Goal: Information Seeking & Learning: Learn about a topic

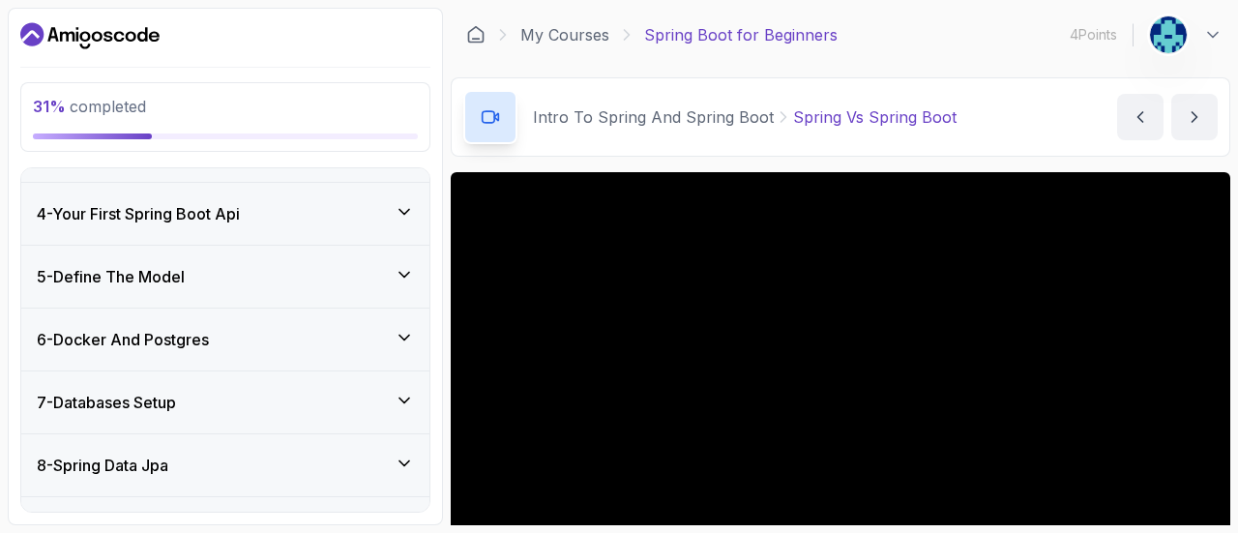
scroll to position [494, 0]
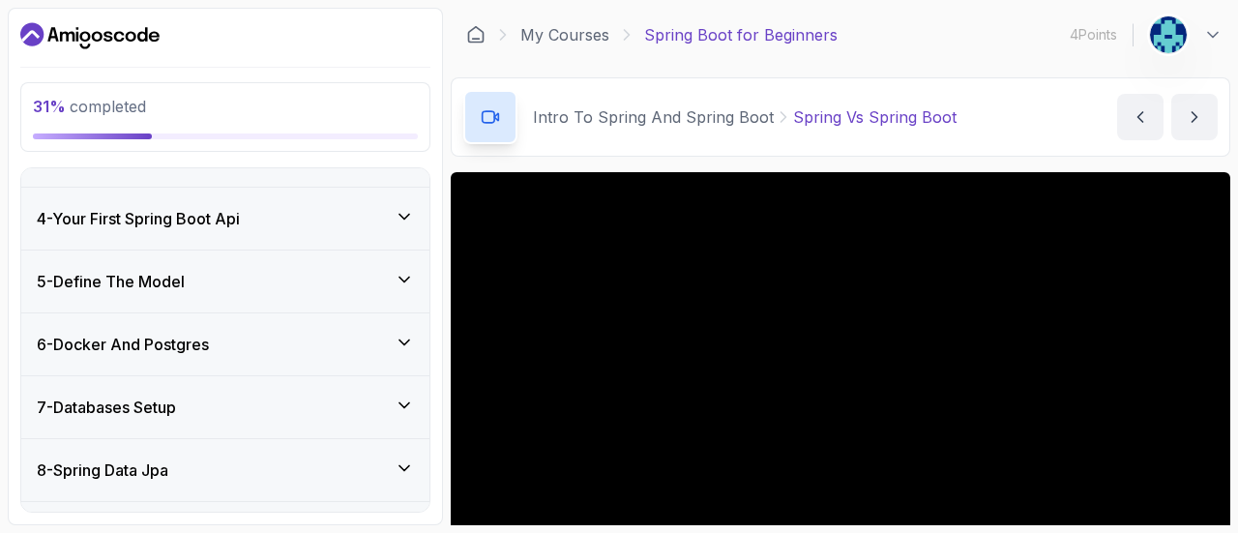
click at [322, 287] on div "5 - Define The Model" at bounding box center [225, 281] width 377 height 23
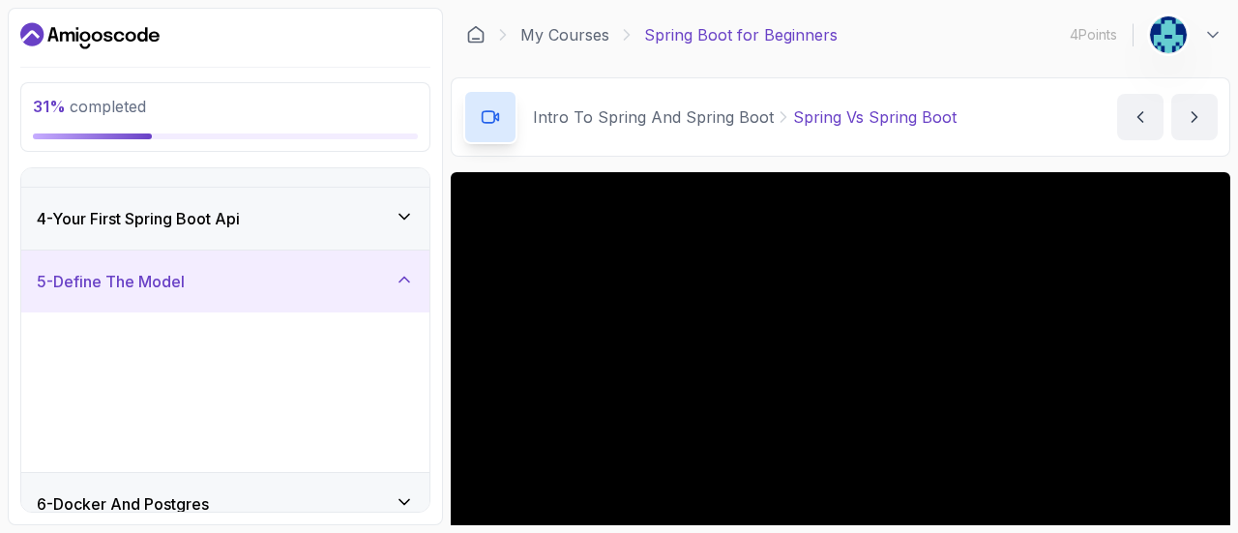
scroll to position [169, 0]
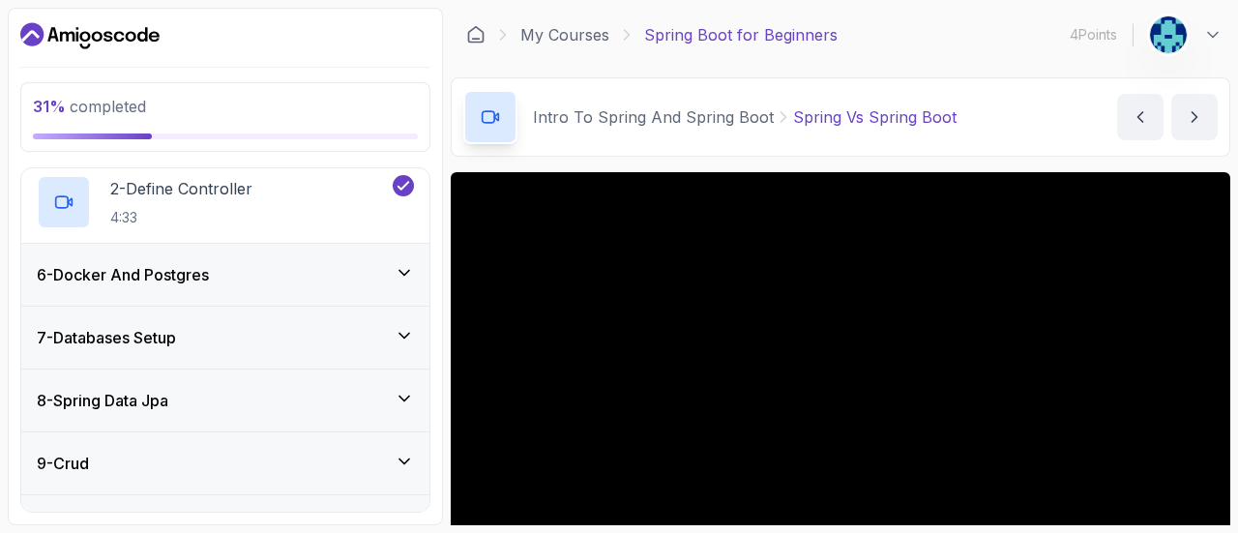
click at [322, 287] on div "6 - Docker And Postgres" at bounding box center [225, 275] width 408 height 62
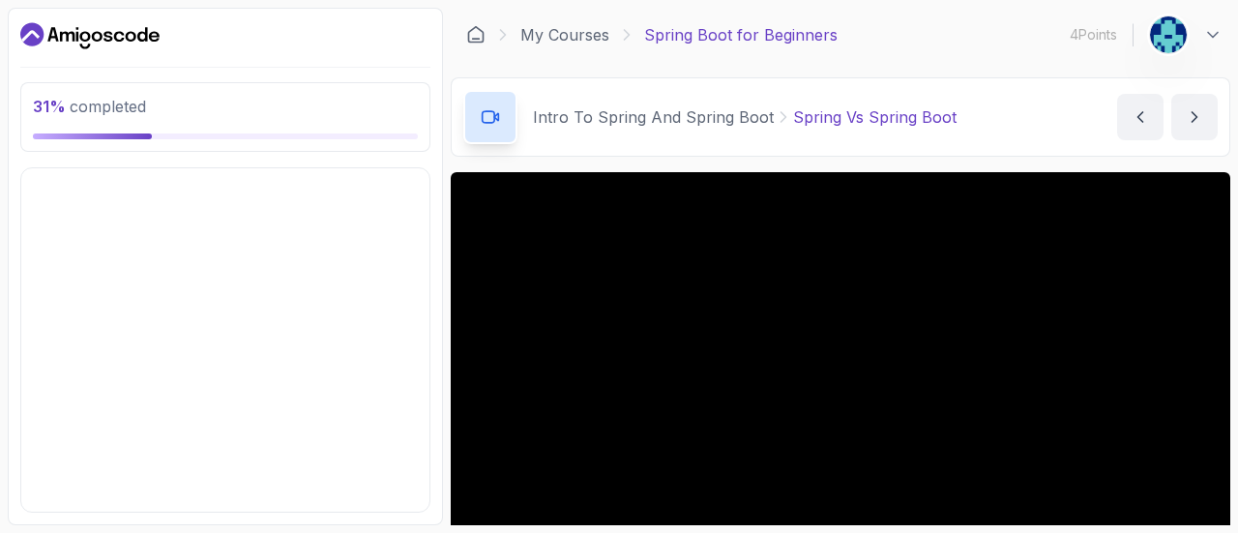
scroll to position [325, 0]
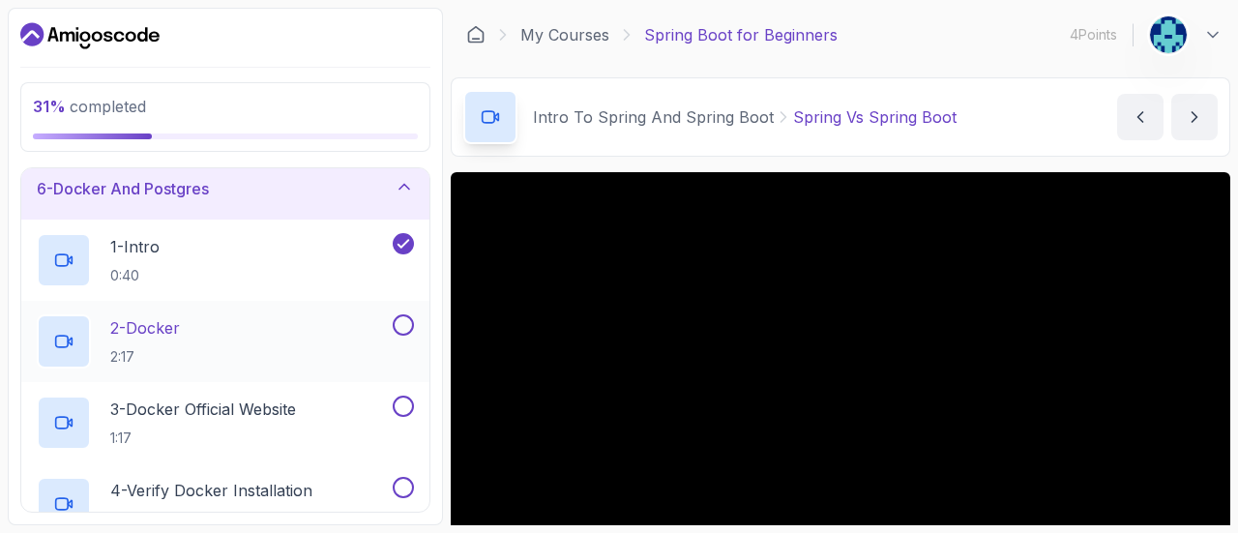
click at [402, 324] on button at bounding box center [403, 324] width 21 height 21
click at [402, 324] on icon at bounding box center [404, 326] width 11 height 8
click at [257, 321] on div "2 - Docker 2:17" at bounding box center [213, 341] width 352 height 54
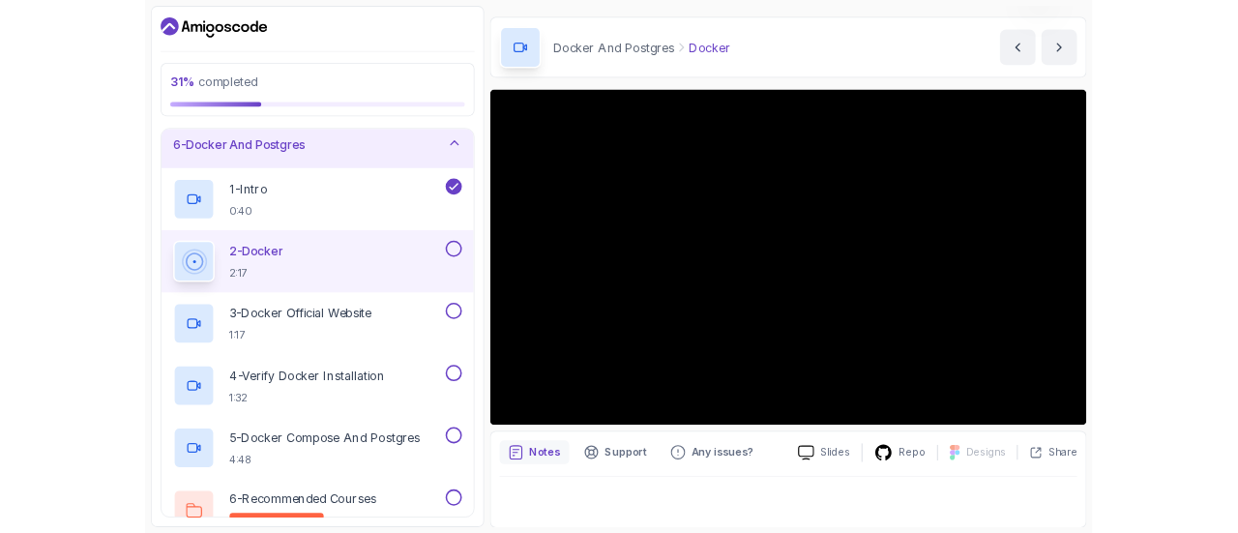
scroll to position [126, 0]
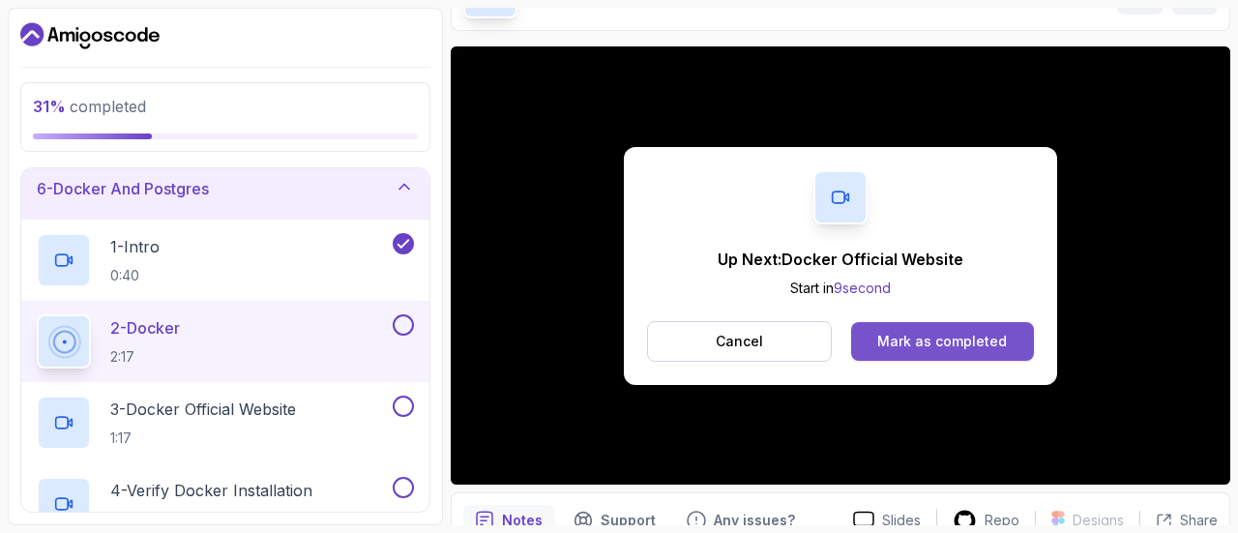
click at [894, 340] on div "Mark as completed" at bounding box center [943, 341] width 130 height 19
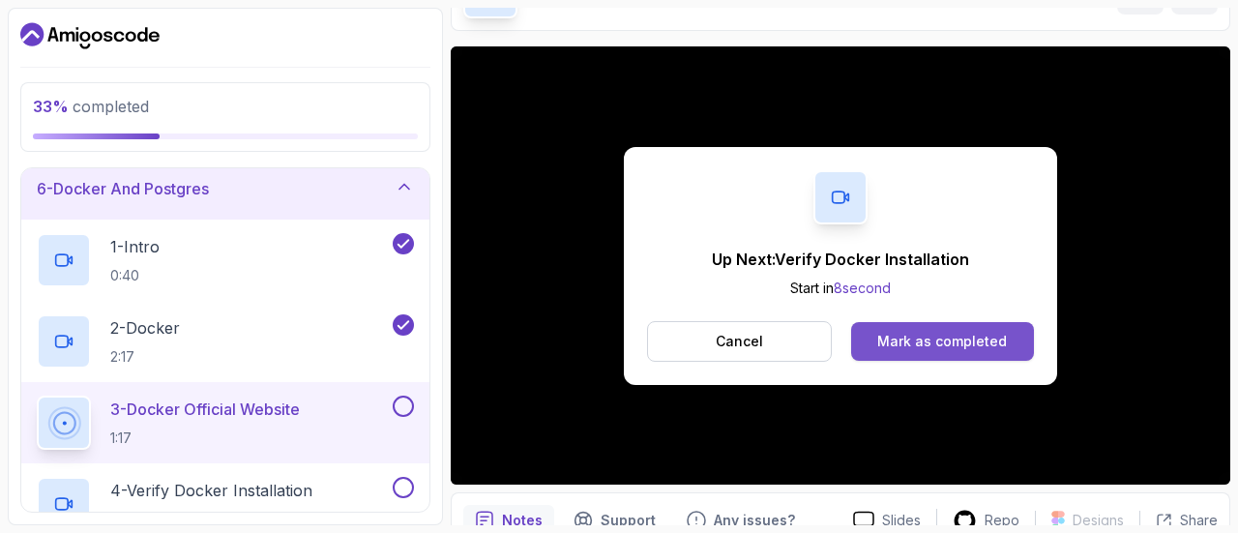
click at [952, 341] on div "Mark as completed" at bounding box center [943, 341] width 130 height 19
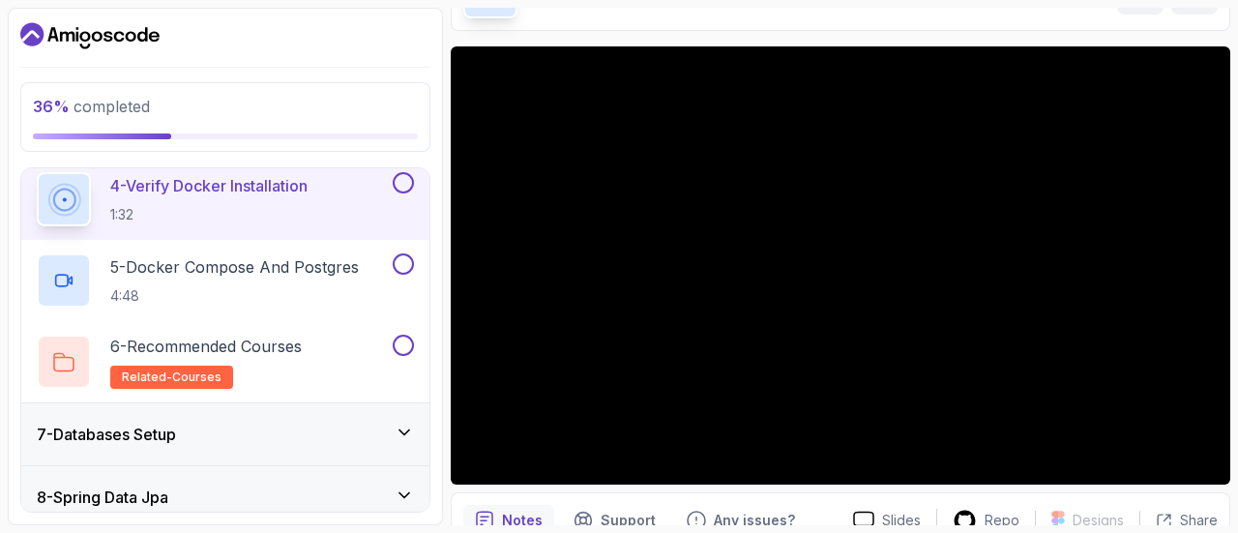
scroll to position [631, 0]
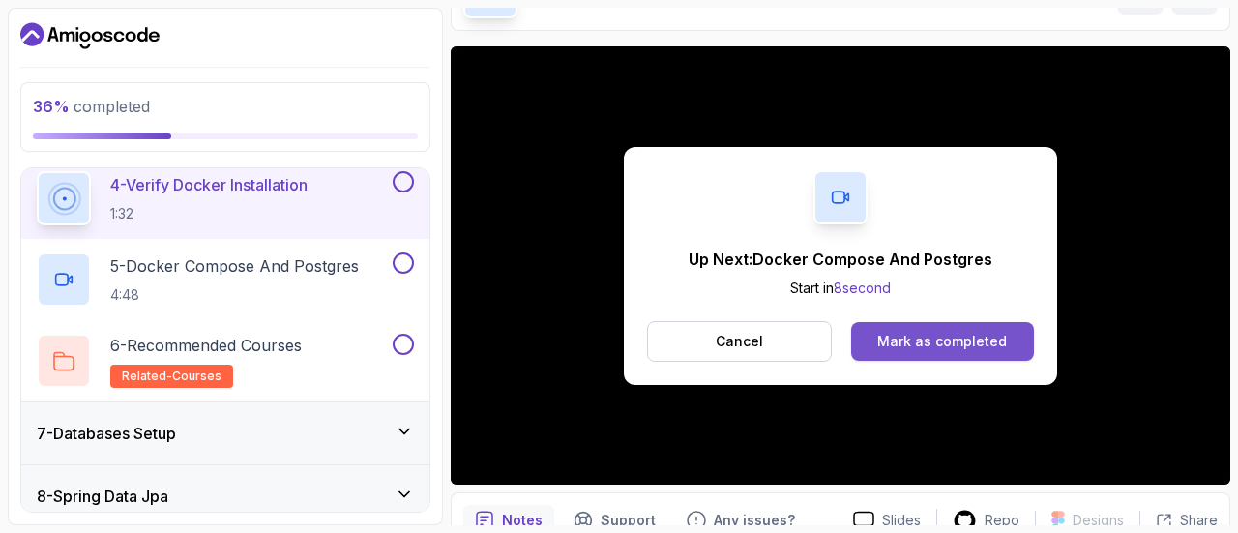
click at [931, 332] on div "Mark as completed" at bounding box center [943, 341] width 130 height 19
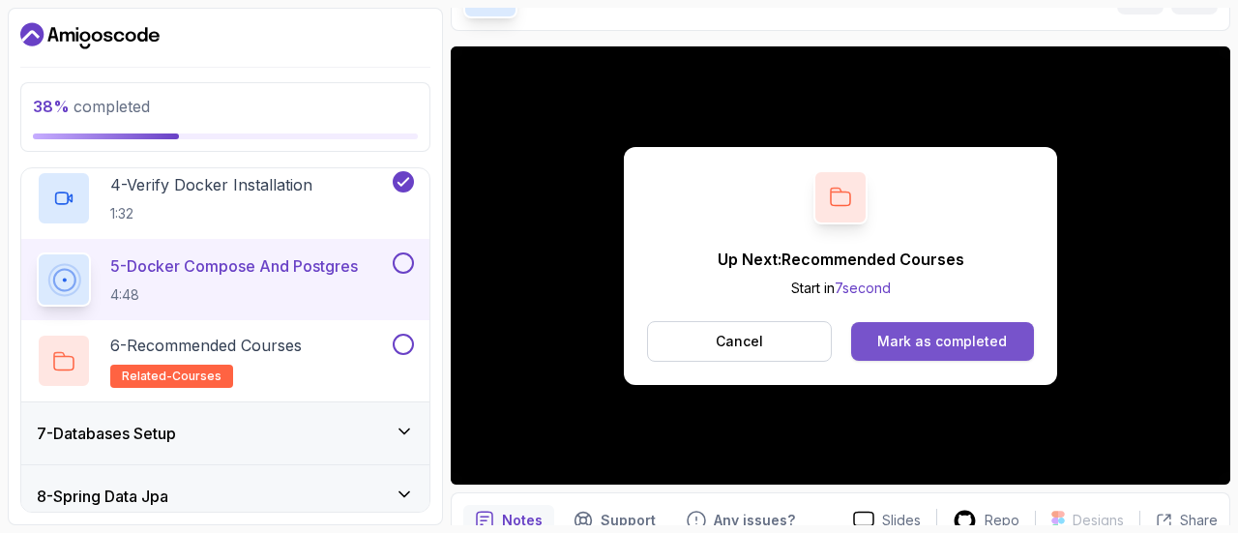
click at [937, 342] on div "Mark as completed" at bounding box center [943, 341] width 130 height 19
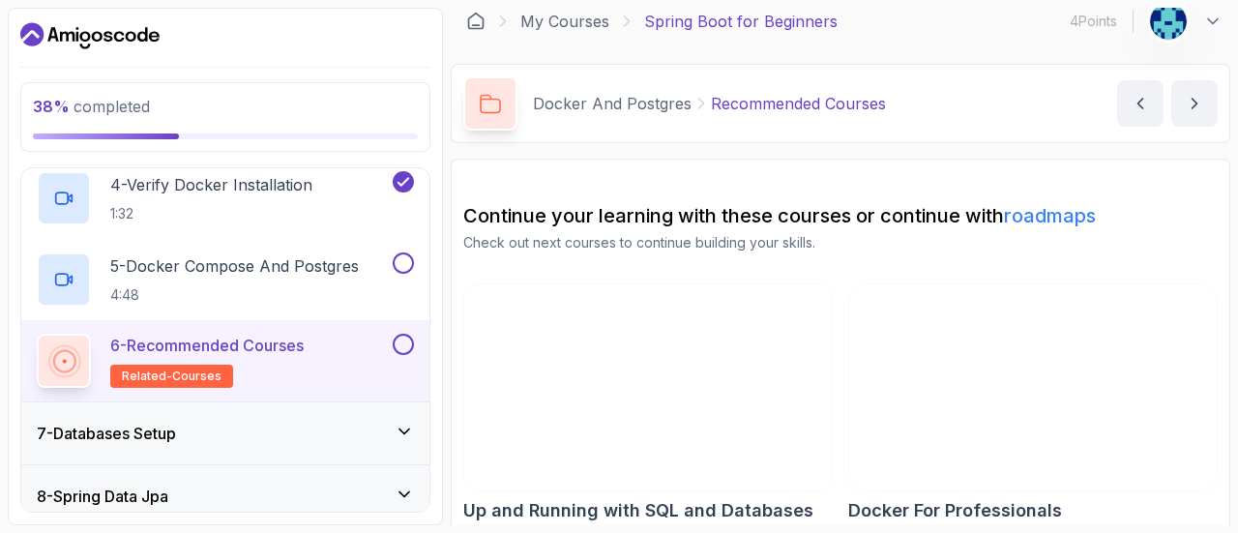
scroll to position [29, 0]
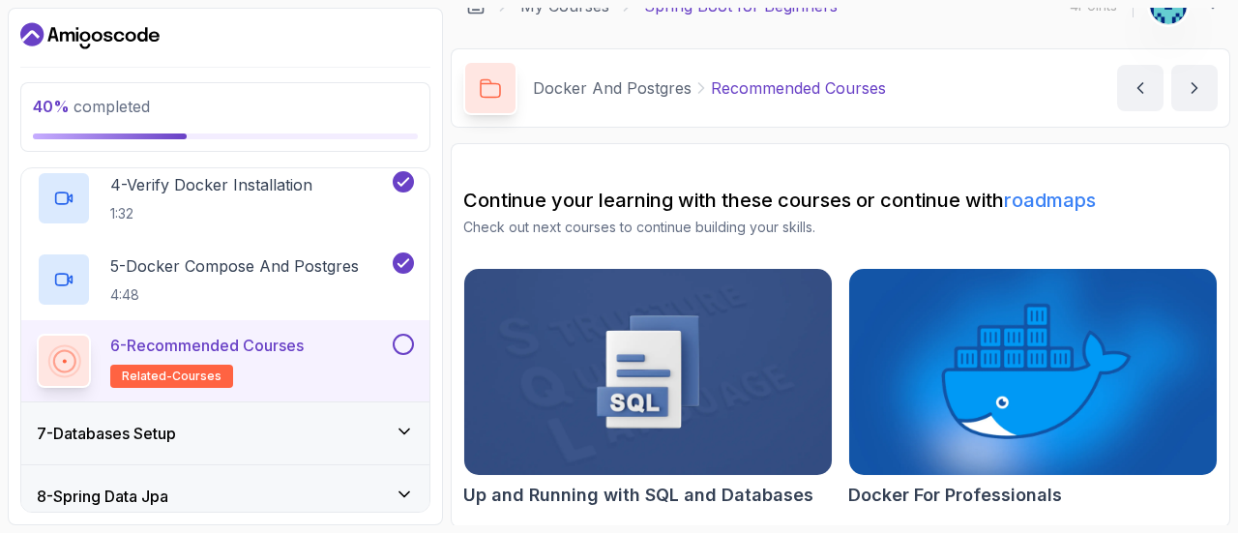
click at [283, 429] on div "7 - Databases Setup" at bounding box center [225, 433] width 377 height 23
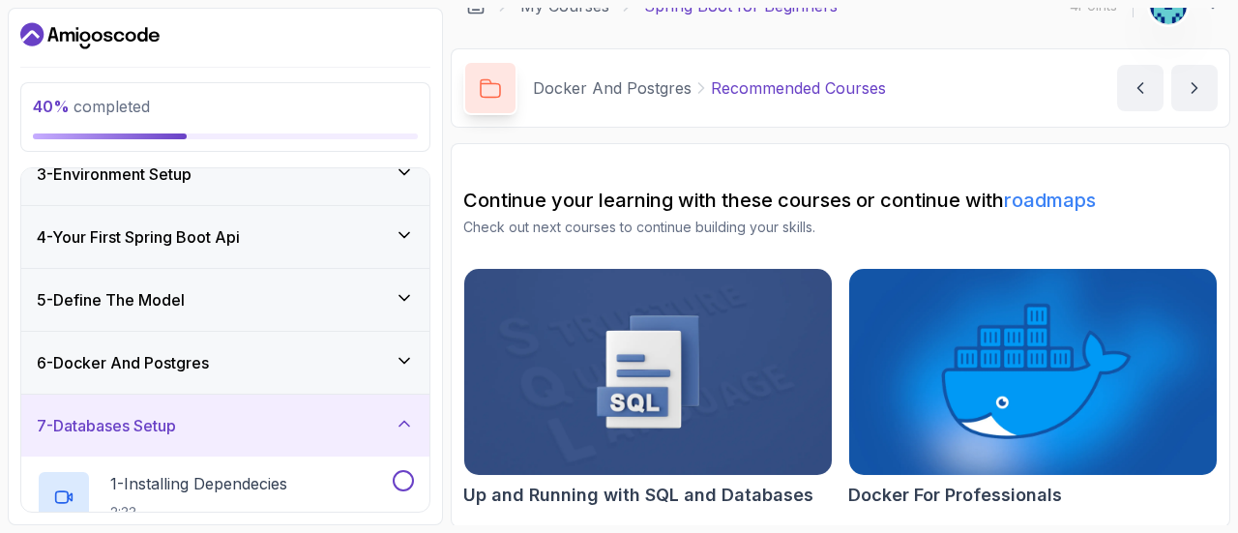
scroll to position [150, 0]
click at [270, 342] on div "6 - Docker And Postgres" at bounding box center [225, 364] width 408 height 62
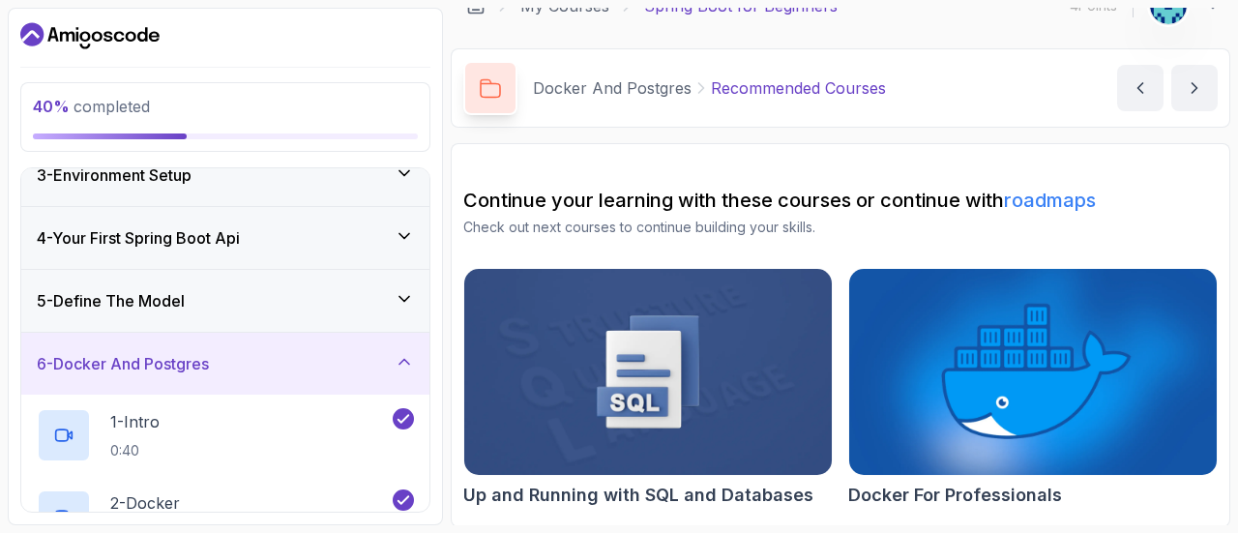
click at [273, 345] on div "6 - Docker And Postgres" at bounding box center [225, 364] width 408 height 62
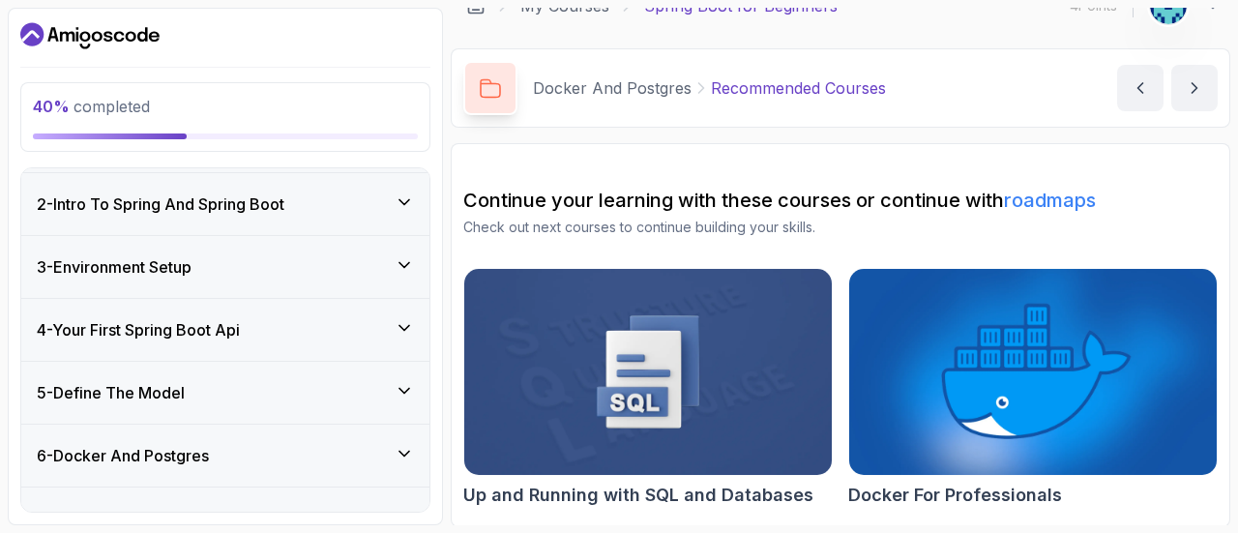
scroll to position [205, 0]
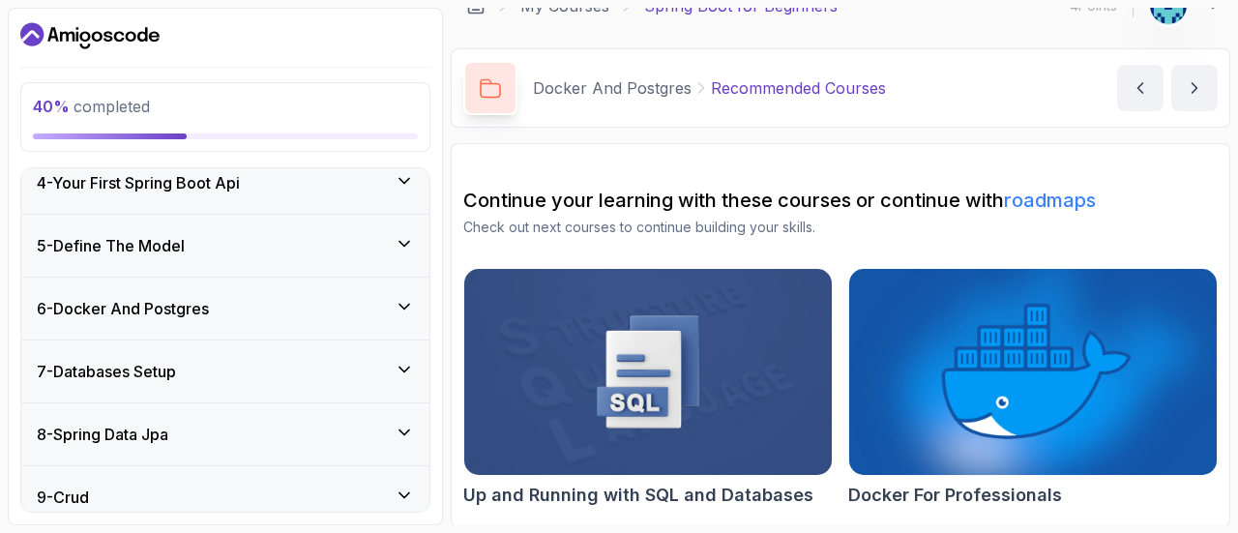
click at [323, 309] on div "6 - Docker And Postgres" at bounding box center [225, 308] width 377 height 23
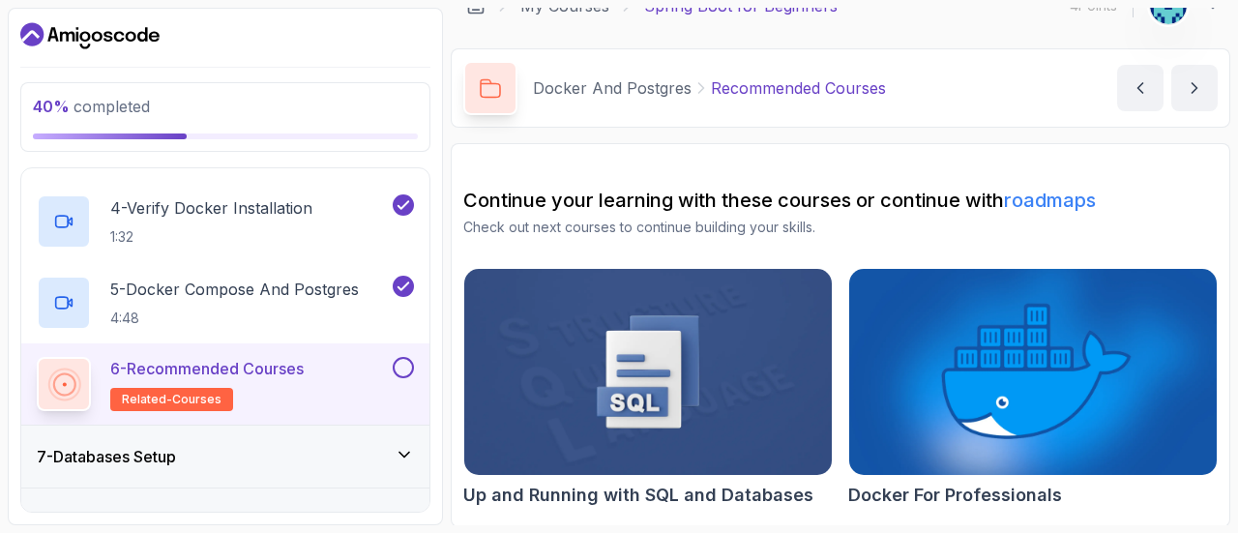
scroll to position [608, 0]
click at [398, 373] on div at bounding box center [401, 367] width 25 height 21
click at [403, 369] on button at bounding box center [403, 367] width 21 height 21
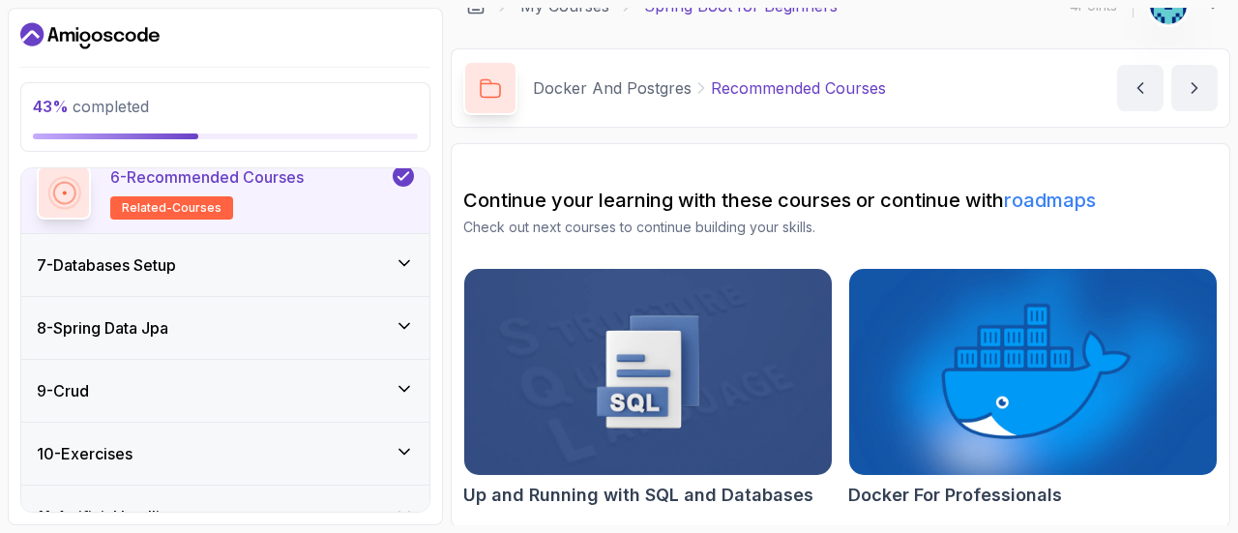
scroll to position [801, 0]
click at [313, 267] on div "7 - Databases Setup" at bounding box center [225, 263] width 377 height 23
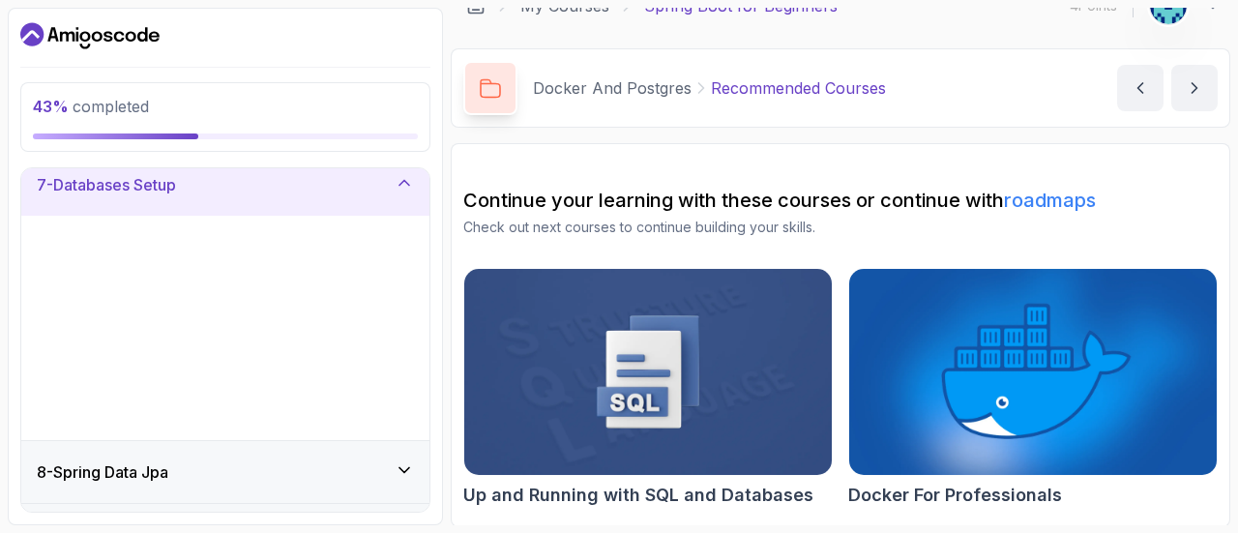
scroll to position [404, 0]
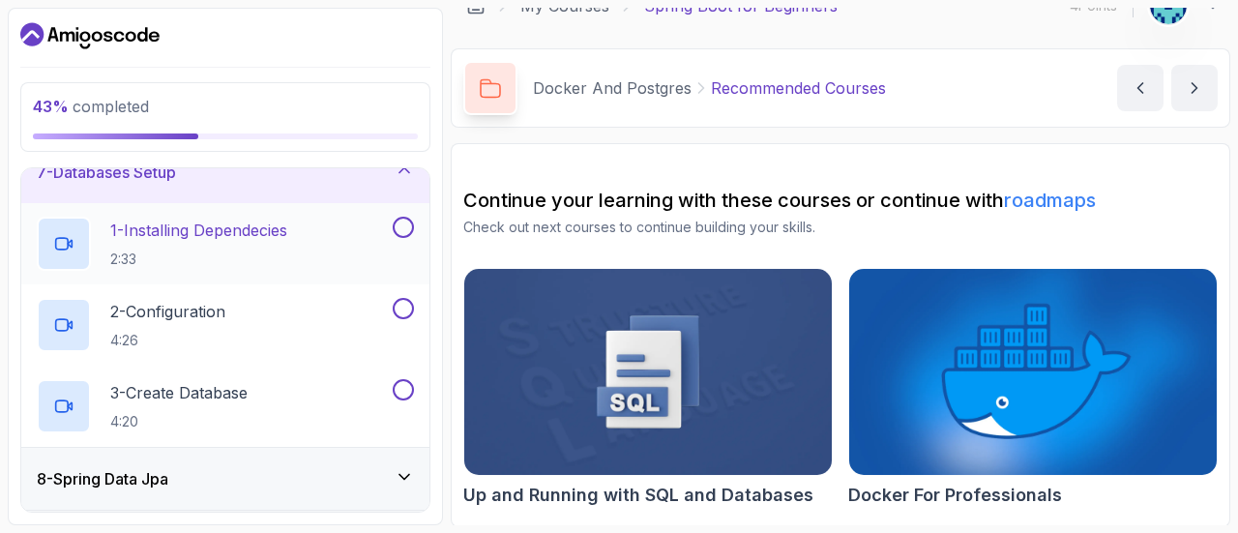
click at [258, 245] on h2 "1 - Installing Dependecies 2:33" at bounding box center [198, 244] width 177 height 50
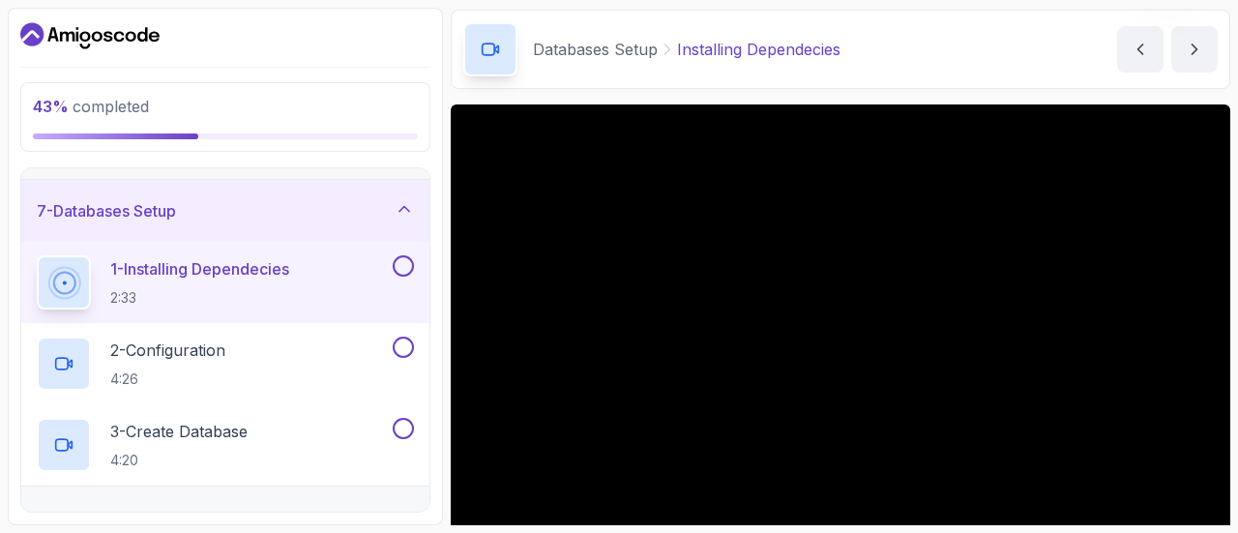
scroll to position [70, 0]
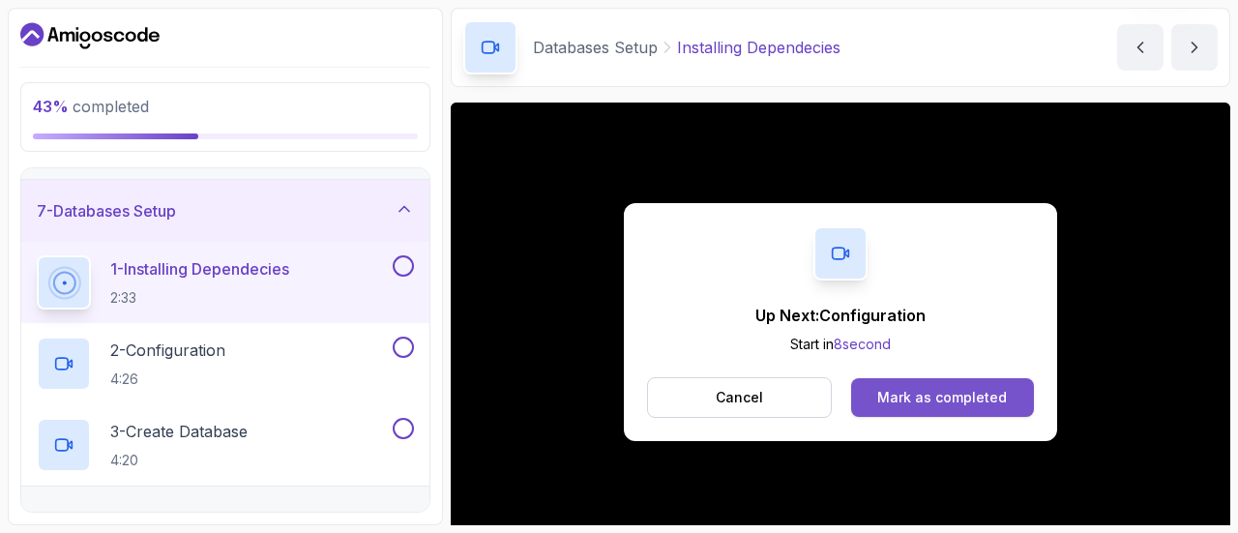
click at [948, 399] on div "Mark as completed" at bounding box center [943, 397] width 130 height 19
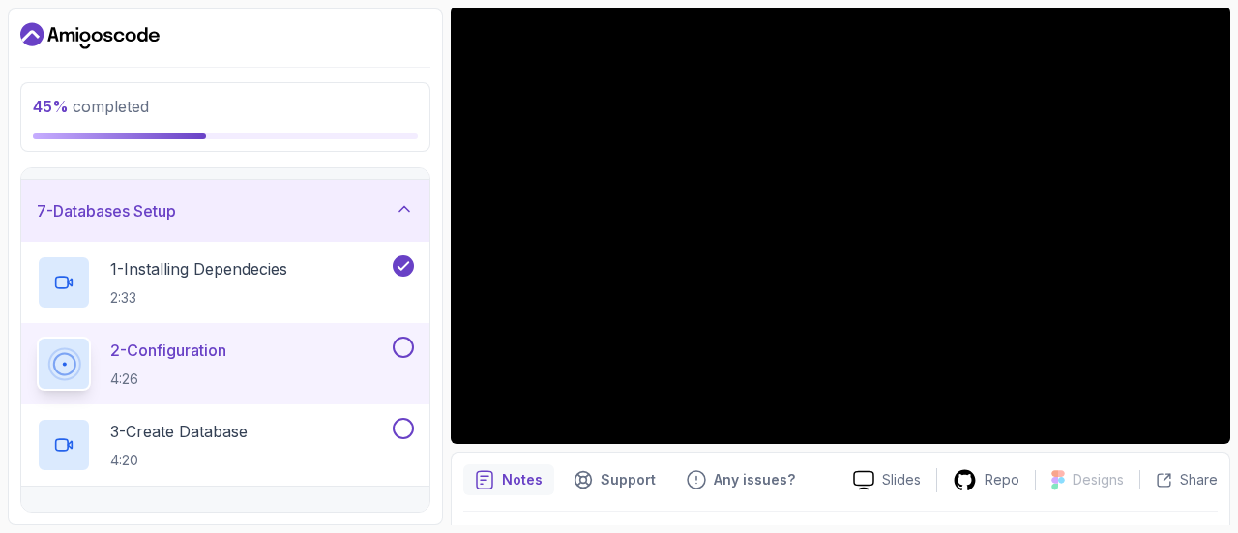
scroll to position [166, 0]
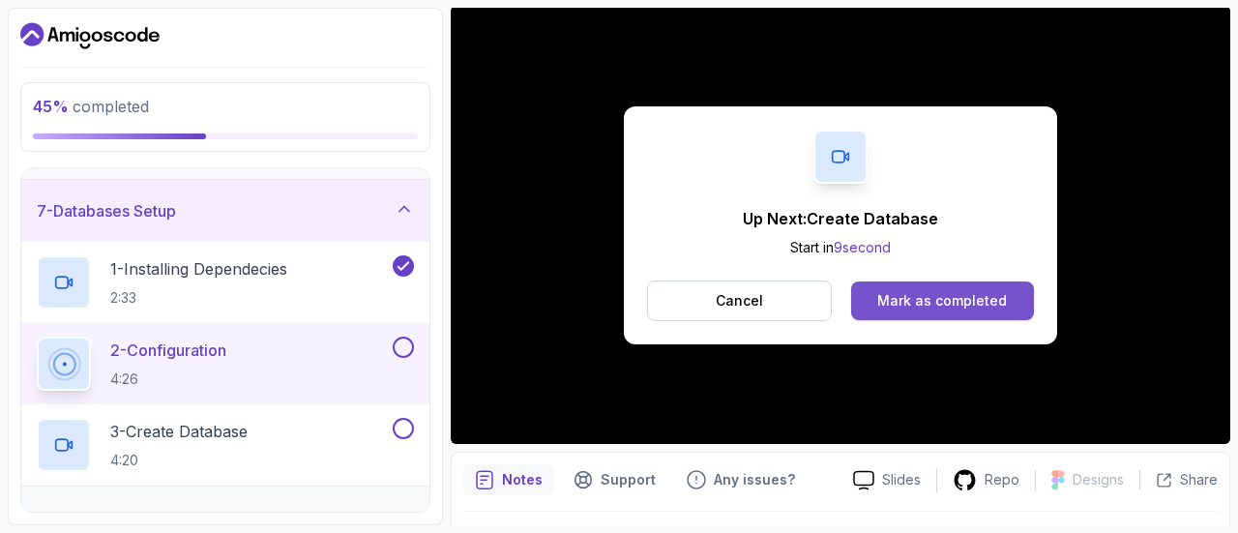
click at [962, 311] on button "Mark as completed" at bounding box center [942, 301] width 183 height 39
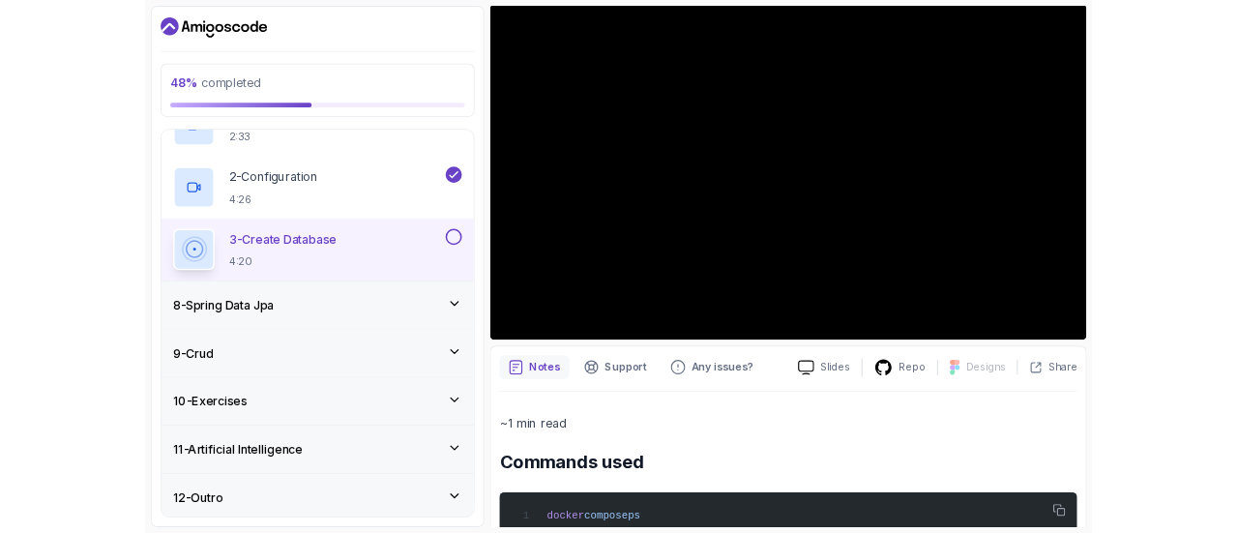
scroll to position [495, 0]
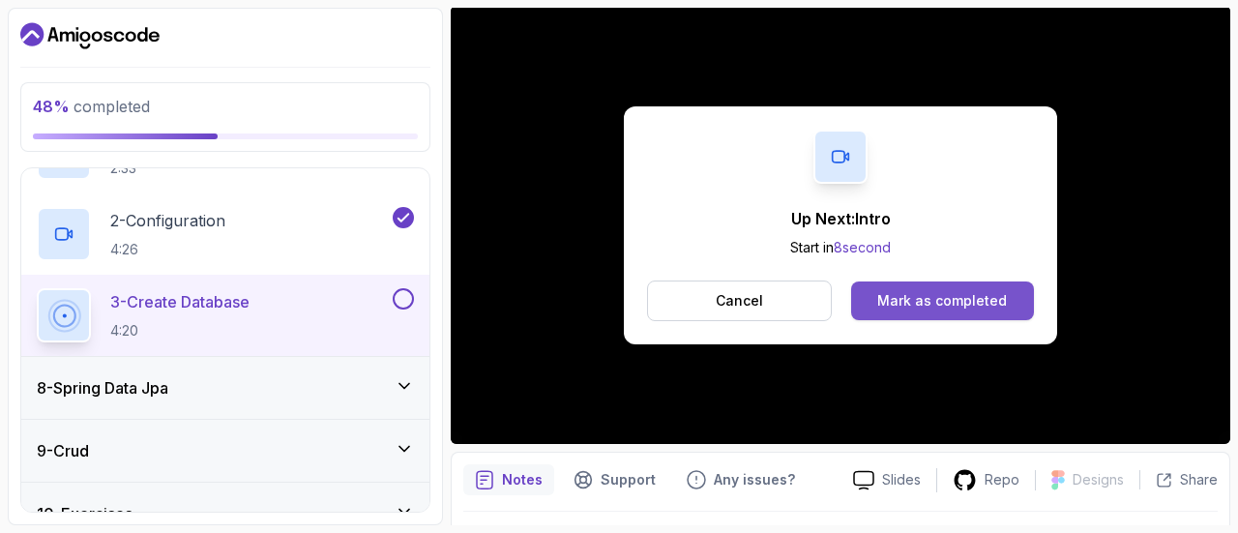
click at [926, 311] on button "Mark as completed" at bounding box center [942, 301] width 183 height 39
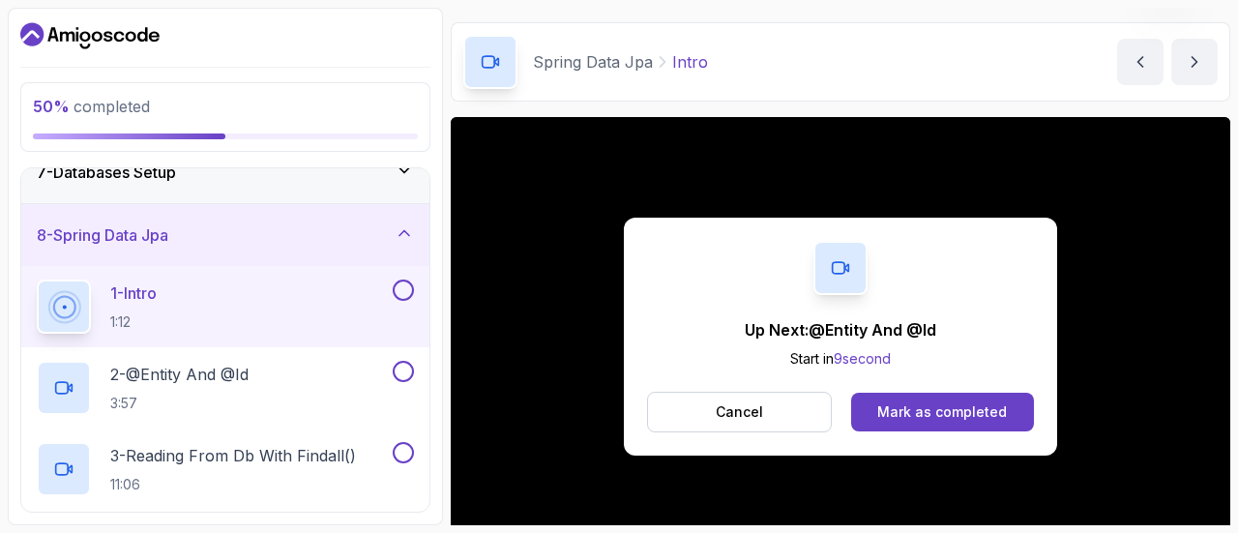
scroll to position [166, 0]
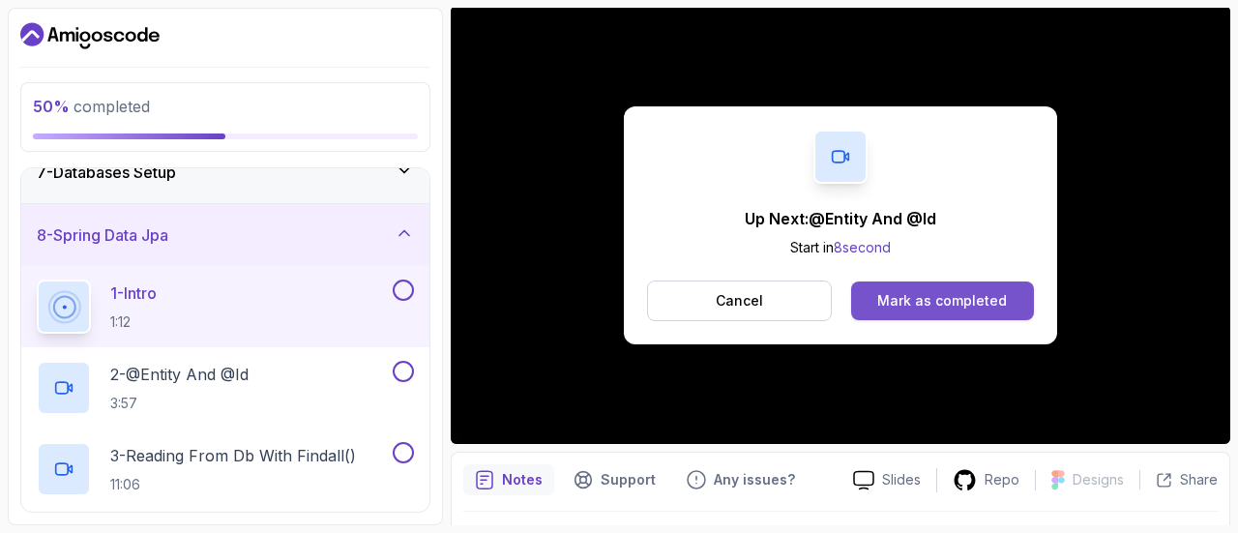
click at [1002, 302] on div "Mark as completed" at bounding box center [943, 300] width 130 height 19
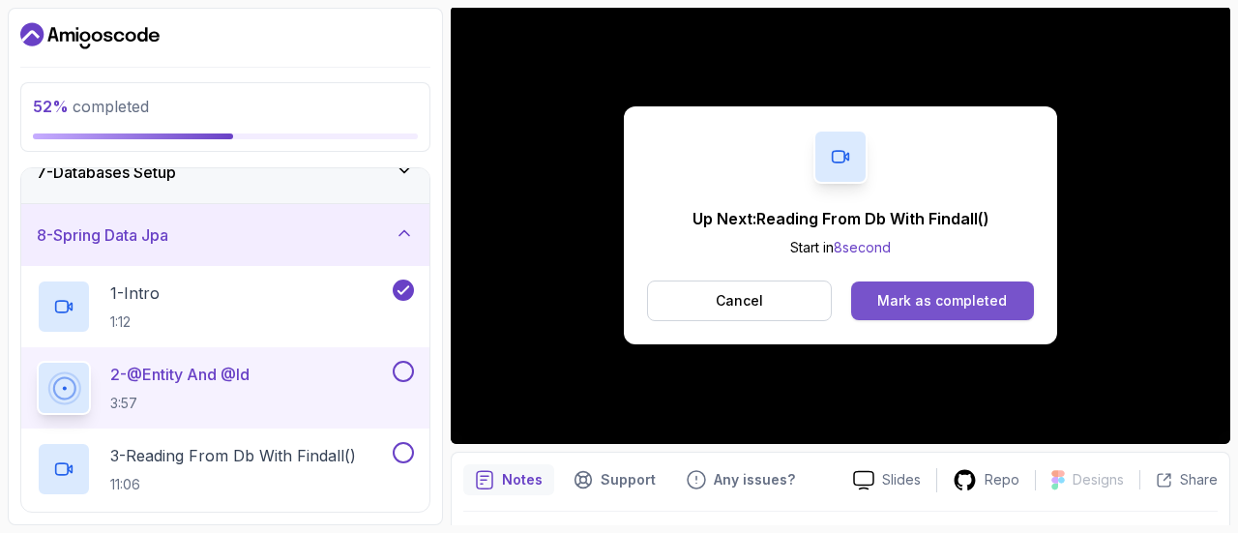
click at [955, 293] on div "Mark as completed" at bounding box center [943, 300] width 130 height 19
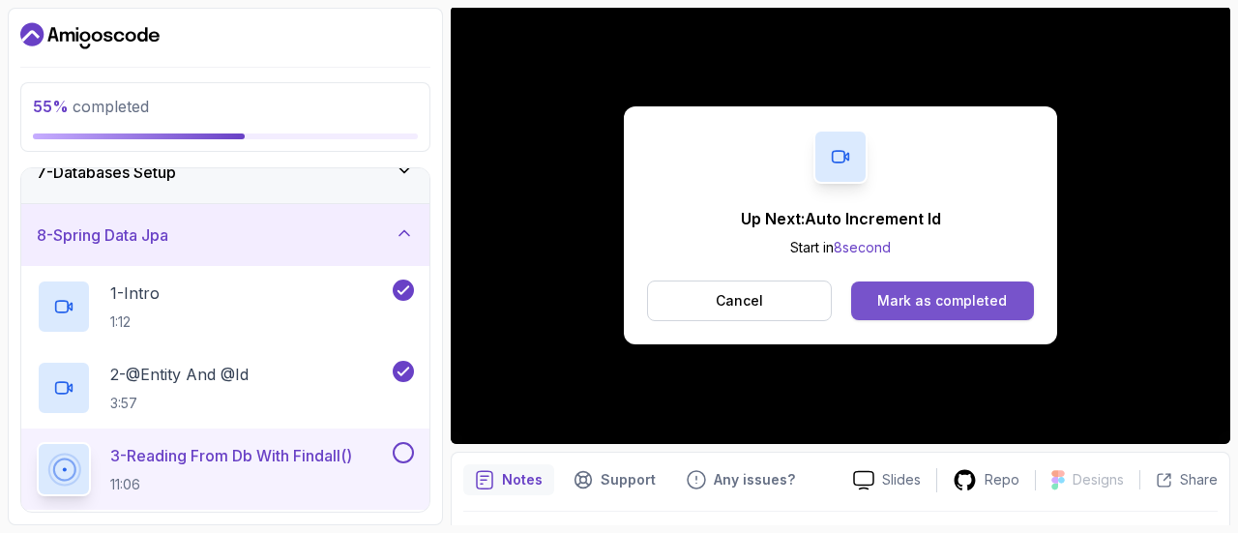
click at [939, 295] on div "Mark as completed" at bounding box center [943, 300] width 130 height 19
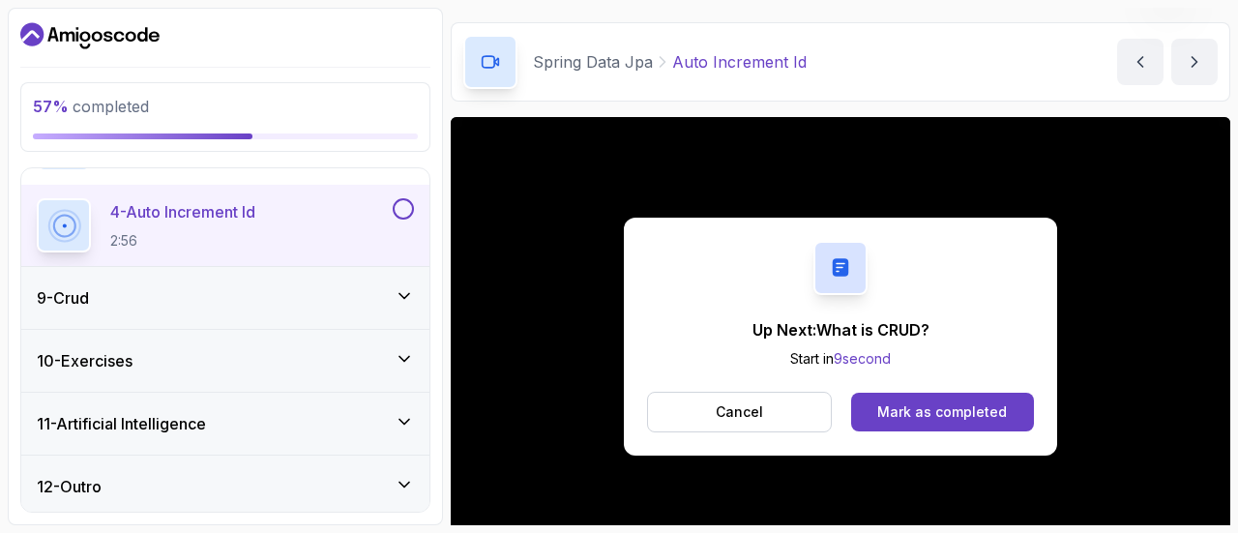
scroll to position [166, 0]
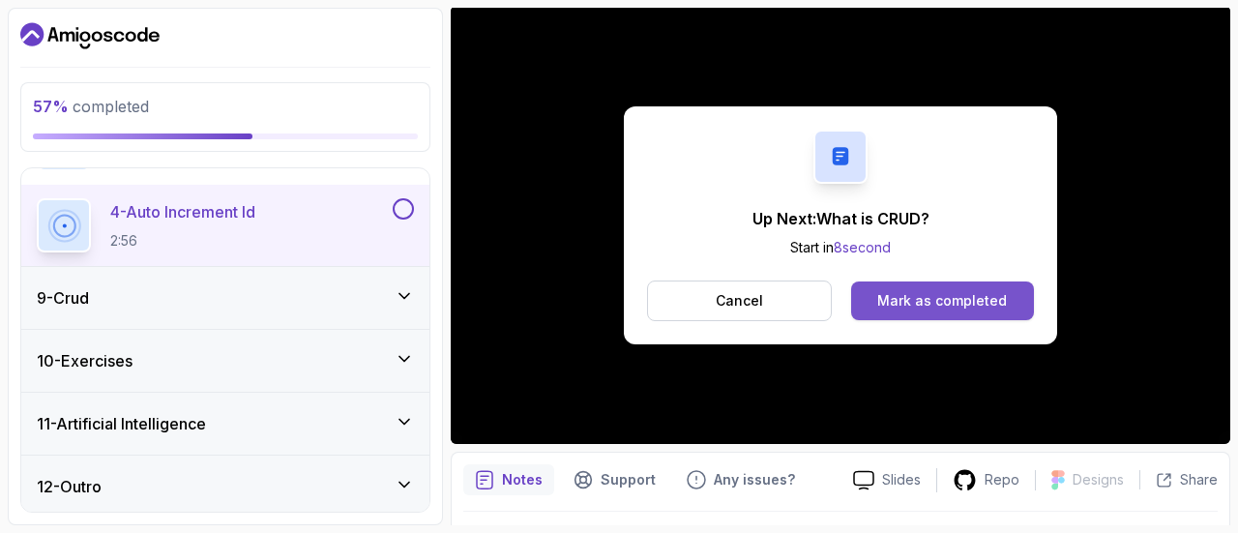
click at [948, 307] on div "Mark as completed" at bounding box center [943, 300] width 130 height 19
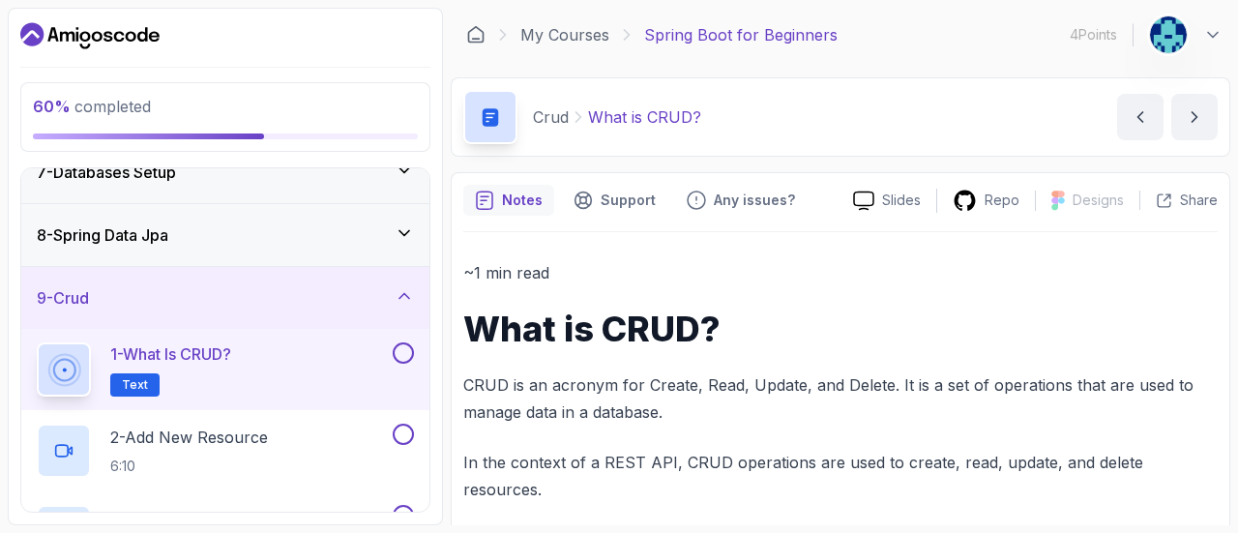
scroll to position [244, 0]
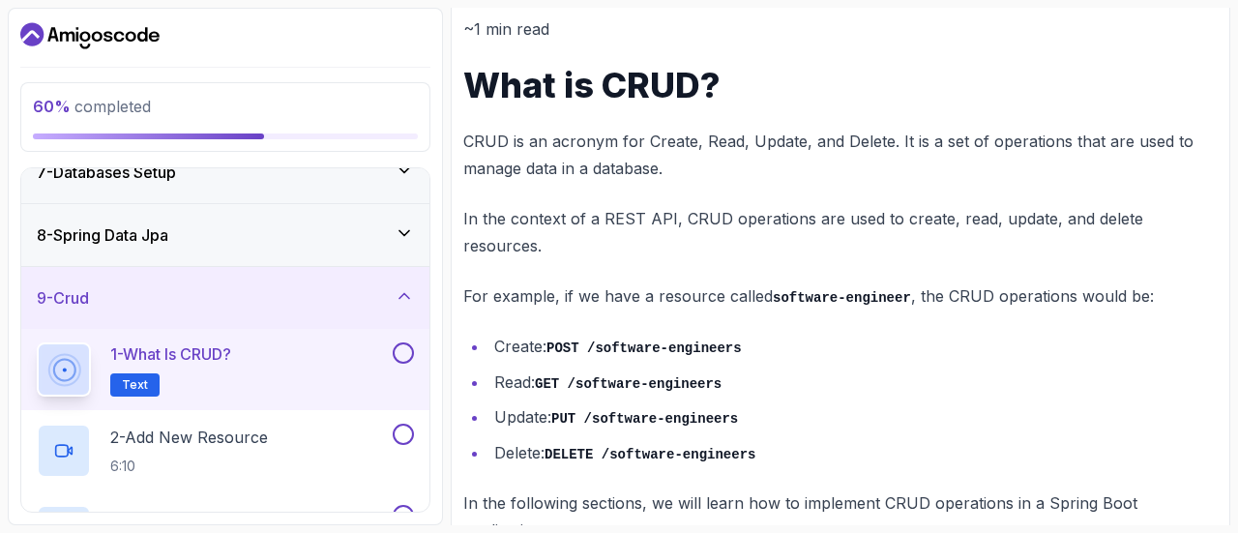
click at [412, 353] on button at bounding box center [403, 353] width 21 height 21
click at [289, 433] on div "2 - Add New Resource 6:10" at bounding box center [213, 451] width 352 height 54
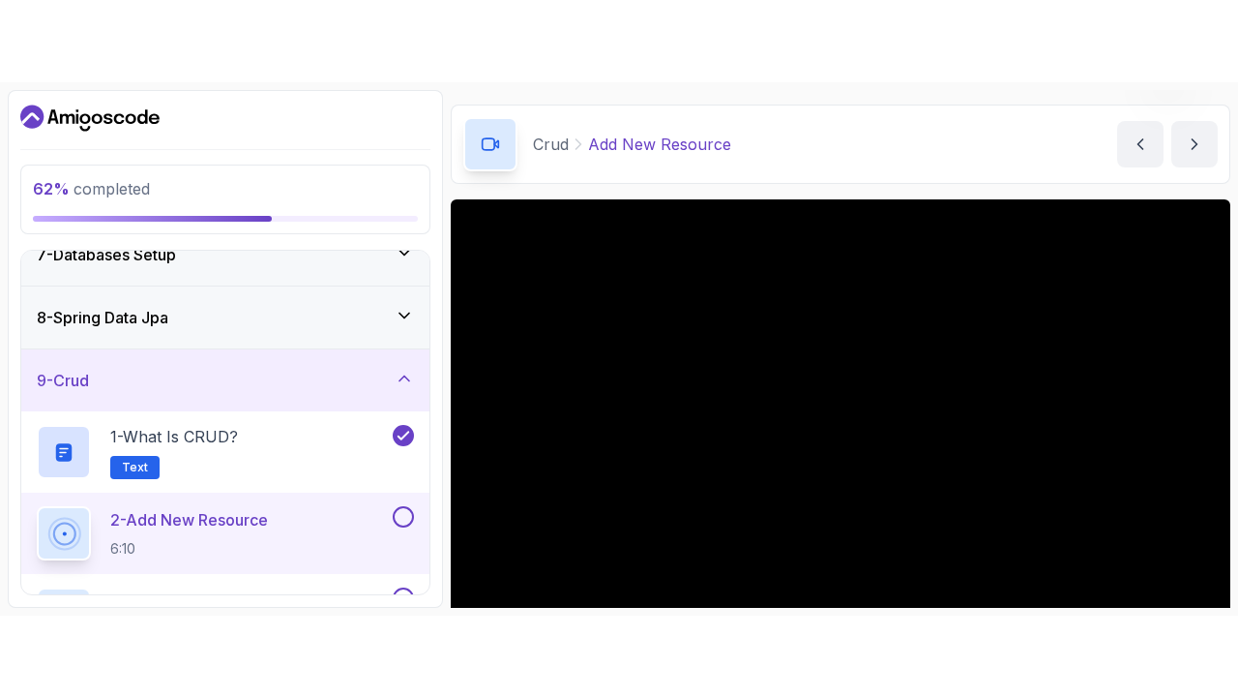
scroll to position [210, 0]
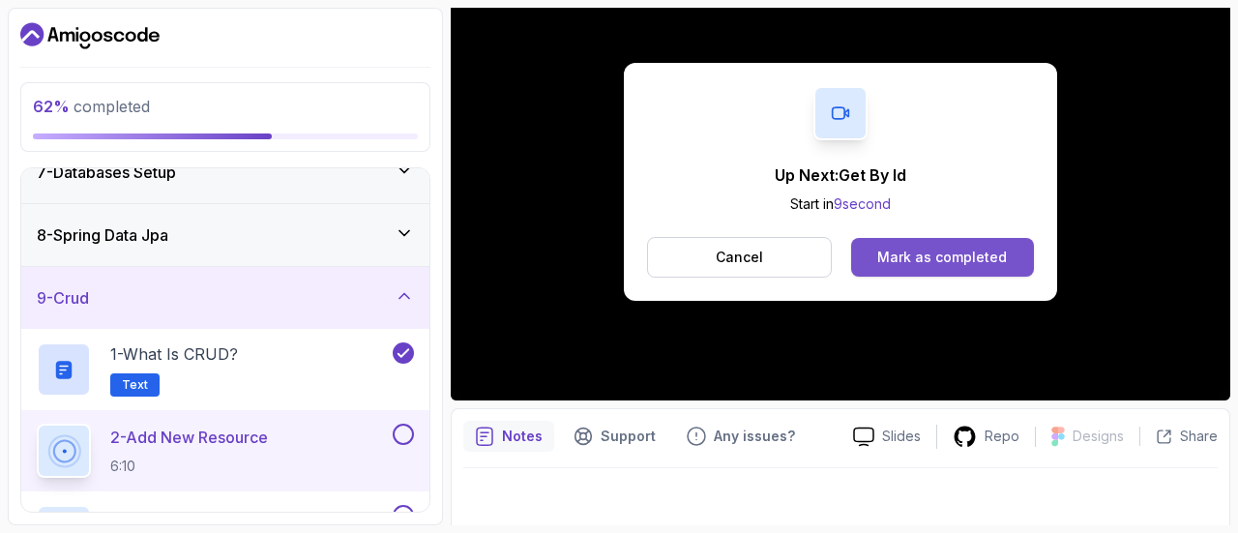
click at [963, 253] on div "Mark as completed" at bounding box center [943, 257] width 130 height 19
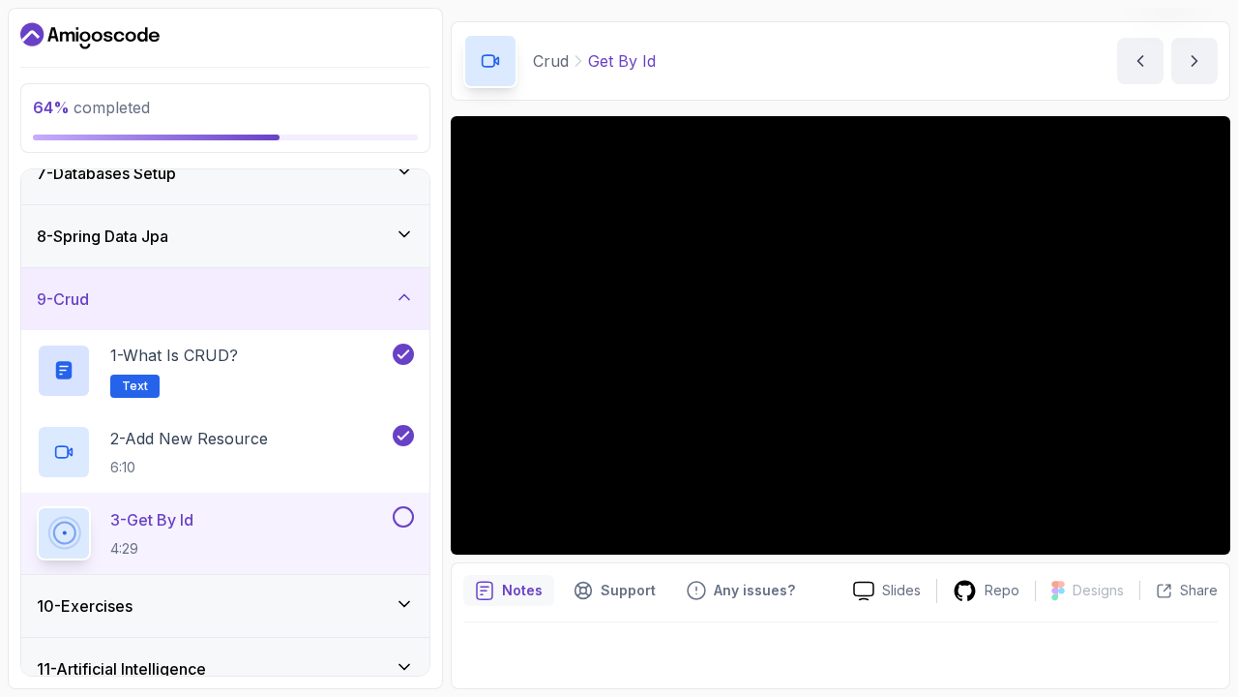
scroll to position [55, 0]
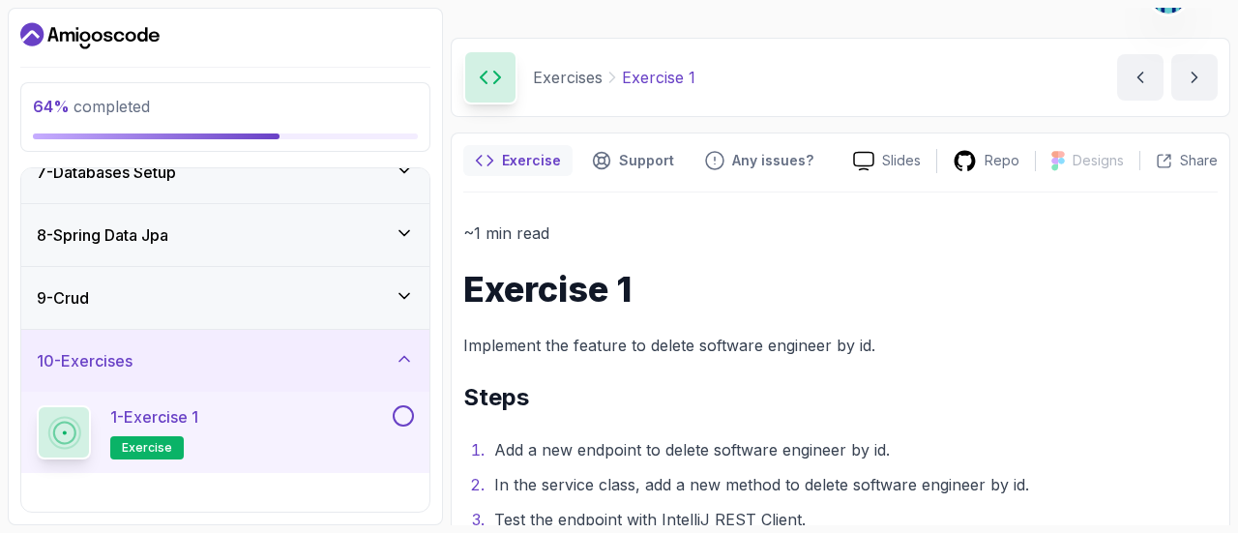
scroll to position [40, 0]
click at [395, 293] on div "9 - Crud" at bounding box center [225, 297] width 377 height 23
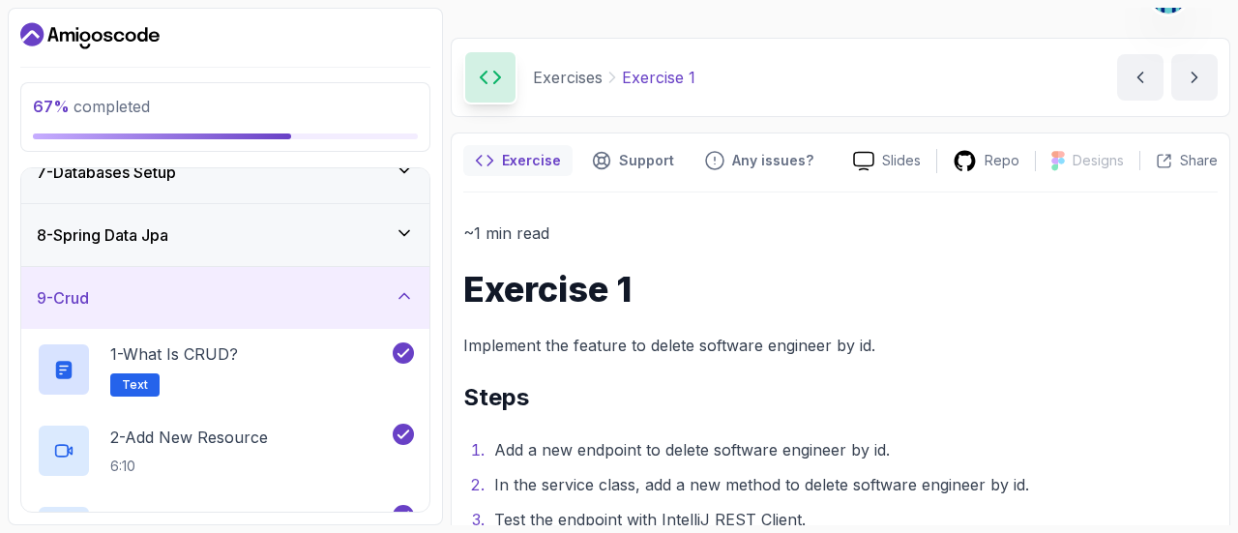
scroll to position [337, 0]
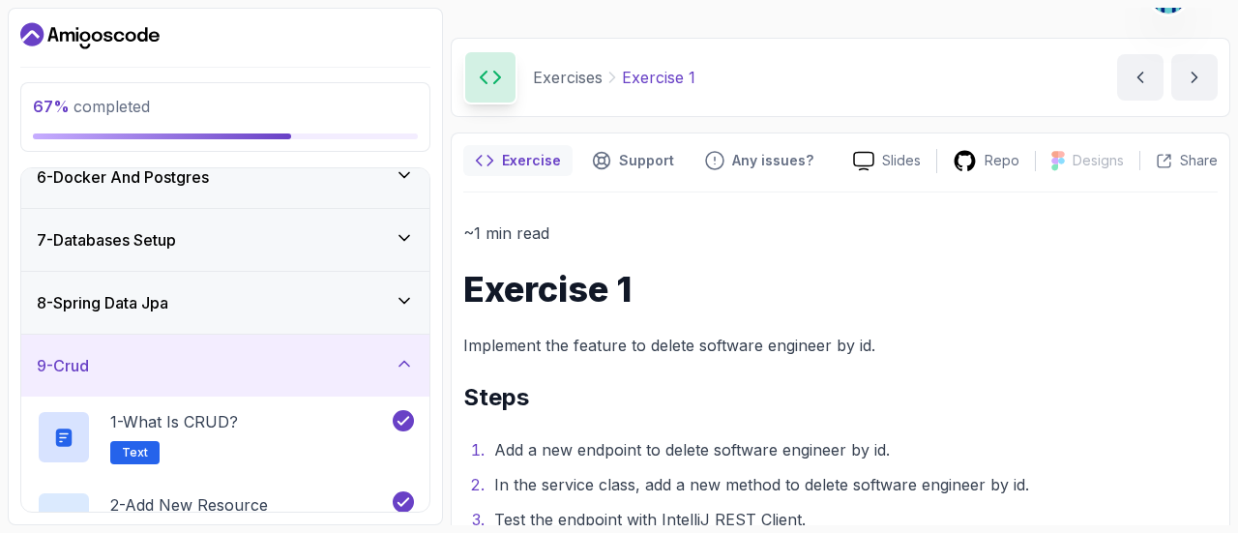
click at [399, 357] on icon at bounding box center [404, 363] width 19 height 19
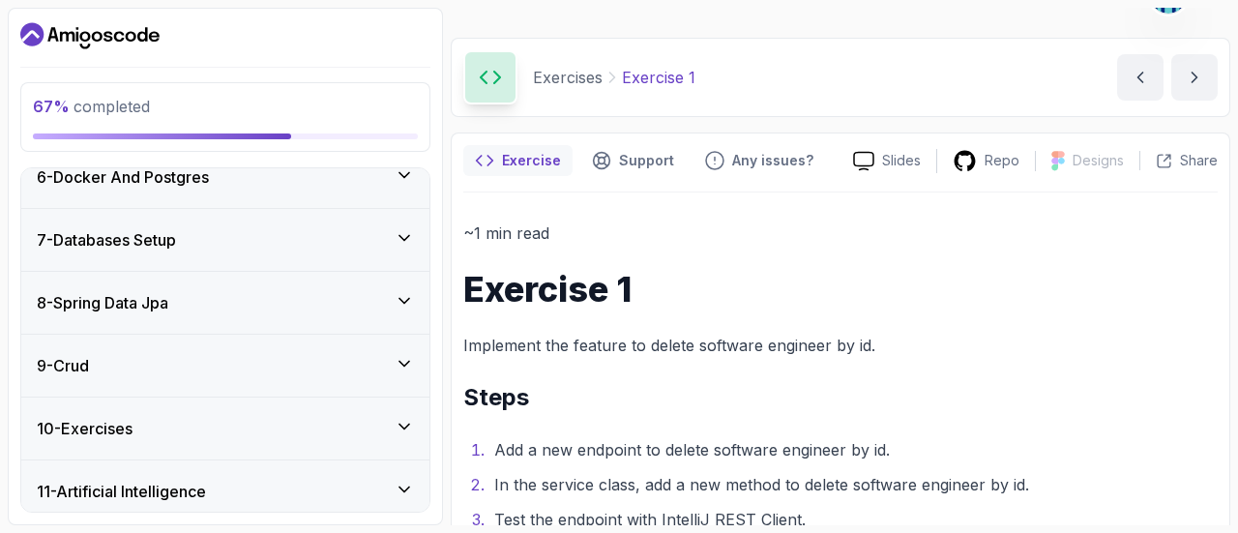
click at [682, 373] on div "~1 min read Exercise 1 Implement the feature to delete software engineer by id.…" at bounding box center [840, 431] width 755 height 422
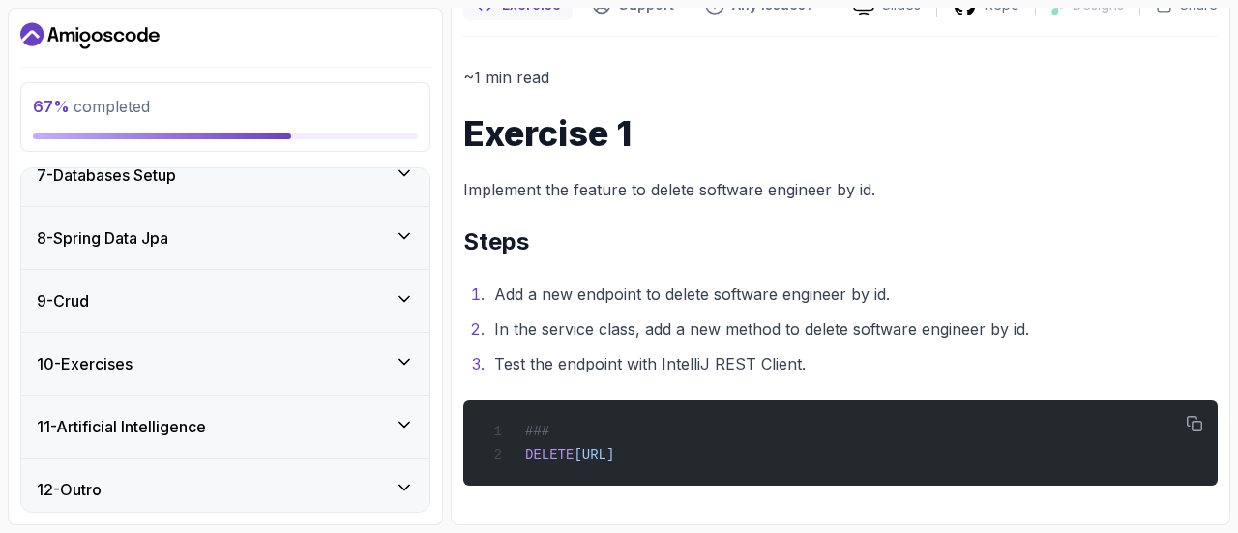
scroll to position [404, 0]
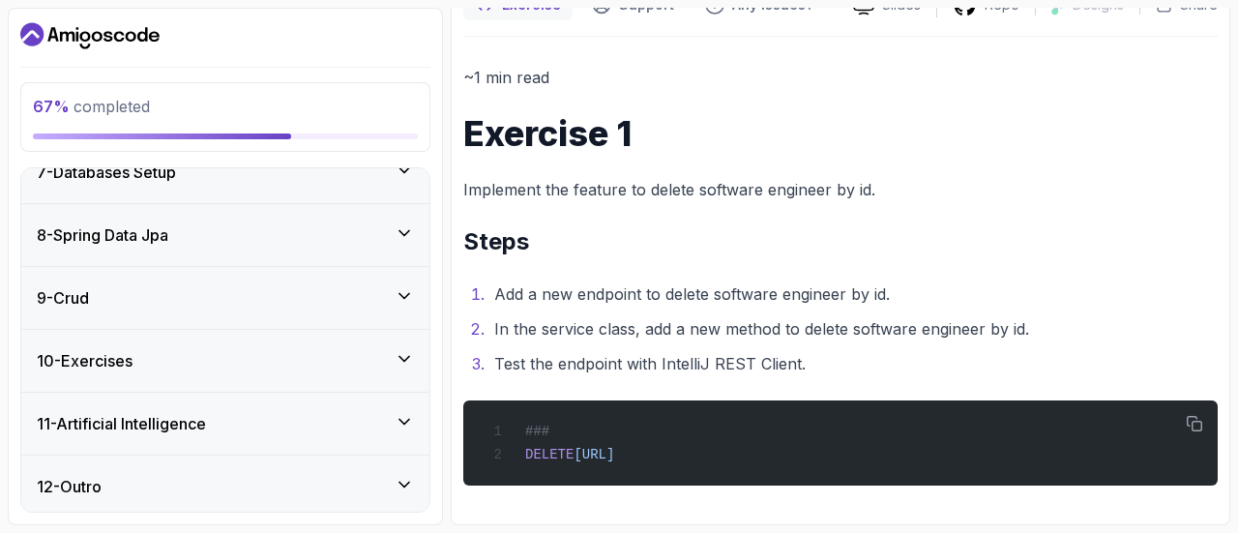
click at [372, 349] on div "10 - Exercises" at bounding box center [225, 360] width 377 height 23
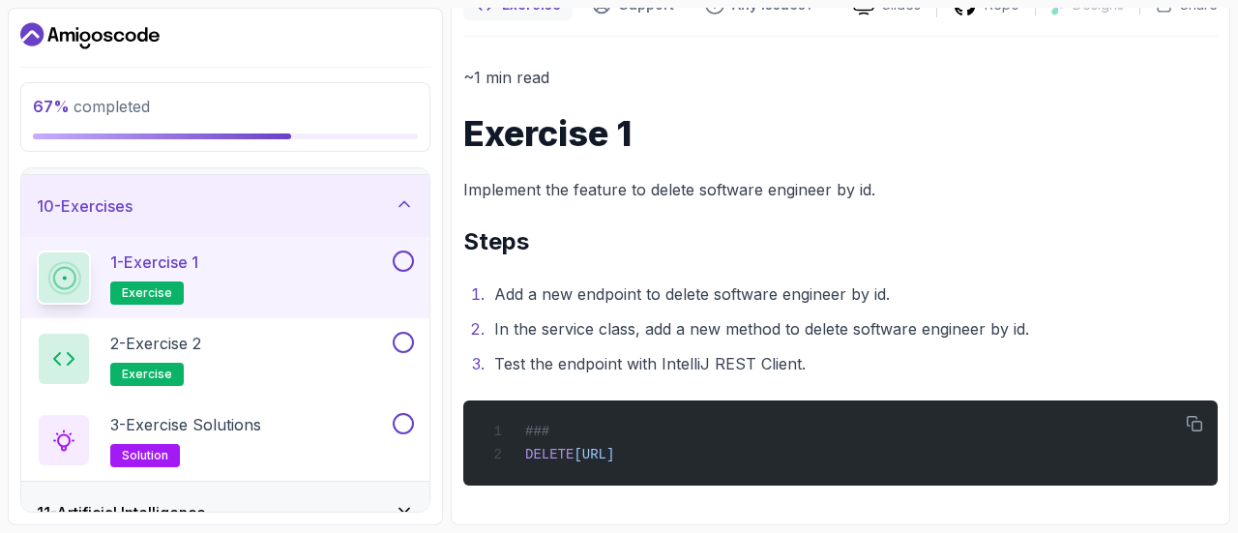
scroll to position [559, 0]
click at [404, 251] on button at bounding box center [403, 261] width 21 height 21
click at [279, 337] on div "2 - Exercise 2 exercise" at bounding box center [213, 359] width 352 height 54
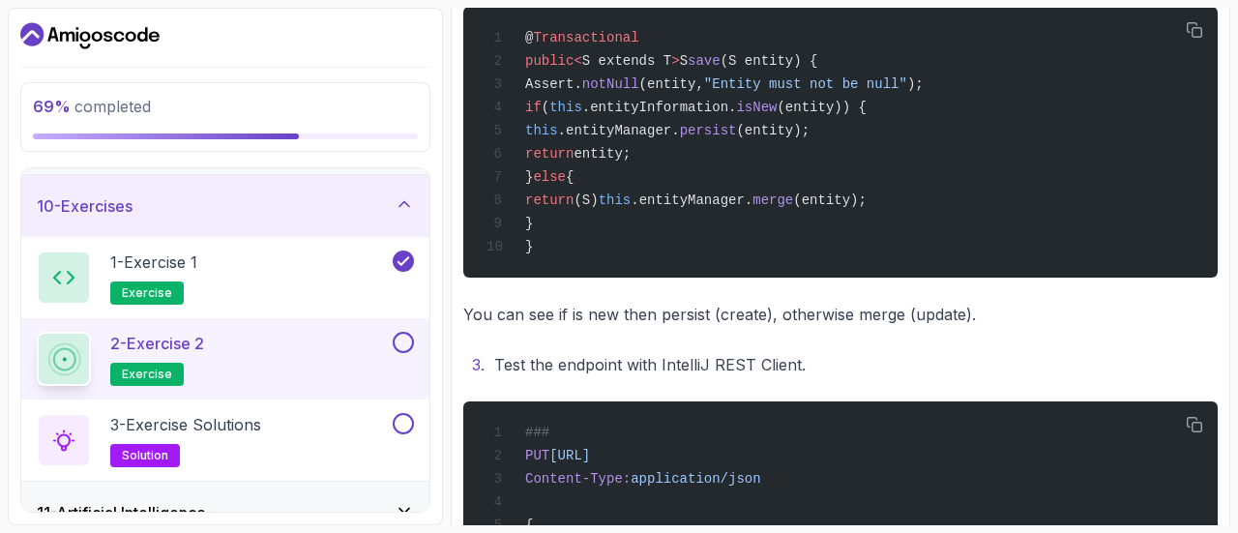
scroll to position [868, 0]
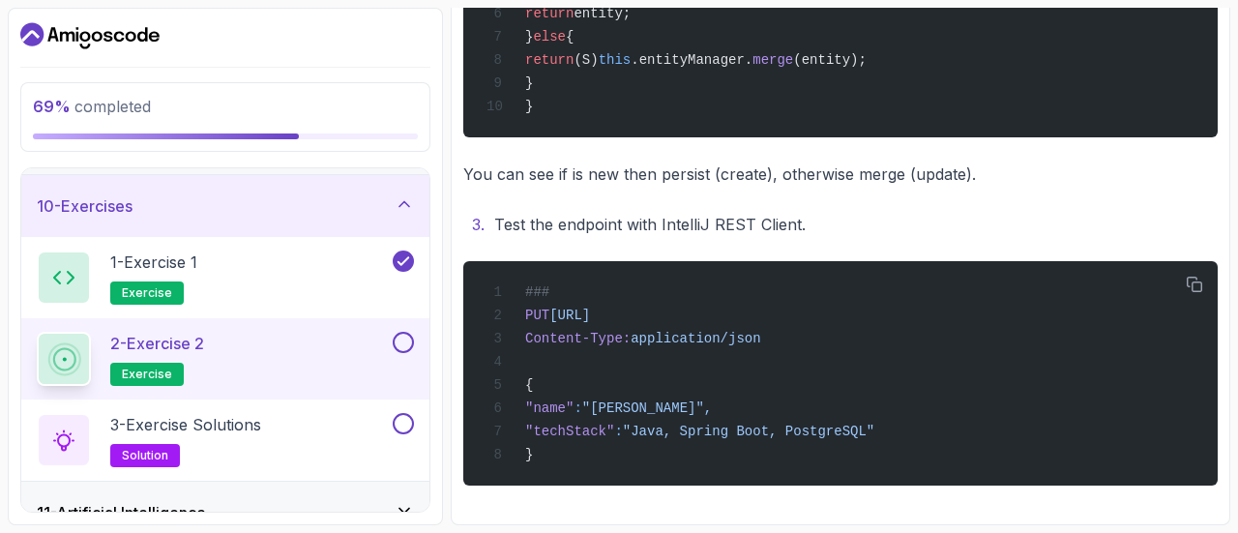
click at [401, 345] on button at bounding box center [403, 342] width 21 height 21
click at [359, 437] on div "3 - Exercise Solutions solution" at bounding box center [213, 440] width 352 height 54
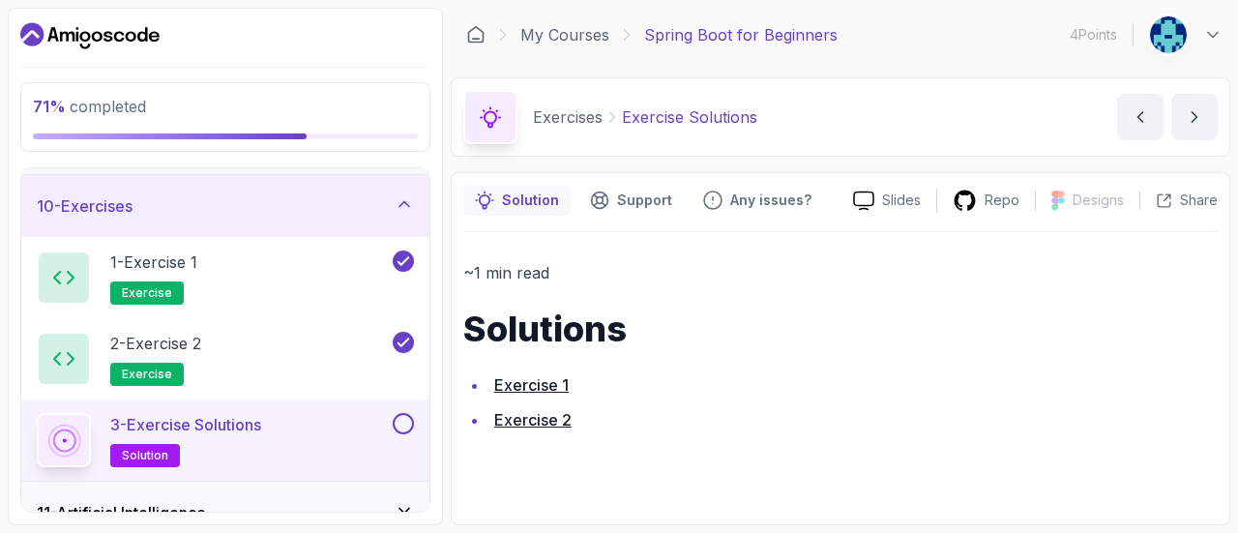
click at [546, 382] on link "Exercise 1" at bounding box center [531, 384] width 74 height 19
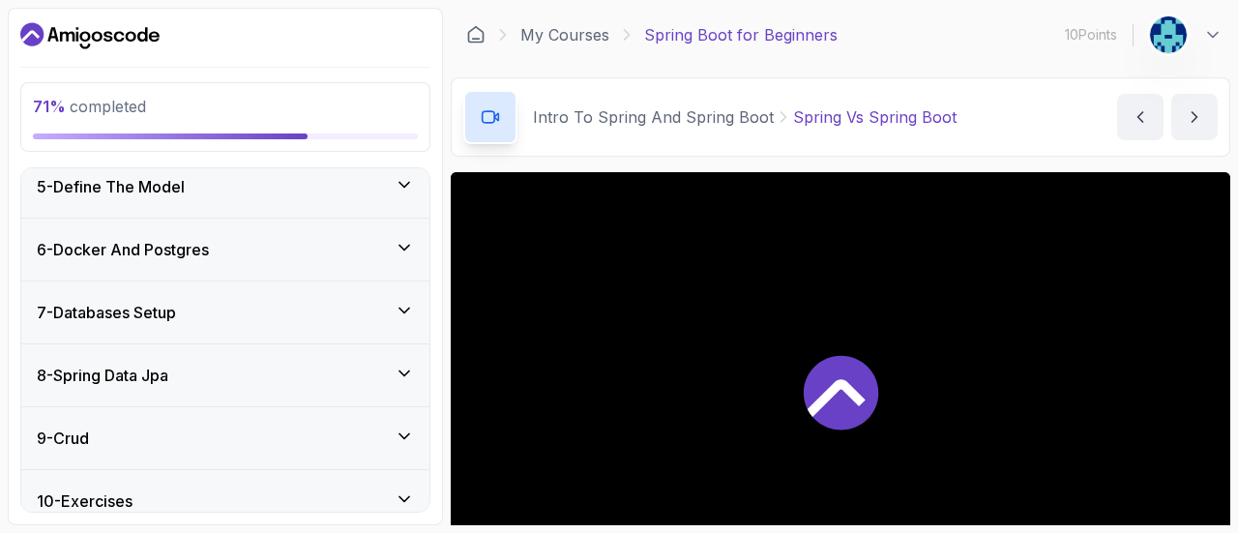
scroll to position [730, 0]
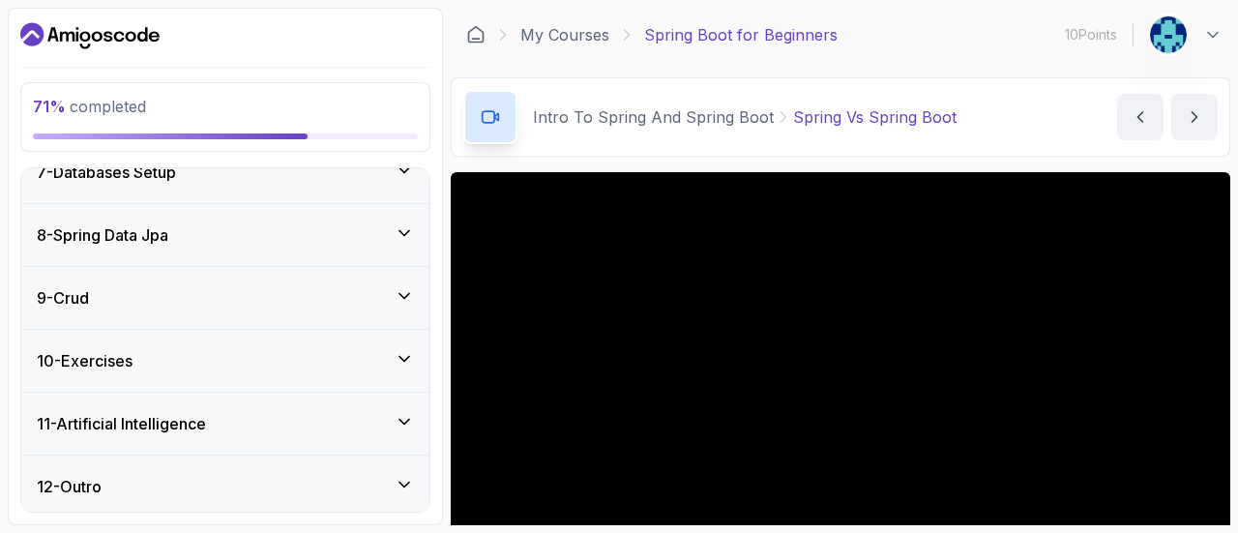
click at [278, 376] on div "10 - Exercises" at bounding box center [225, 361] width 408 height 62
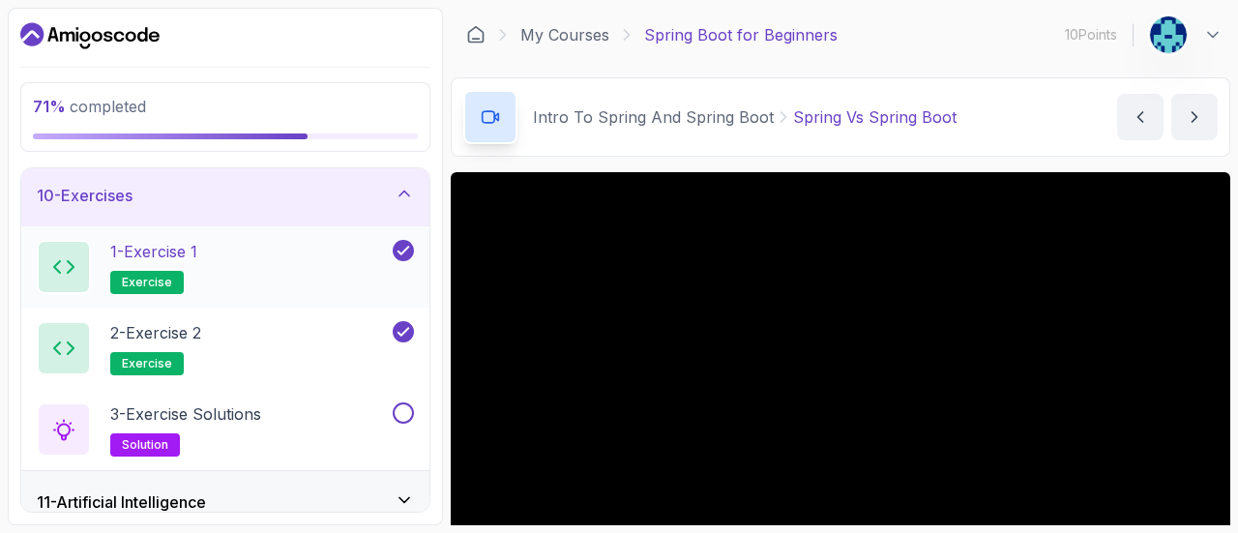
scroll to position [573, 0]
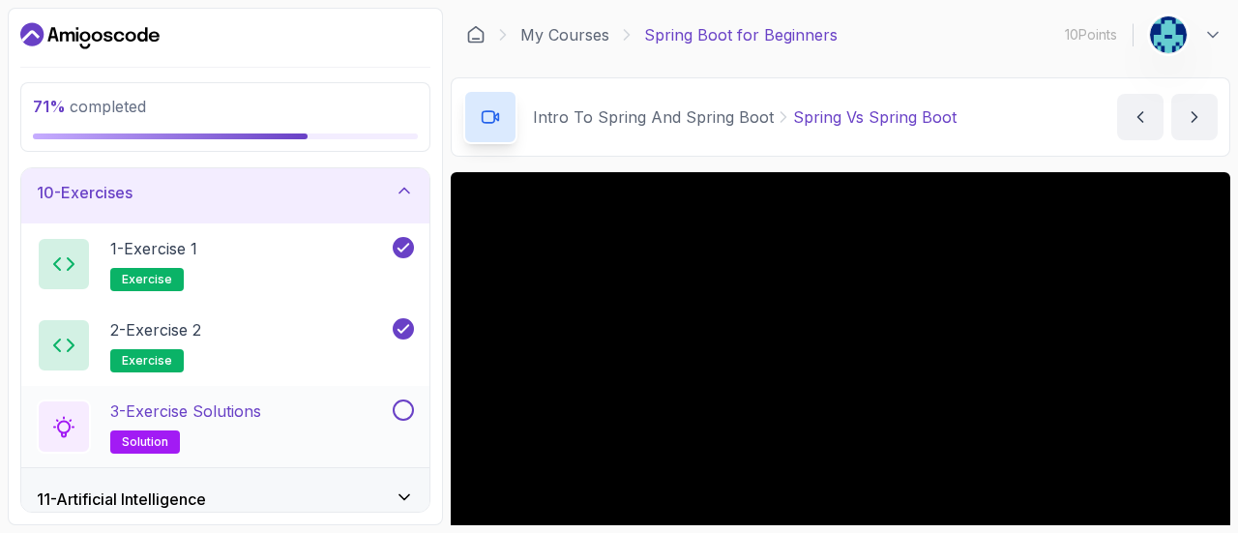
click at [399, 415] on button at bounding box center [403, 410] width 21 height 21
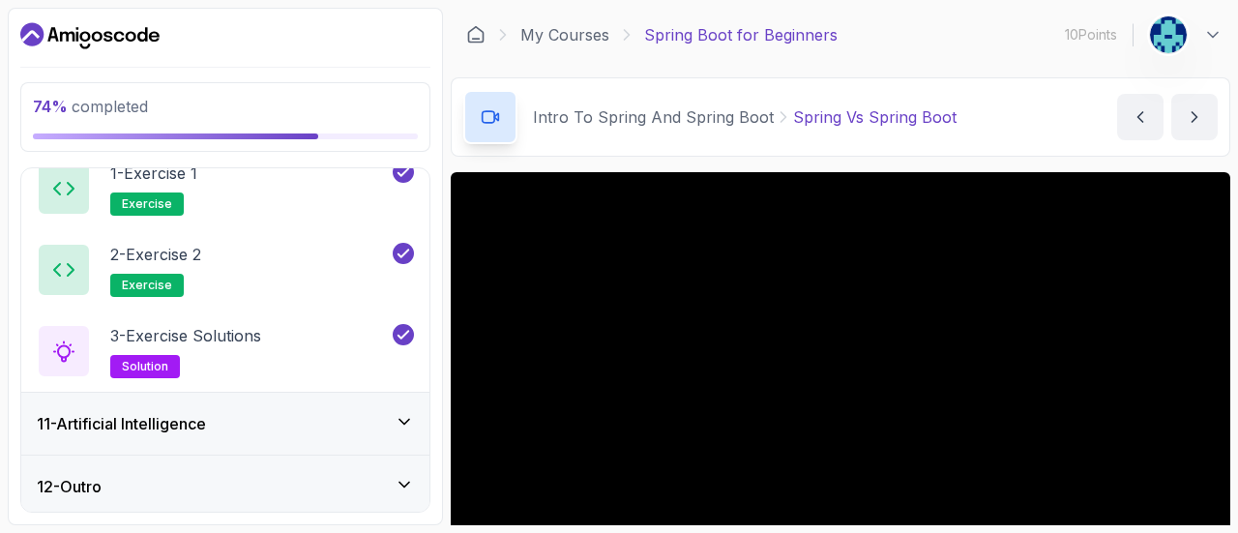
click at [323, 419] on div "11 - Artificial Intelligence" at bounding box center [225, 423] width 377 height 23
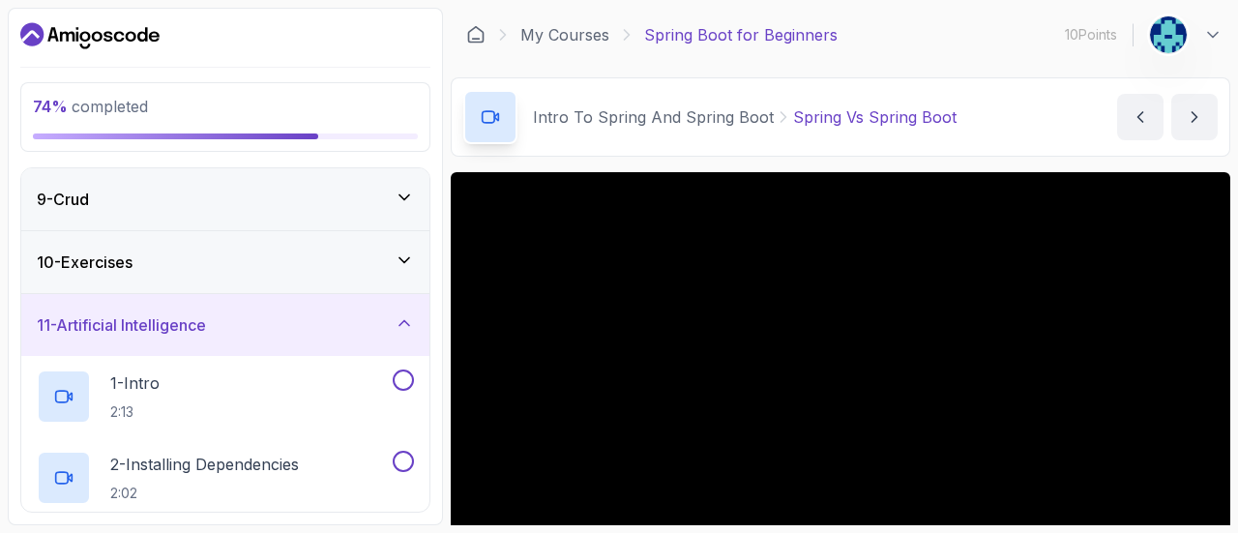
scroll to position [505, 0]
click at [351, 388] on div "1 - Intro 2:13" at bounding box center [213, 395] width 352 height 54
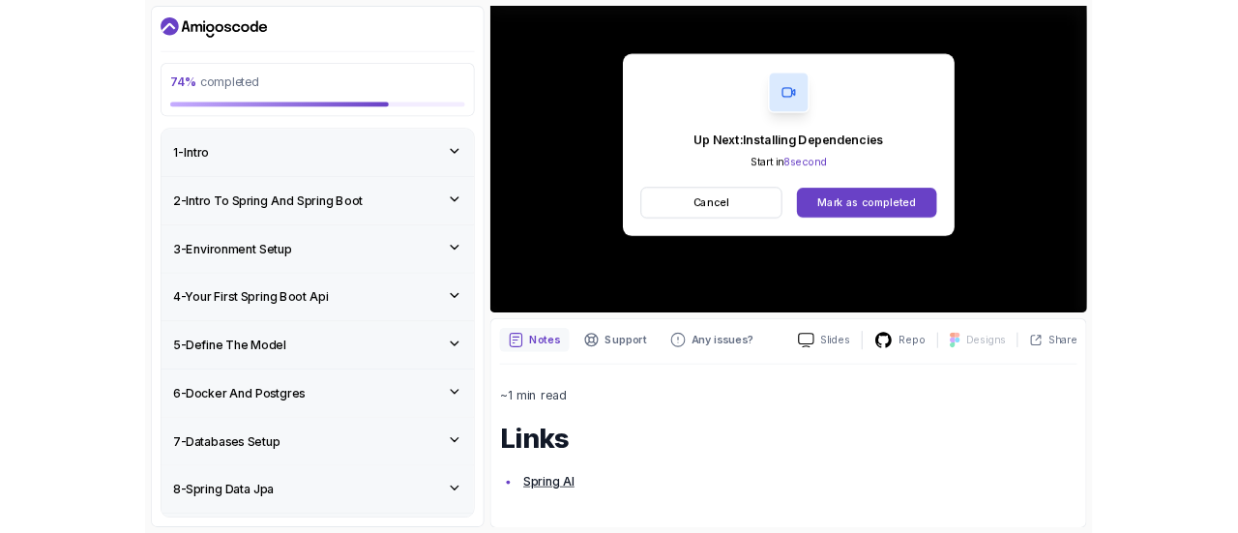
scroll to position [227, 0]
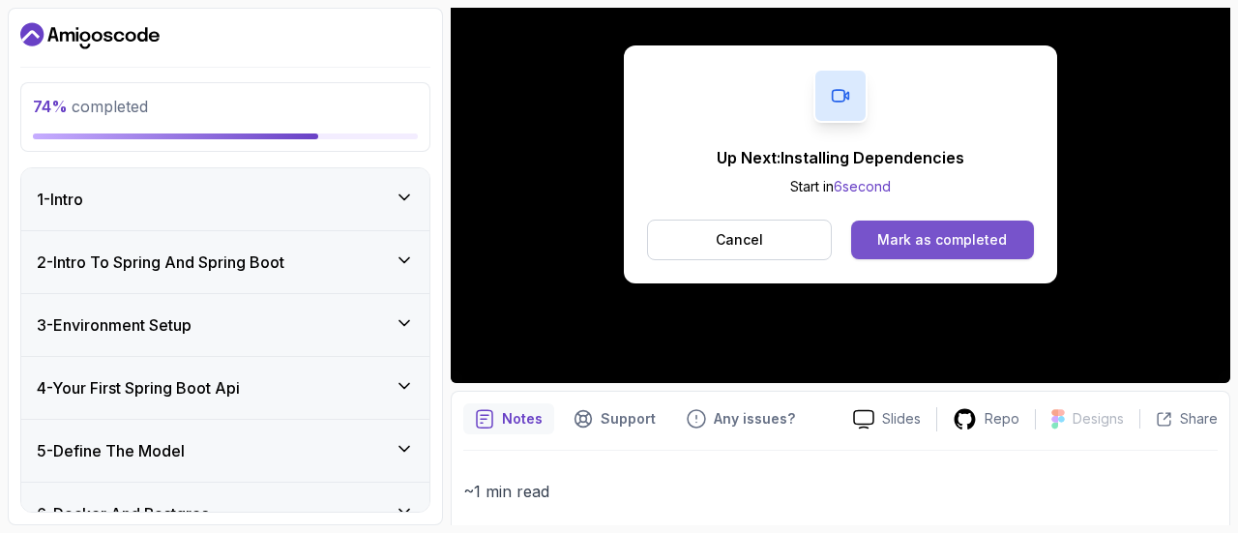
click at [958, 239] on div "Mark as completed" at bounding box center [943, 239] width 130 height 19
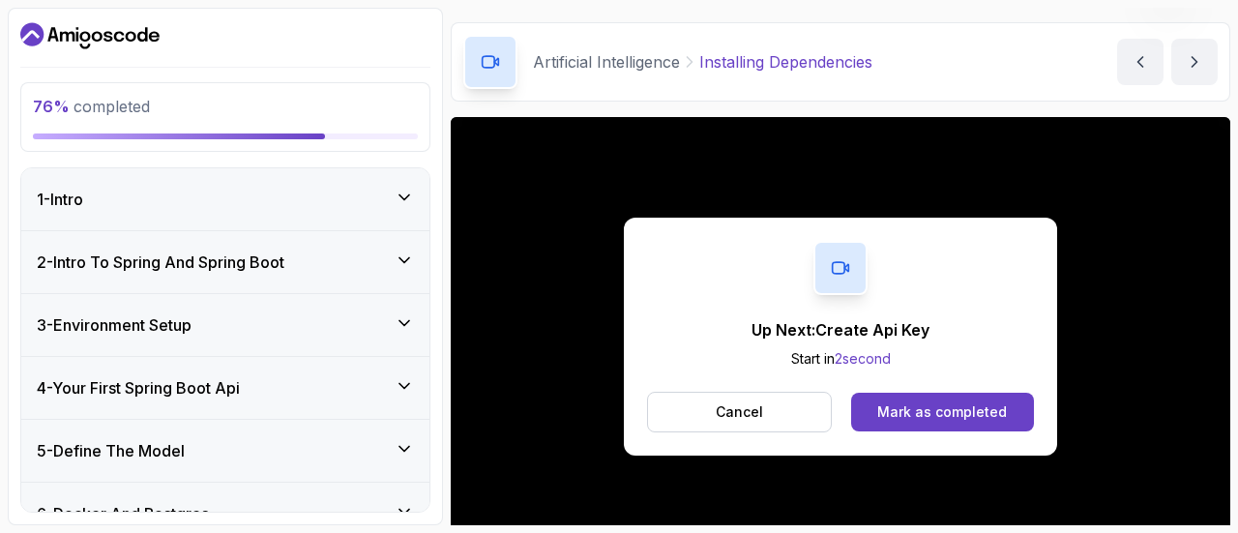
scroll to position [219, 0]
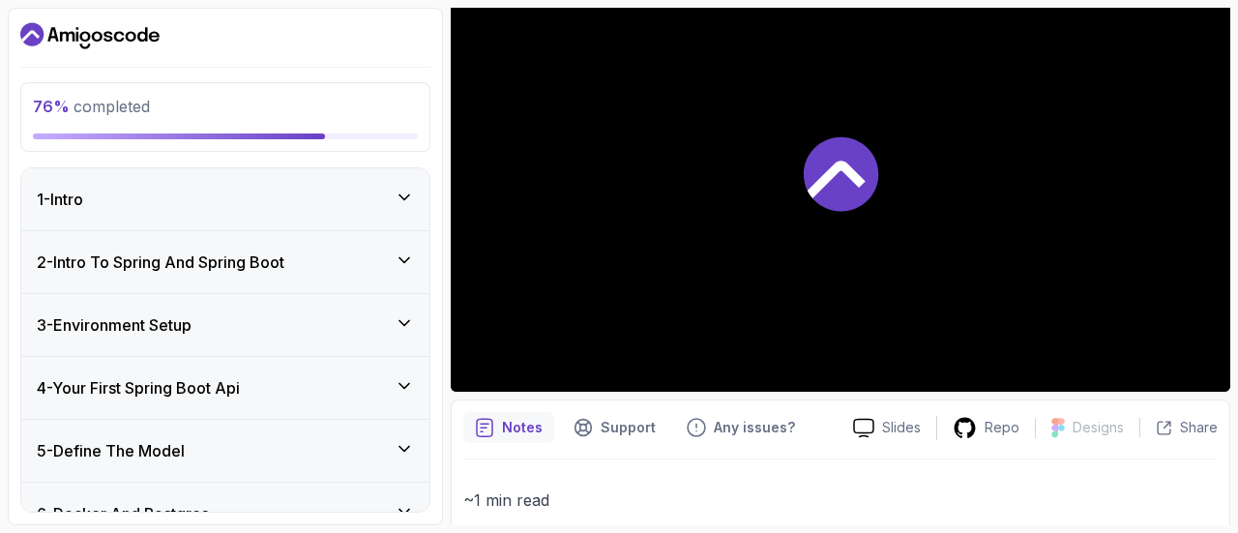
scroll to position [227, 0]
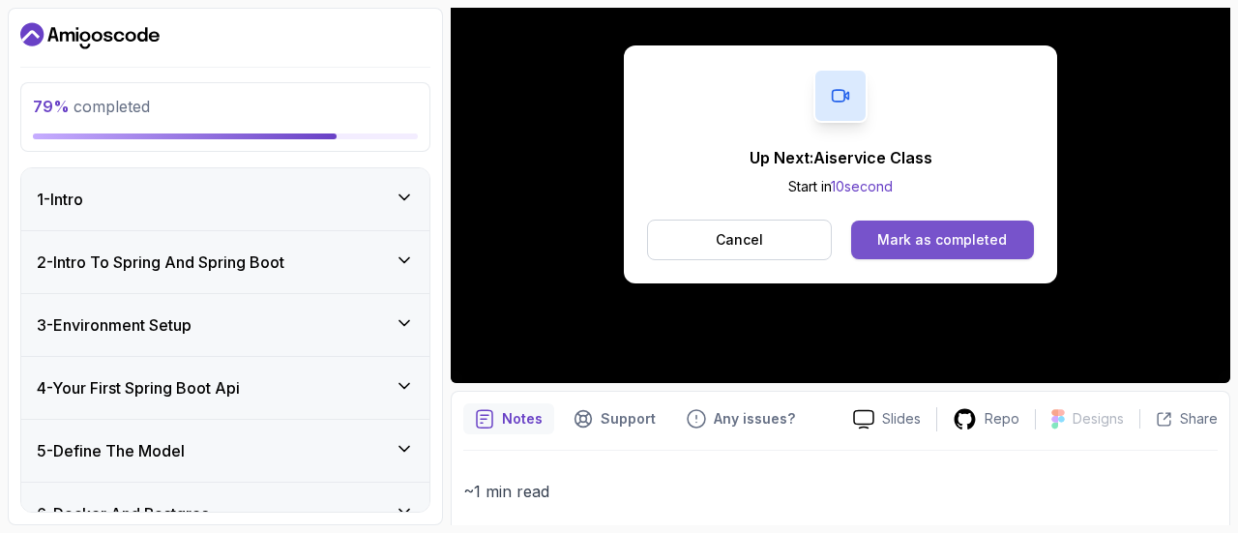
click at [965, 244] on div "Mark as completed" at bounding box center [943, 239] width 130 height 19
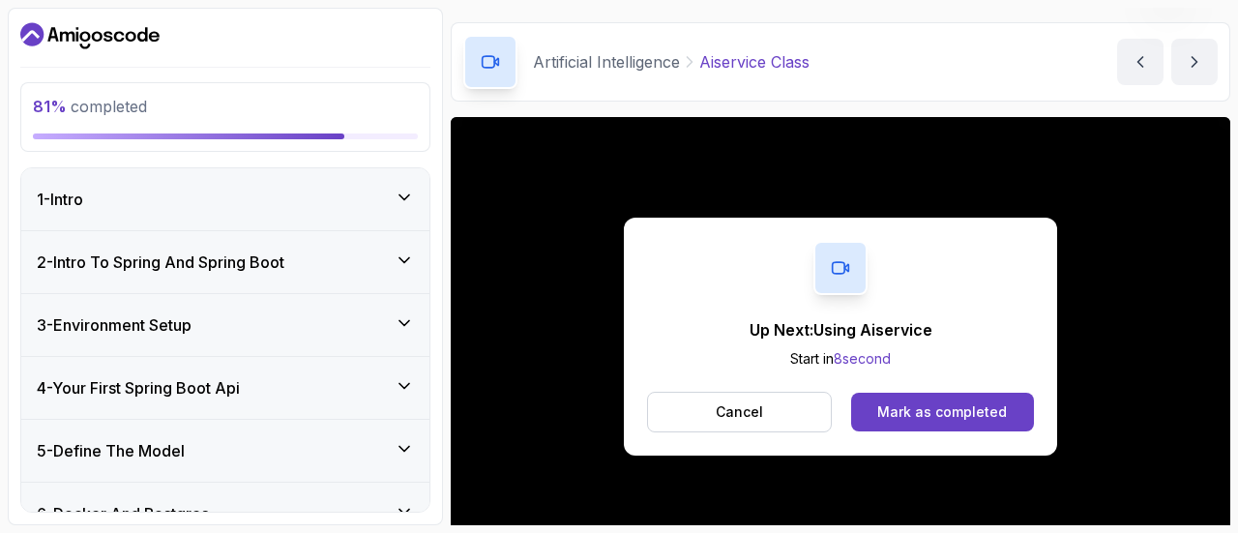
scroll to position [219, 0]
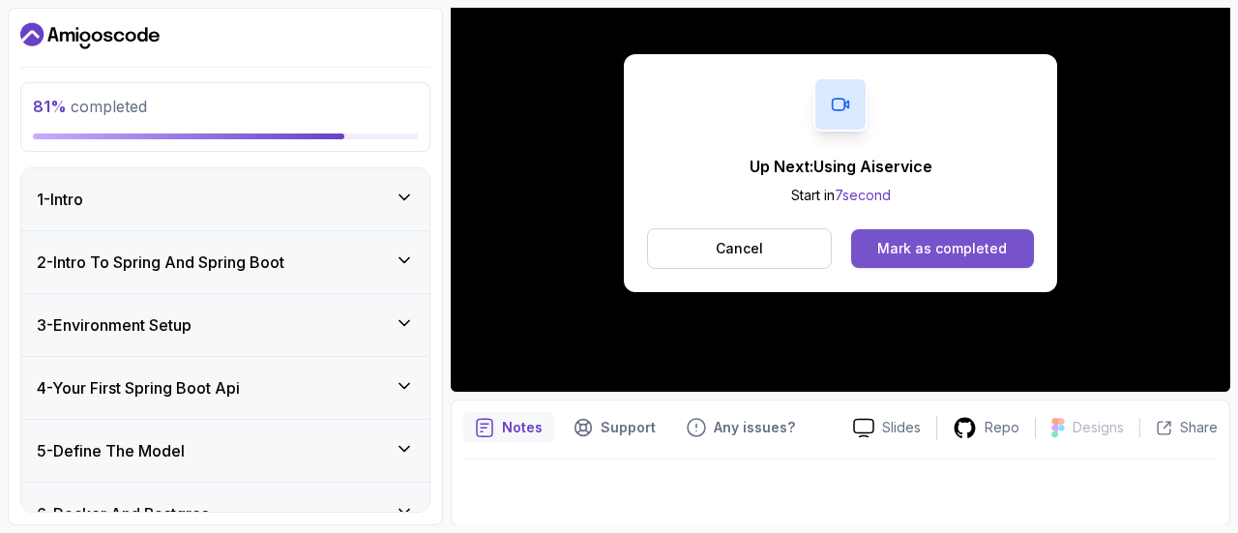
click at [978, 235] on button "Mark as completed" at bounding box center [942, 248] width 183 height 39
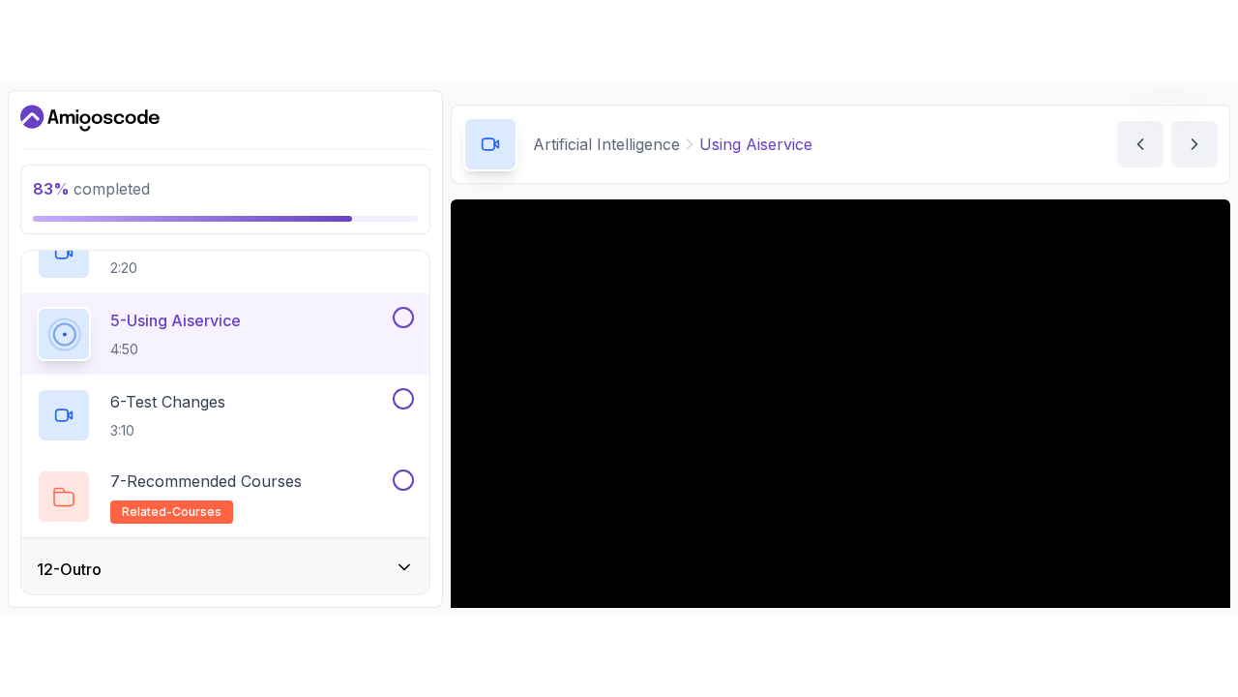
scroll to position [219, 0]
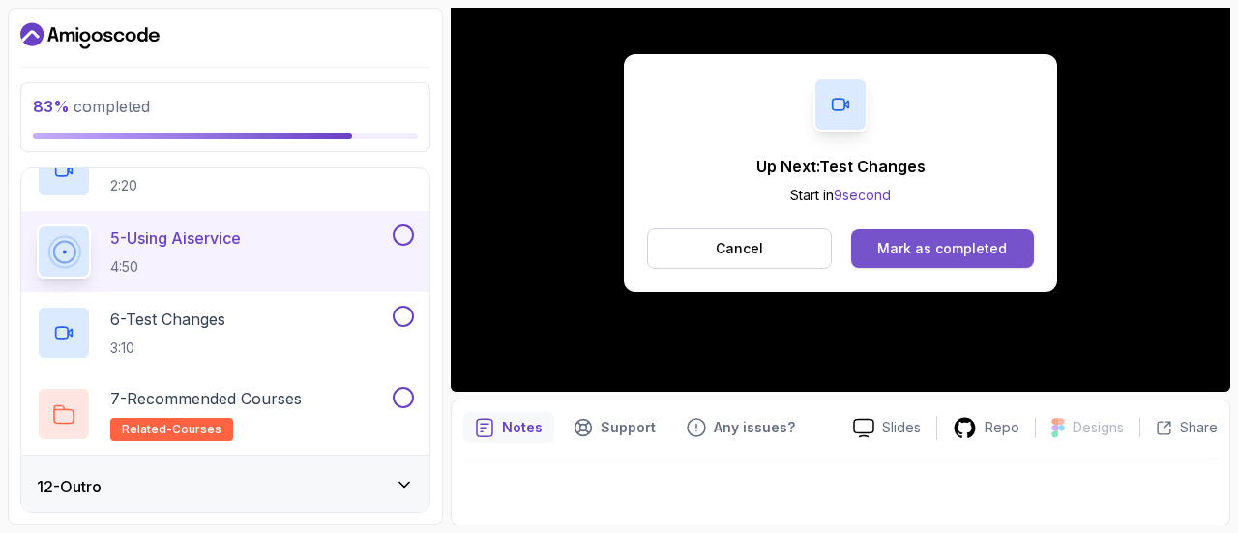
click at [1010, 246] on button "Mark as completed" at bounding box center [942, 248] width 183 height 39
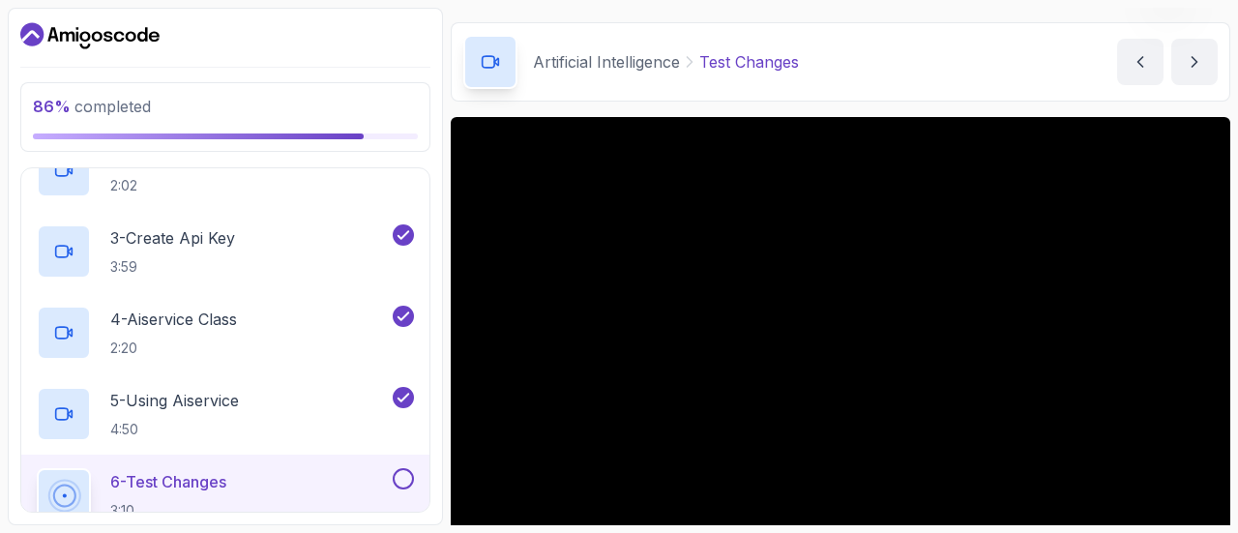
scroll to position [219, 0]
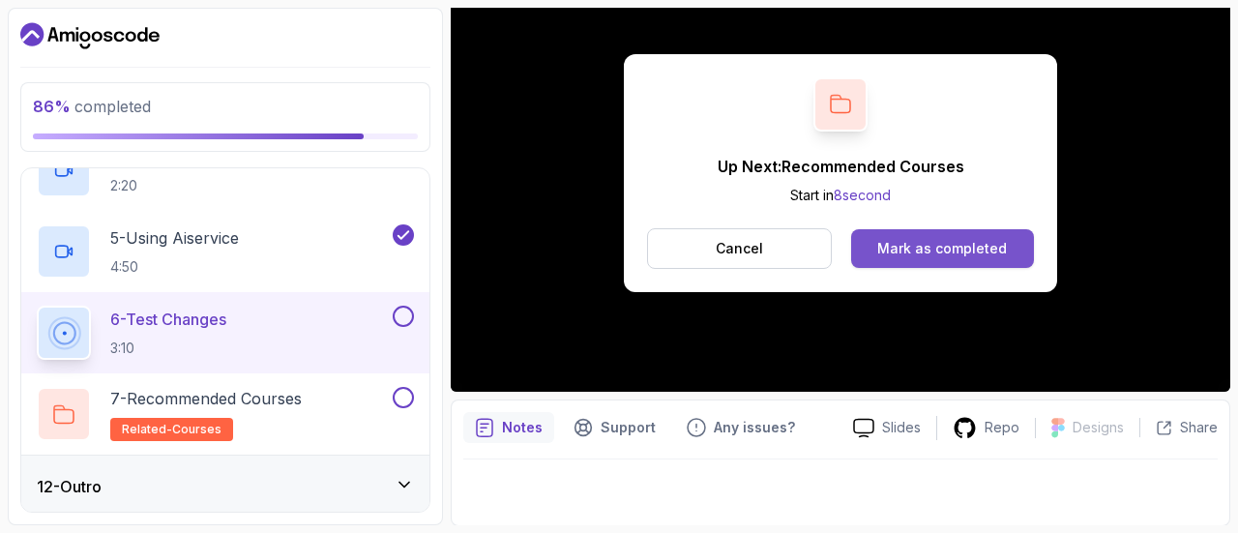
click at [969, 253] on div "Mark as completed" at bounding box center [943, 248] width 130 height 19
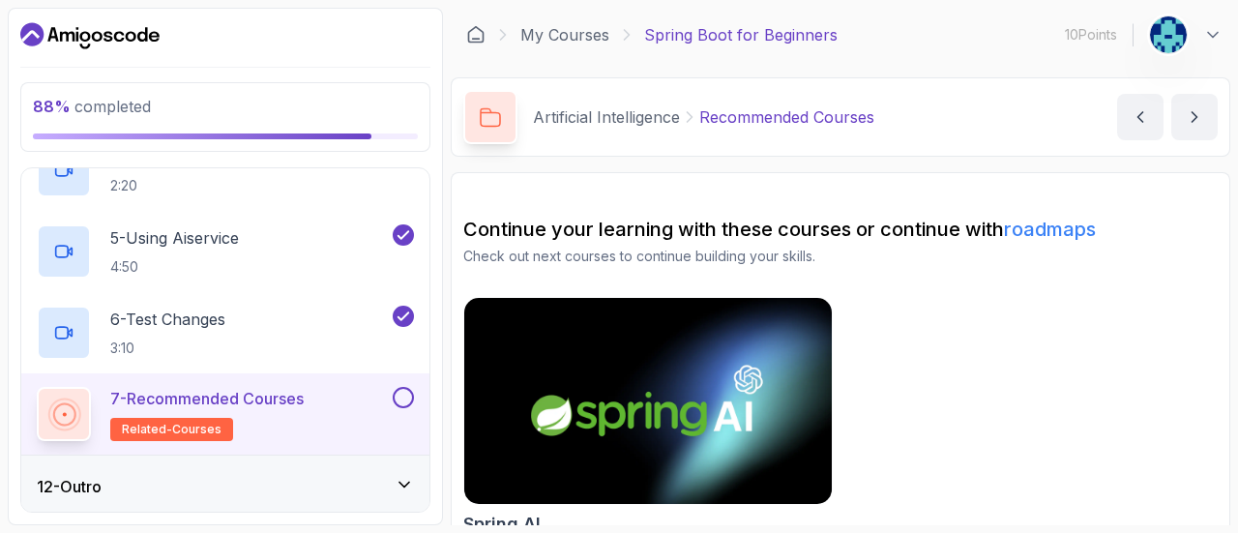
scroll to position [29, 0]
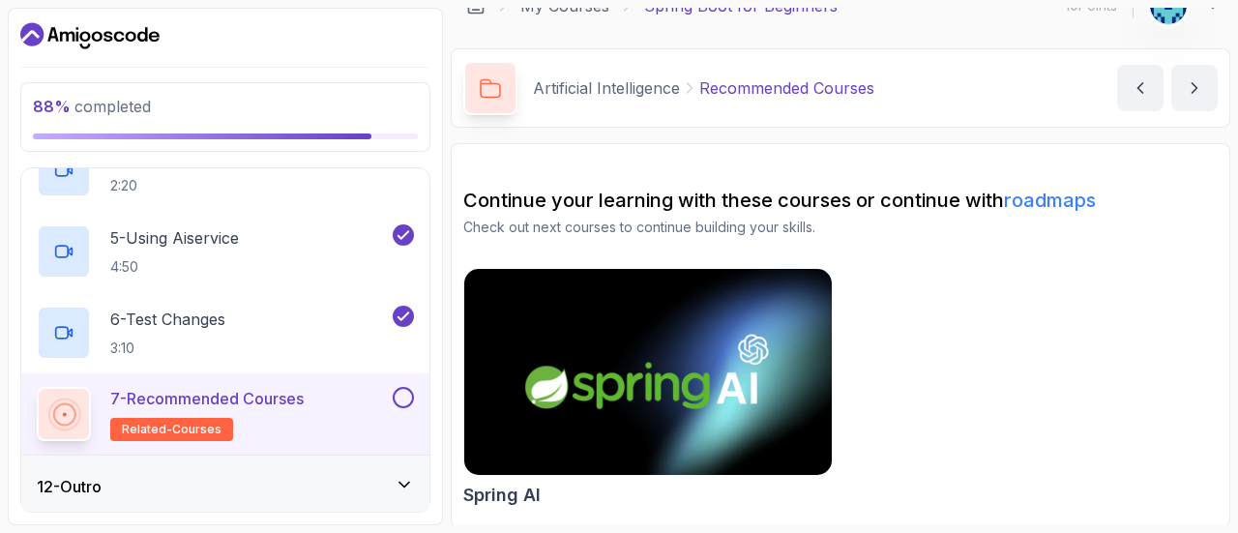
click at [743, 345] on img at bounding box center [649, 372] width 386 height 217
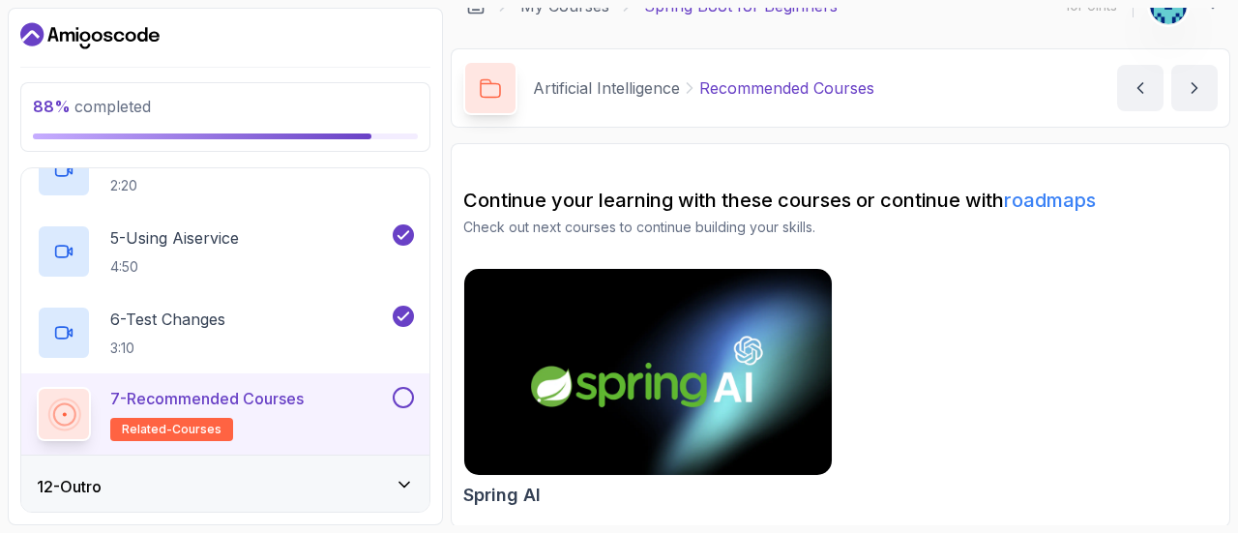
click at [401, 394] on button at bounding box center [403, 397] width 21 height 21
click at [324, 479] on div "12 - Outro" at bounding box center [225, 486] width 377 height 23
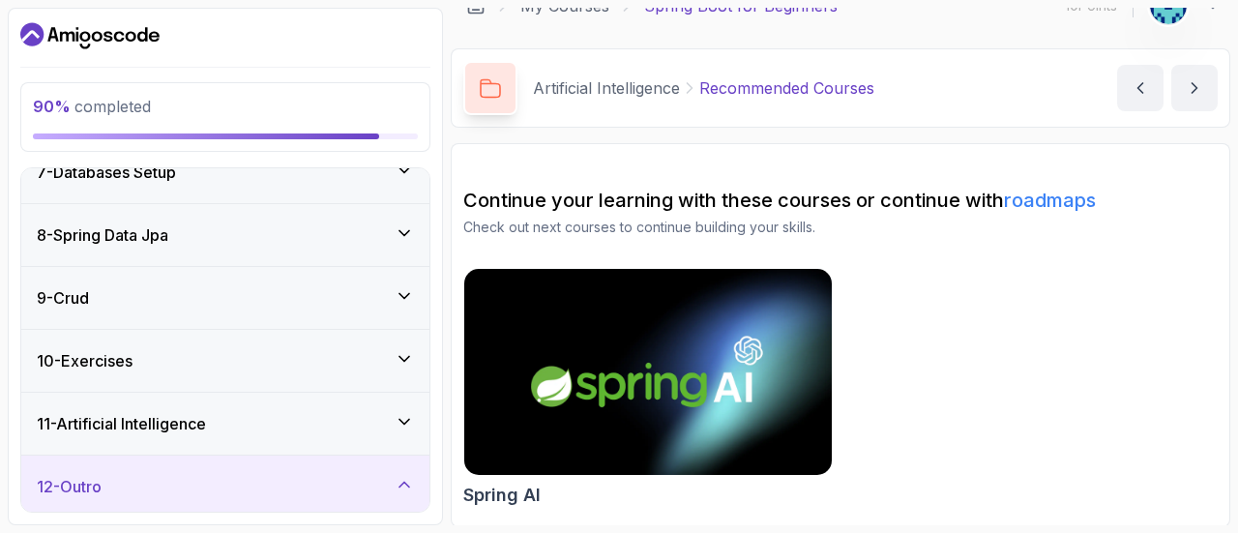
scroll to position [567, 0]
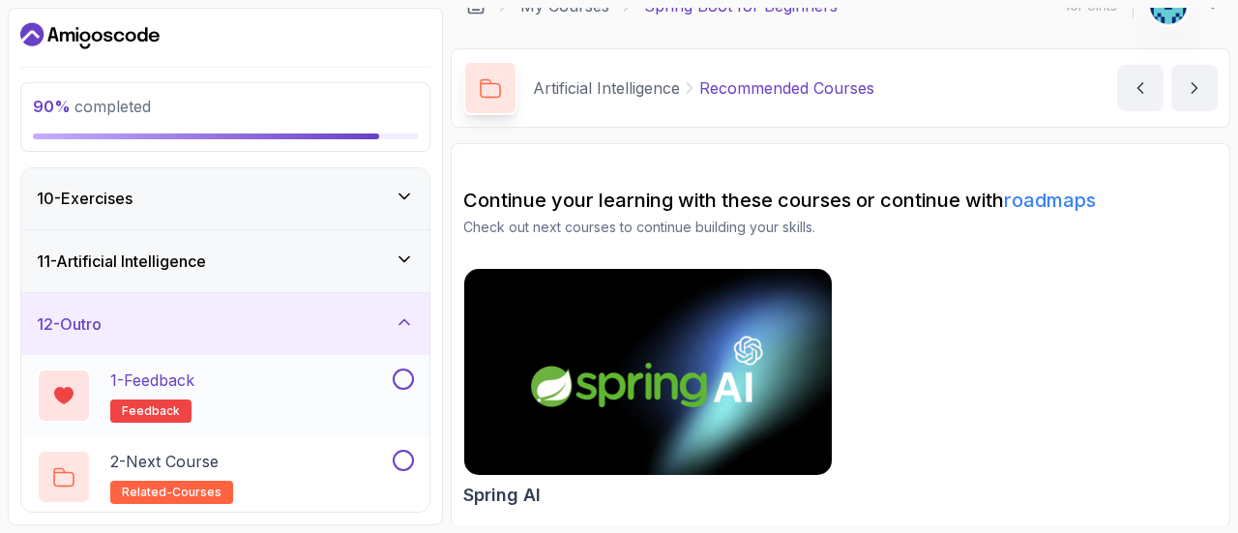
click at [399, 380] on button at bounding box center [403, 379] width 21 height 21
click at [253, 347] on div "12 - Outro" at bounding box center [225, 324] width 408 height 62
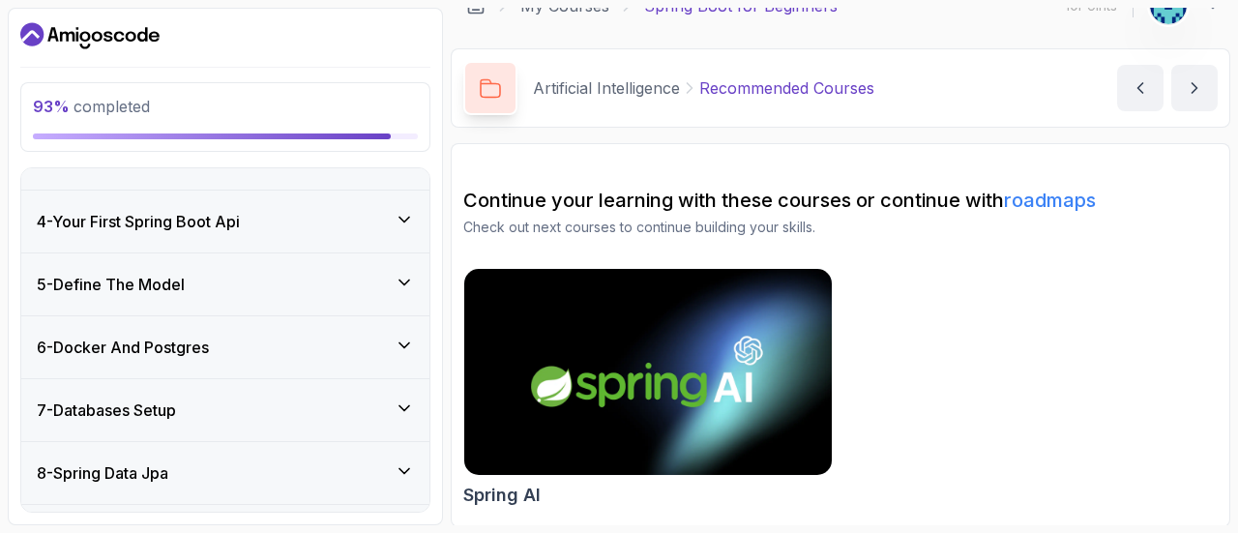
scroll to position [404, 0]
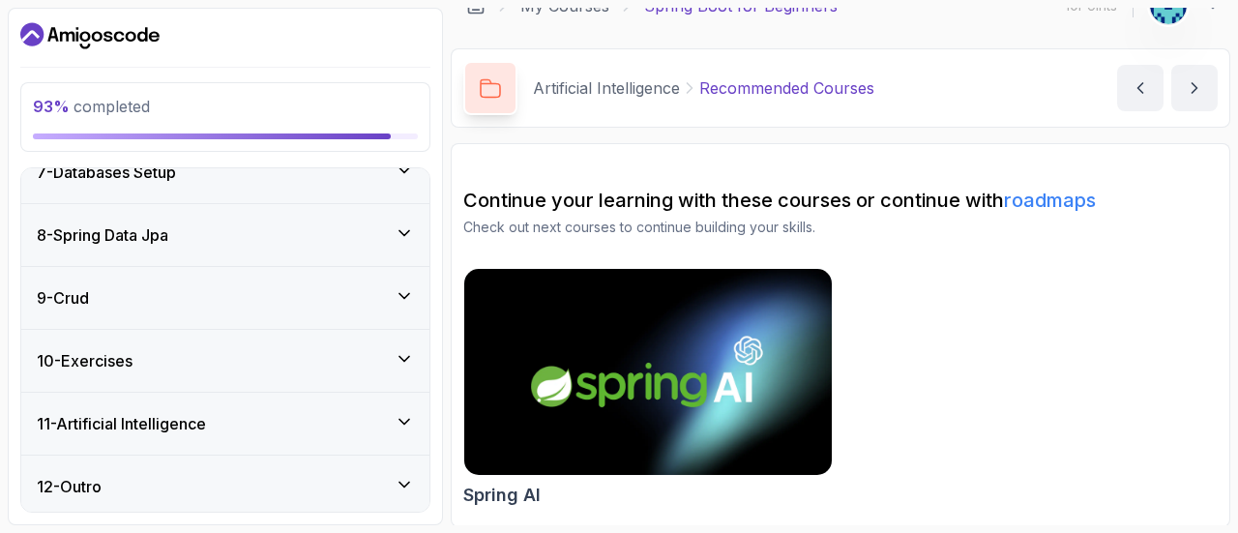
click at [372, 492] on div "12 - Outro" at bounding box center [225, 486] width 377 height 23
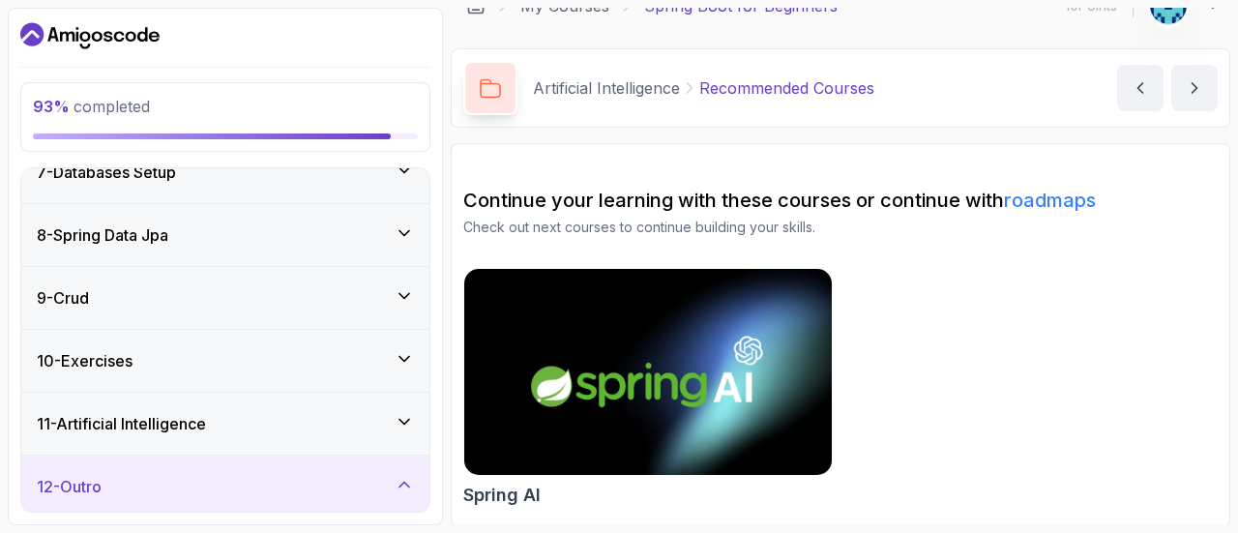
scroll to position [567, 0]
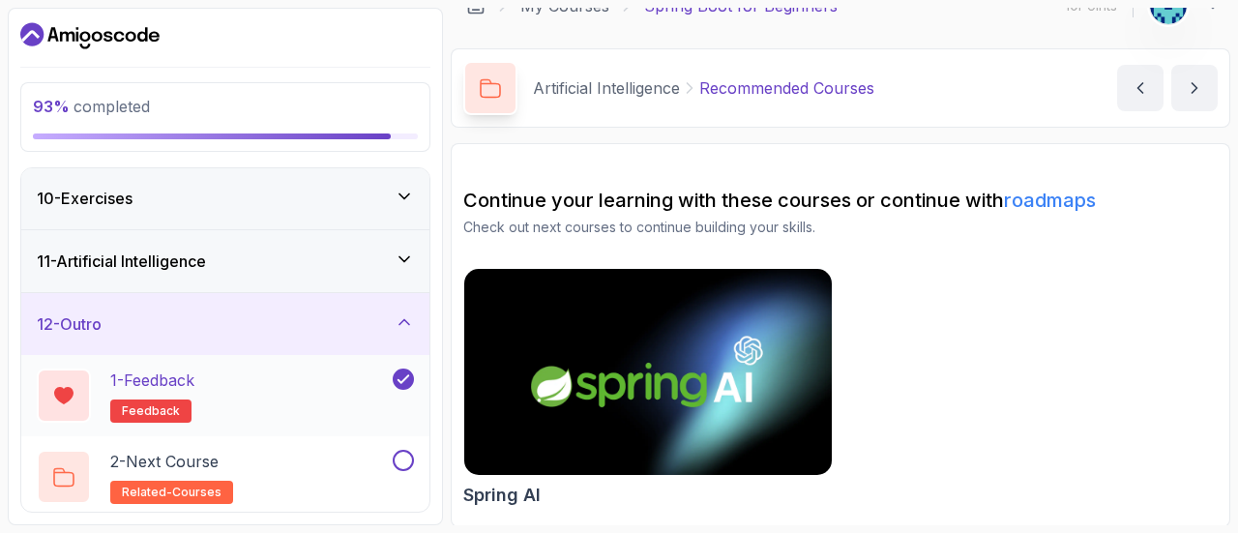
click at [249, 374] on div "1 - Feedback feedback" at bounding box center [213, 396] width 352 height 54
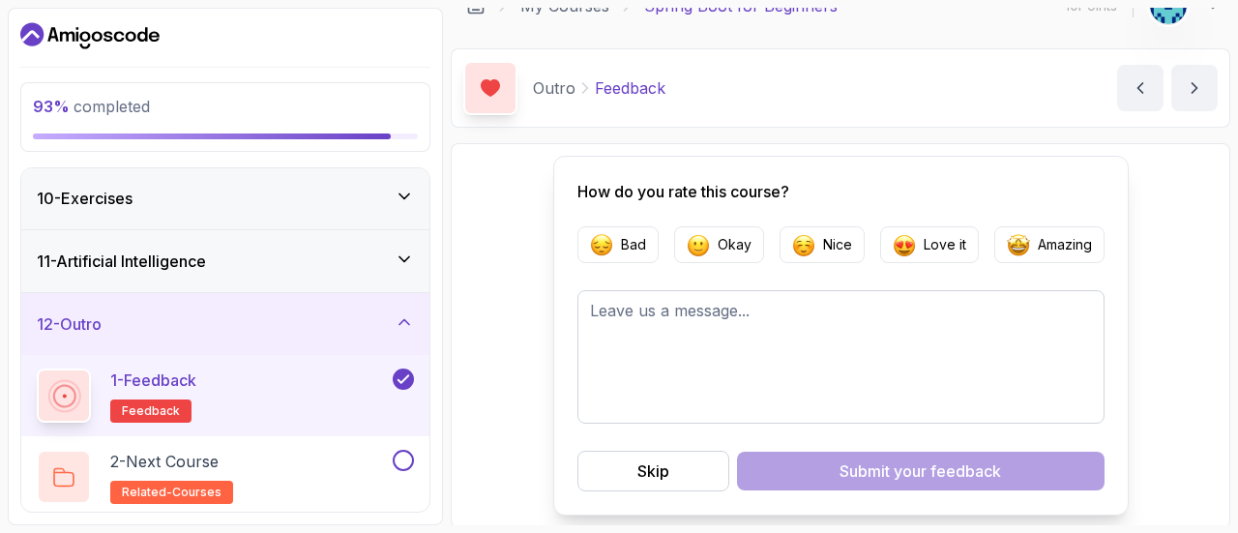
scroll to position [27, 0]
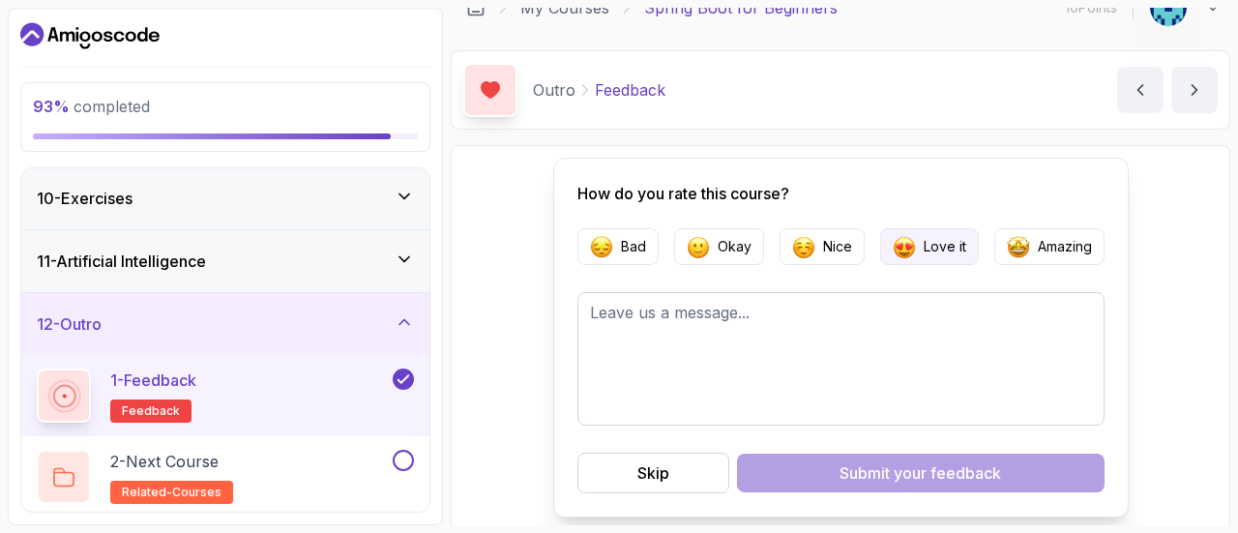
click at [938, 247] on p "Love it" at bounding box center [945, 246] width 43 height 19
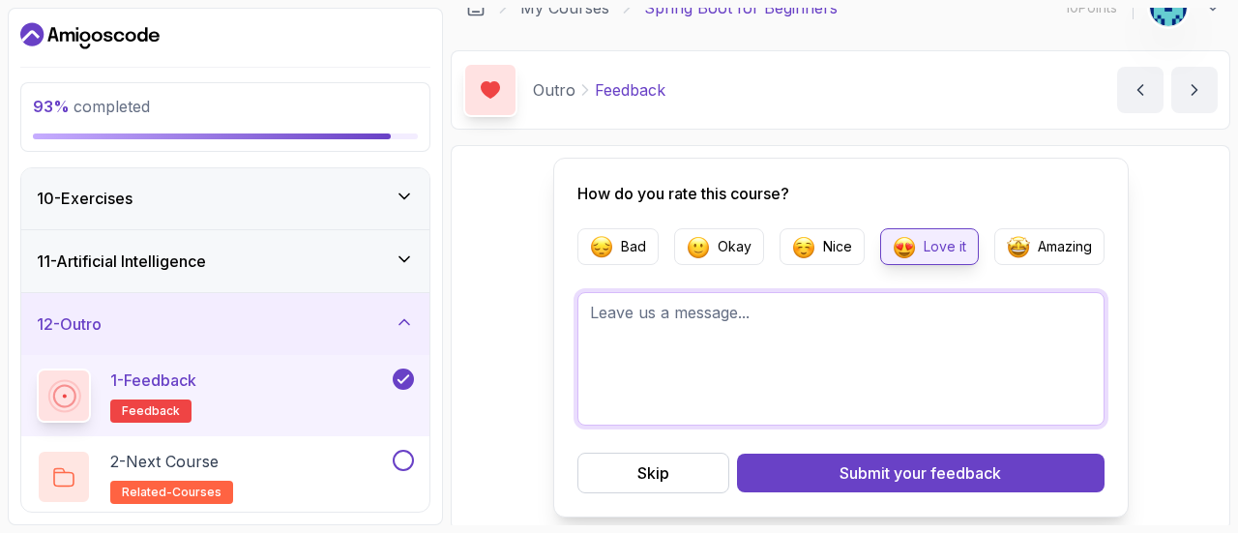
click at [769, 313] on textarea at bounding box center [841, 359] width 527 height 134
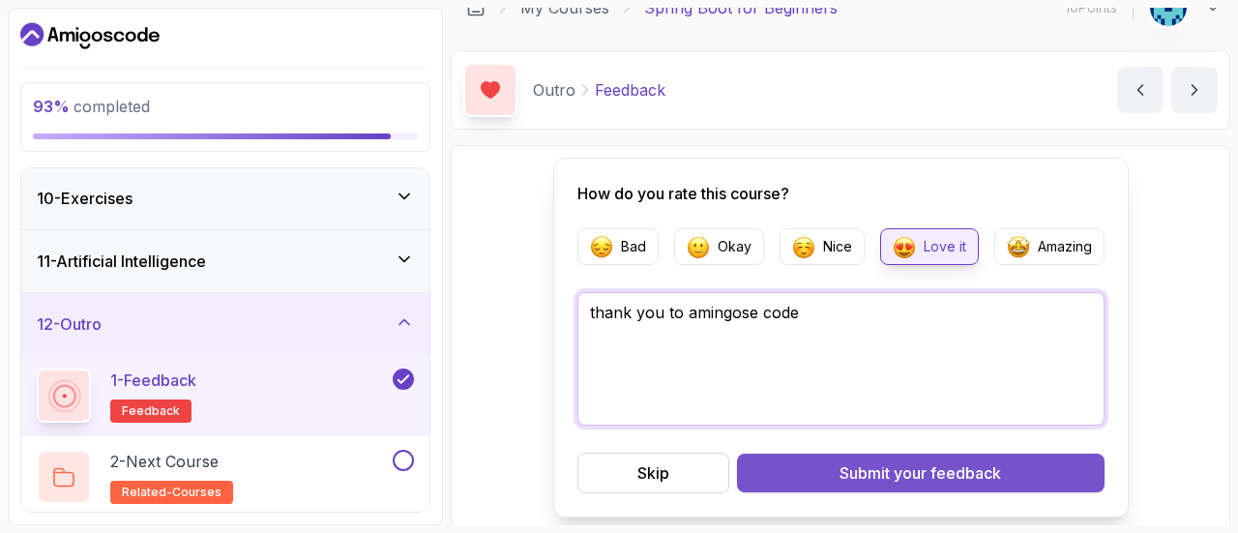
type textarea "thank you to amingose code"
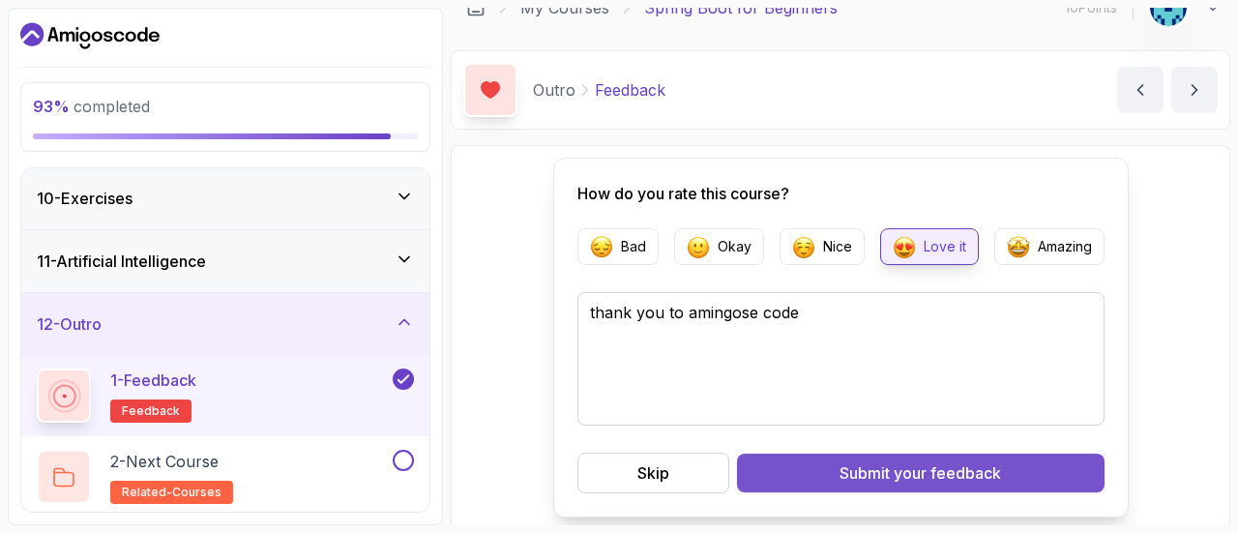
click at [888, 462] on div "Submit your feedback" at bounding box center [921, 473] width 162 height 23
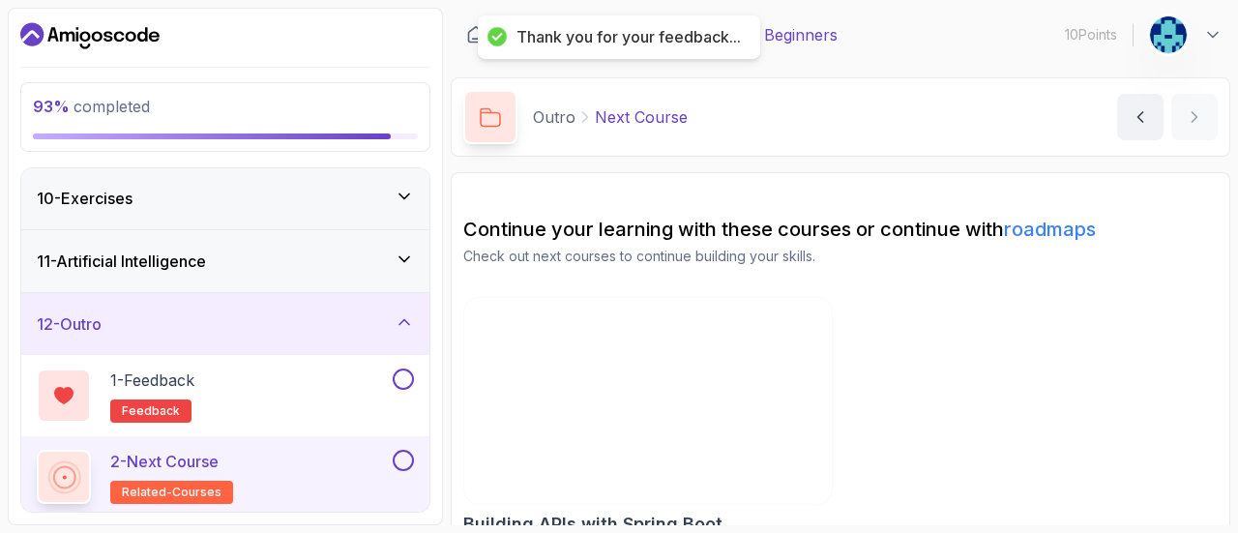
scroll to position [29, 0]
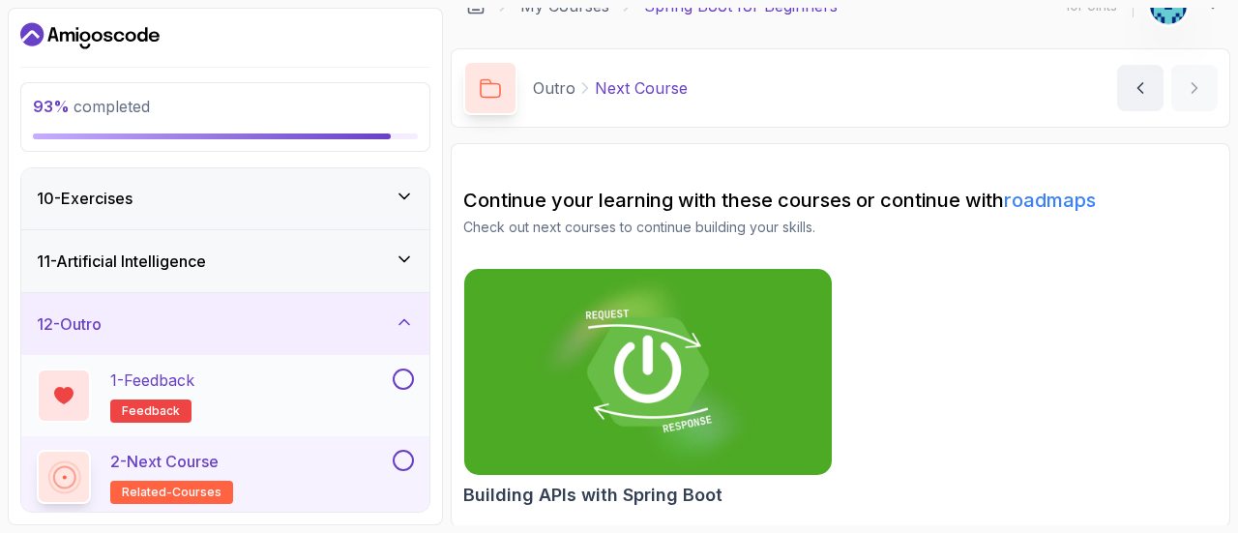
click at [408, 372] on button at bounding box center [403, 379] width 21 height 21
click at [629, 388] on img at bounding box center [649, 372] width 386 height 217
click at [412, 455] on button at bounding box center [403, 460] width 21 height 21
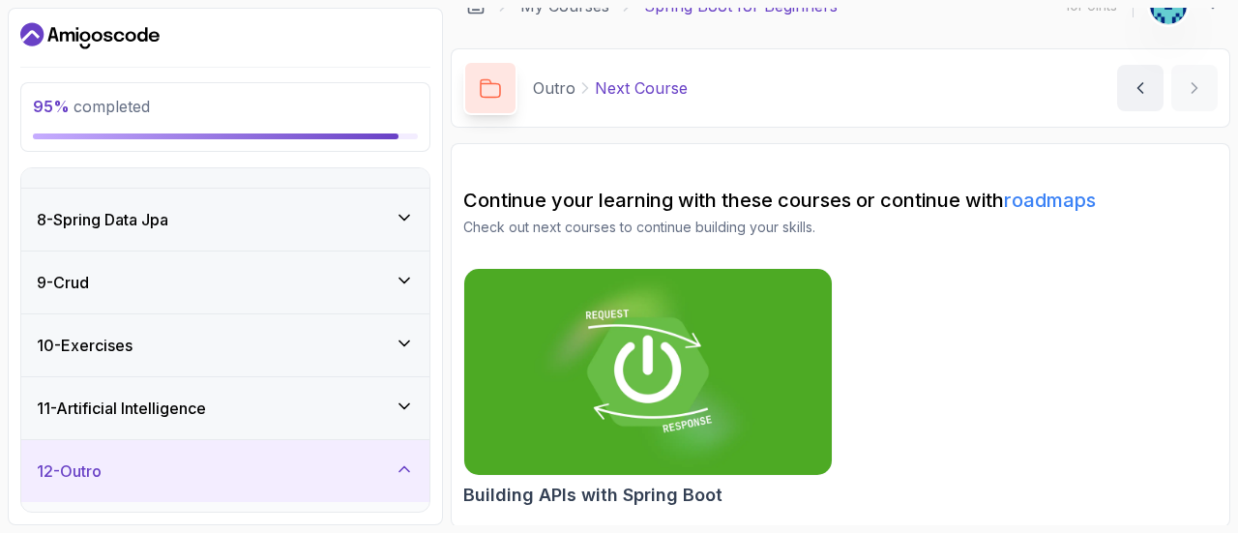
scroll to position [414, 0]
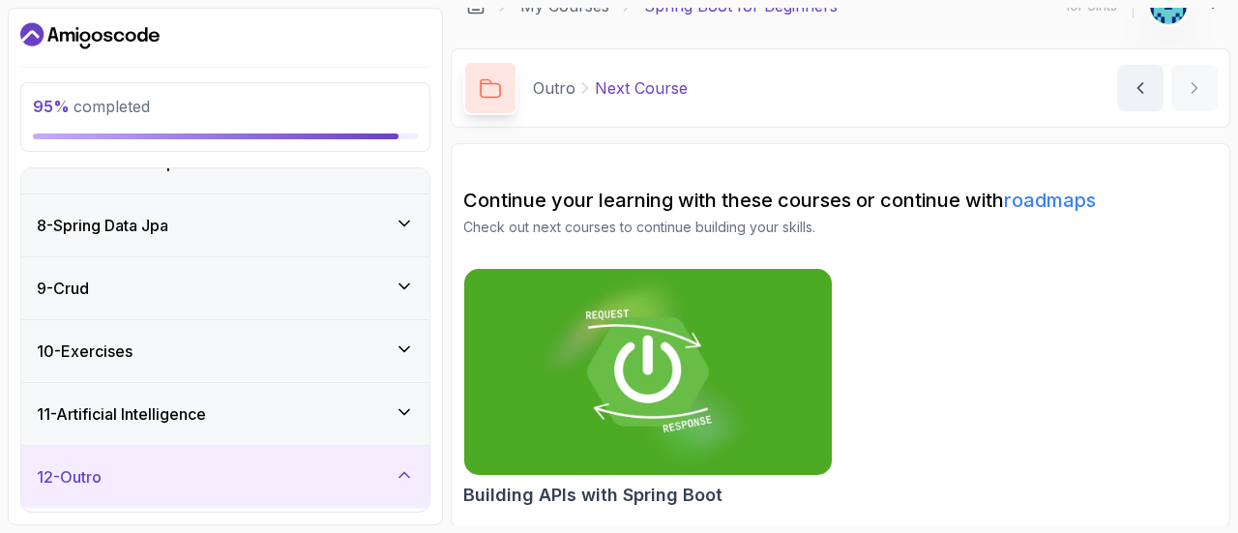
click at [308, 424] on div "11 - Artificial Intelligence" at bounding box center [225, 414] width 408 height 62
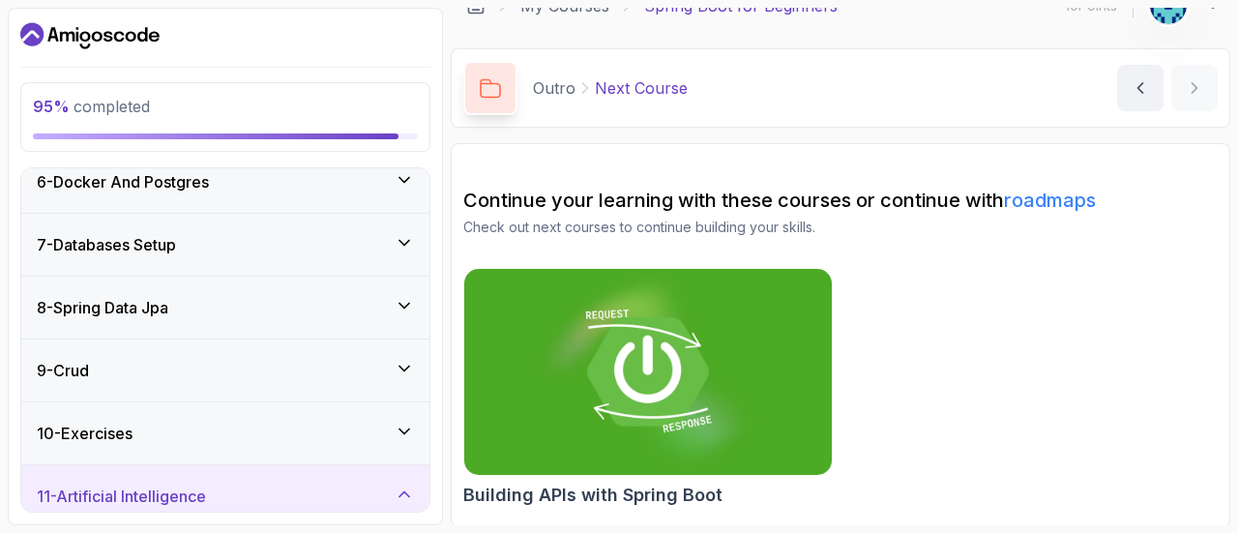
click at [308, 424] on div "10 - Exercises" at bounding box center [225, 433] width 377 height 23
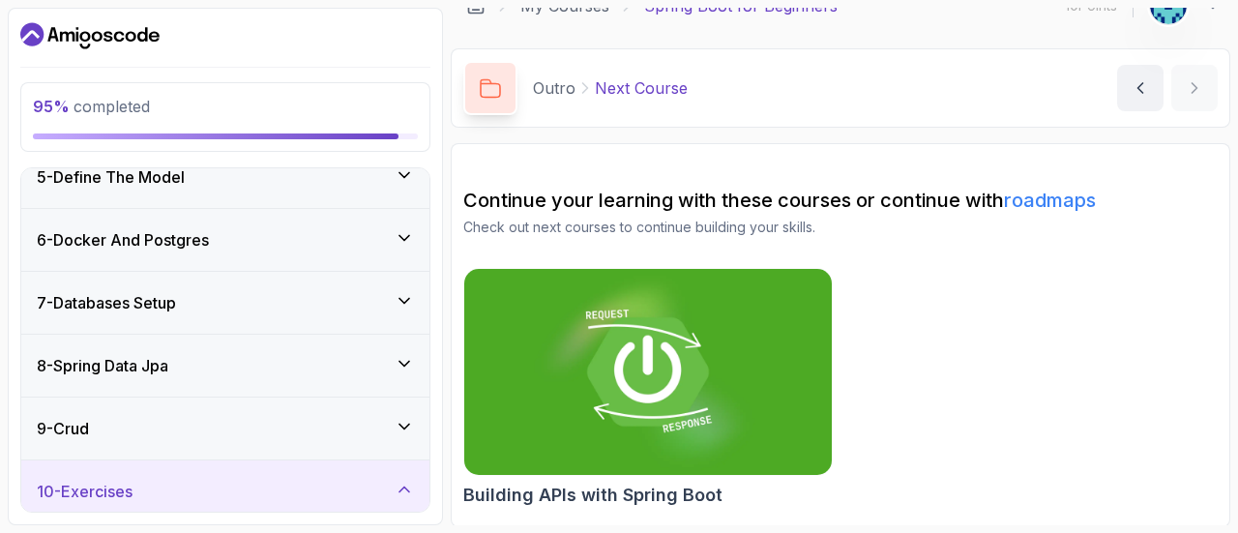
scroll to position [261, 0]
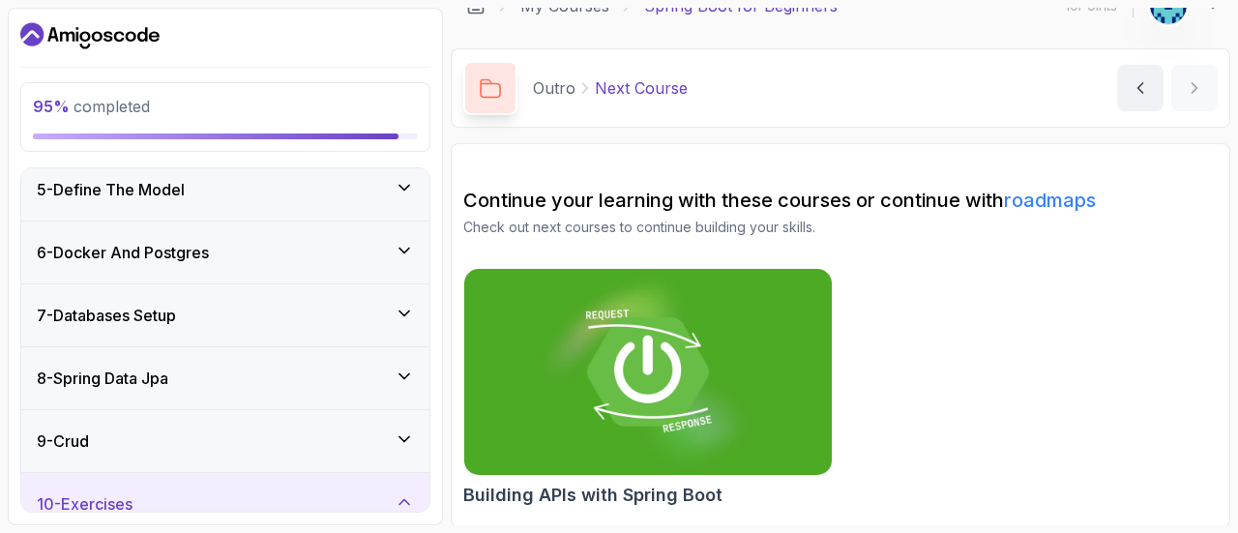
click at [308, 424] on div "9 - Crud" at bounding box center [225, 441] width 408 height 62
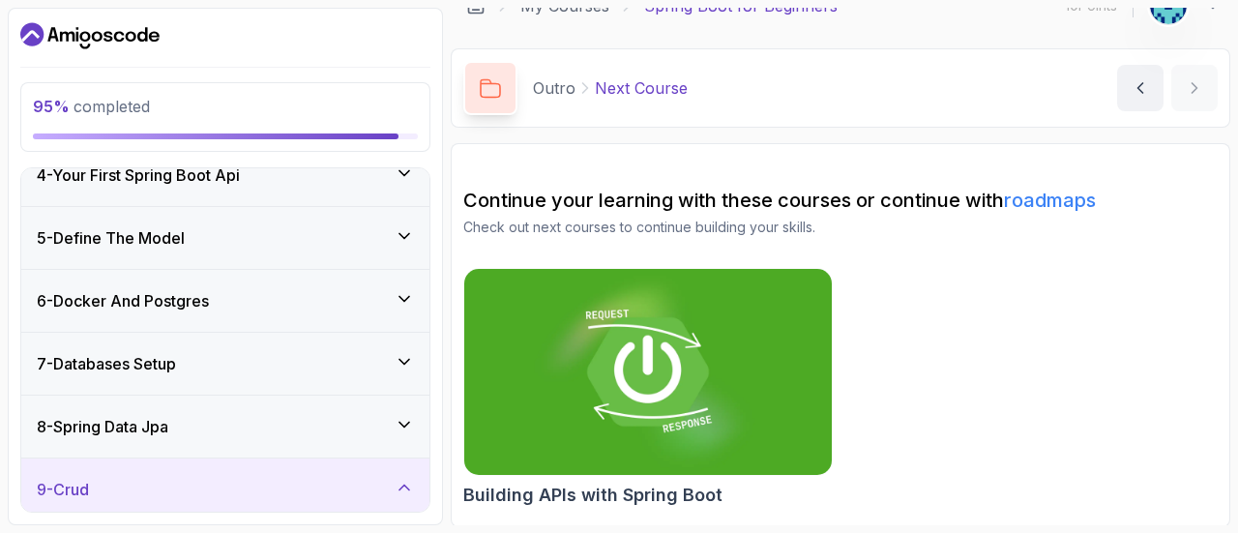
click at [308, 424] on div "8 - Spring Data Jpa" at bounding box center [225, 426] width 377 height 23
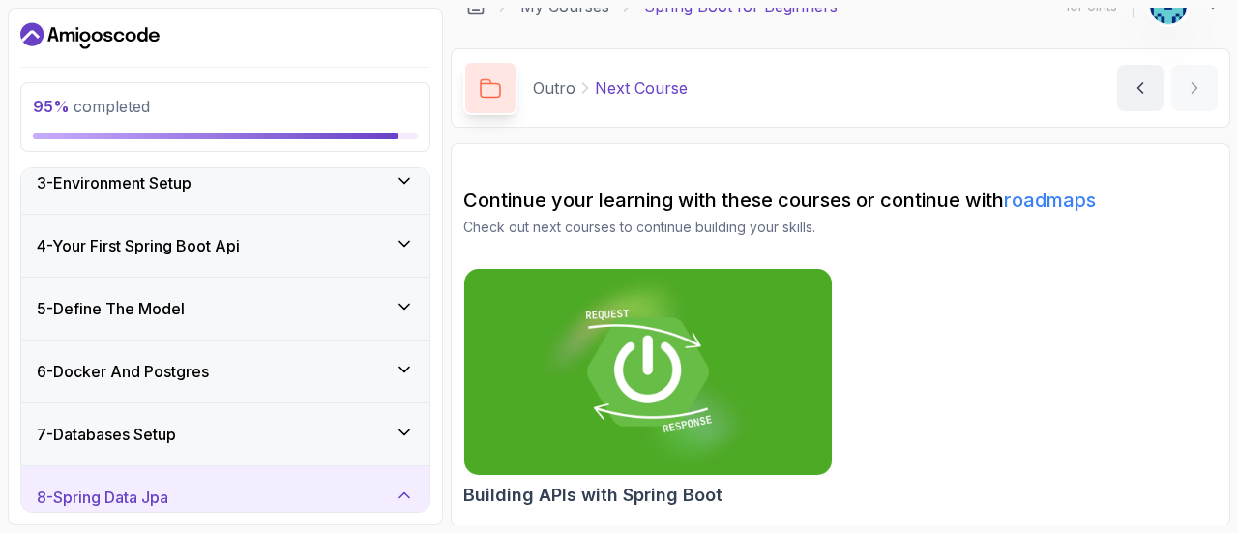
click at [308, 424] on div "7 - Databases Setup" at bounding box center [225, 434] width 377 height 23
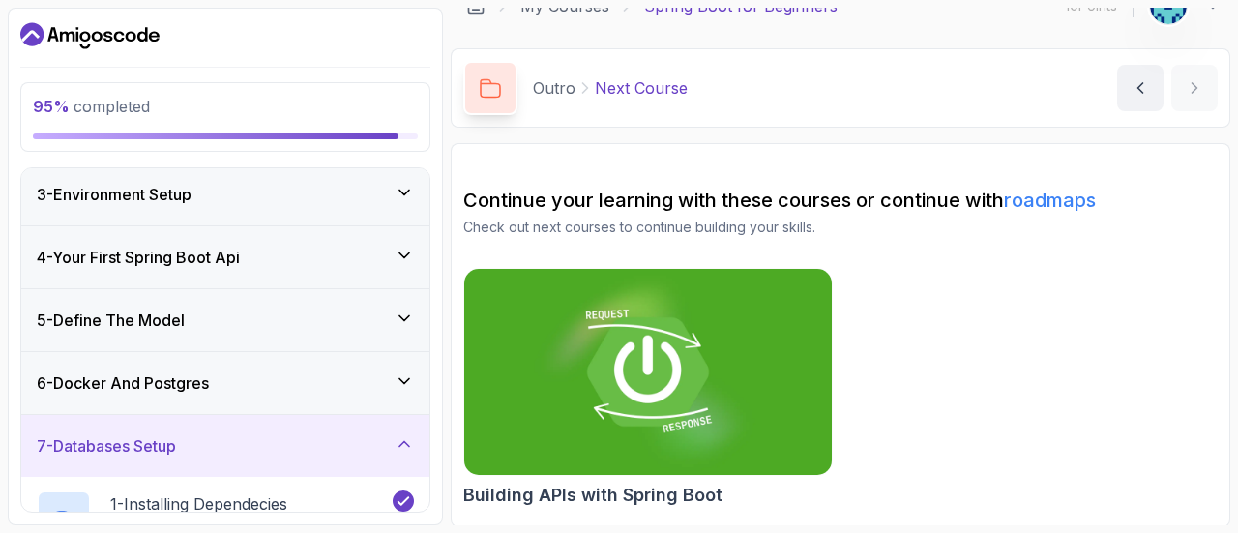
scroll to position [77, 0]
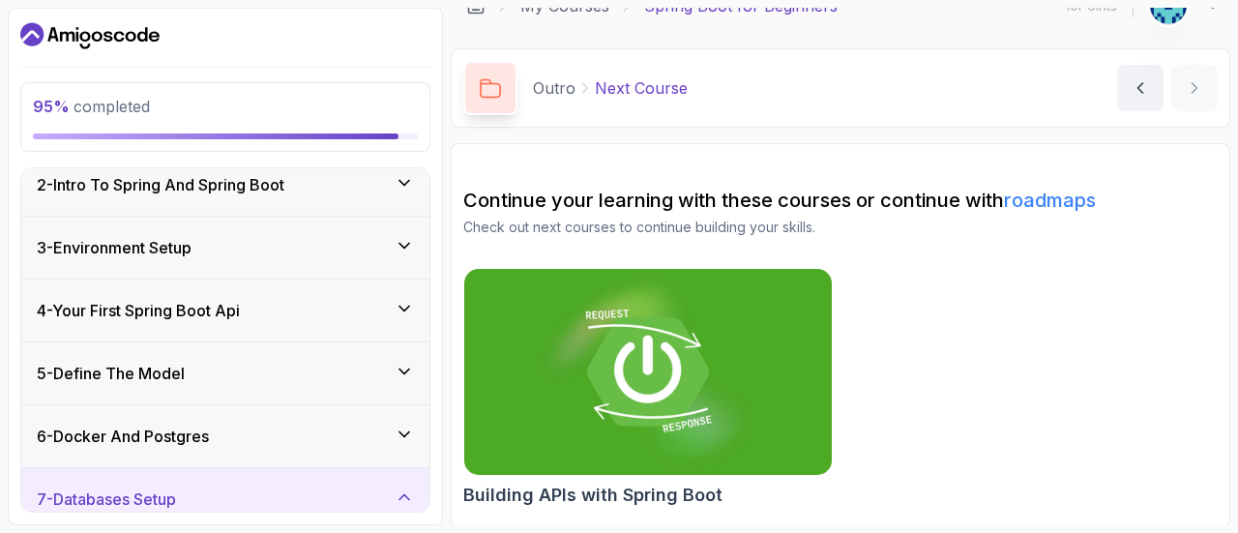
click at [308, 425] on div "6 - Docker And Postgres" at bounding box center [225, 436] width 377 height 23
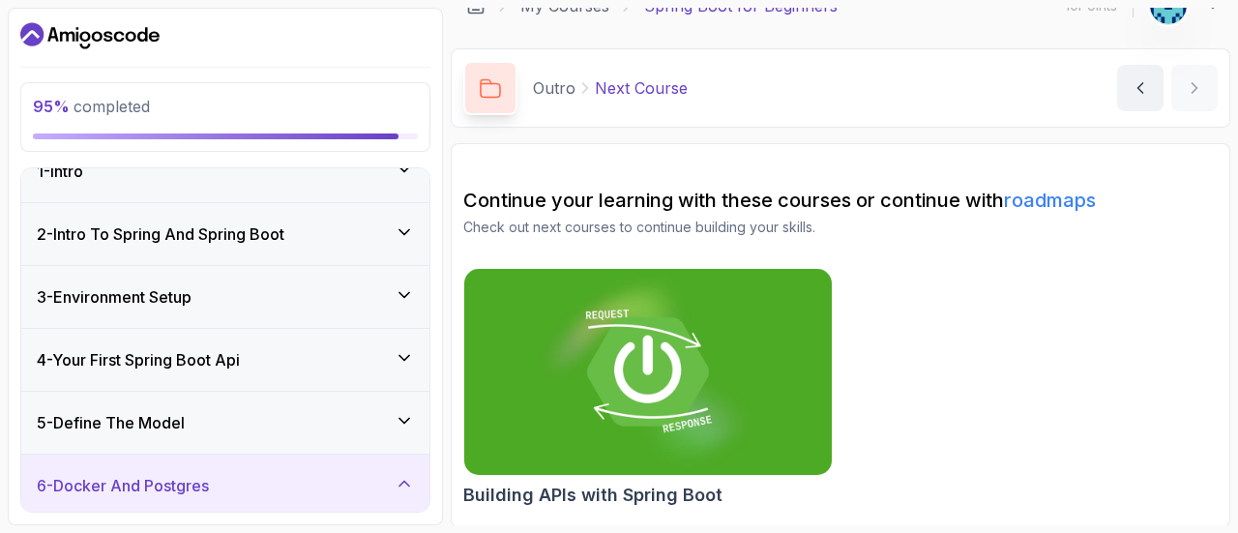
scroll to position [23, 0]
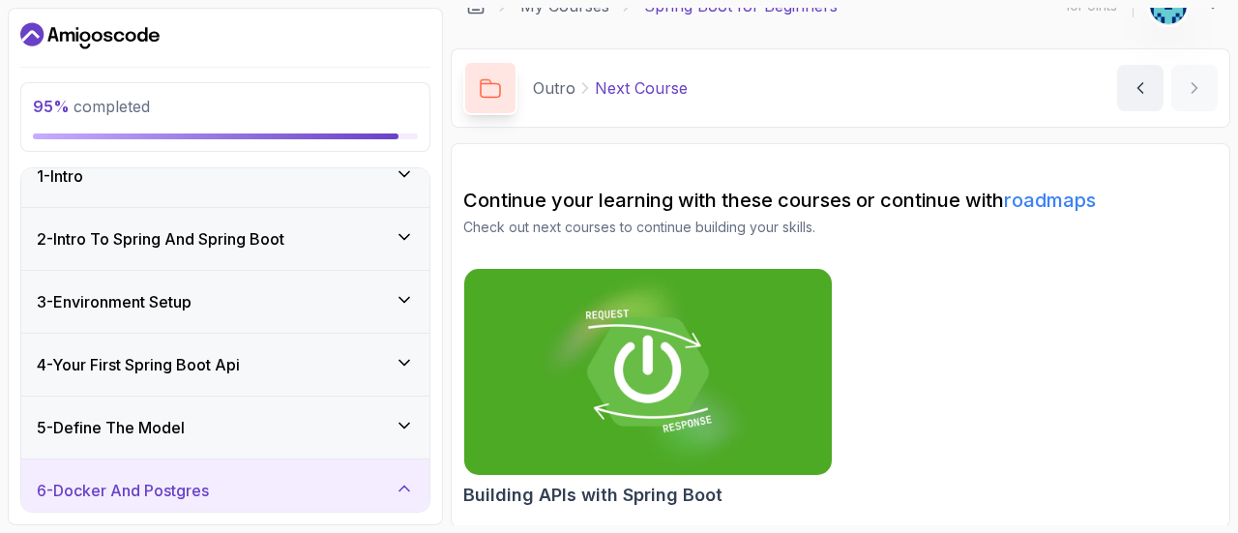
click at [308, 424] on div "5 - Define The Model" at bounding box center [225, 427] width 377 height 23
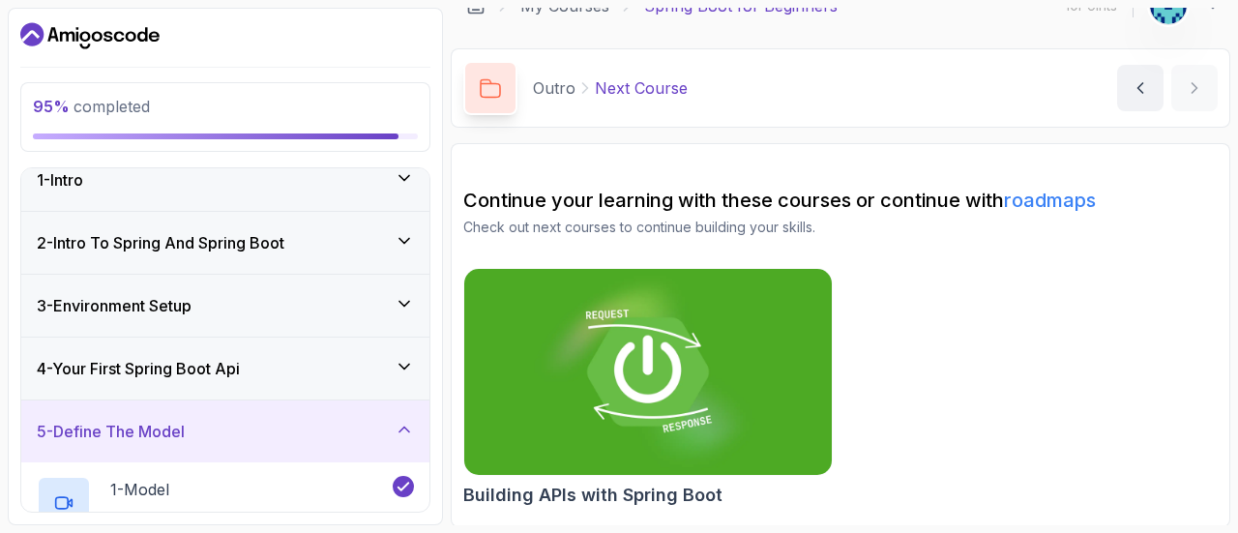
scroll to position [0, 0]
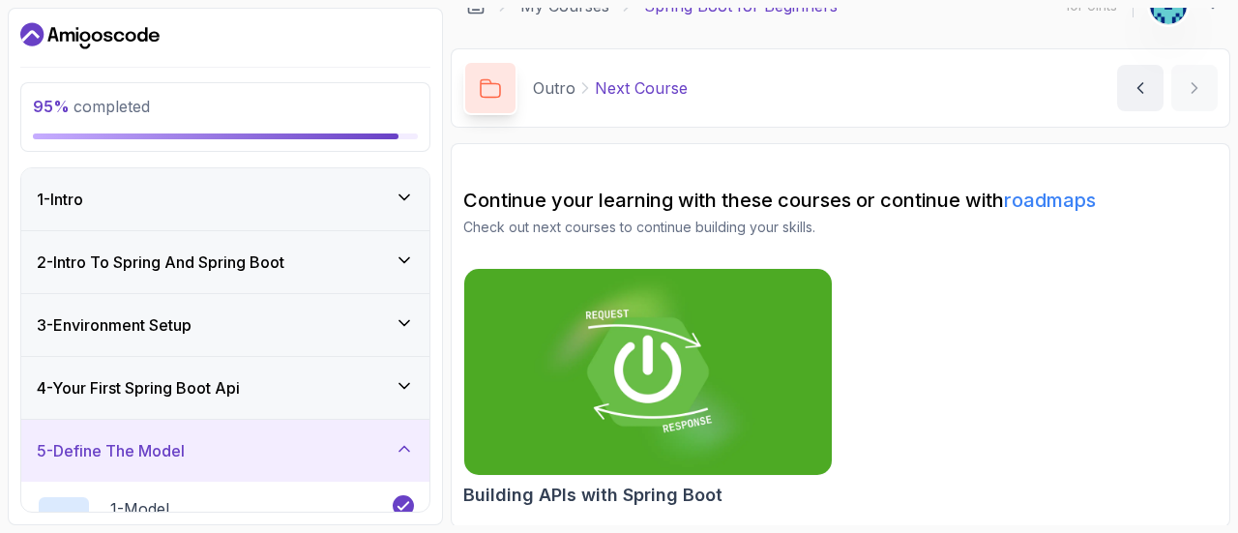
click at [325, 388] on div "4 - Your First Spring Boot Api" at bounding box center [225, 387] width 377 height 23
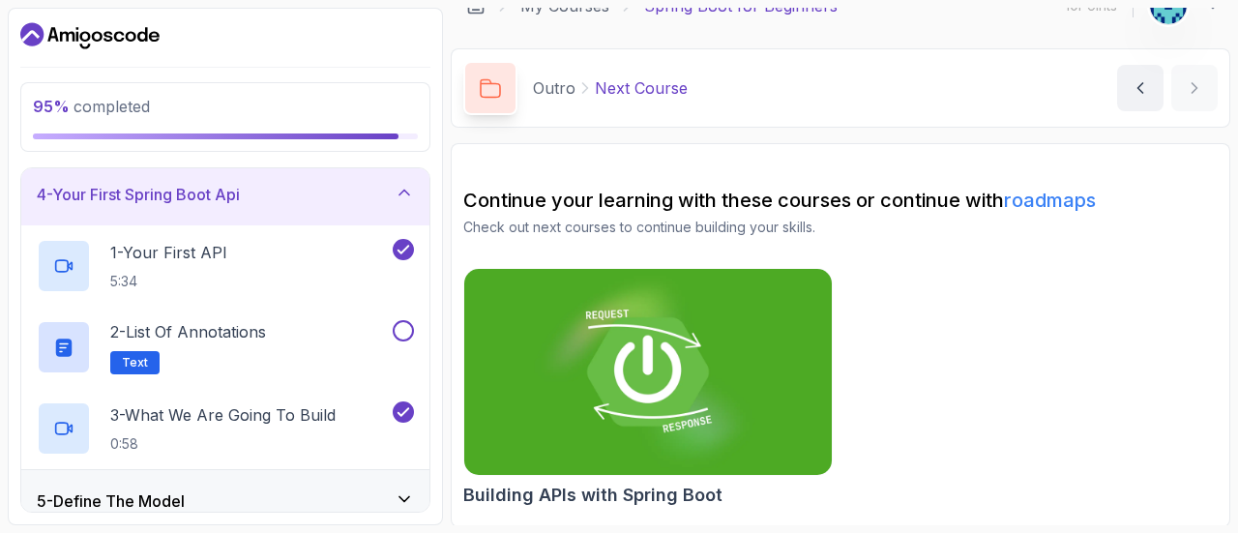
scroll to position [196, 0]
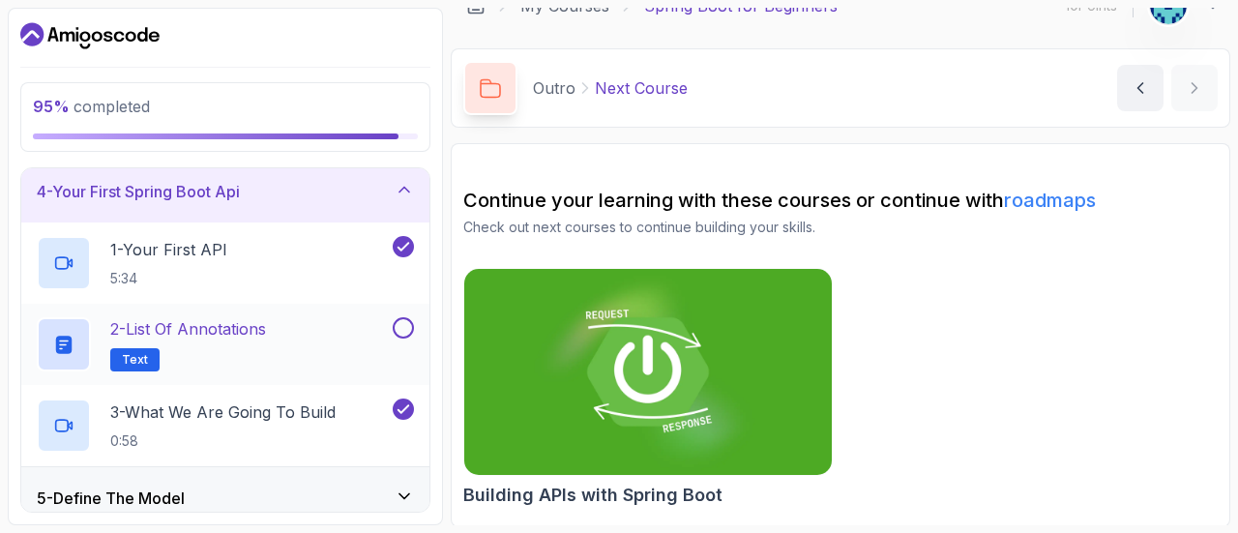
click at [408, 333] on button at bounding box center [403, 327] width 21 height 21
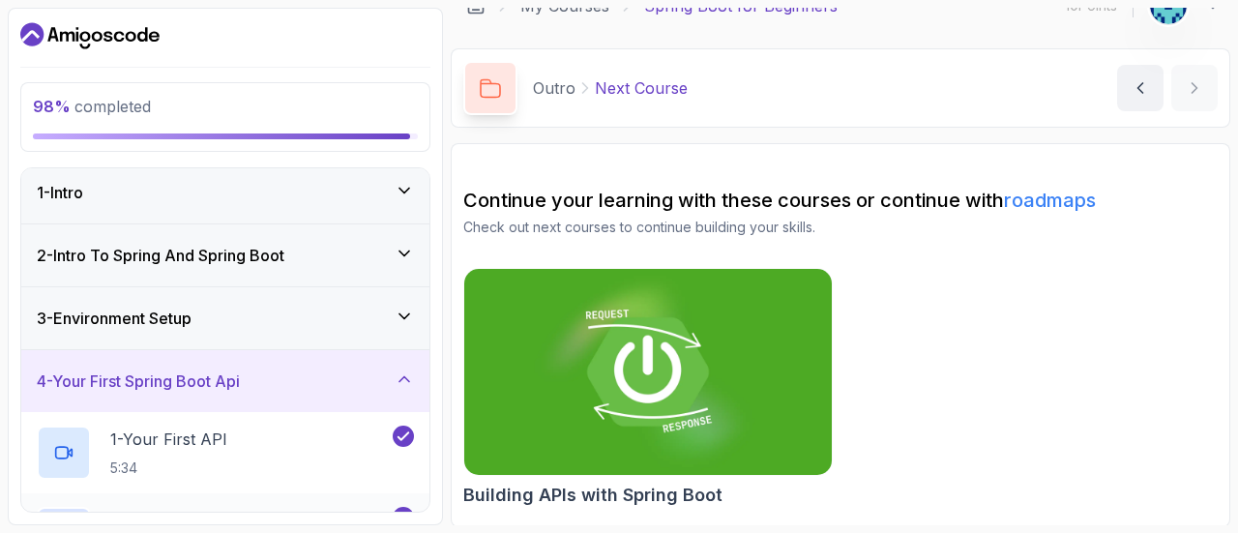
scroll to position [0, 0]
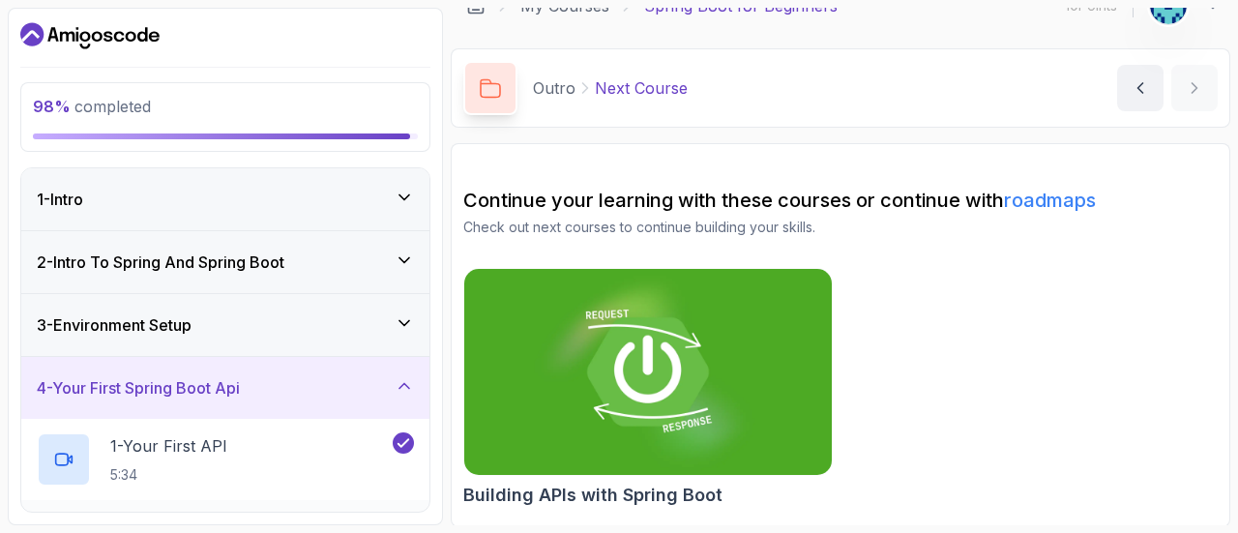
click at [348, 310] on div "3 - Environment Setup" at bounding box center [225, 325] width 408 height 62
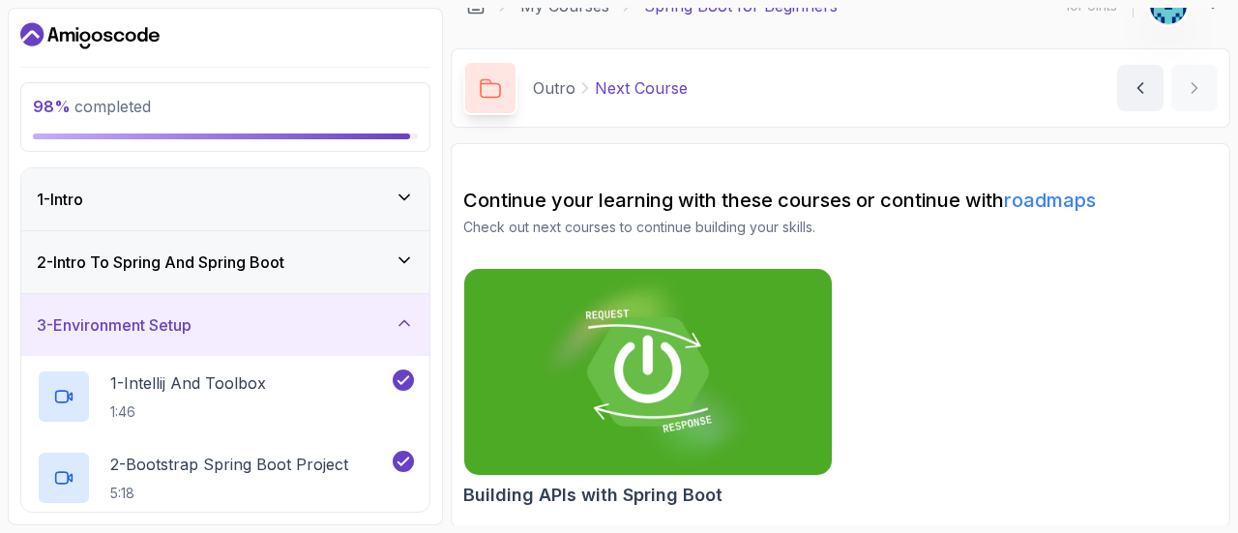
click at [343, 273] on div "2 - Intro To Spring And Spring Boot" at bounding box center [225, 262] width 408 height 62
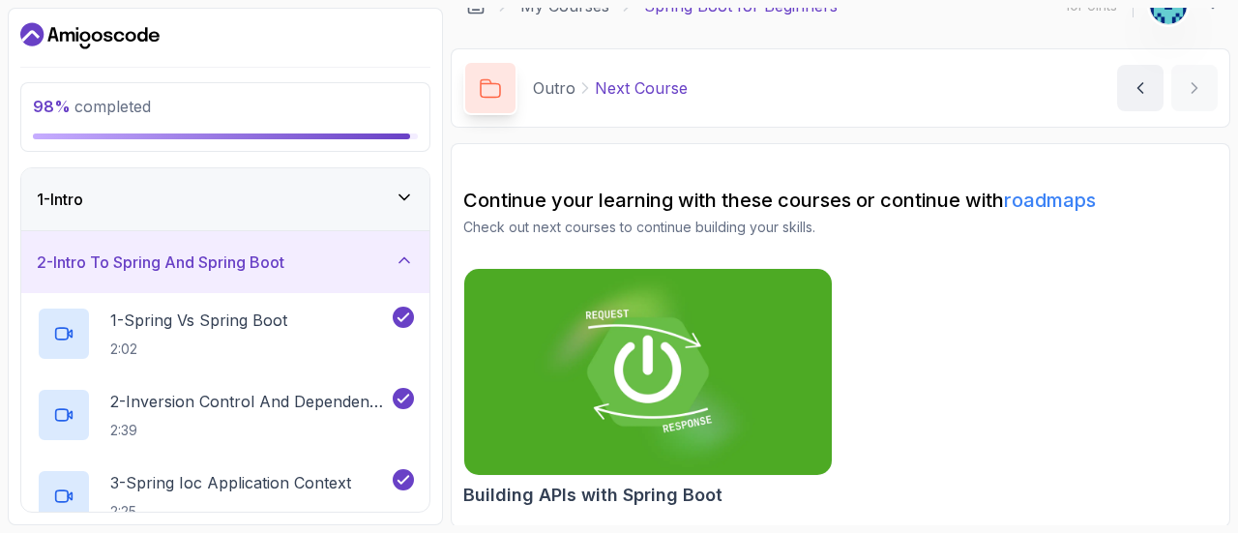
click at [348, 212] on div "1 - Intro" at bounding box center [225, 199] width 408 height 62
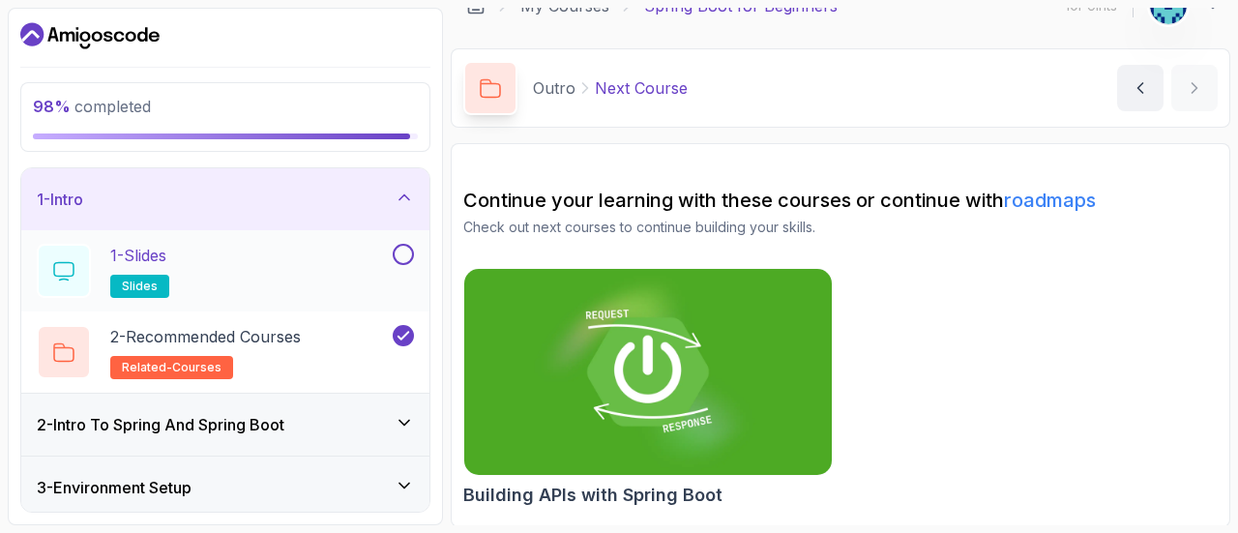
click at [312, 254] on div "1 - Slides slides" at bounding box center [213, 271] width 352 height 54
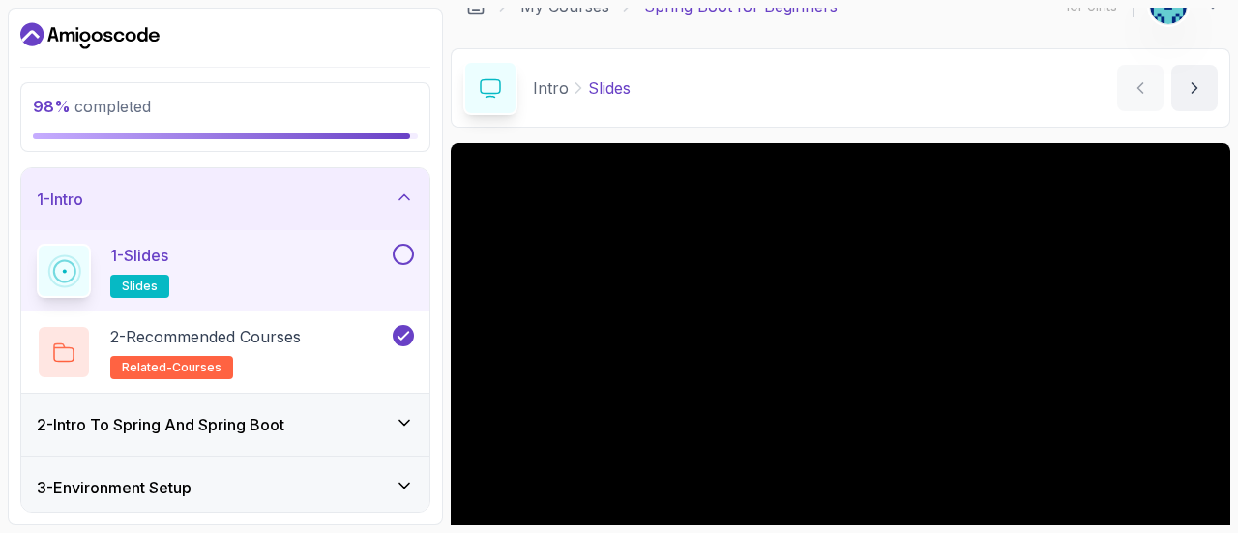
click at [402, 253] on button at bounding box center [403, 254] width 21 height 21
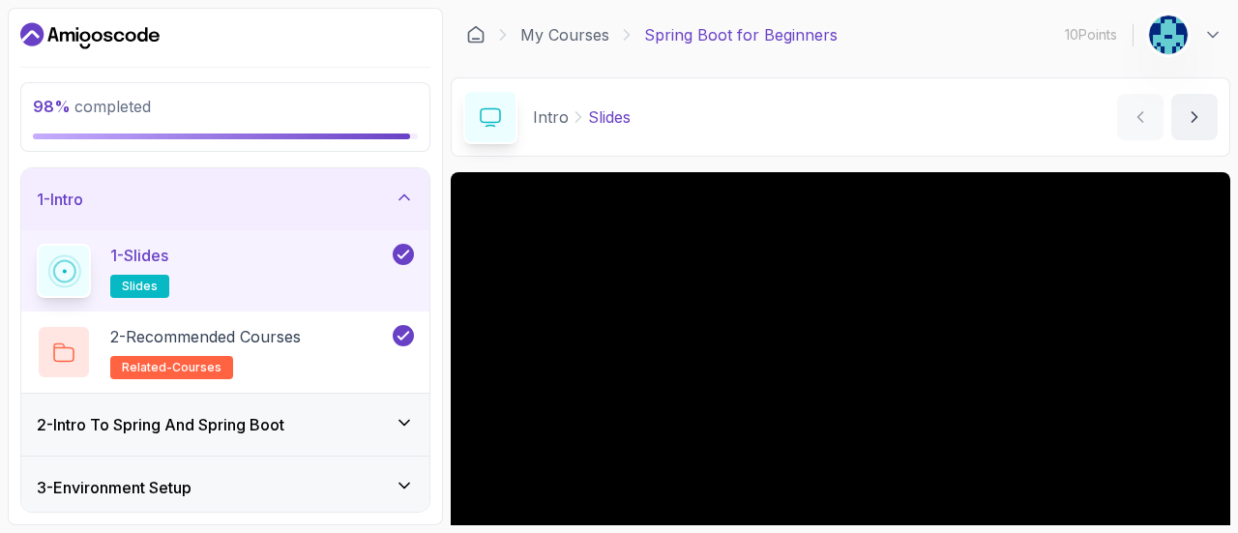
click at [1167, 44] on img at bounding box center [1168, 34] width 39 height 39
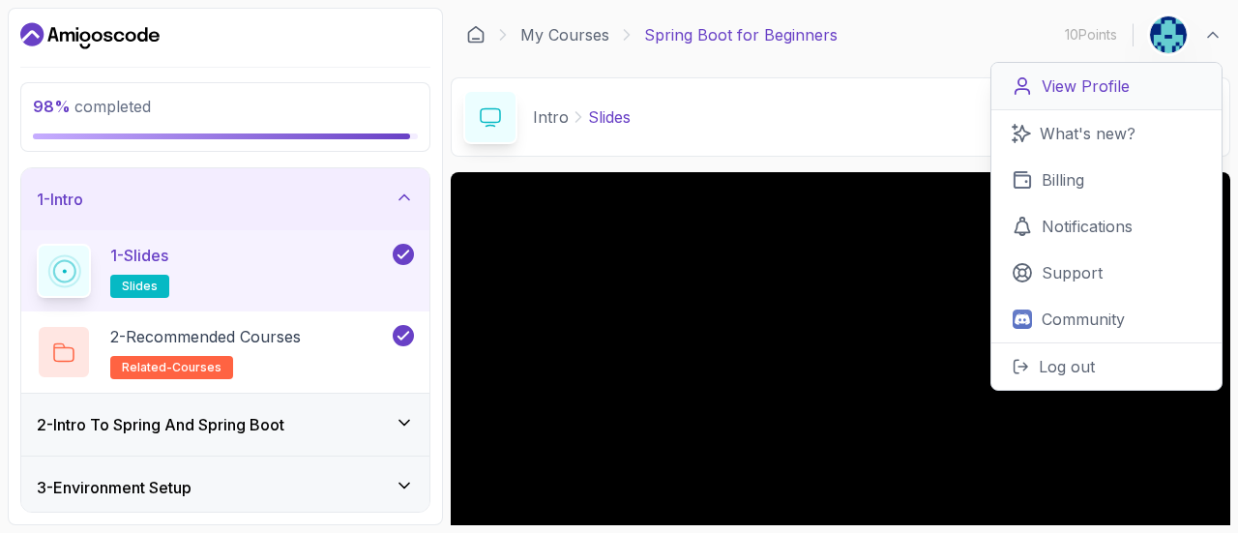
click at [1112, 91] on p "View Profile" at bounding box center [1086, 85] width 88 height 23
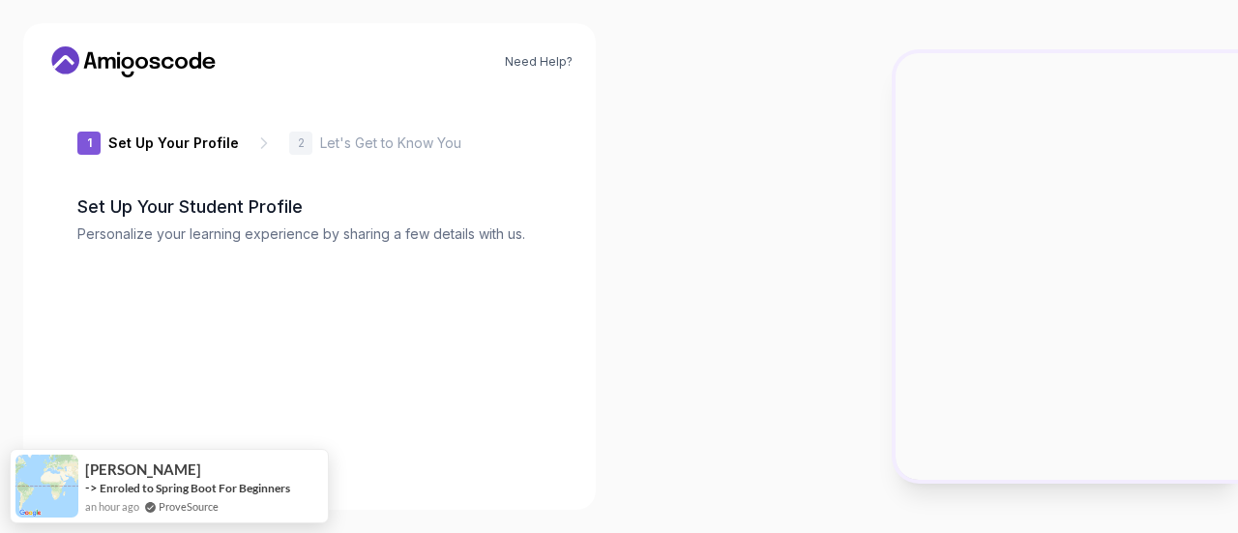
type input "loftysquirrel7bae3"
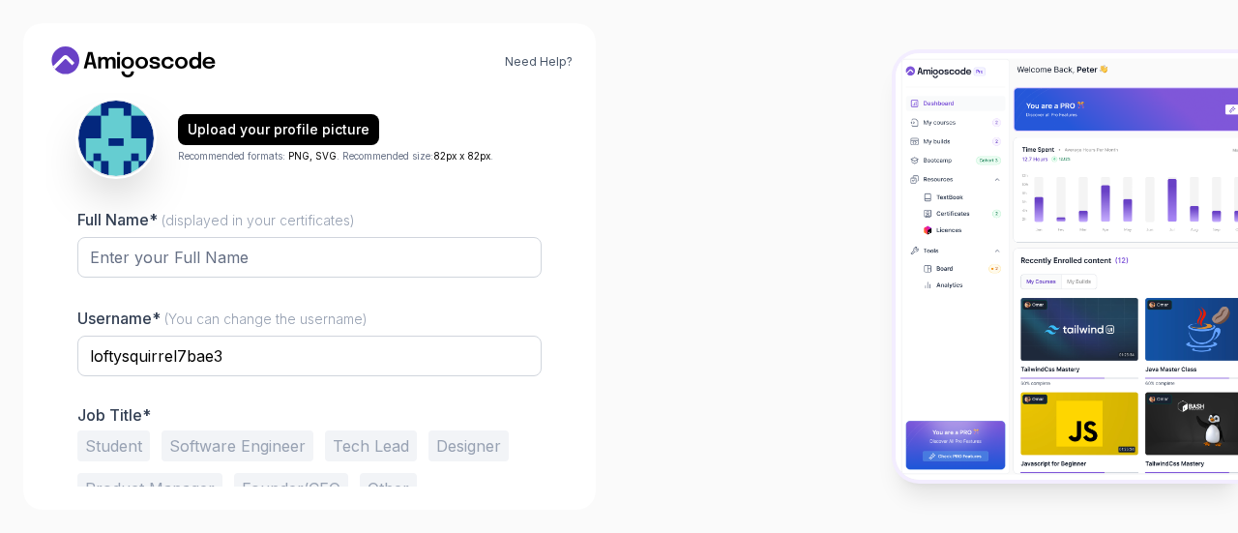
scroll to position [214, 0]
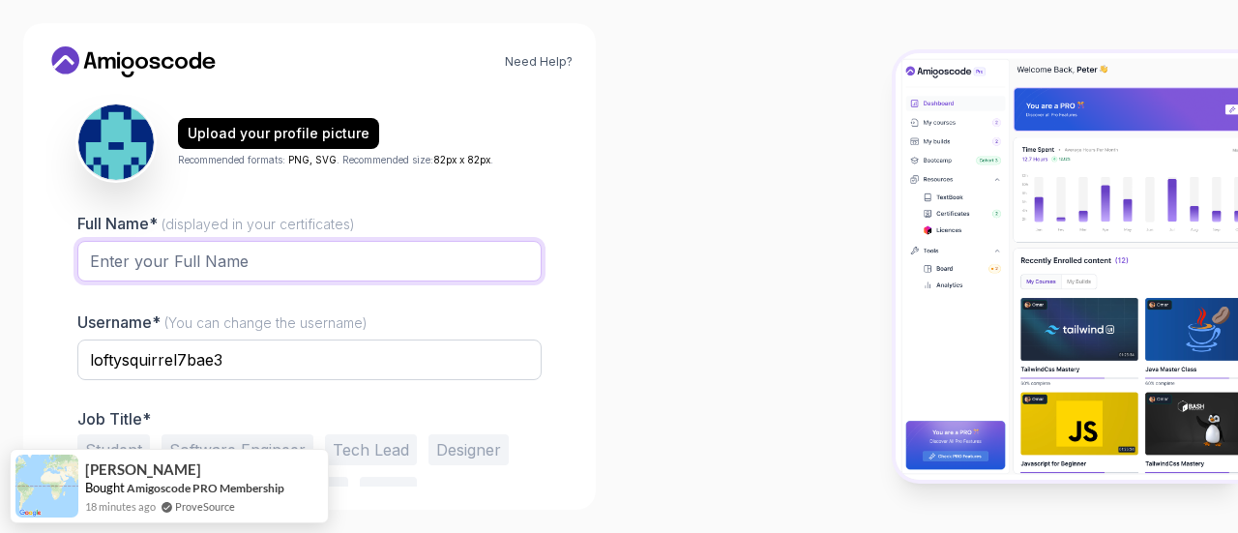
click at [277, 260] on input "Full Name* (displayed in your certificates)" at bounding box center [309, 261] width 464 height 41
type input "[PERSON_NAME]"
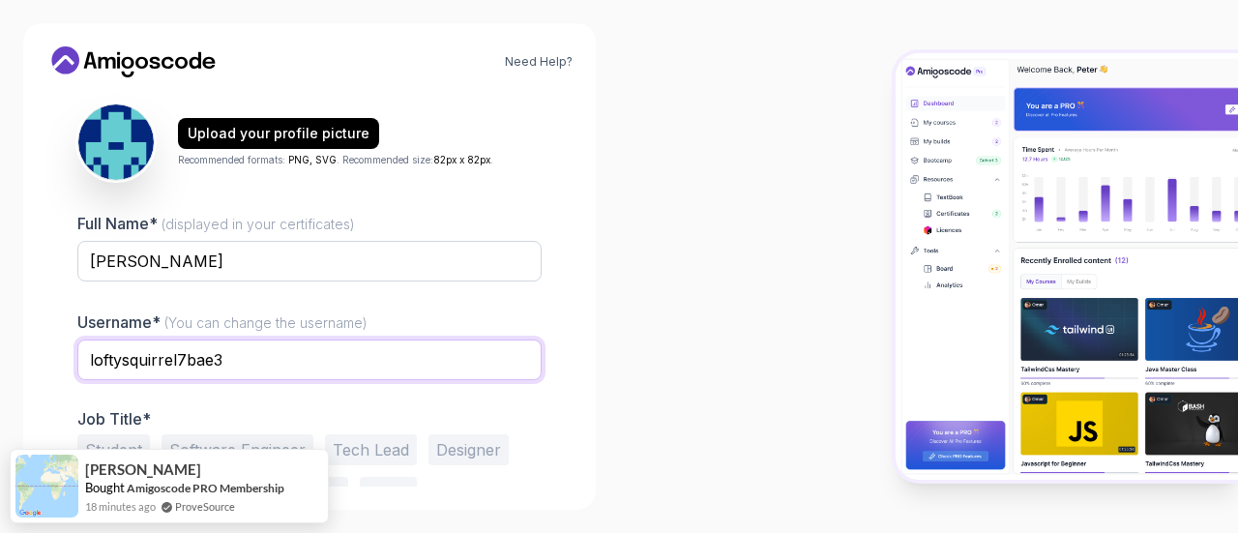
click at [228, 365] on input "loftysquirrel7bae3" at bounding box center [309, 360] width 464 height 41
type input "l"
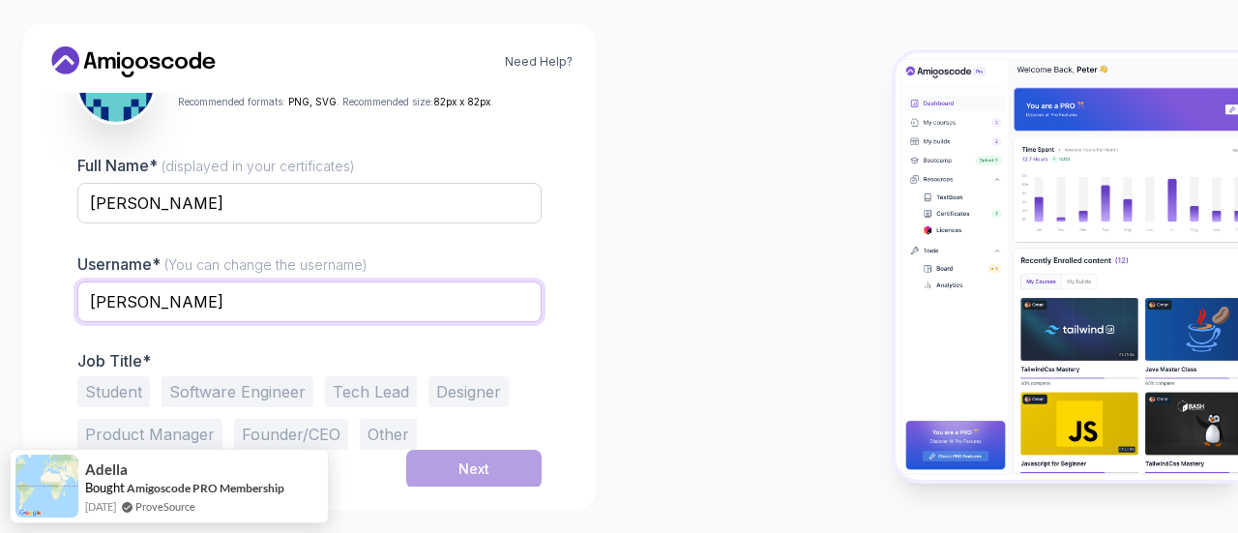
type input "[PERSON_NAME]"
click at [116, 385] on button "Student" at bounding box center [113, 391] width 73 height 31
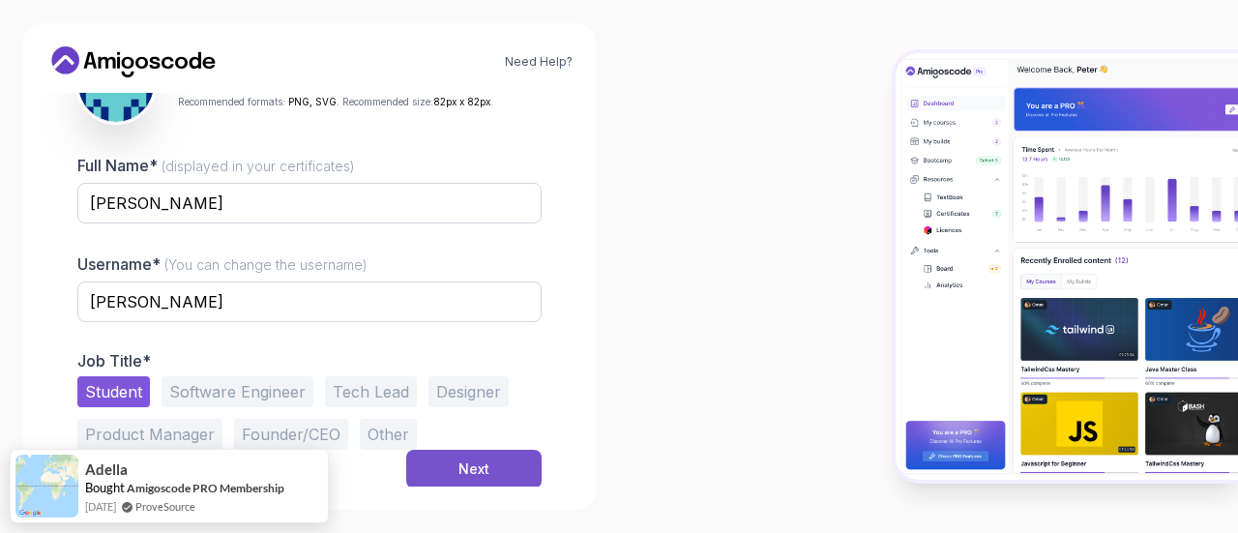
click at [490, 471] on button "Next" at bounding box center [473, 469] width 135 height 39
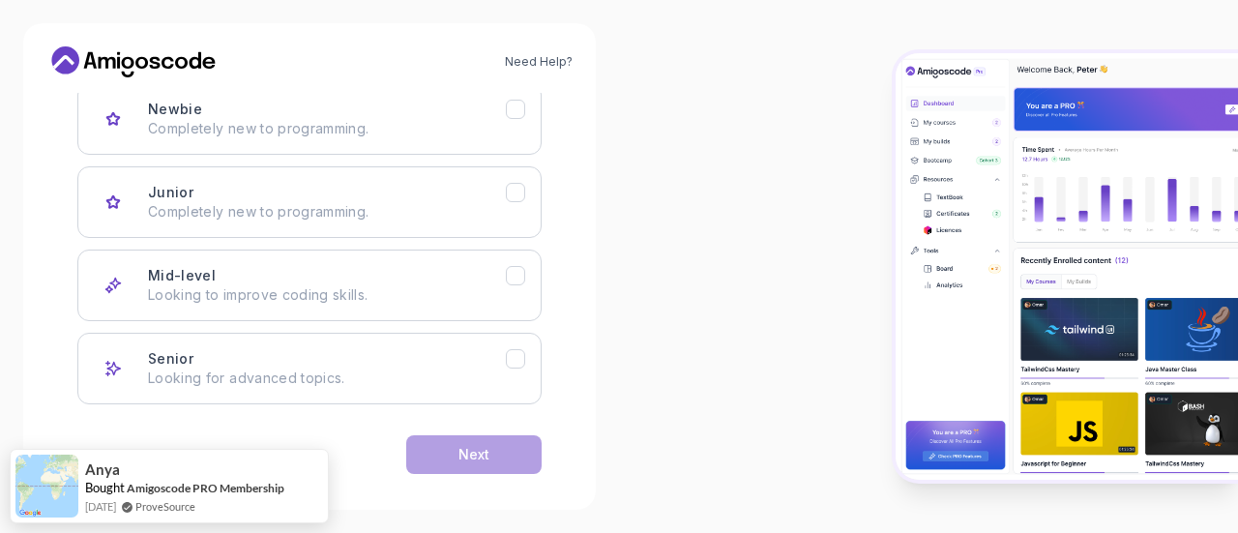
scroll to position [324, 0]
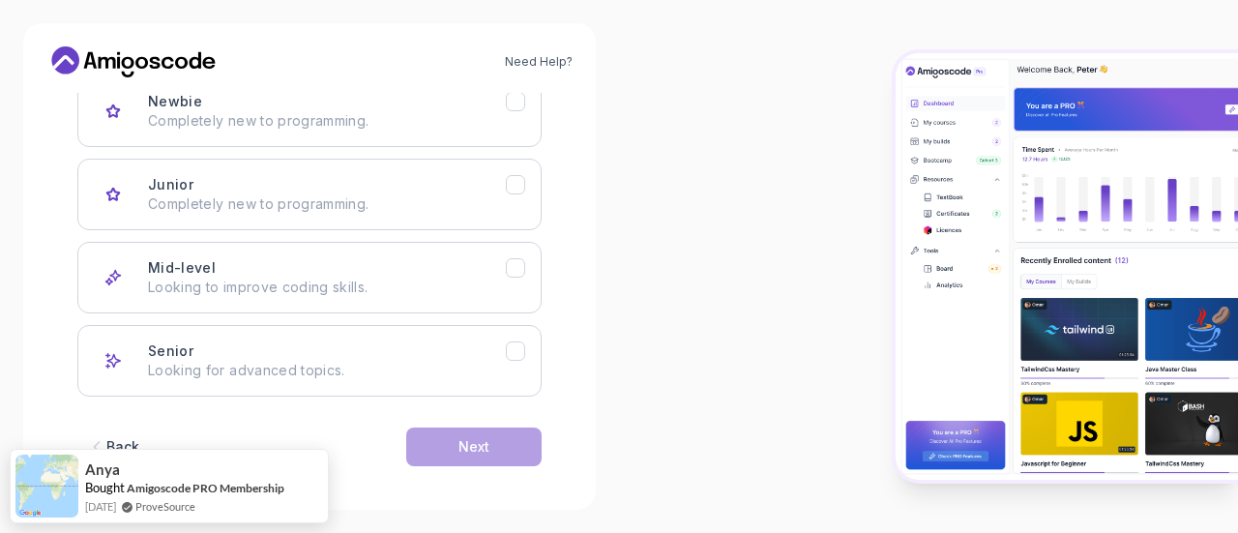
click at [398, 208] on p "Completely new to programming." at bounding box center [327, 203] width 358 height 19
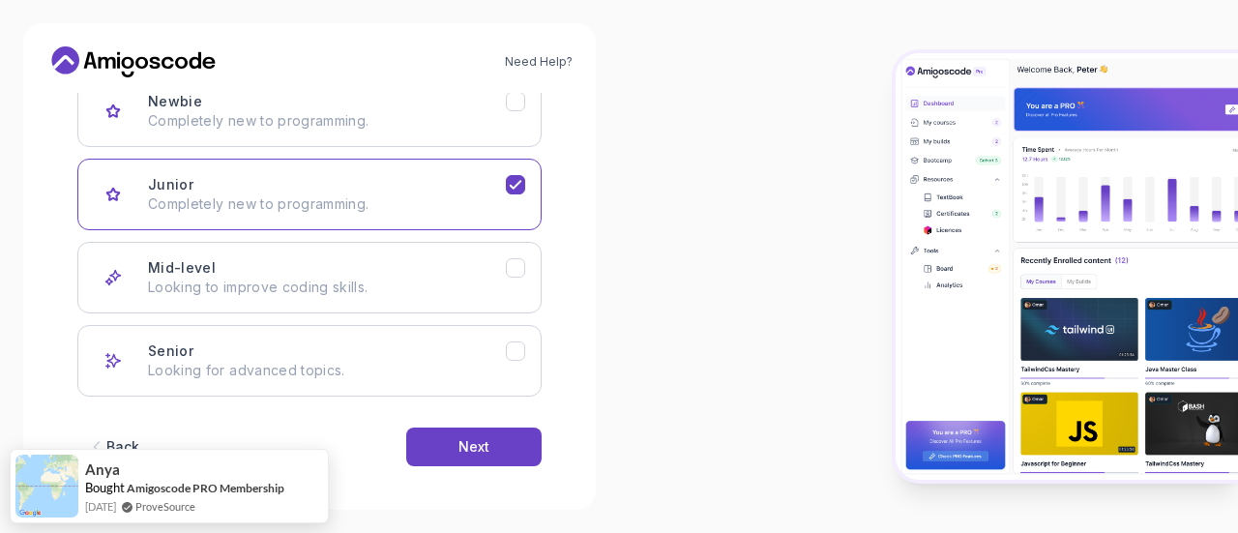
scroll to position [332, 0]
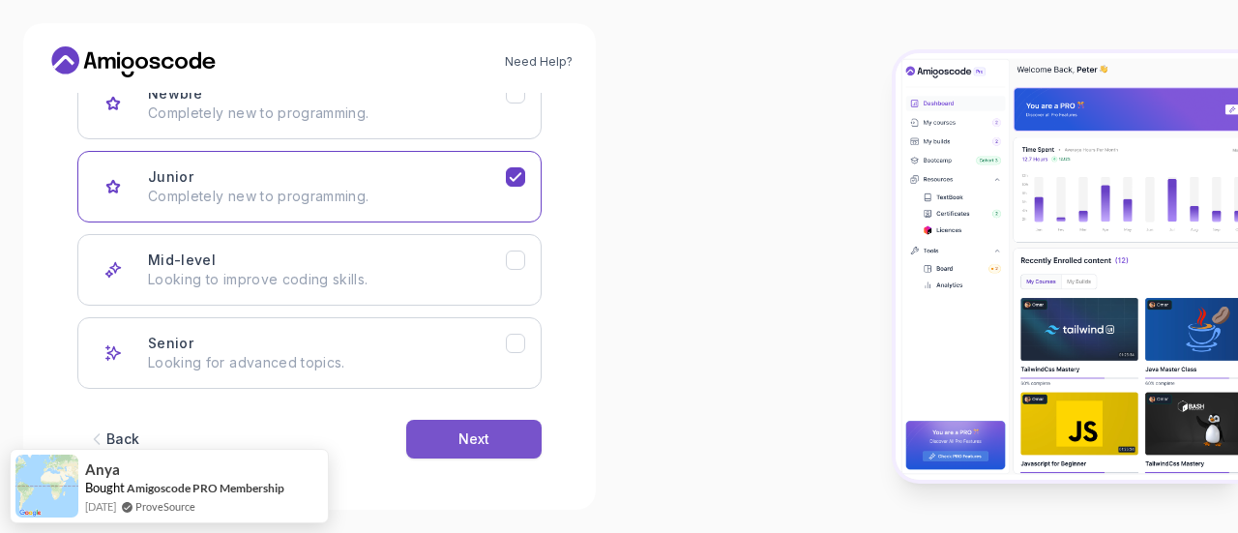
click at [472, 440] on div "Next" at bounding box center [474, 439] width 31 height 19
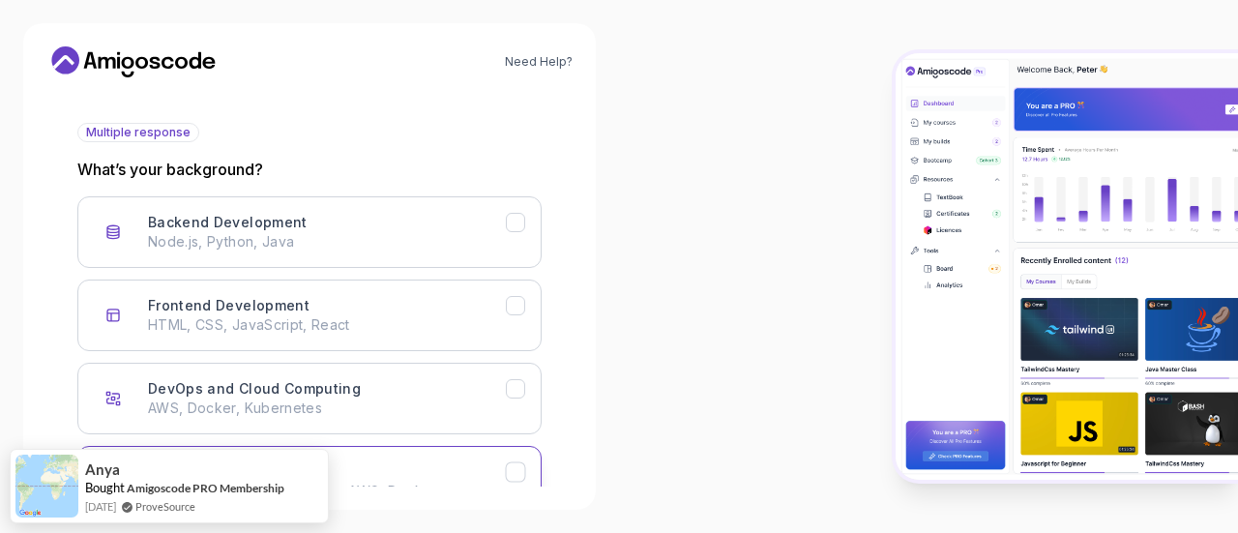
scroll to position [202, 0]
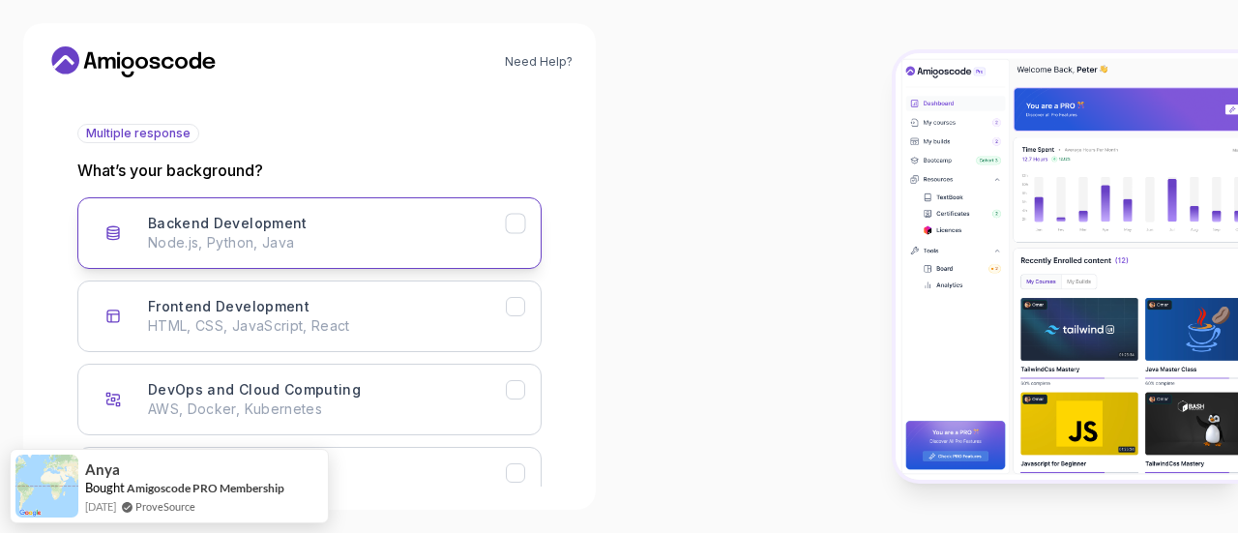
click at [514, 241] on button "Backend Development Node.js, Python, Java" at bounding box center [309, 233] width 464 height 72
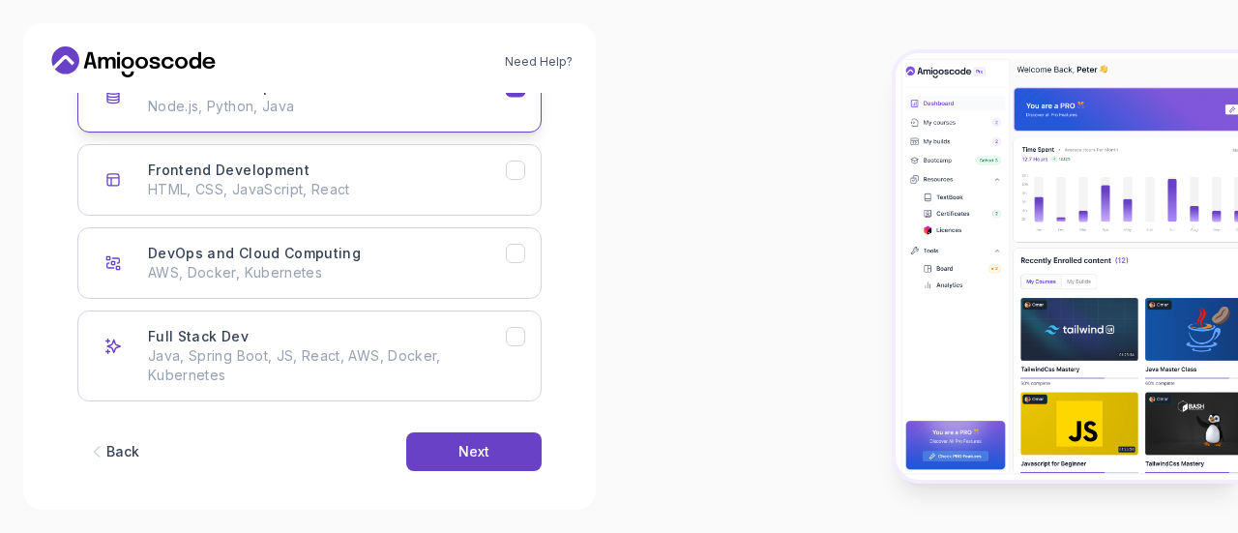
scroll to position [340, 0]
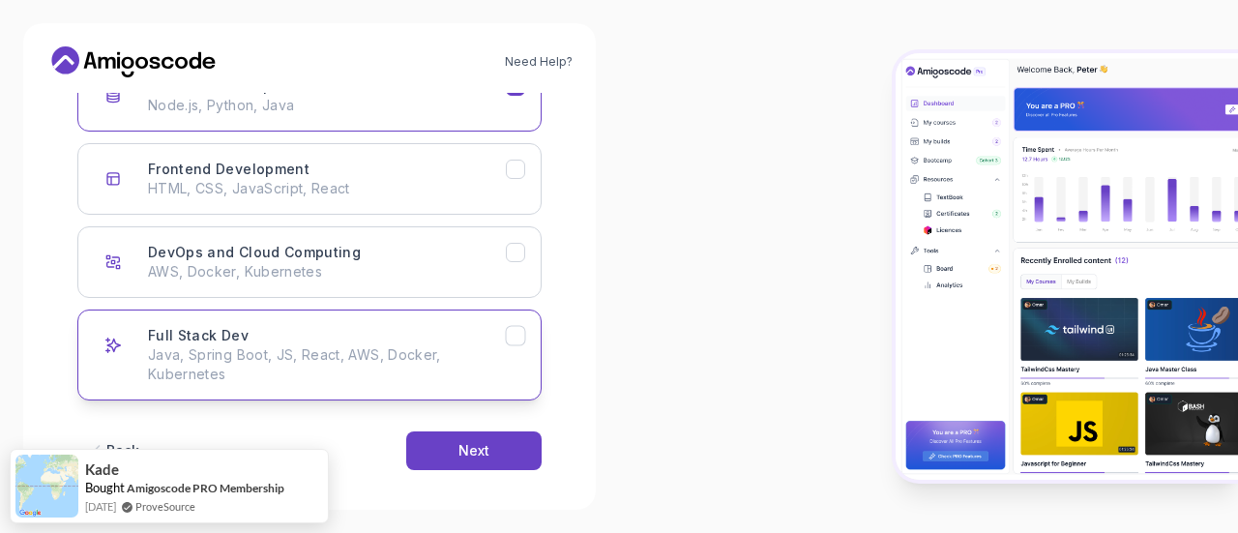
click at [519, 327] on icon "Full Stack Dev" at bounding box center [516, 336] width 18 height 18
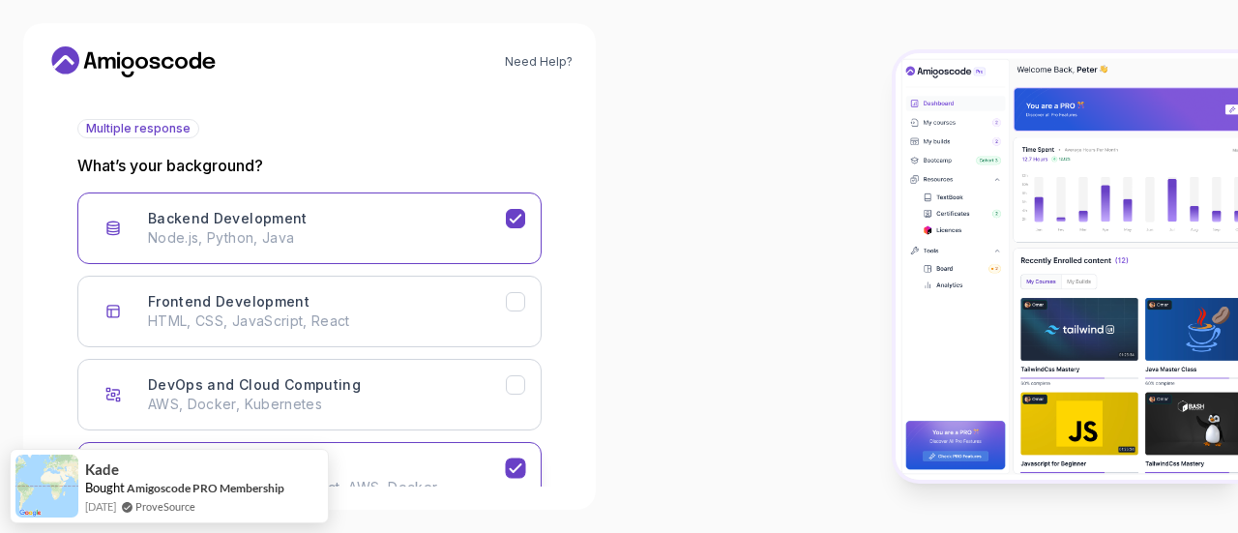
scroll to position [204, 0]
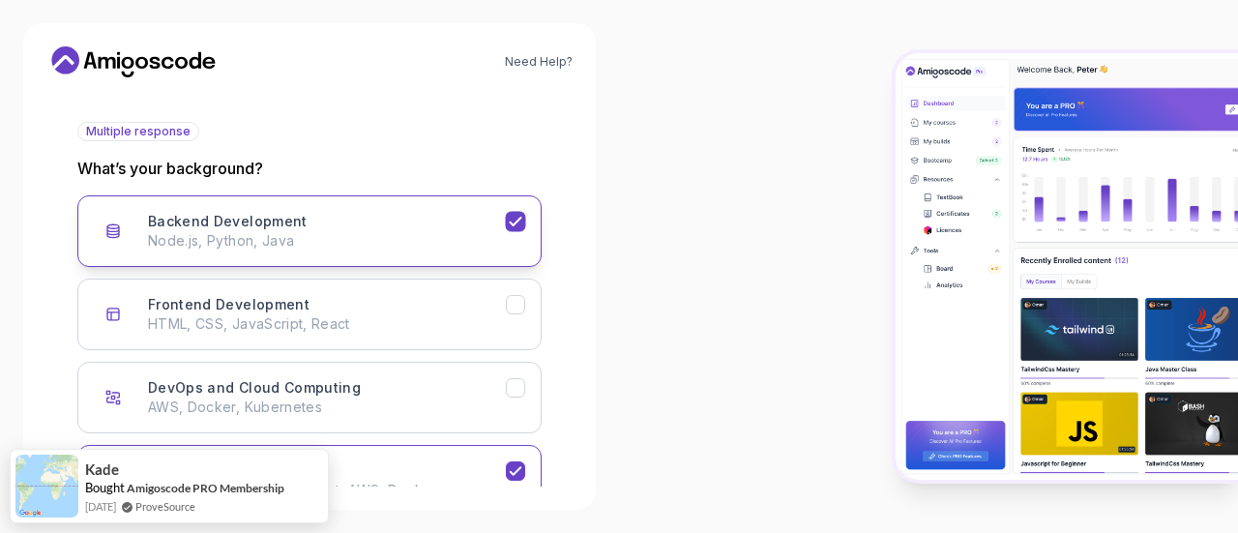
click at [517, 232] on button "Backend Development Node.js, Python, Java" at bounding box center [309, 231] width 464 height 72
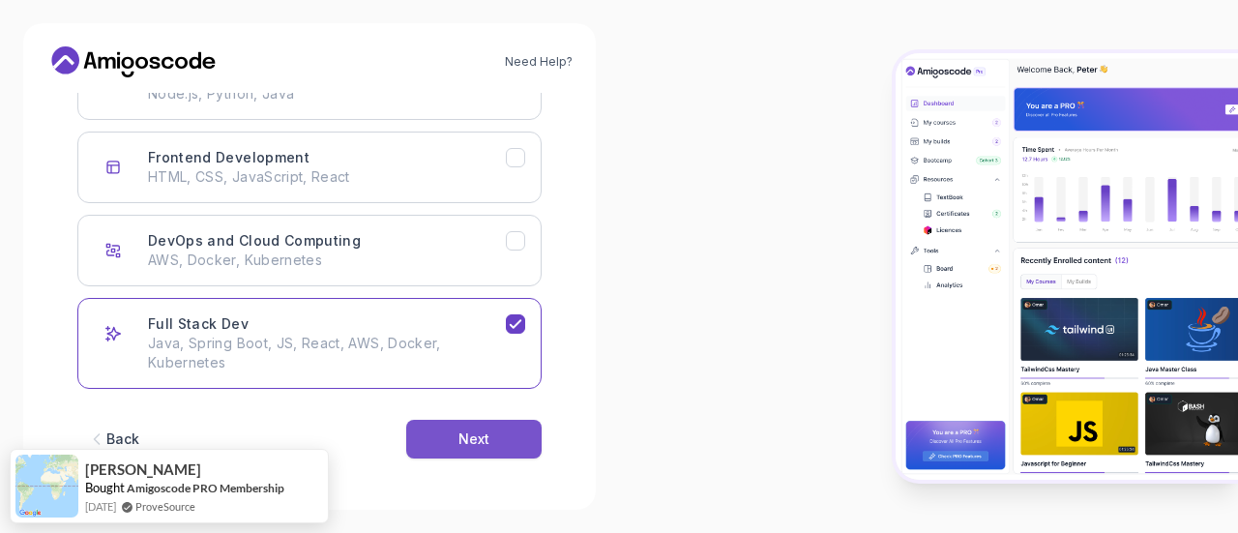
click at [457, 447] on button "Next" at bounding box center [473, 439] width 135 height 39
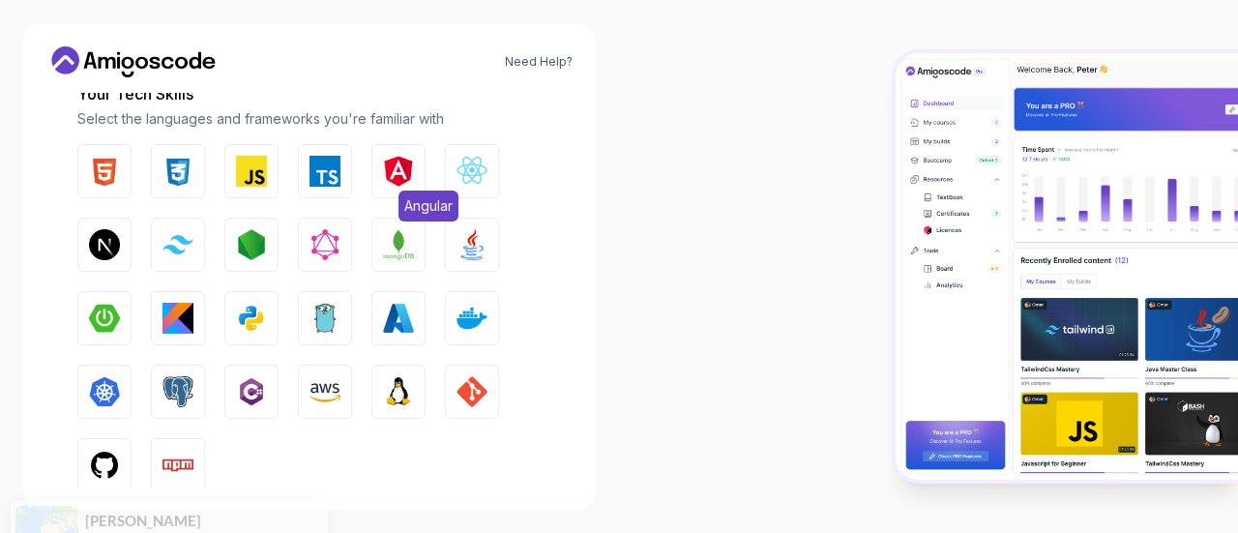
scroll to position [300, 0]
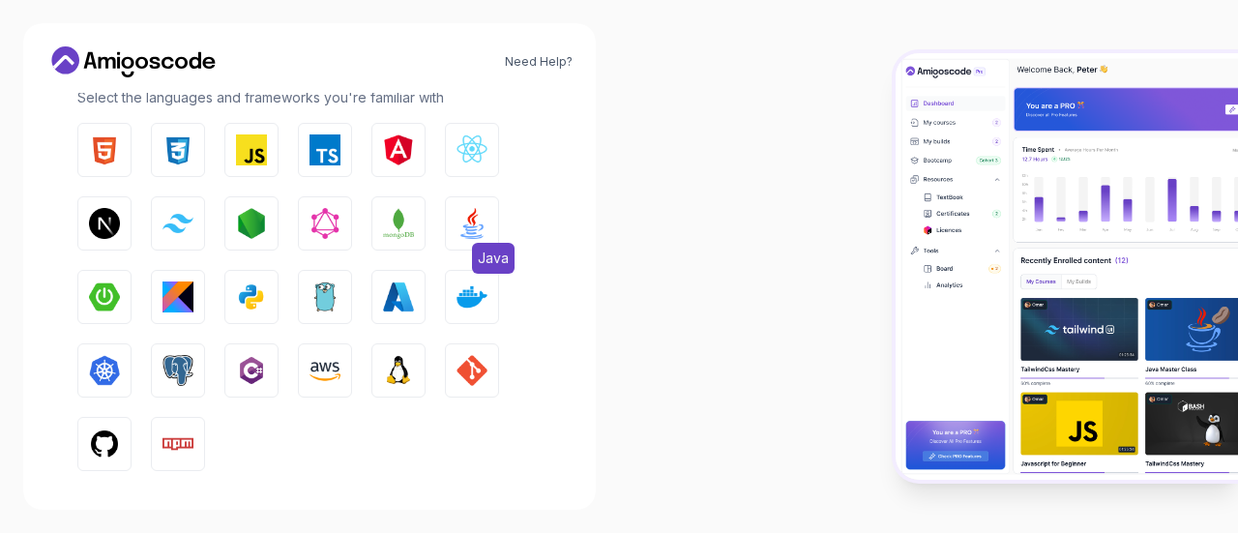
click at [465, 227] on img "button" at bounding box center [472, 223] width 31 height 31
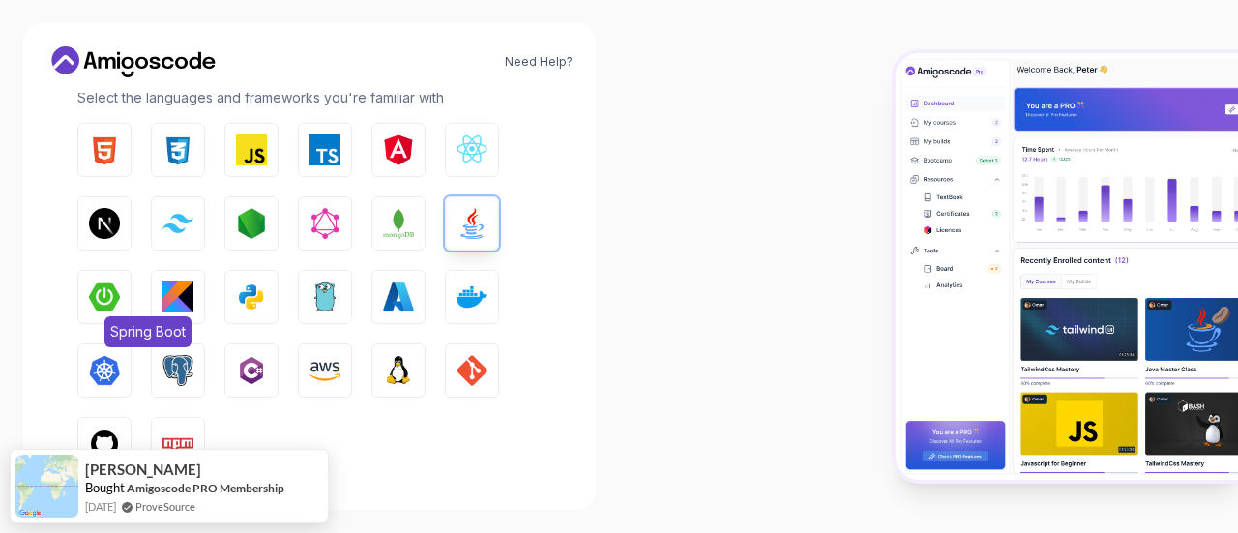
click at [104, 305] on img "button" at bounding box center [104, 297] width 31 height 31
click at [472, 297] on img "button" at bounding box center [472, 297] width 31 height 31
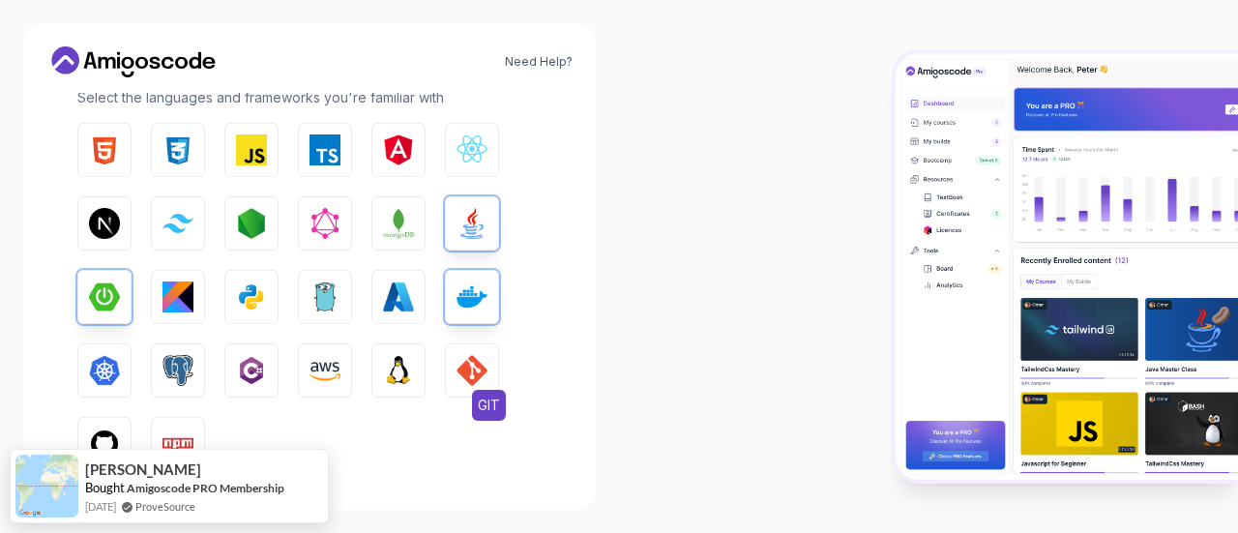
click at [465, 369] on img "button" at bounding box center [472, 370] width 31 height 31
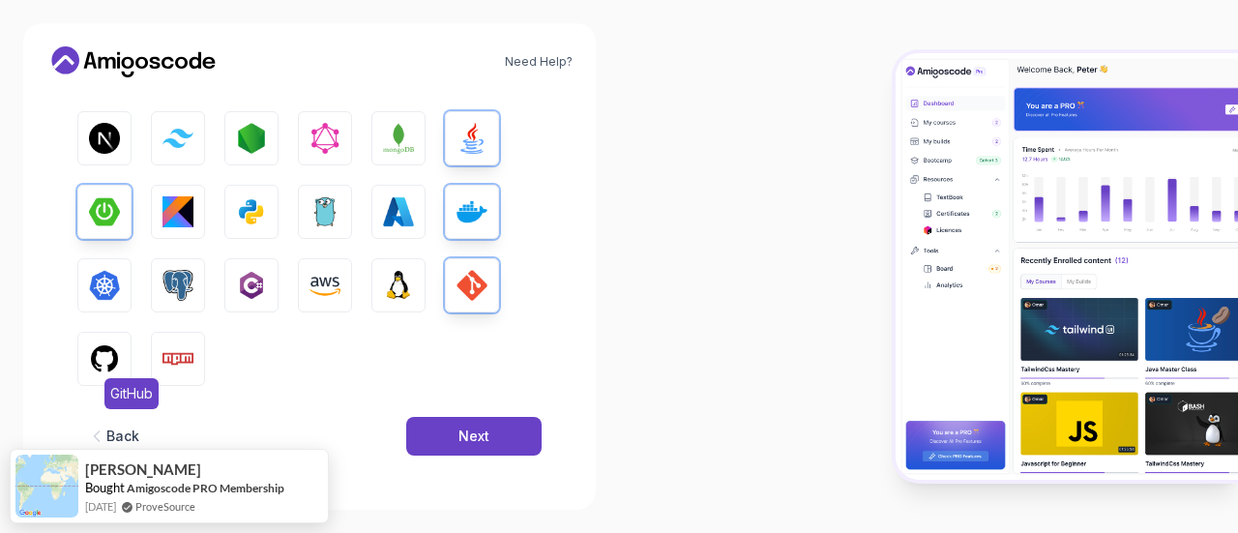
click at [114, 348] on img "button" at bounding box center [104, 358] width 31 height 31
click at [179, 280] on img "button" at bounding box center [178, 285] width 31 height 31
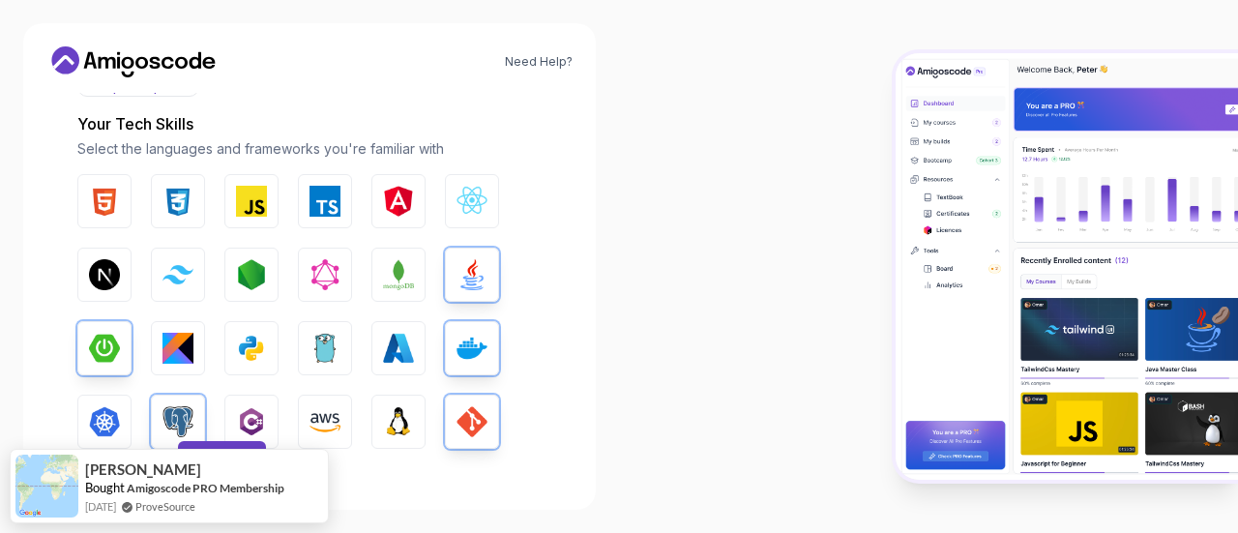
scroll to position [221, 0]
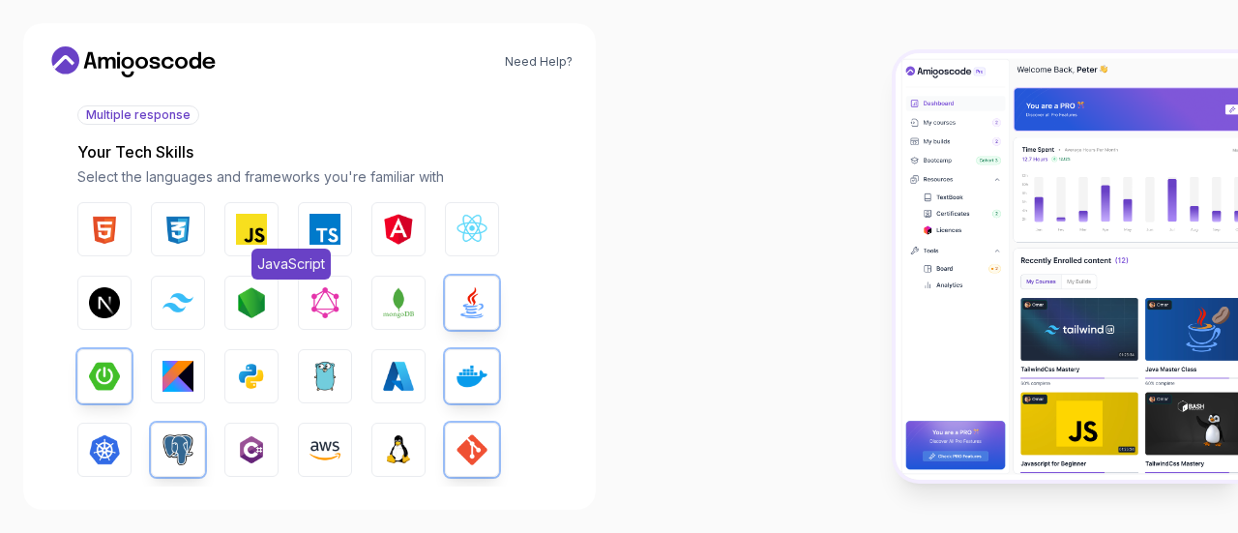
click at [248, 232] on img "button" at bounding box center [251, 229] width 31 height 31
click at [169, 227] on img "button" at bounding box center [178, 229] width 31 height 31
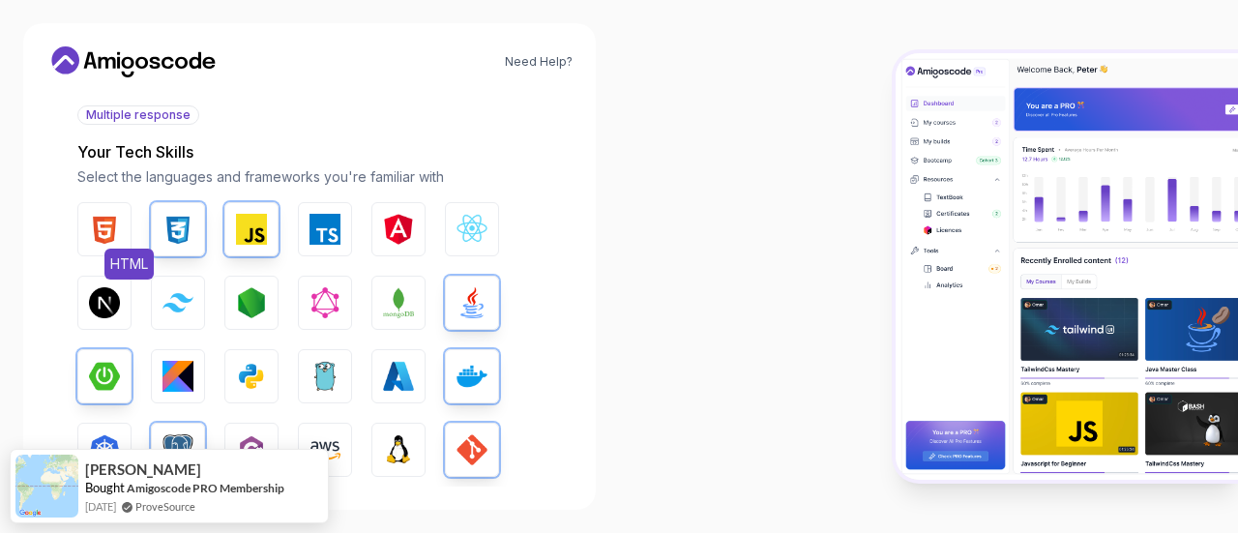
click at [112, 233] on img "button" at bounding box center [104, 229] width 31 height 31
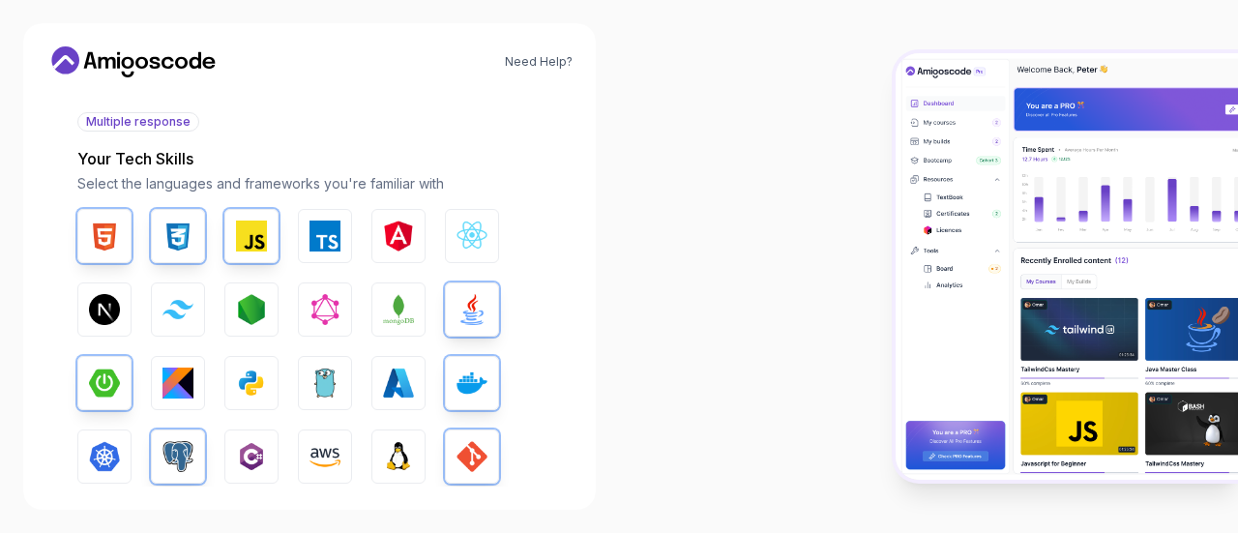
scroll to position [213, 0]
click at [473, 234] on img "button" at bounding box center [472, 237] width 31 height 31
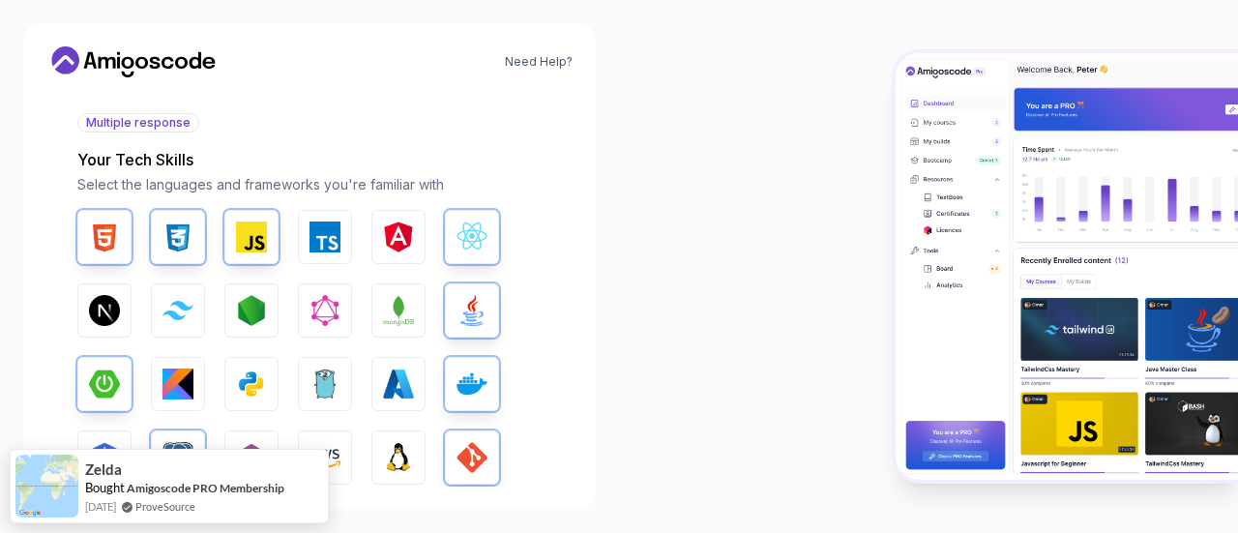
scroll to position [385, 0]
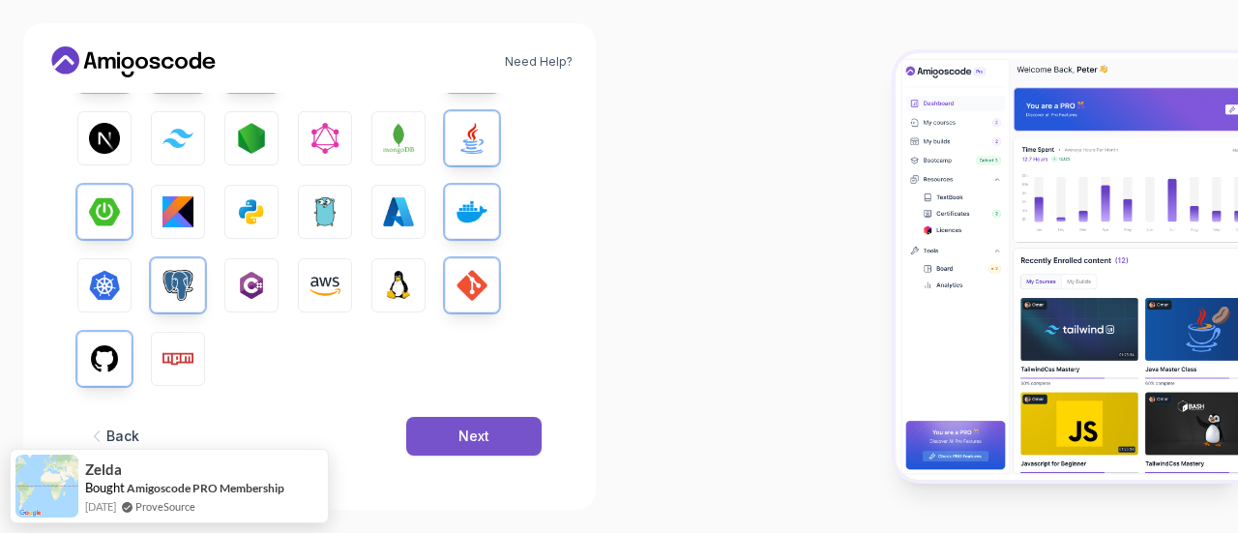
click at [464, 433] on div "Next" at bounding box center [474, 436] width 31 height 19
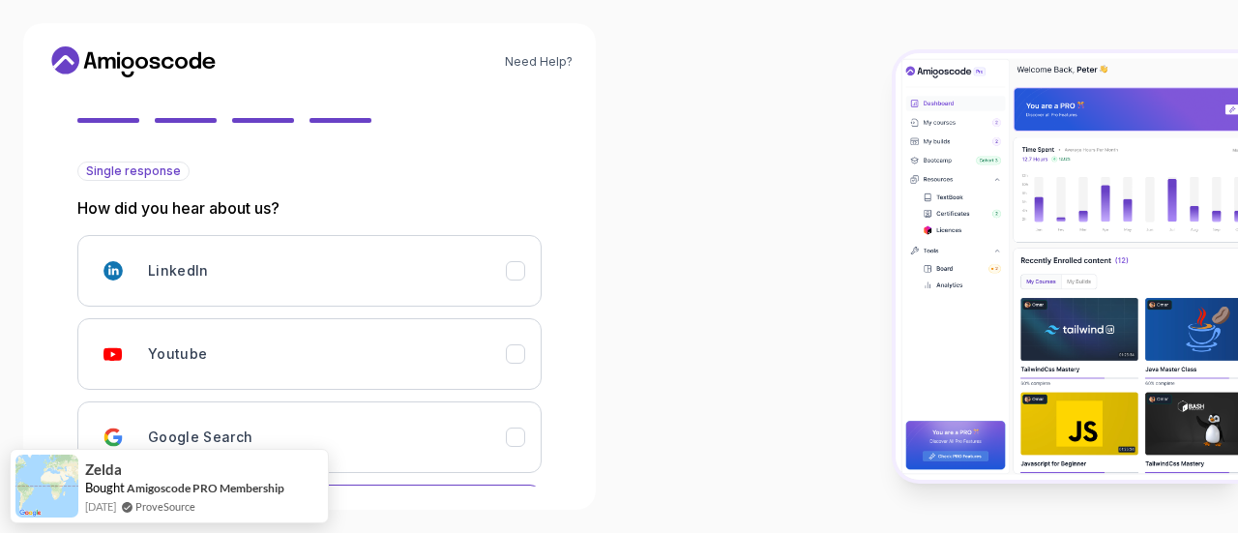
scroll to position [164, 0]
click at [383, 338] on div "Youtube" at bounding box center [327, 355] width 358 height 39
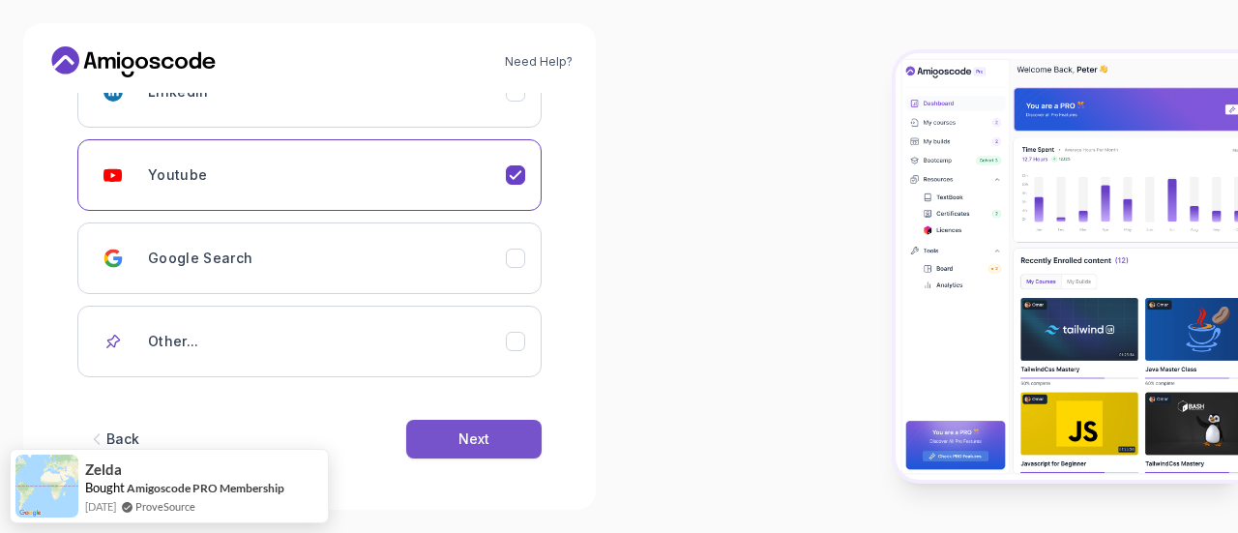
click at [469, 448] on button "Next" at bounding box center [473, 439] width 135 height 39
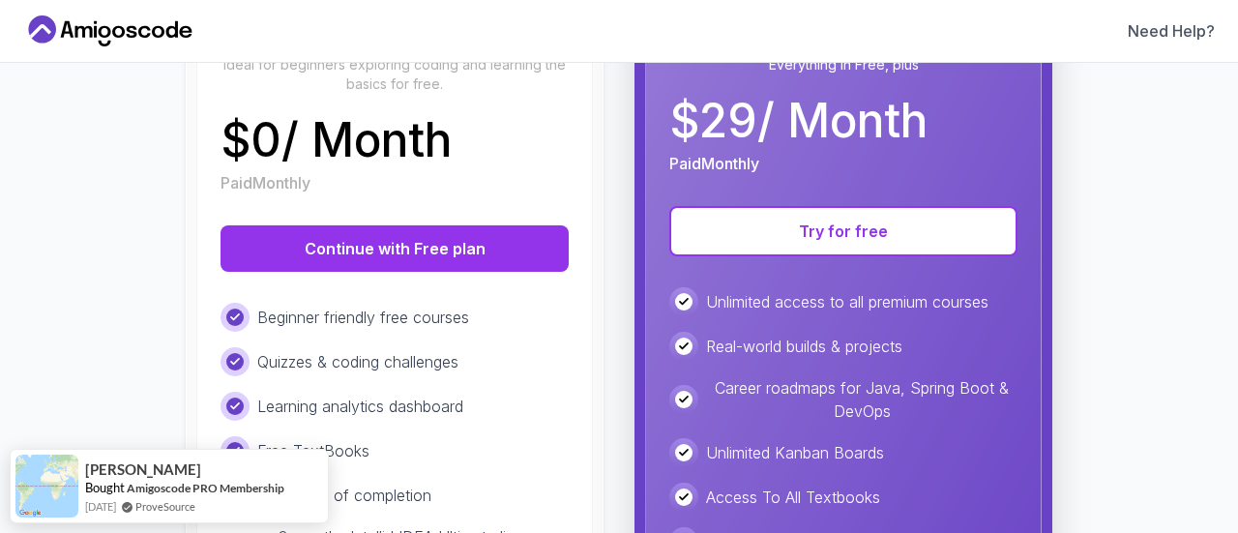
scroll to position [262, 0]
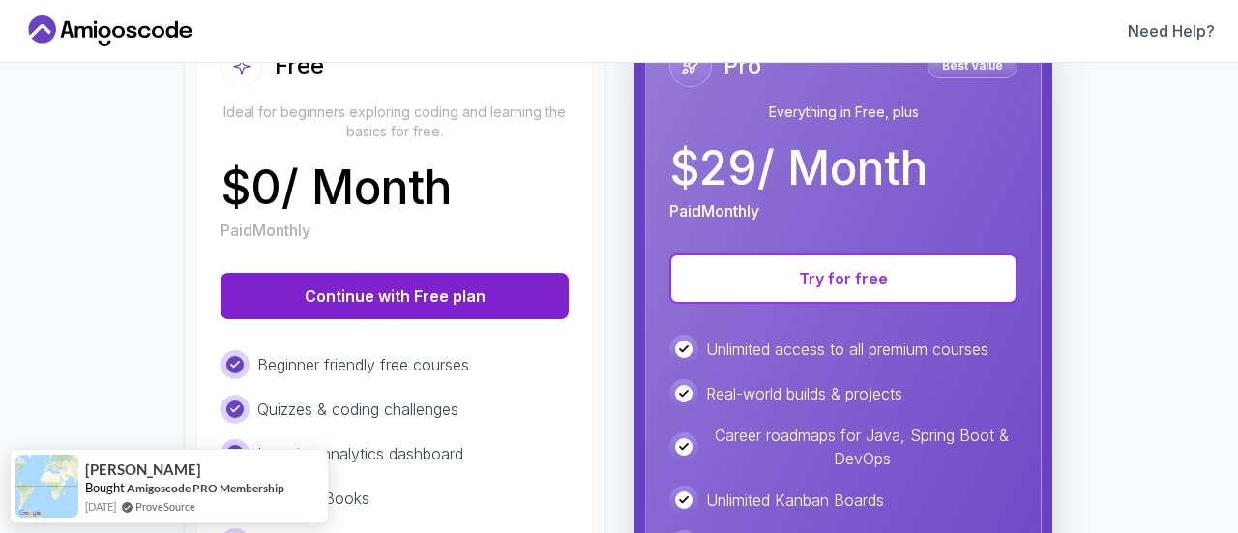
click at [400, 296] on button "Continue with Free plan" at bounding box center [395, 296] width 348 height 46
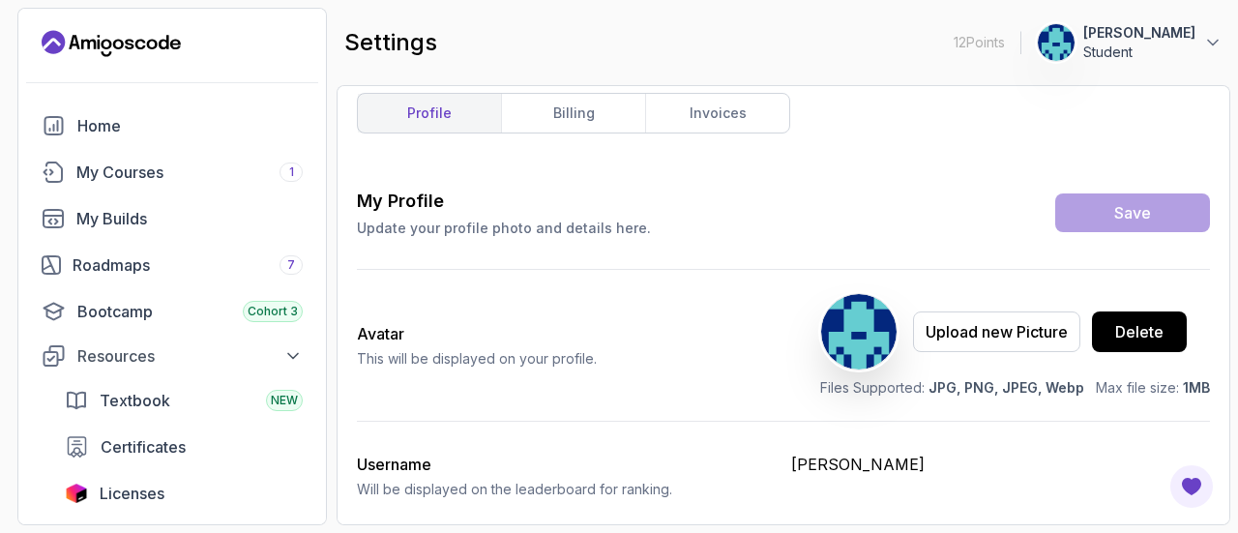
scroll to position [3, 0]
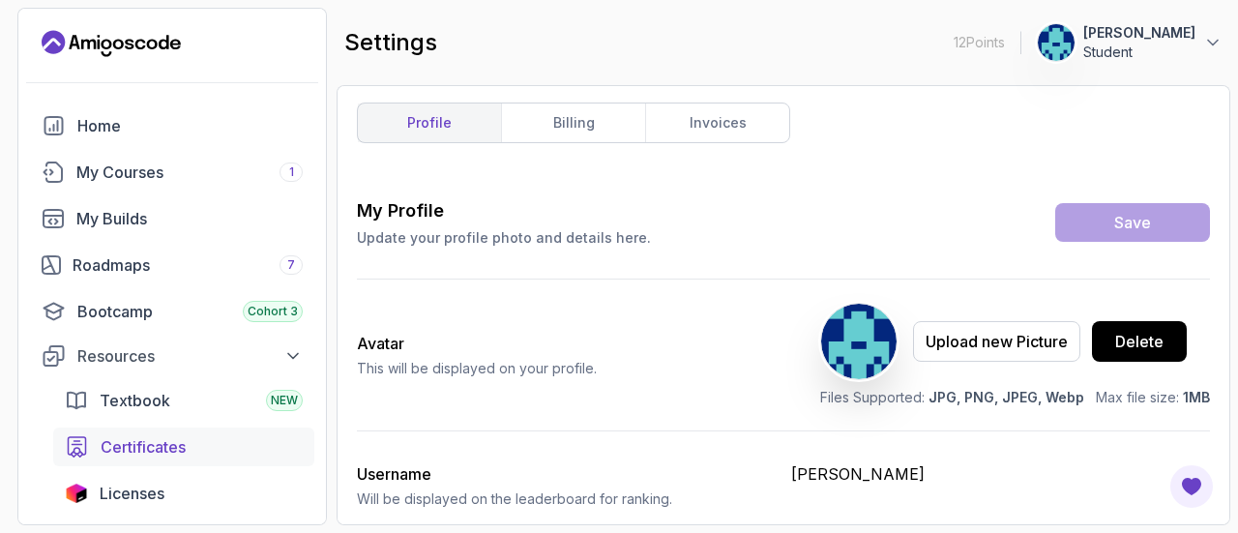
click at [183, 440] on span "Certificates" at bounding box center [143, 446] width 85 height 23
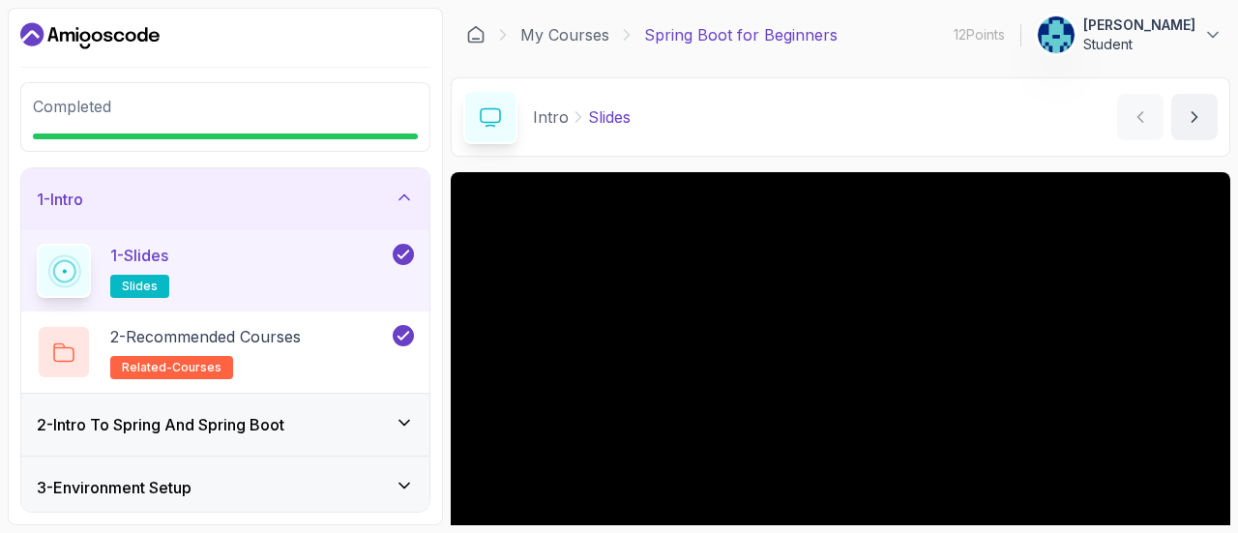
click at [242, 110] on p "Completed" at bounding box center [225, 106] width 385 height 23
click at [209, 115] on p "Completed" at bounding box center [225, 106] width 385 height 23
click at [1191, 35] on p "Student" at bounding box center [1140, 44] width 112 height 19
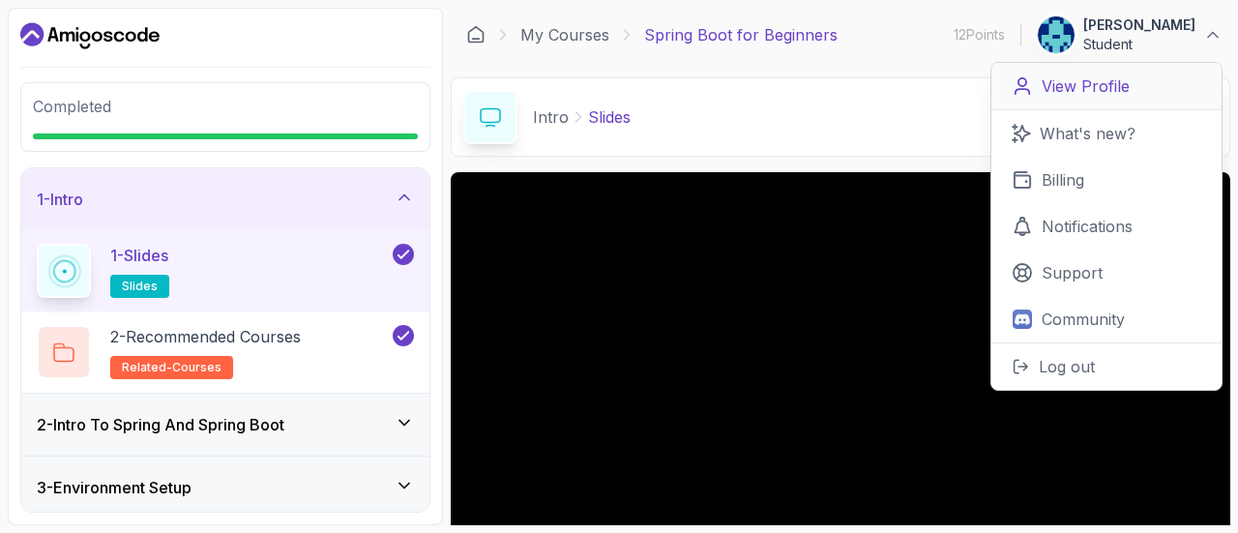
click at [1096, 101] on link "View Profile" at bounding box center [1107, 86] width 230 height 47
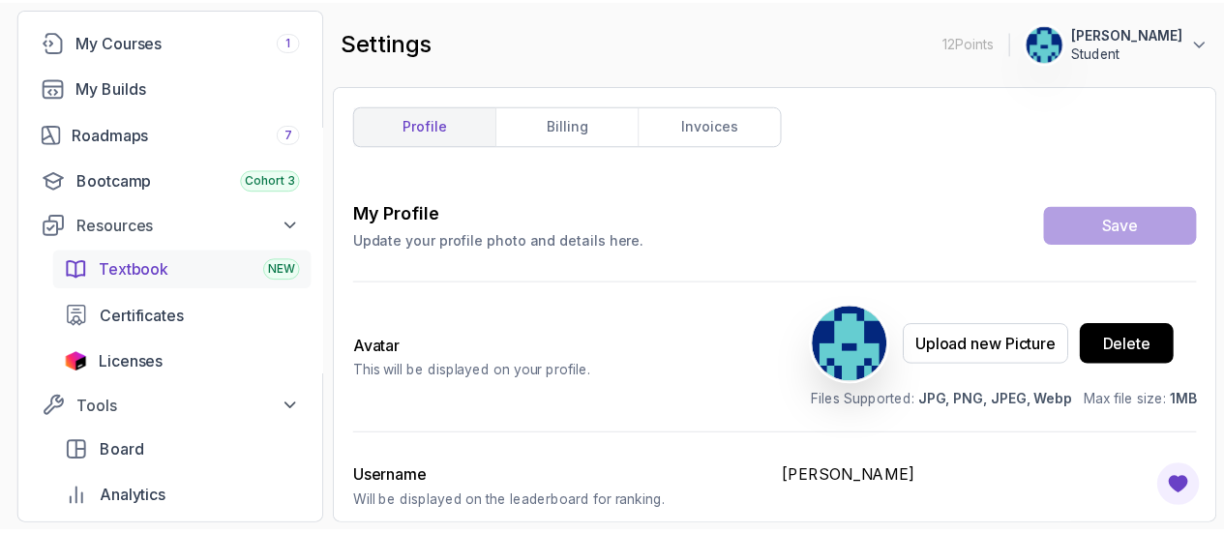
scroll to position [130, 0]
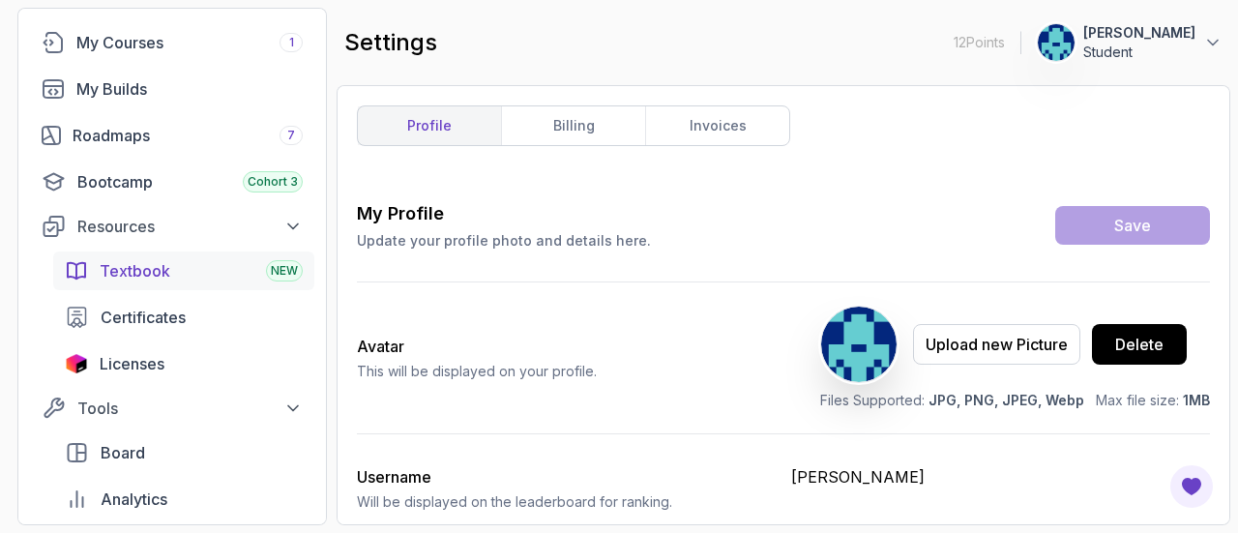
click at [159, 268] on span "Textbook" at bounding box center [135, 270] width 71 height 23
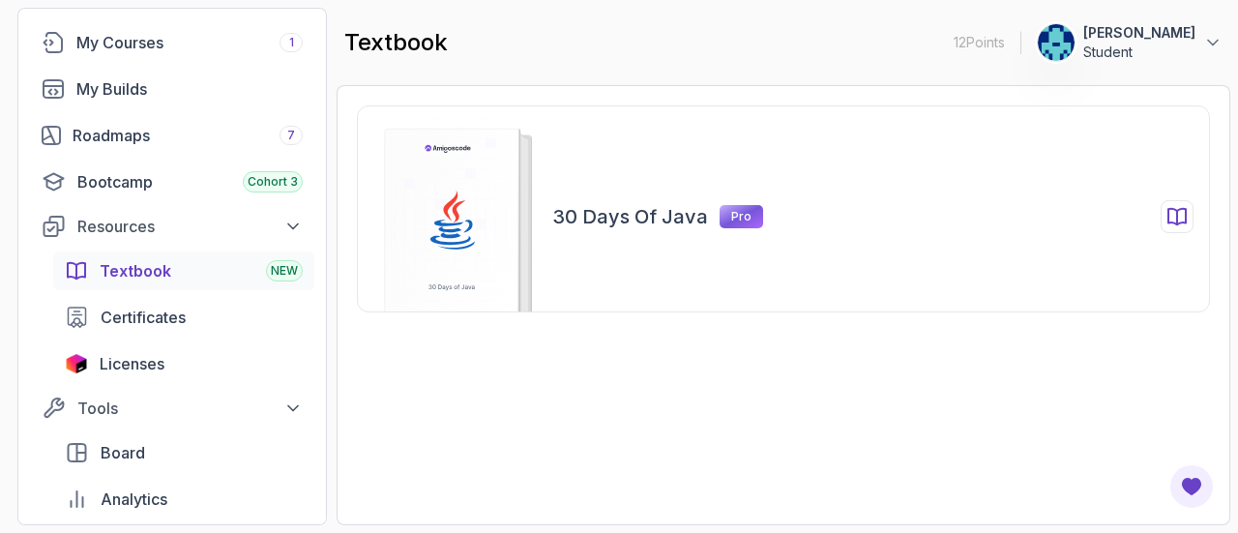
click at [442, 229] on icon at bounding box center [449, 229] width 23 height 6
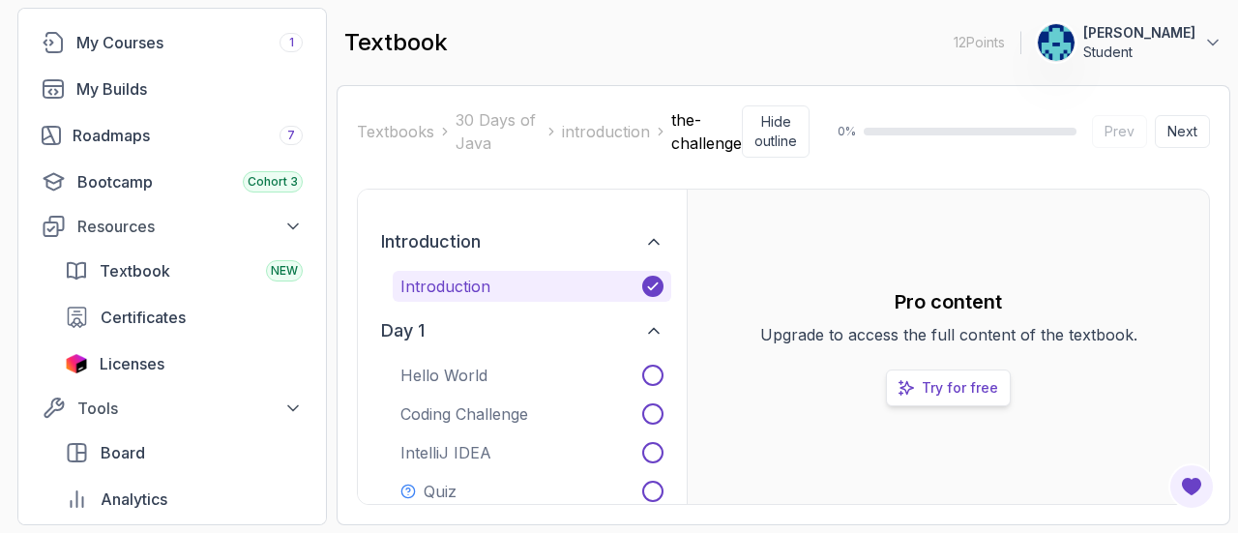
click at [939, 390] on p "Try for free" at bounding box center [960, 387] width 76 height 19
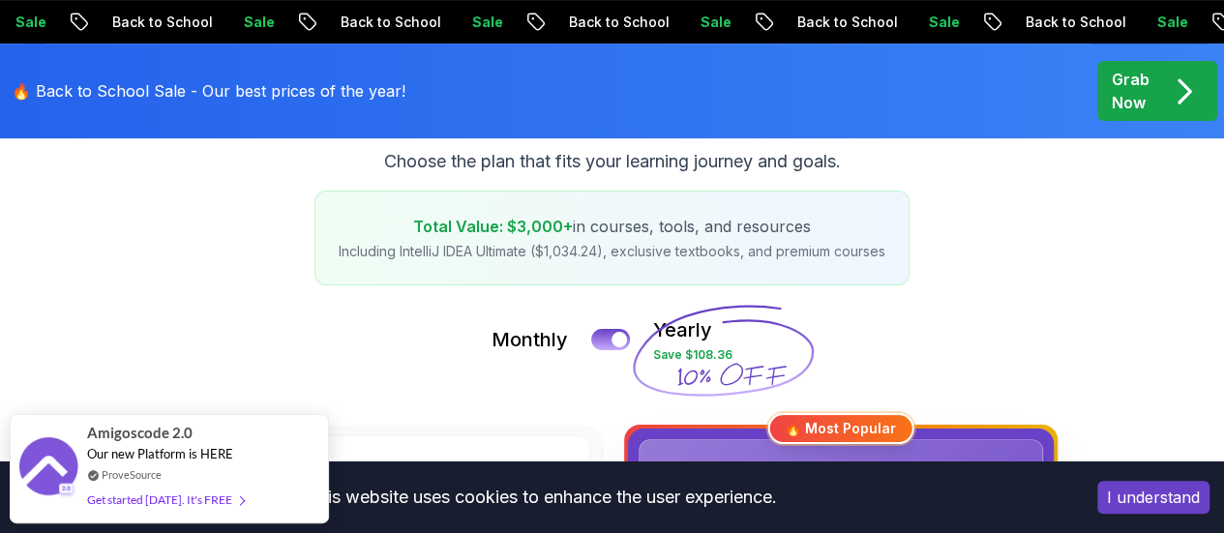
scroll to position [237, 0]
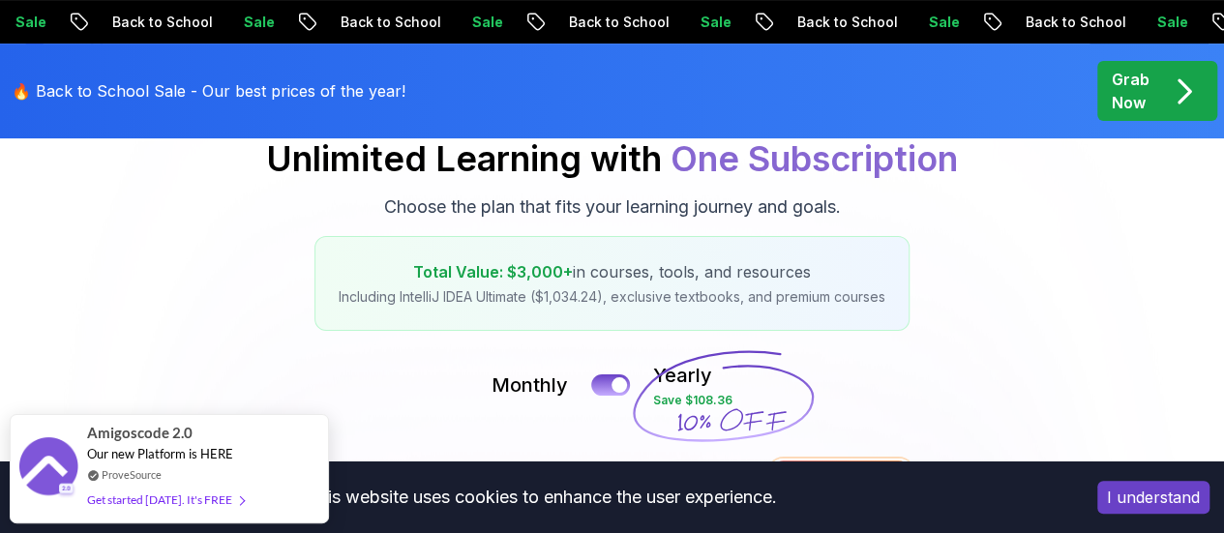
click at [460, 307] on p "Including IntelliJ IDEA Ultimate ($1,034.24), exclusive textbooks, and premium …" at bounding box center [612, 296] width 547 height 19
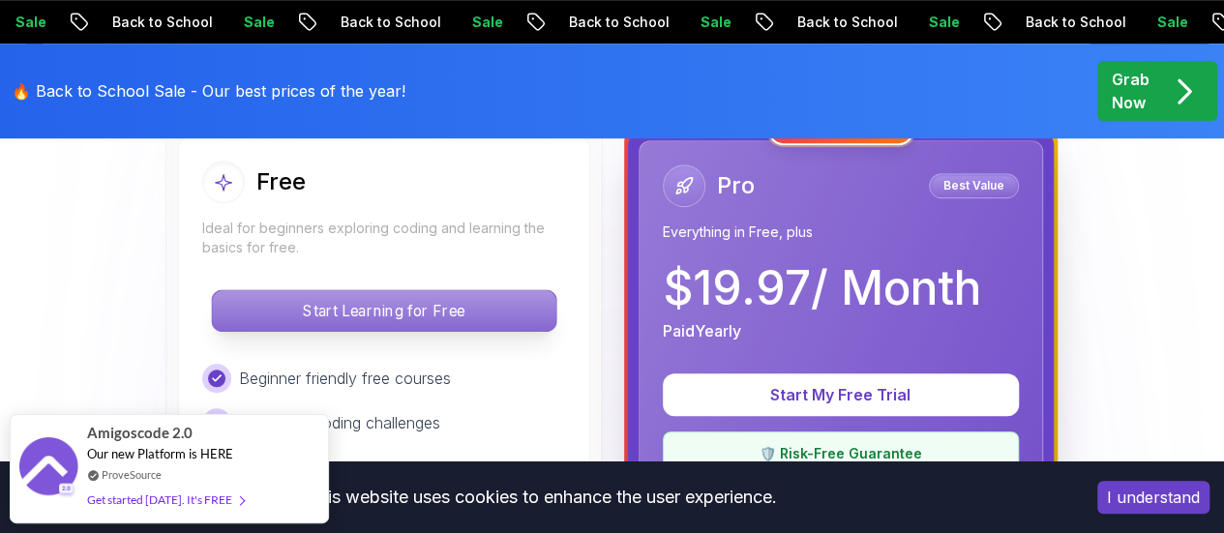
click at [414, 302] on p "Start Learning for Free" at bounding box center [383, 310] width 343 height 41
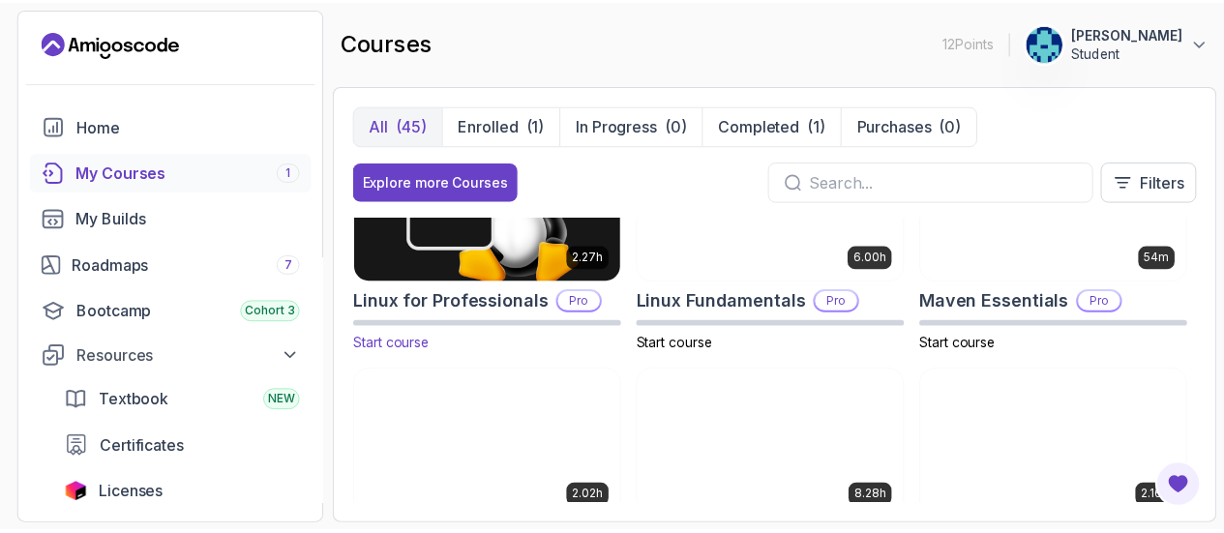
scroll to position [2484, 0]
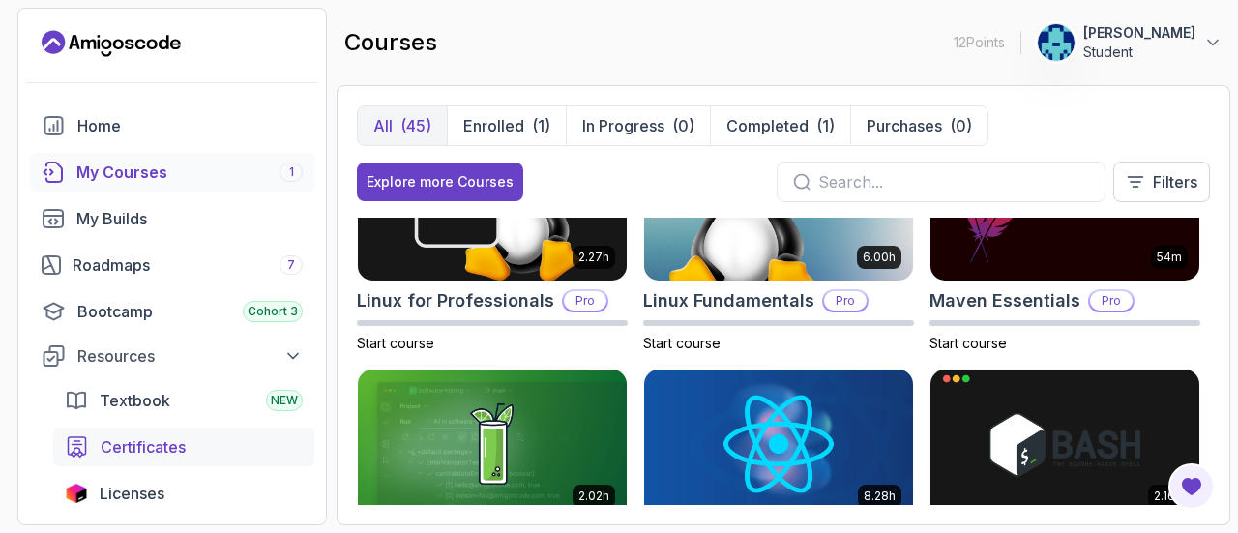
click at [161, 438] on span "Certificates" at bounding box center [143, 446] width 85 height 23
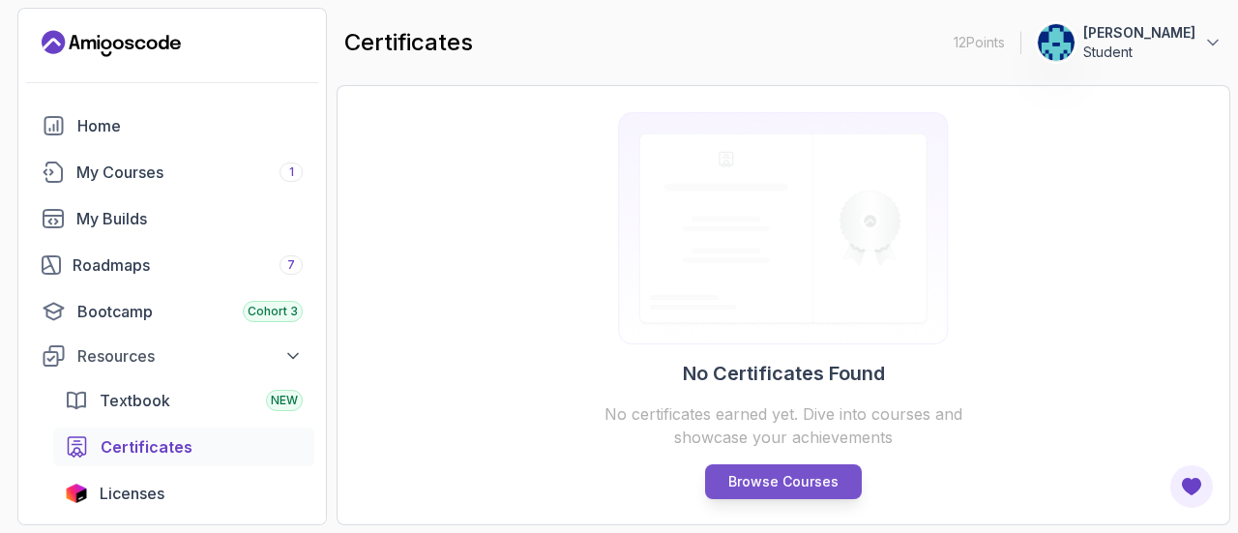
click at [782, 486] on p "Browse Courses" at bounding box center [784, 481] width 110 height 19
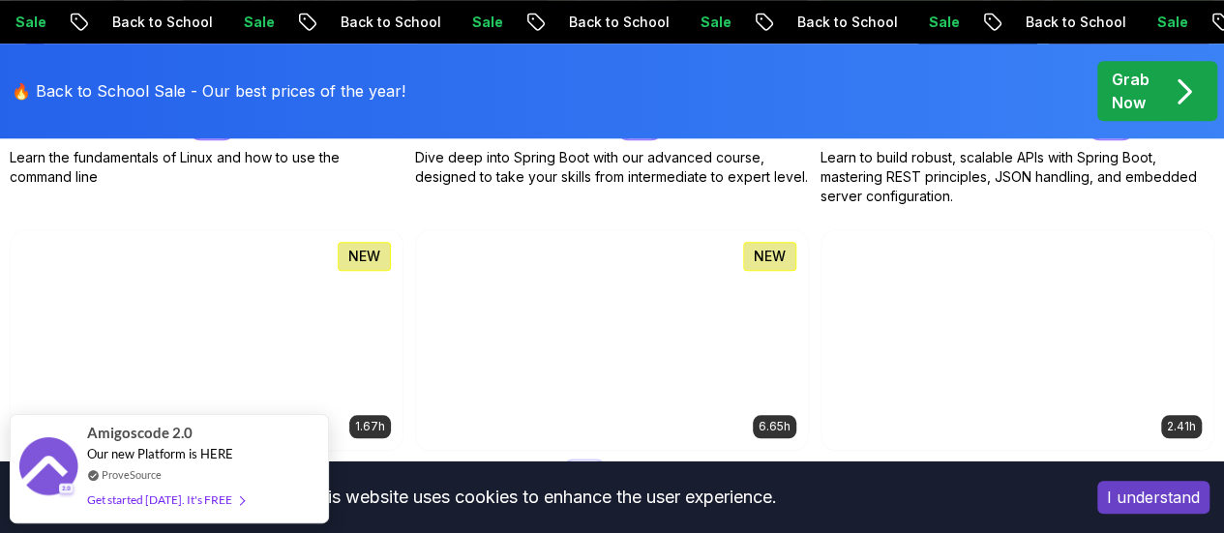
scroll to position [911, 0]
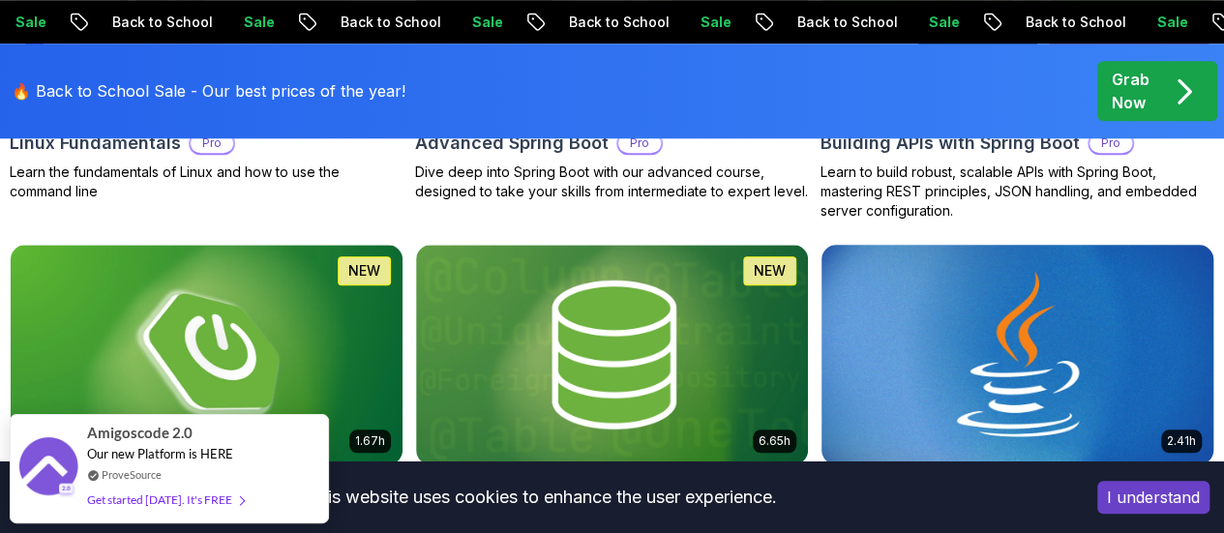
click at [999, 275] on img at bounding box center [1017, 354] width 411 height 230
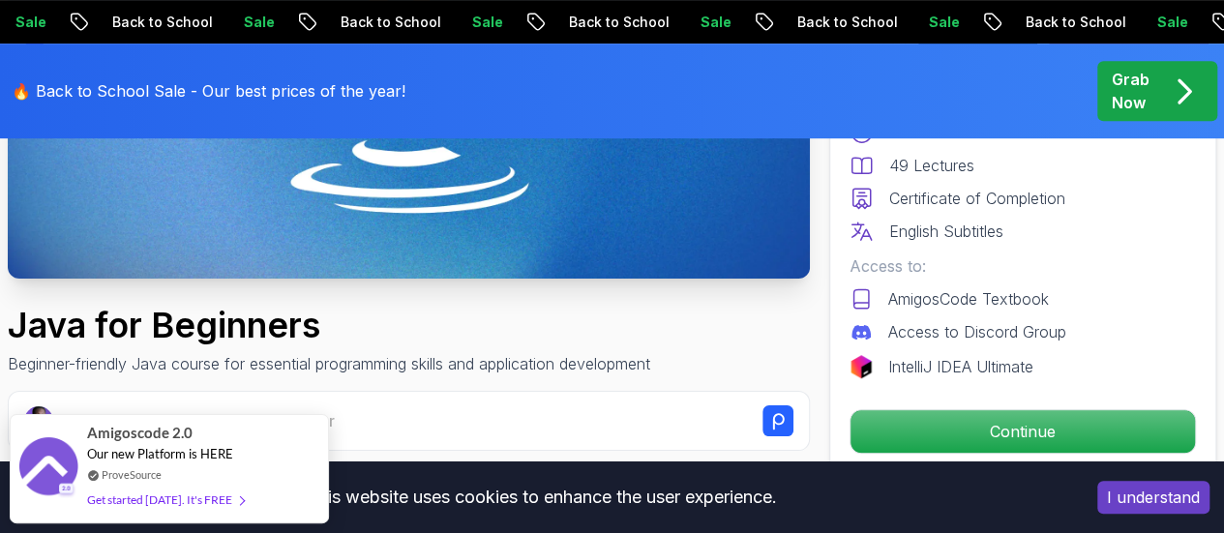
scroll to position [429, 0]
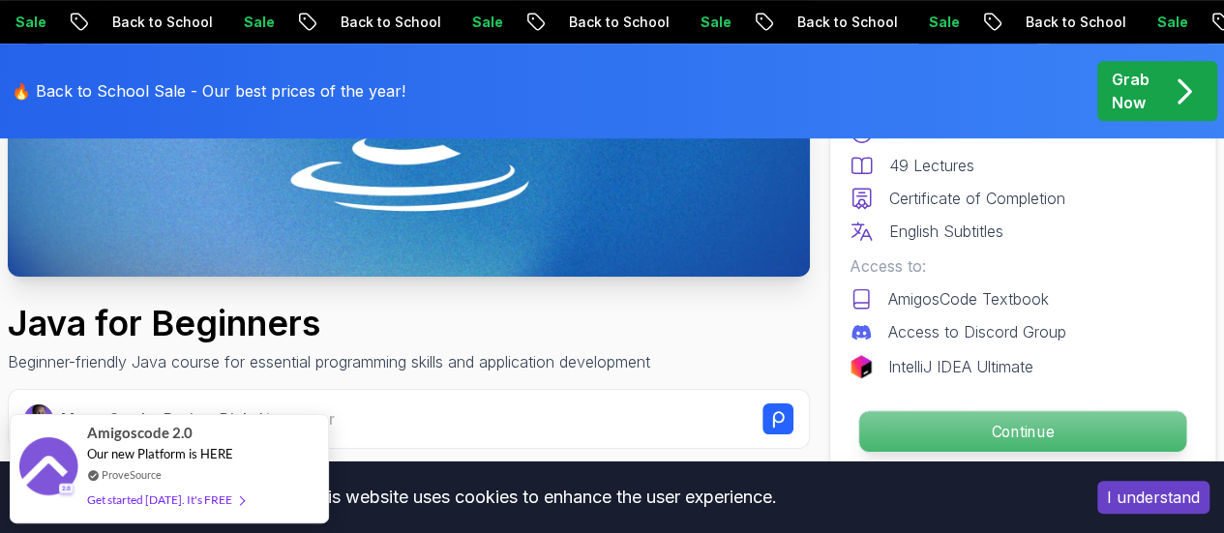
click at [908, 430] on p "Continue" at bounding box center [1022, 431] width 327 height 41
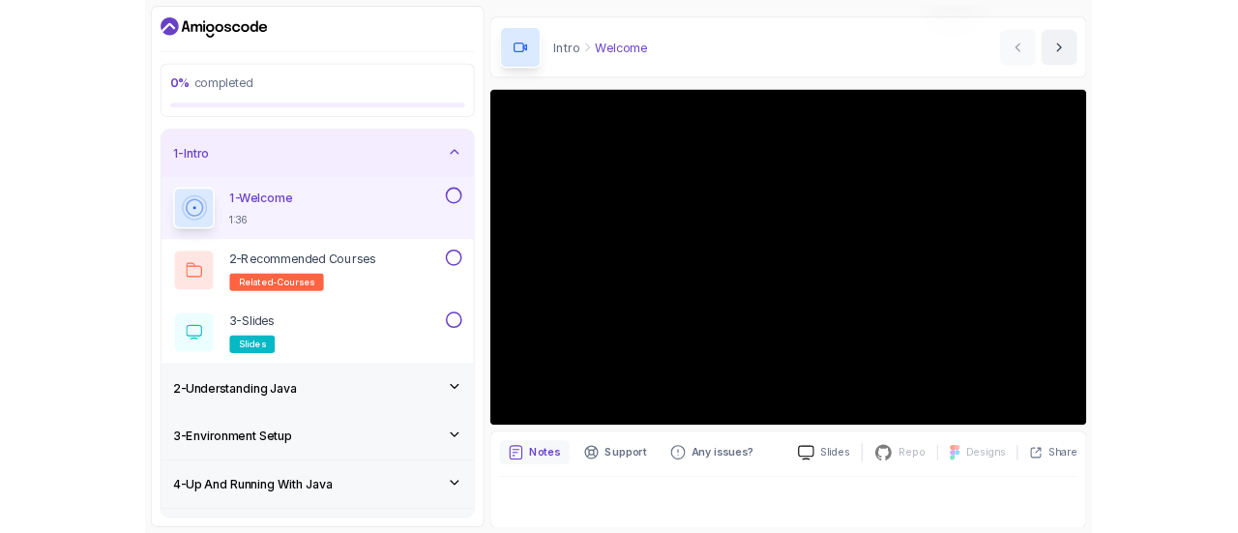
scroll to position [172, 0]
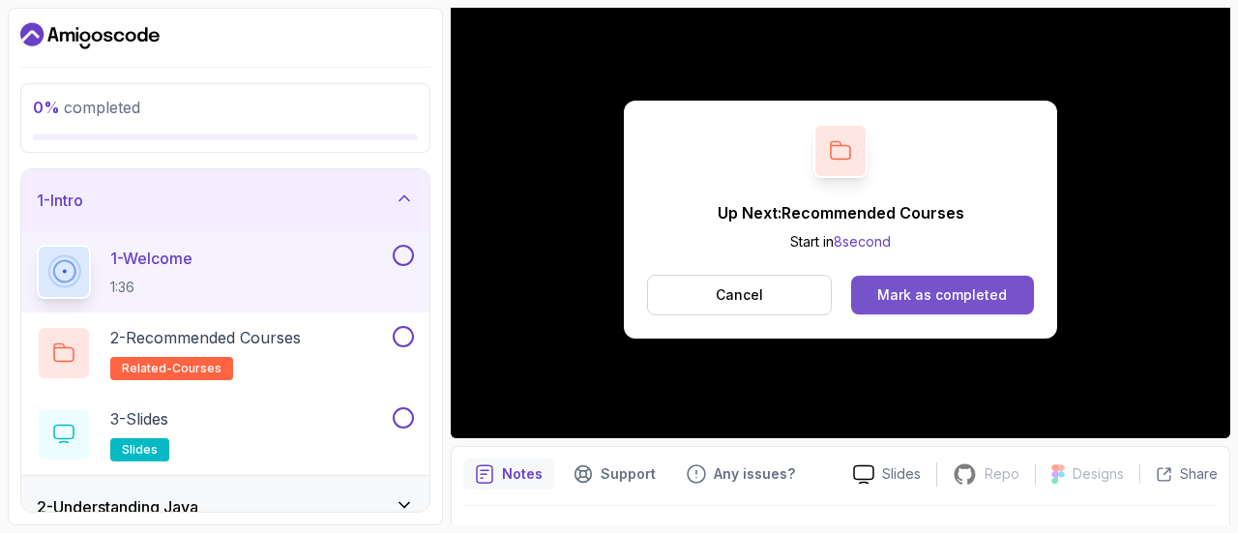
click at [982, 297] on div "Mark as completed" at bounding box center [943, 294] width 130 height 19
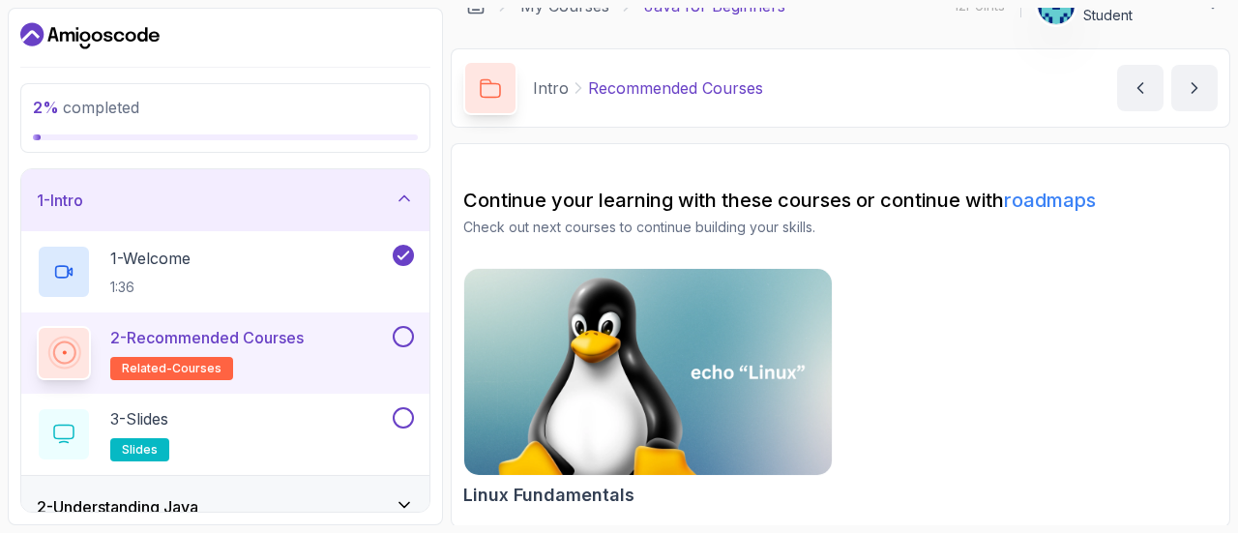
click at [402, 331] on button at bounding box center [403, 336] width 21 height 21
click at [310, 423] on div "3 - Slides slides" at bounding box center [213, 434] width 352 height 54
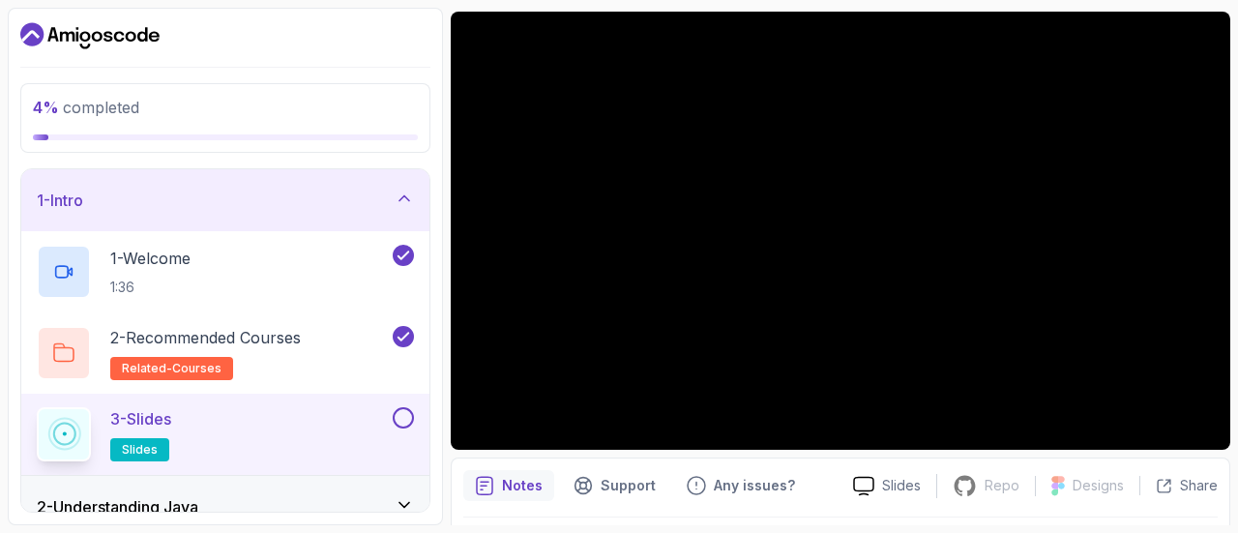
scroll to position [159, 0]
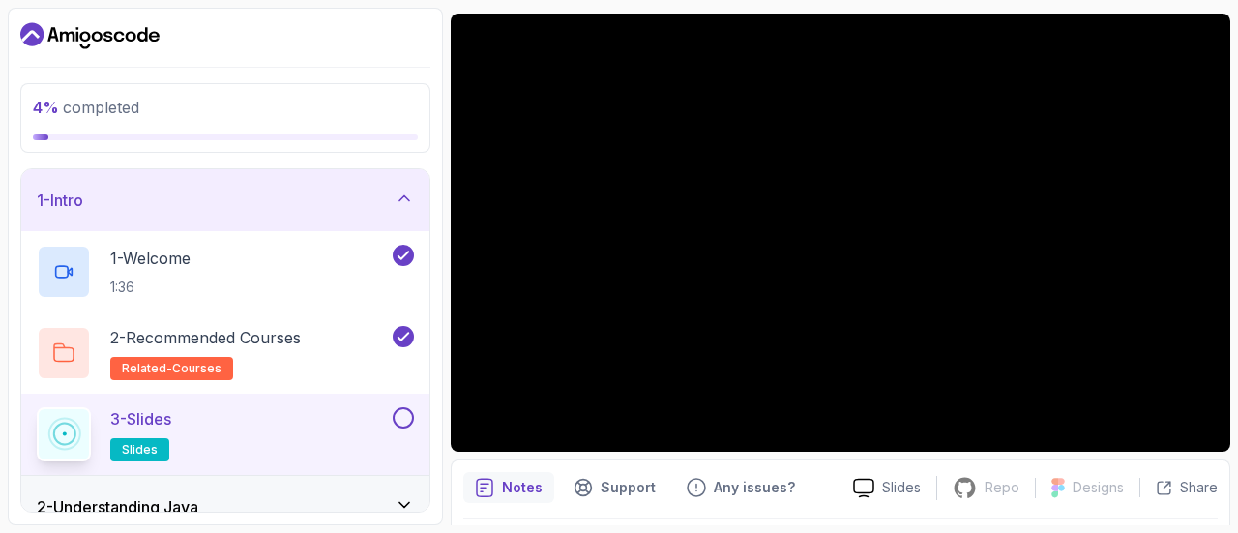
click at [410, 417] on button at bounding box center [403, 417] width 21 height 21
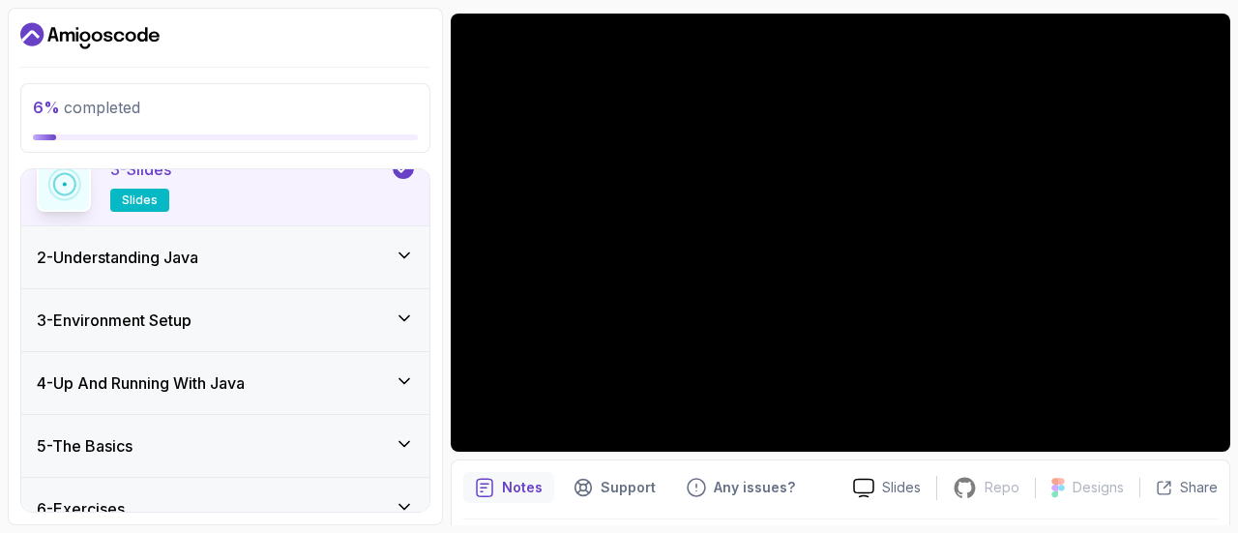
scroll to position [251, 0]
click at [358, 254] on div "2 - Understanding Java" at bounding box center [225, 256] width 377 height 23
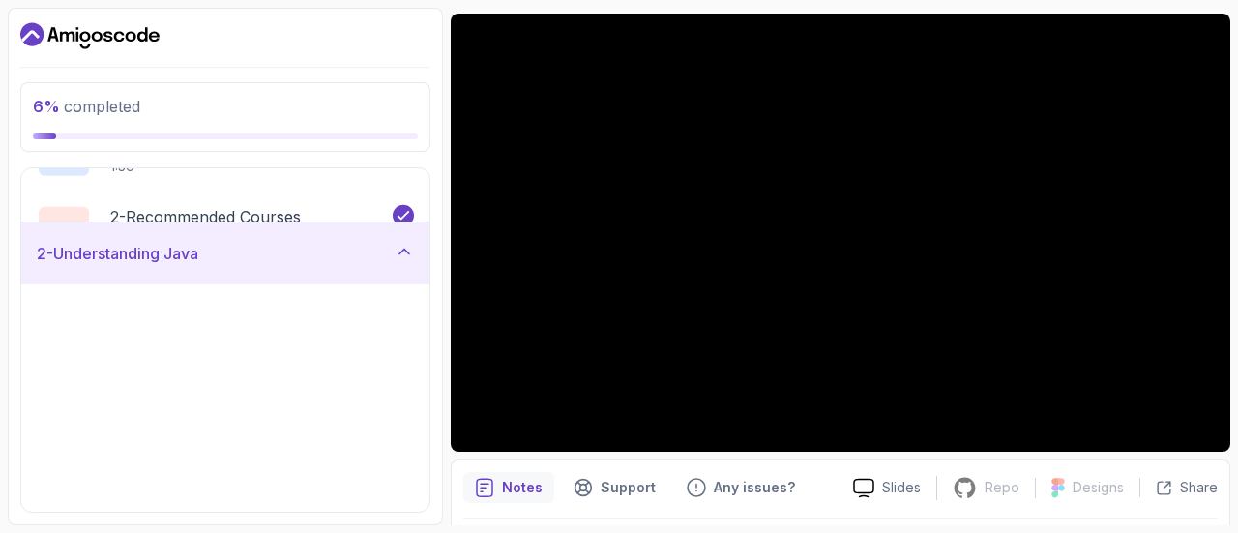
scroll to position [92, 0]
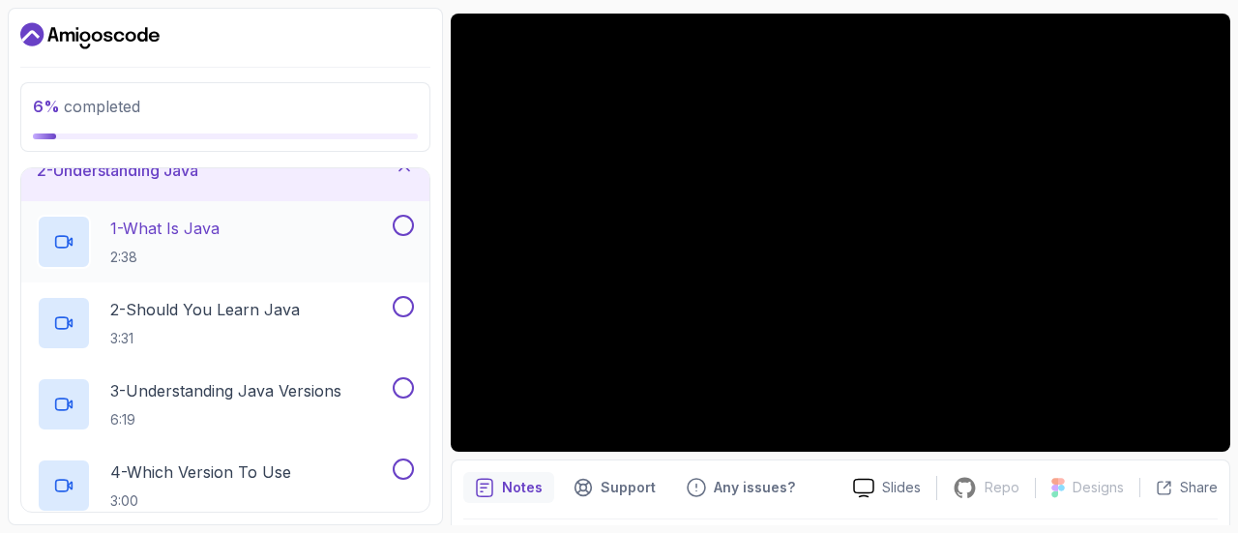
click at [259, 252] on div "1 - What Is Java 2:38" at bounding box center [213, 242] width 352 height 54
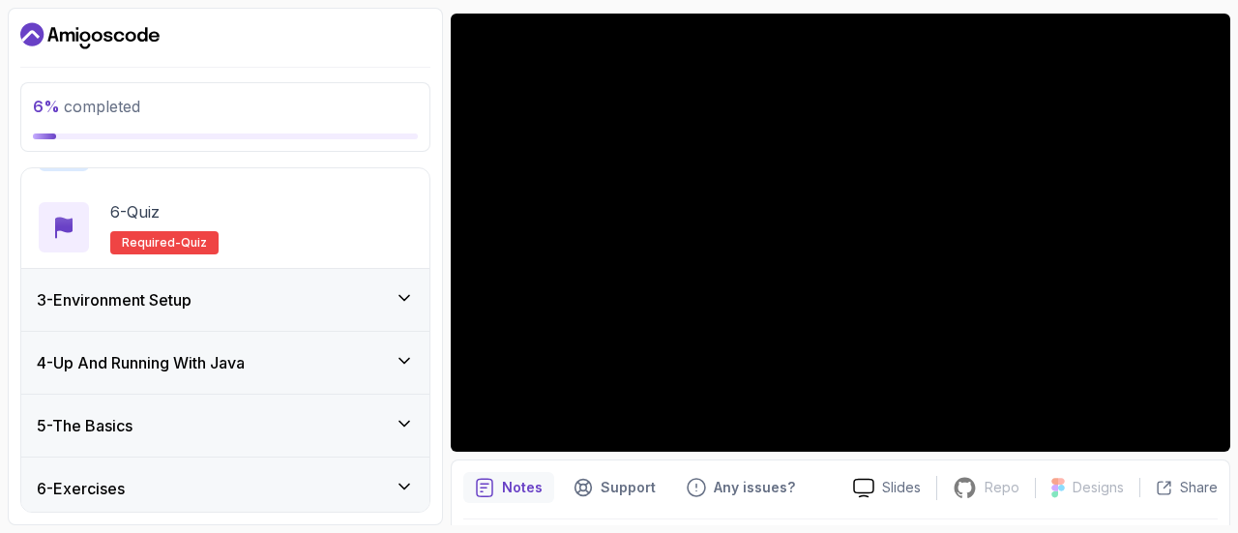
scroll to position [521, 0]
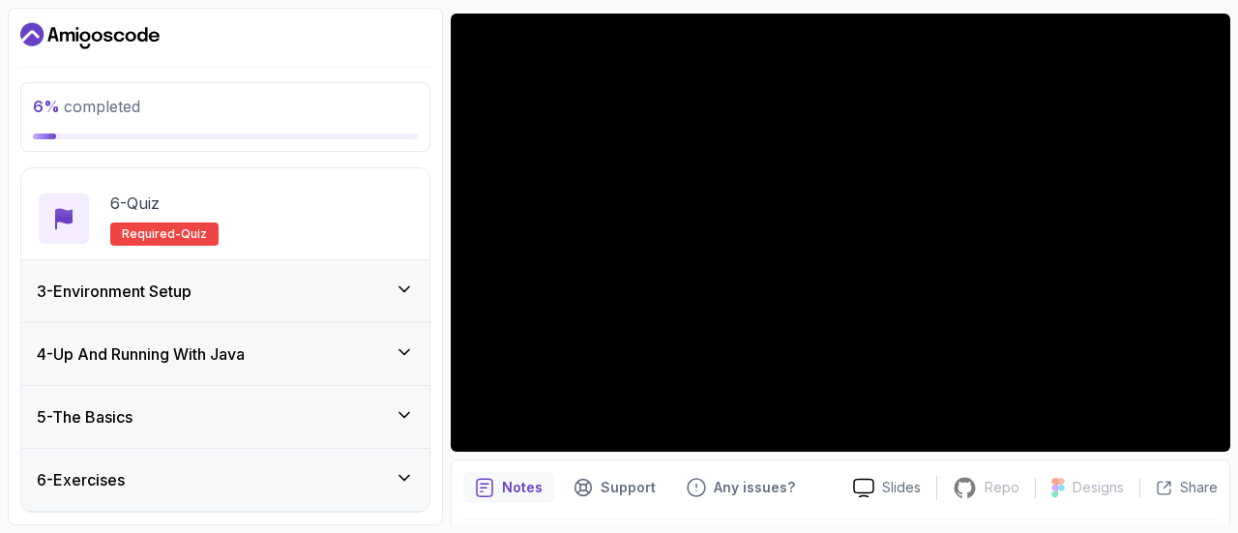
click at [335, 301] on div "3 - Environment Setup" at bounding box center [225, 291] width 377 height 23
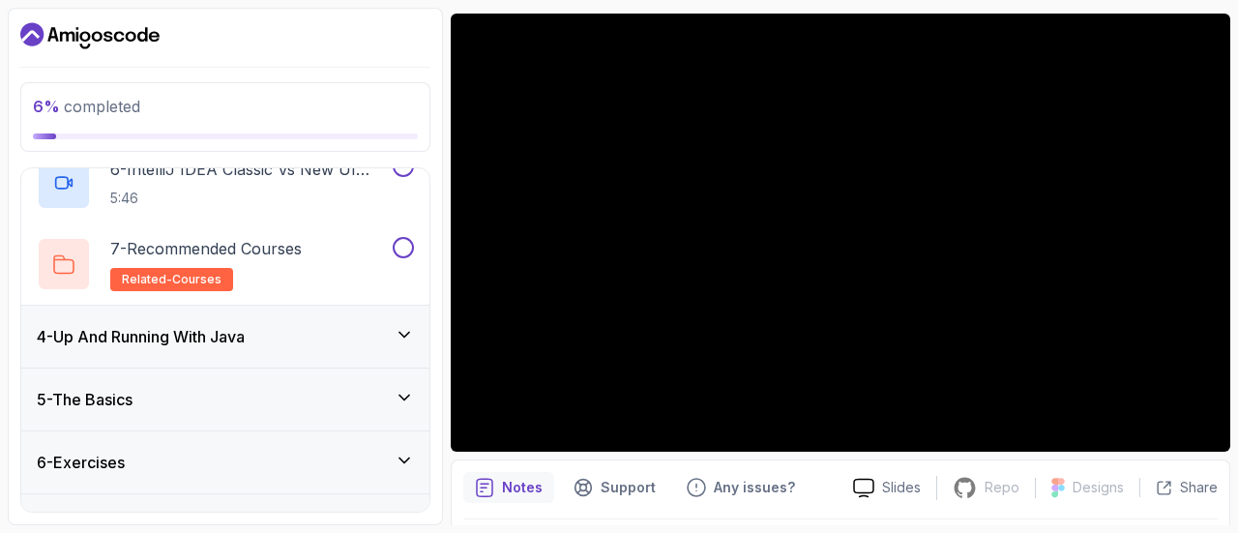
scroll to position [625, 0]
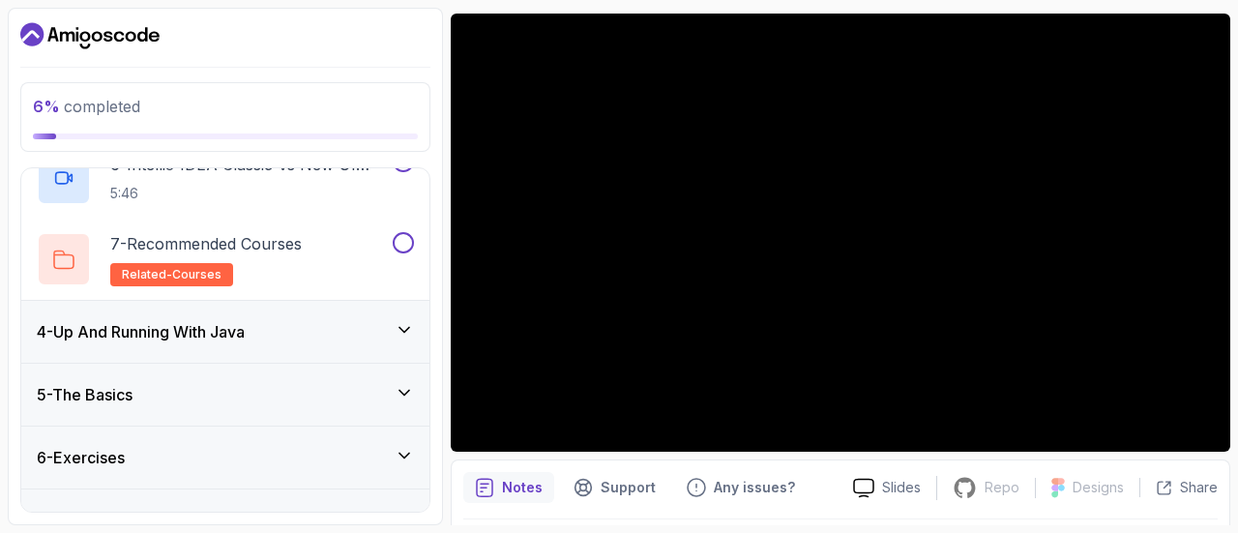
click at [339, 333] on div "4 - Up And Running With Java" at bounding box center [225, 331] width 377 height 23
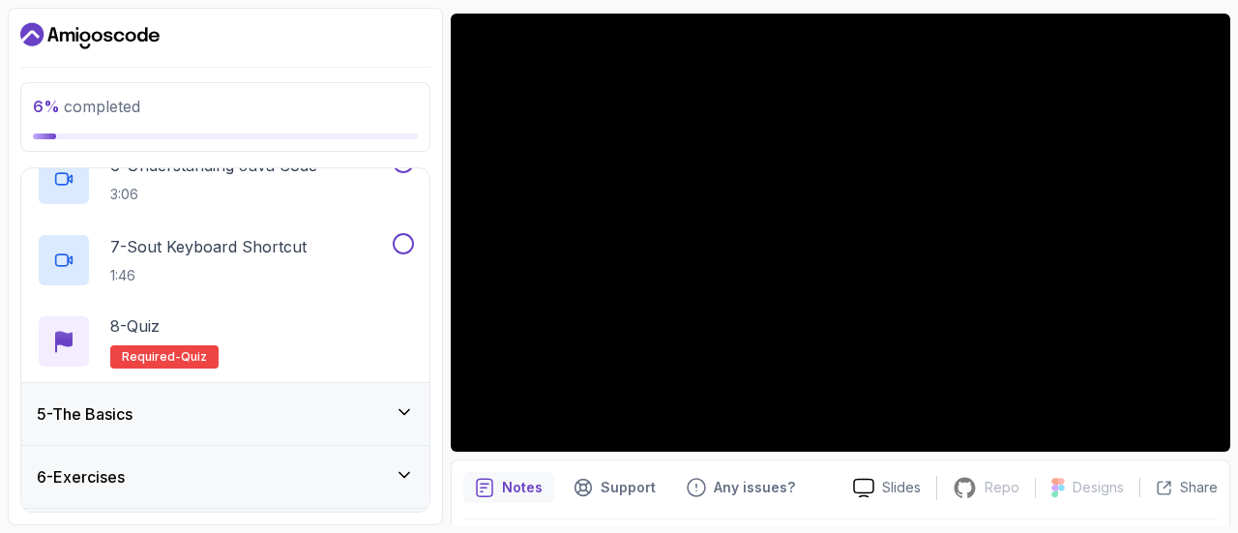
scroll to position [741, 0]
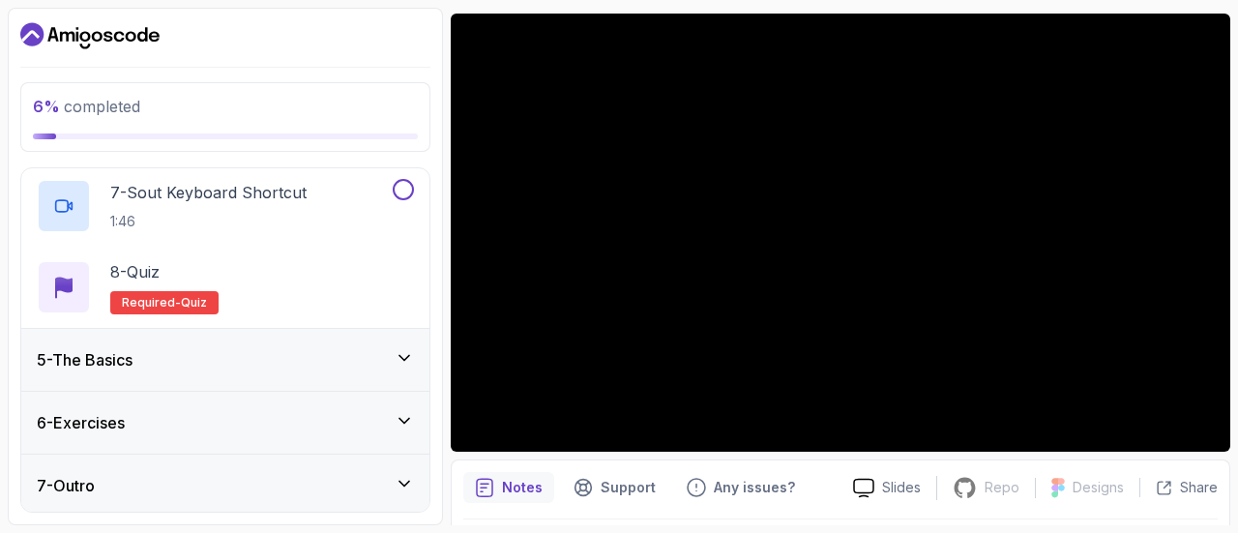
click at [343, 357] on div "5 - The Basics" at bounding box center [225, 359] width 377 height 23
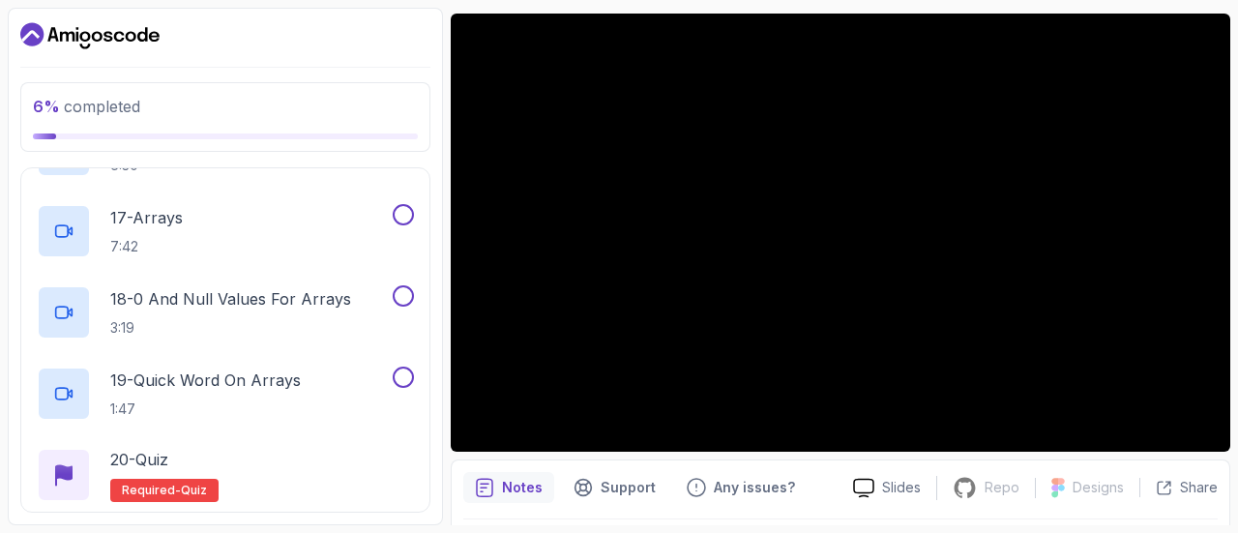
scroll to position [1716, 0]
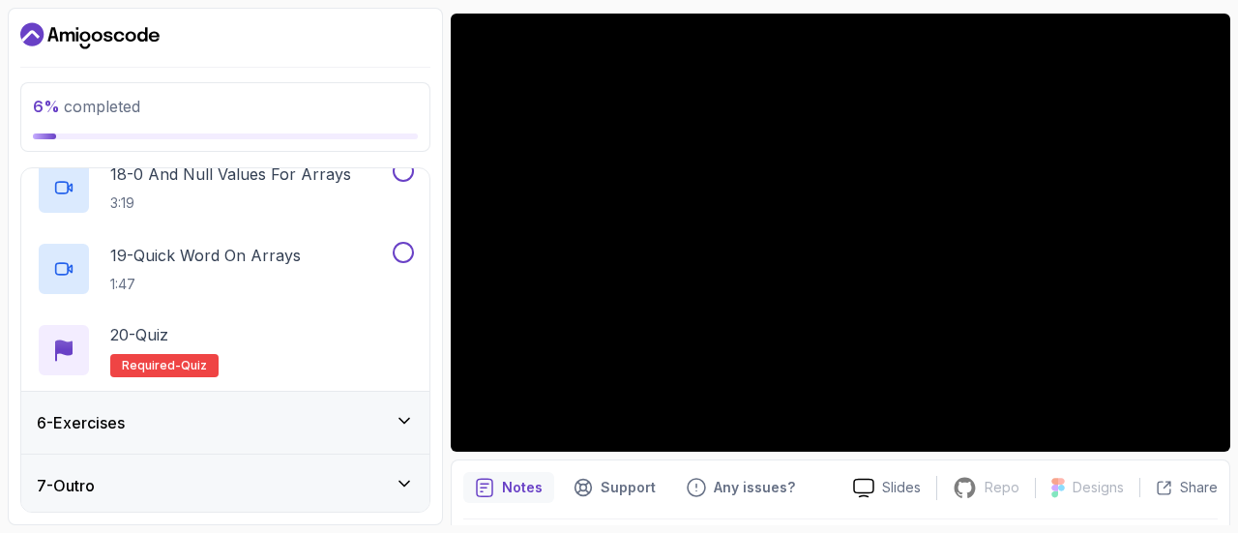
click at [344, 426] on div "6 - Exercises" at bounding box center [225, 422] width 377 height 23
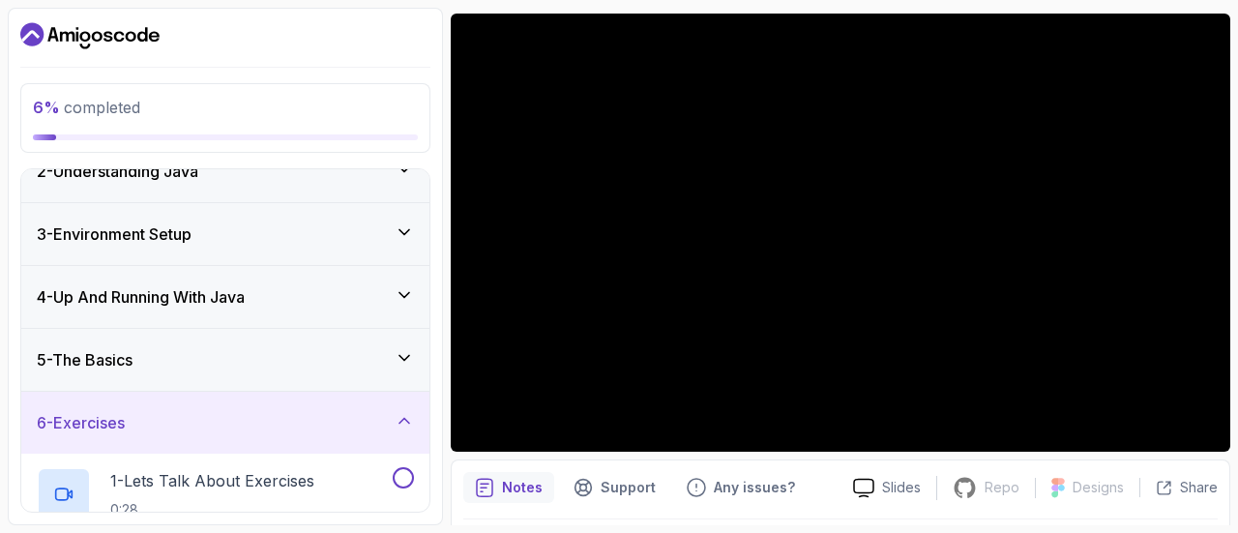
scroll to position [254, 0]
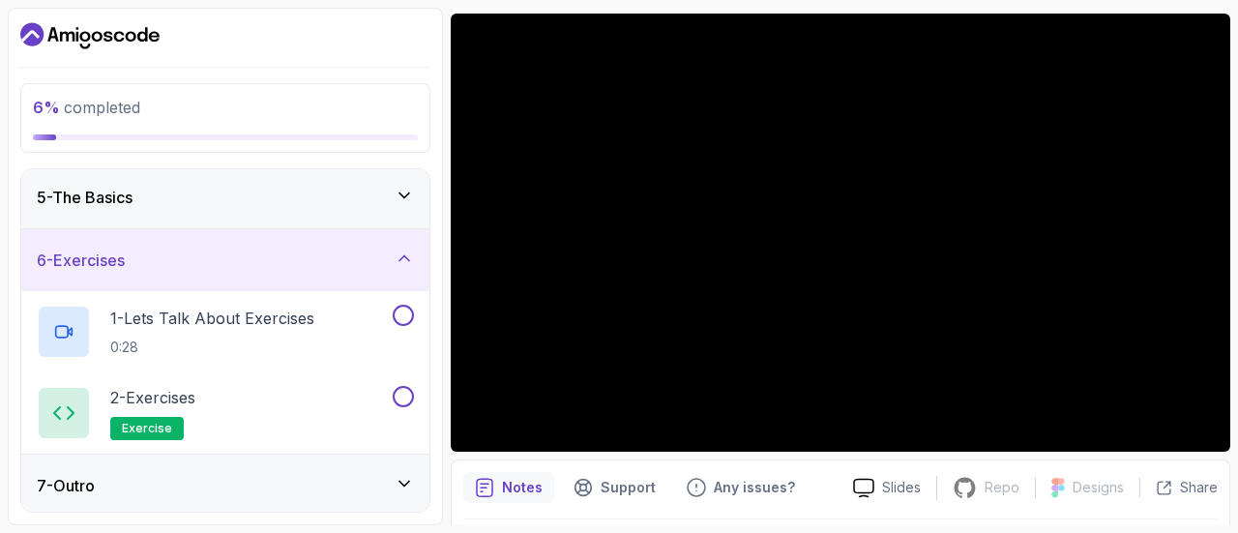
click at [360, 489] on div "7 - Outro" at bounding box center [225, 485] width 377 height 23
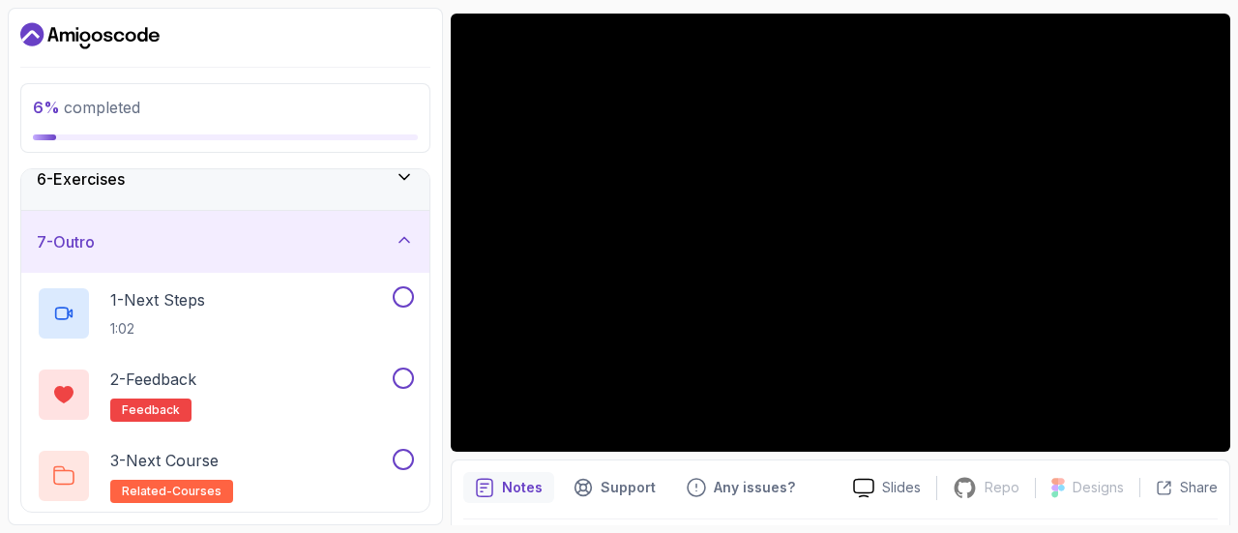
scroll to position [0, 0]
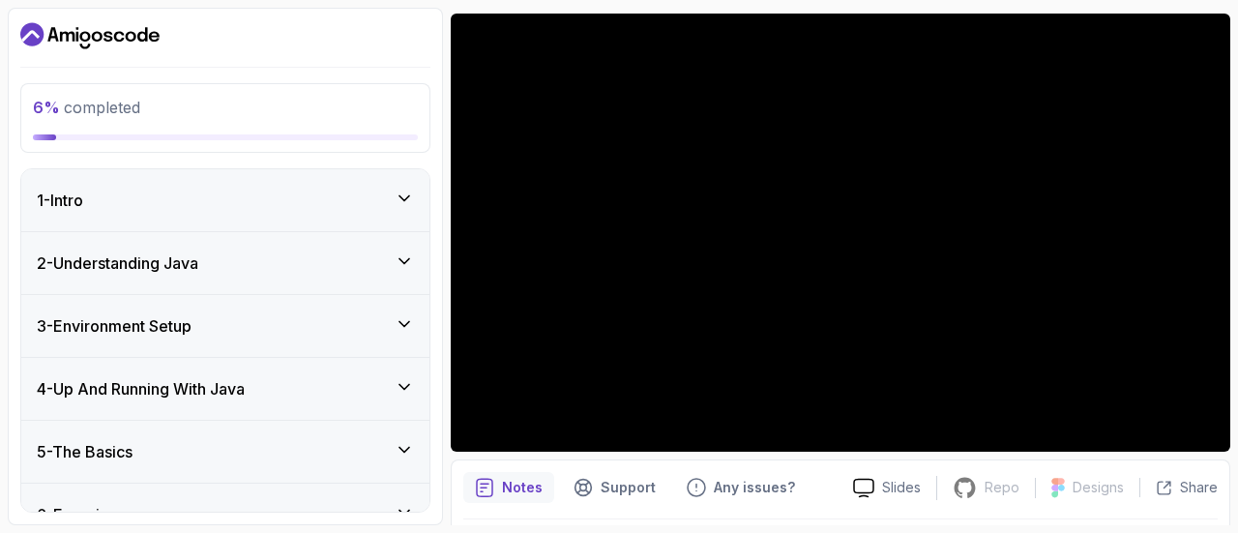
click at [375, 257] on div "2 - Understanding Java" at bounding box center [225, 263] width 377 height 23
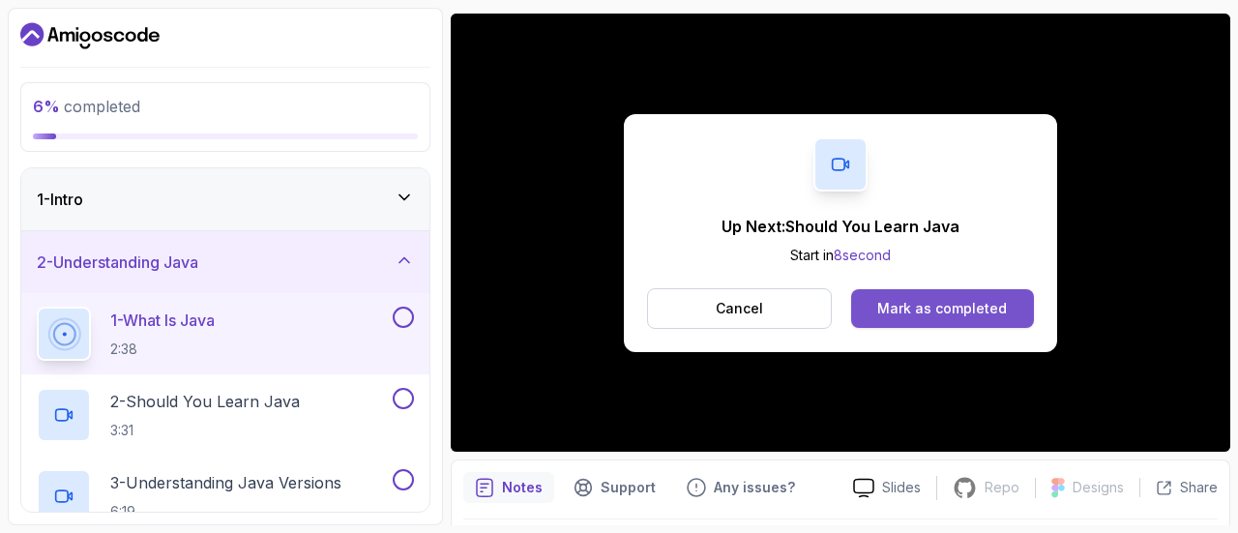
click at [969, 299] on div "Mark as completed" at bounding box center [943, 308] width 130 height 19
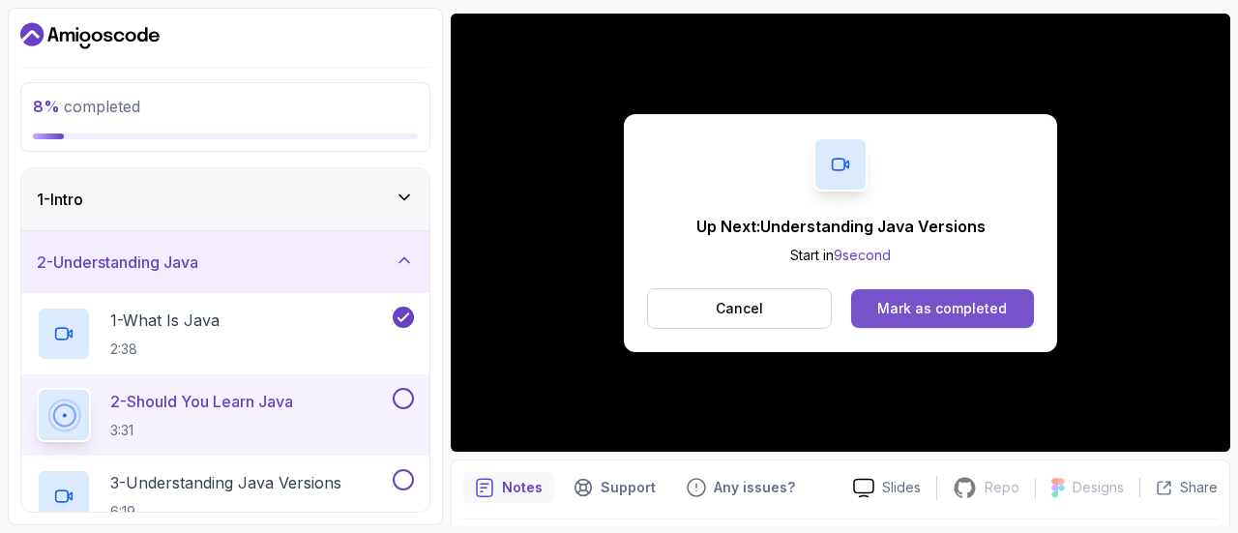
click at [941, 301] on div "Mark as completed" at bounding box center [943, 308] width 130 height 19
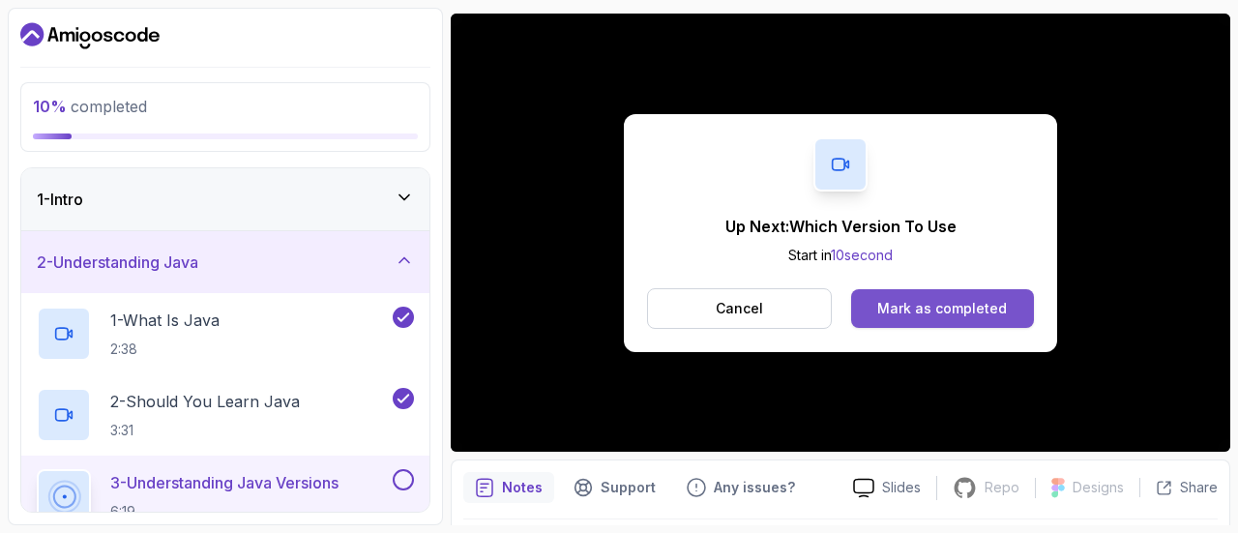
click at [1016, 307] on button "Mark as completed" at bounding box center [942, 308] width 183 height 39
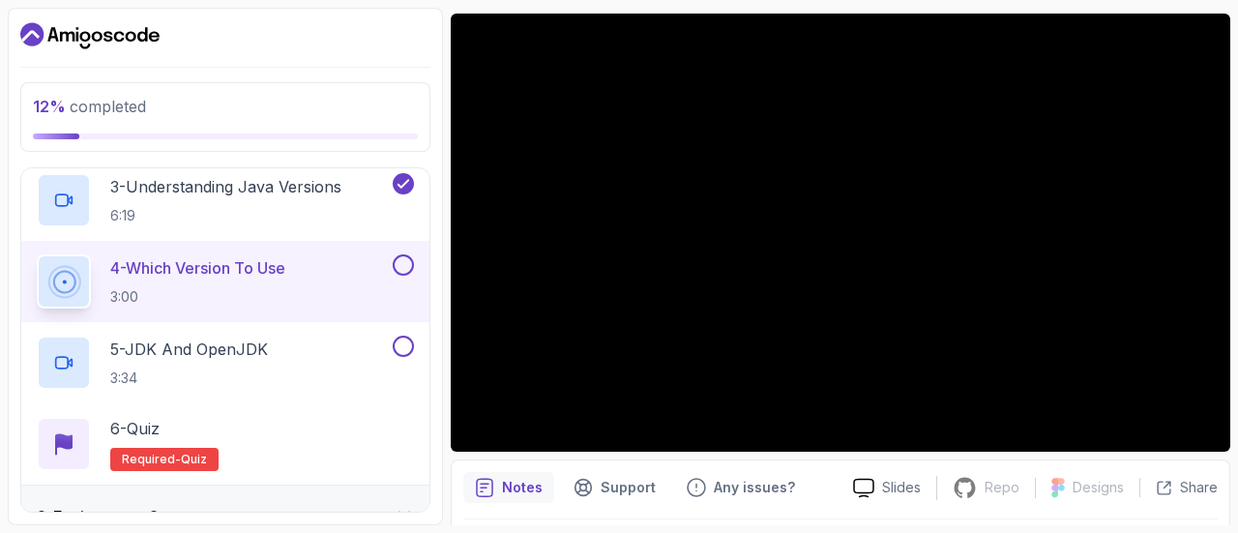
scroll to position [300, 0]
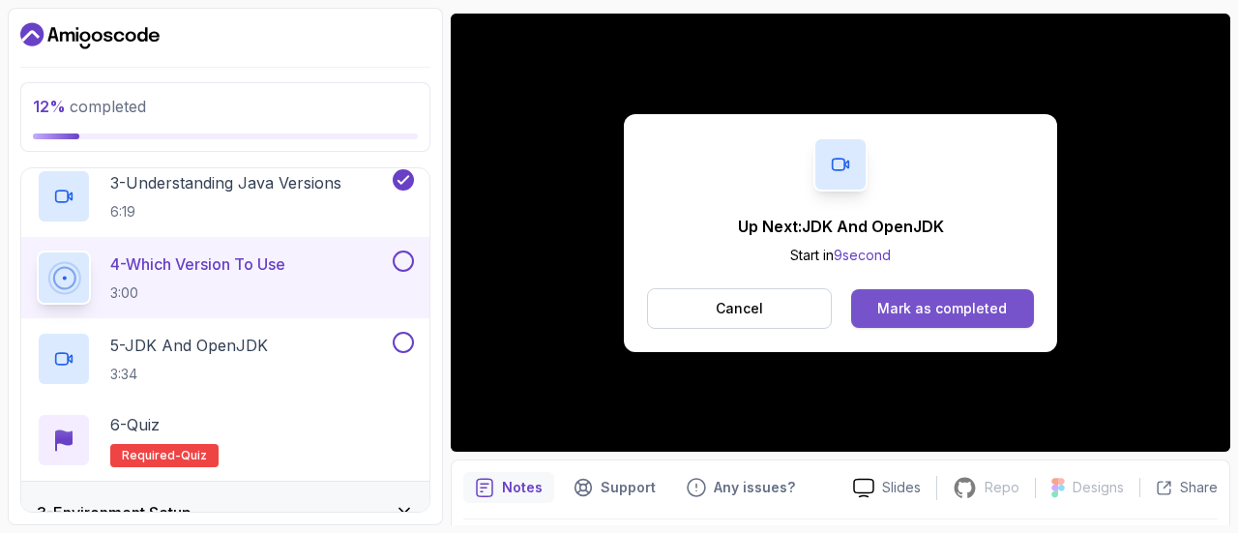
click at [931, 313] on div "Mark as completed" at bounding box center [943, 308] width 130 height 19
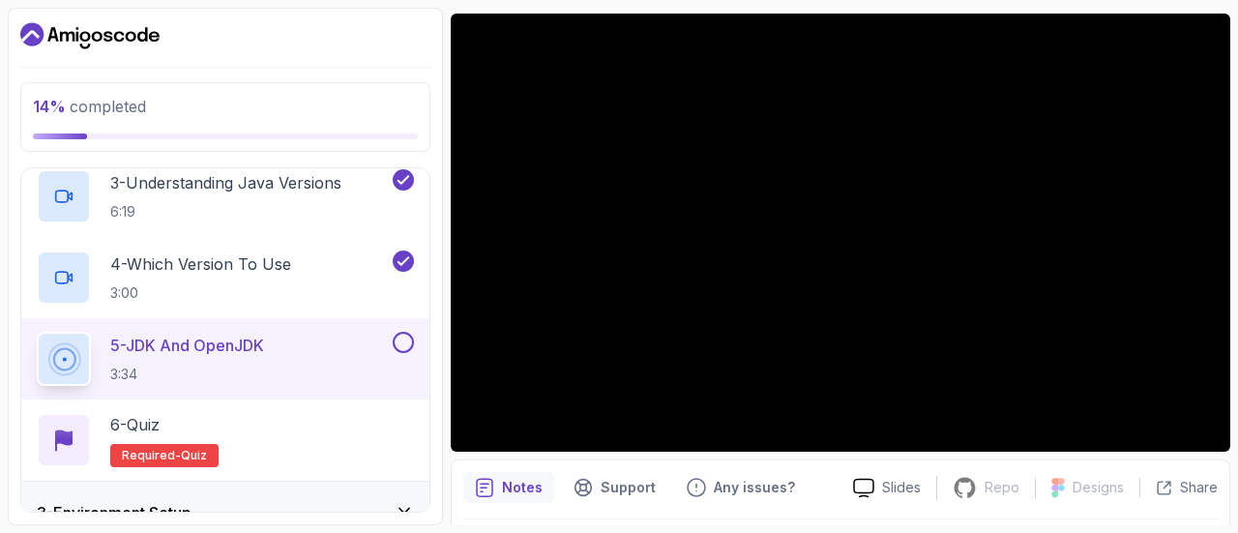
click at [931, 361] on div at bounding box center [841, 233] width 780 height 438
click at [242, 353] on p "5 - JDK And OpenJDK" at bounding box center [187, 345] width 154 height 23
click at [253, 260] on p "4 - Which Version To Use" at bounding box center [200, 264] width 181 height 23
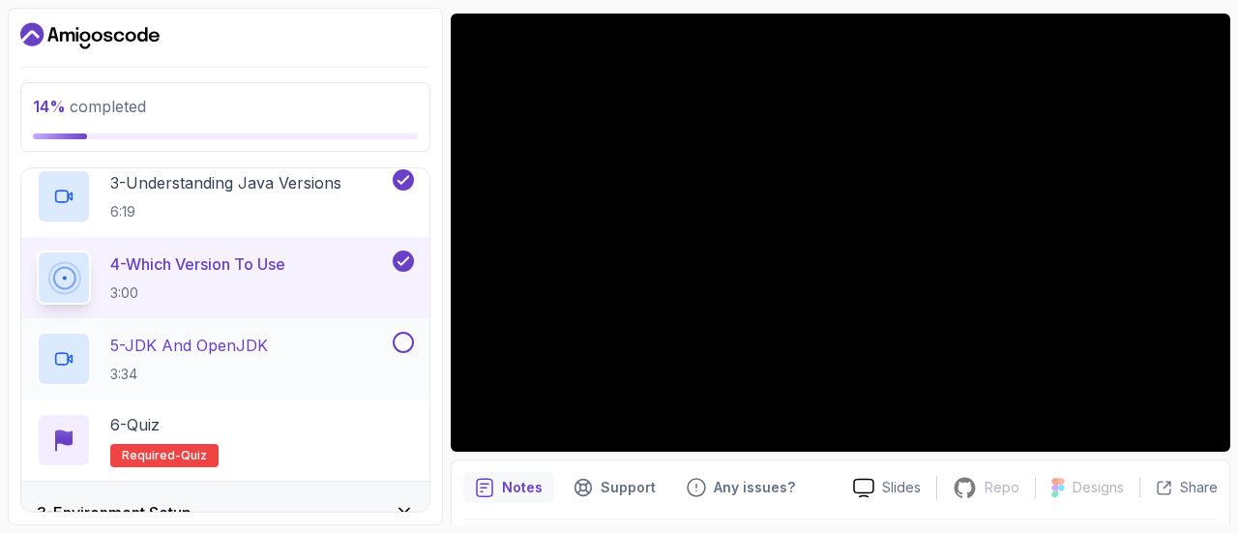
click at [239, 349] on p "5 - JDK And OpenJDK" at bounding box center [189, 345] width 158 height 23
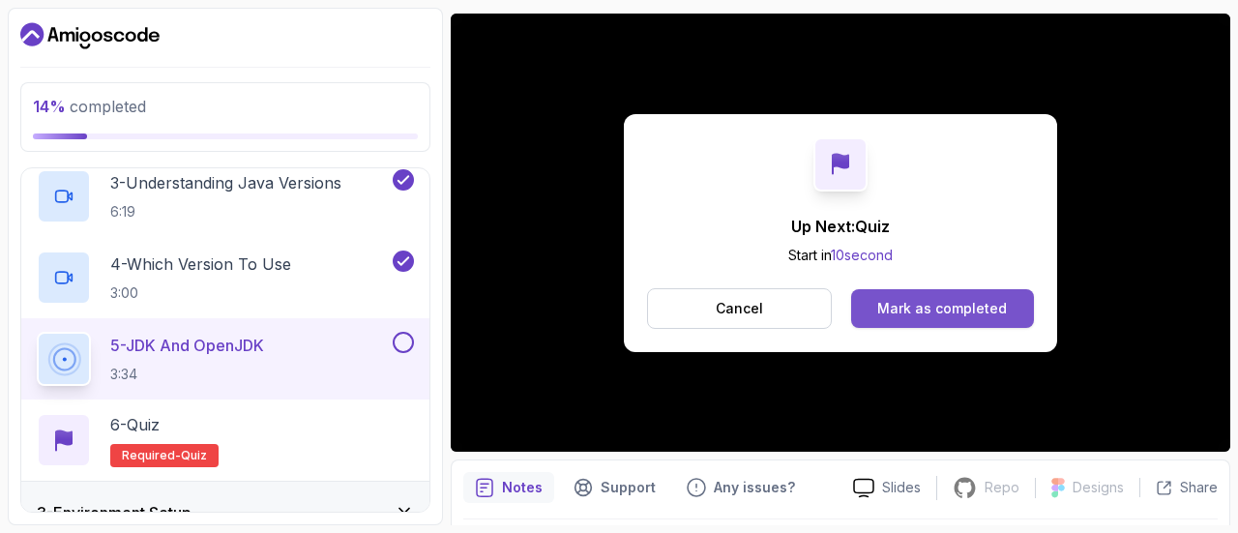
click at [982, 299] on div "Mark as completed" at bounding box center [943, 308] width 130 height 19
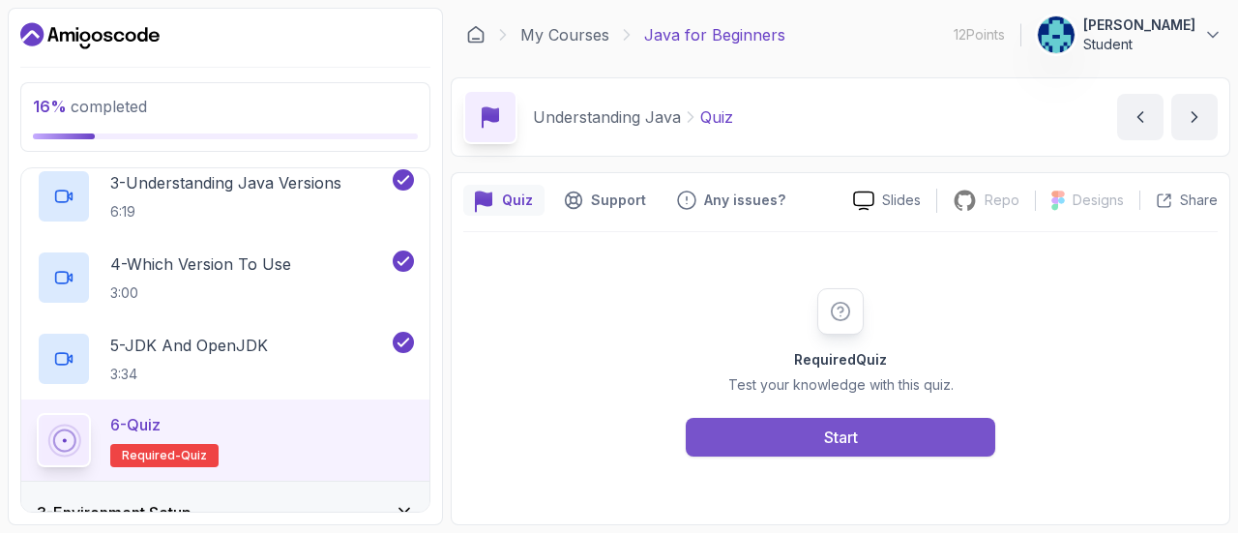
click at [827, 427] on div "Start" at bounding box center [841, 437] width 34 height 23
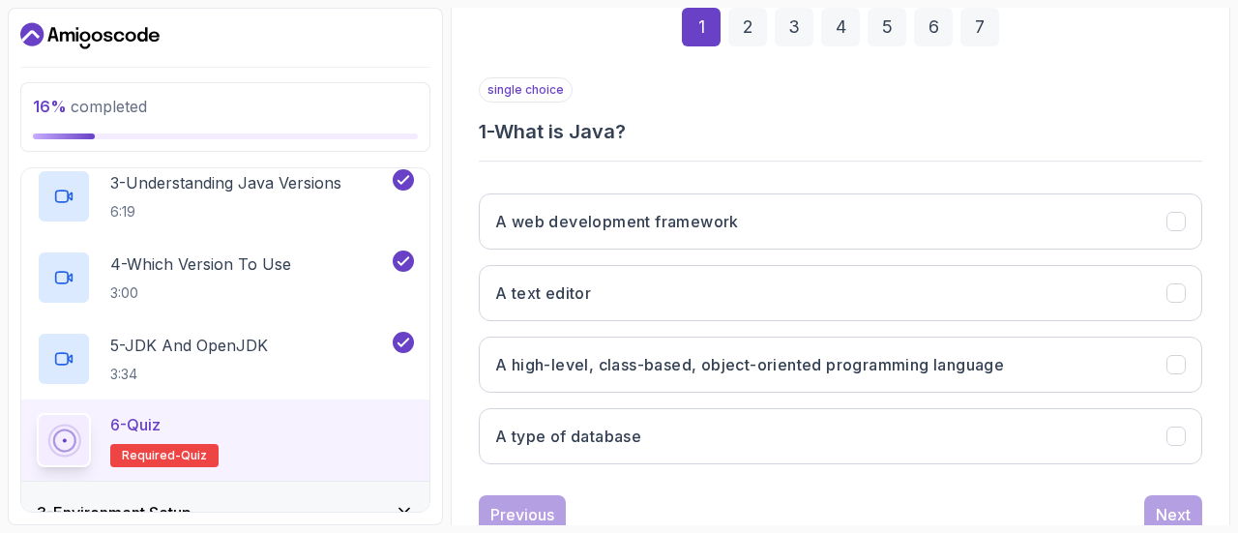
scroll to position [309, 0]
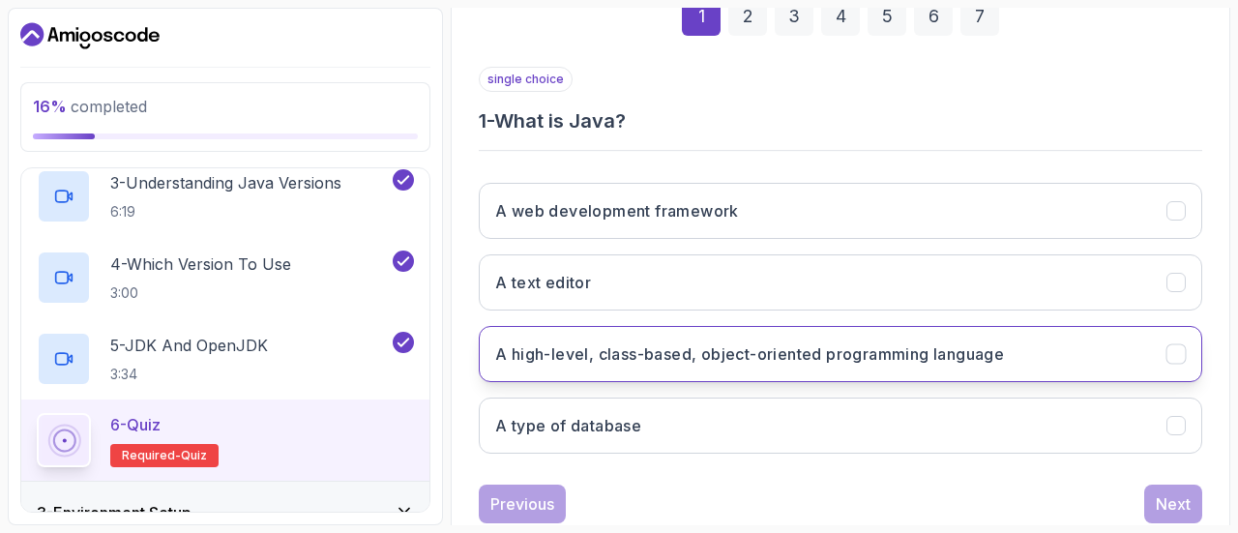
click at [855, 355] on h3 "A high-level, class-based, object-oriented programming language" at bounding box center [749, 354] width 509 height 23
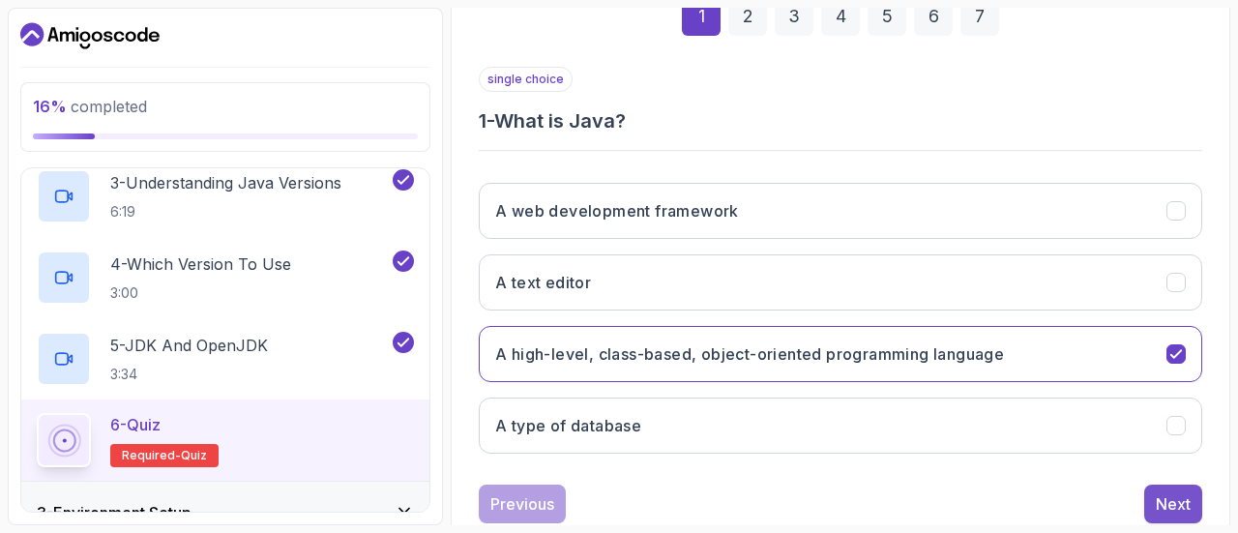
click at [1163, 494] on div "Next" at bounding box center [1173, 503] width 35 height 23
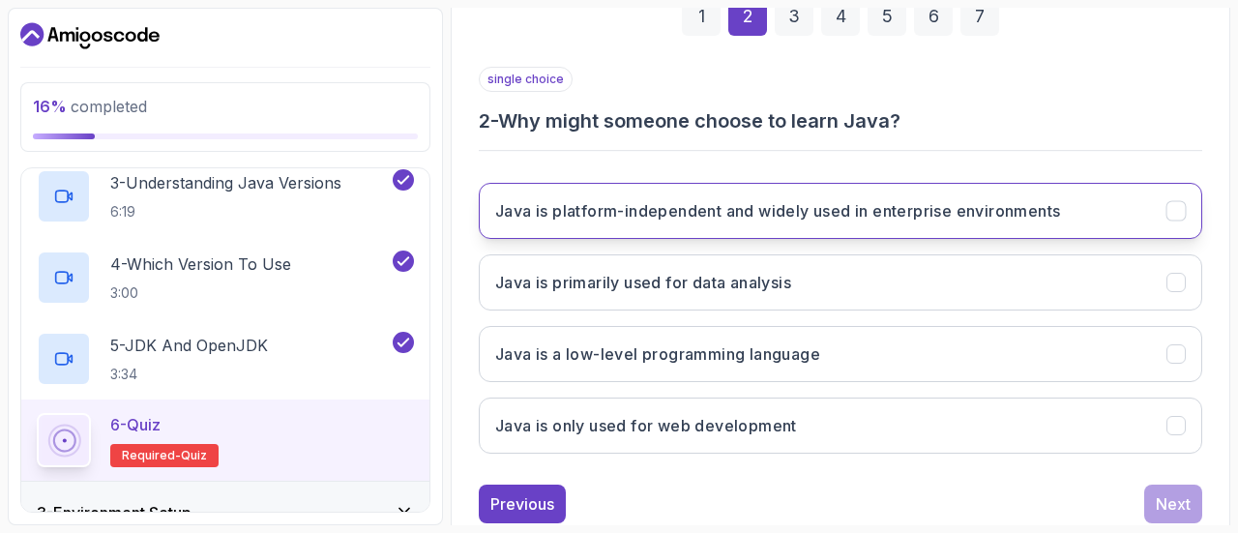
click at [787, 202] on h3 "Java is platform-independent and widely used in enterprise environments" at bounding box center [777, 210] width 565 height 23
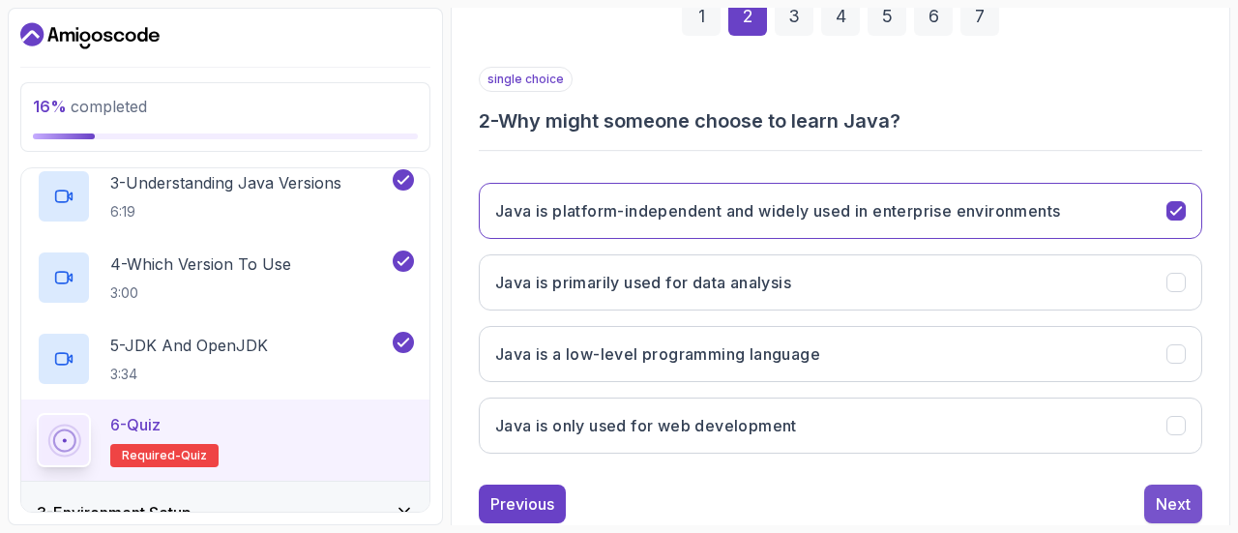
click at [1173, 503] on div "Next" at bounding box center [1173, 503] width 35 height 23
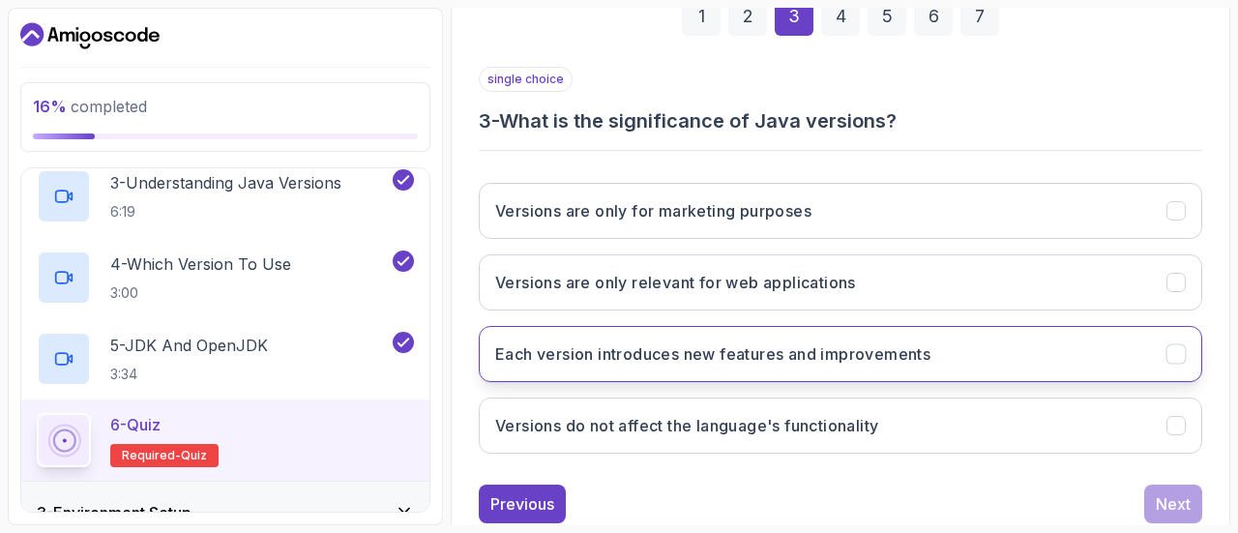
click at [859, 343] on h3 "Each version introduces new features and improvements" at bounding box center [712, 354] width 435 height 23
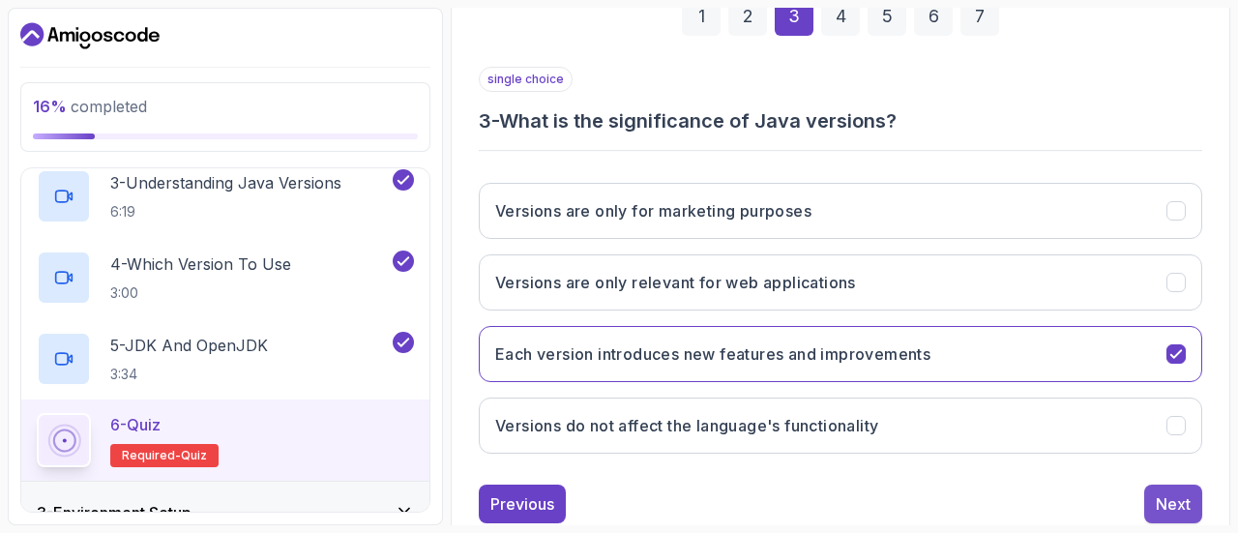
click at [1171, 506] on div "Next" at bounding box center [1173, 503] width 35 height 23
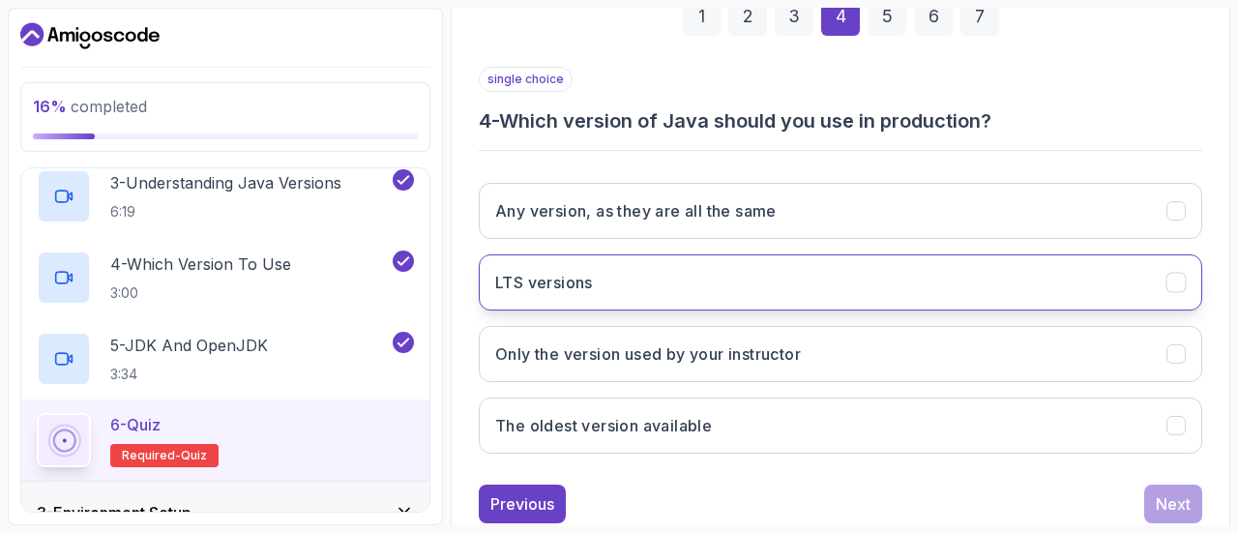
click at [842, 280] on button "LTS versions" at bounding box center [841, 282] width 724 height 56
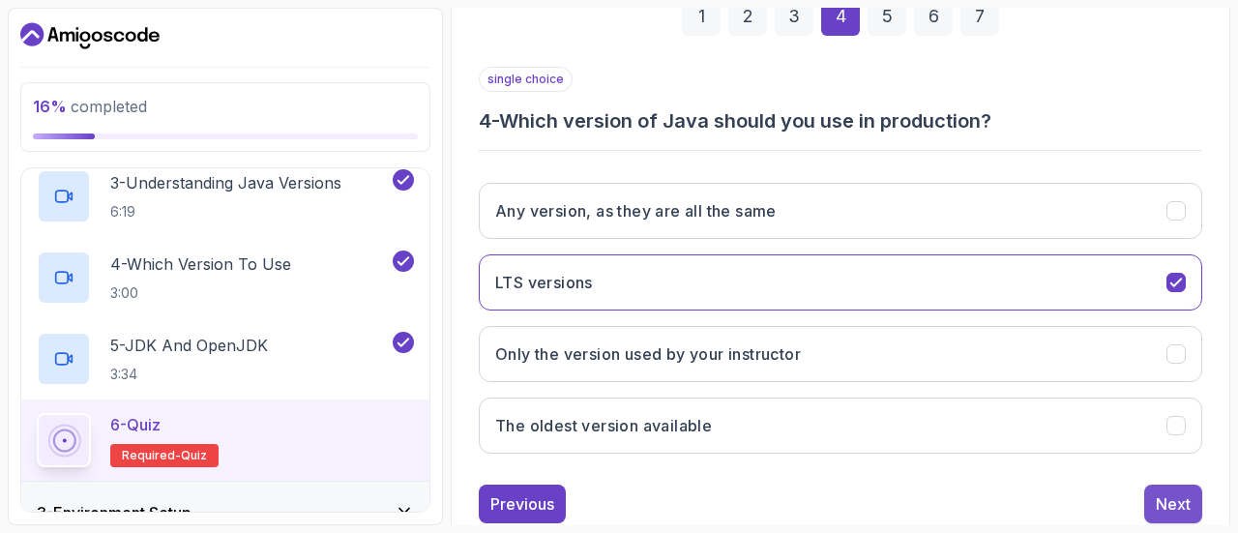
click at [1168, 500] on div "Next" at bounding box center [1173, 503] width 35 height 23
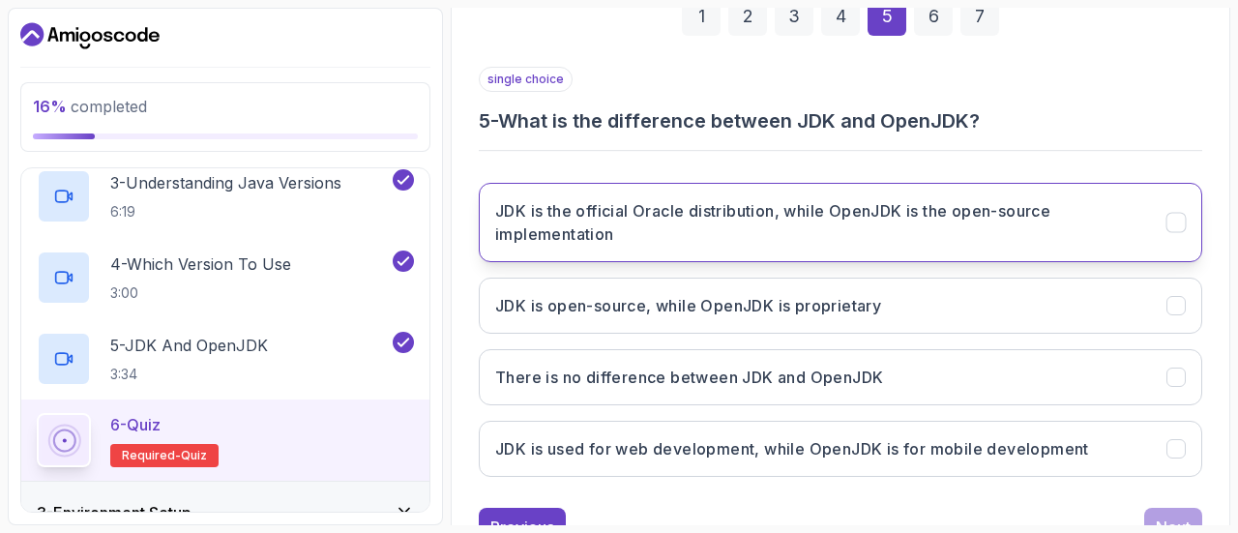
click at [867, 223] on h3 "JDK is the official Oracle distribution, while OpenJDK is the open-source imple…" at bounding box center [819, 222] width 648 height 46
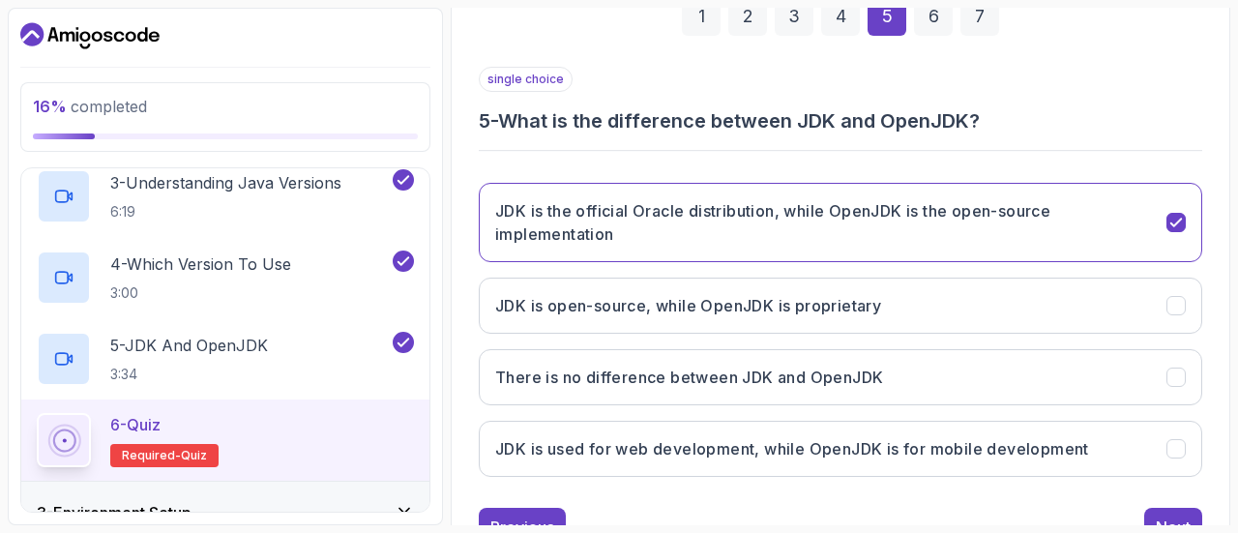
scroll to position [380, 0]
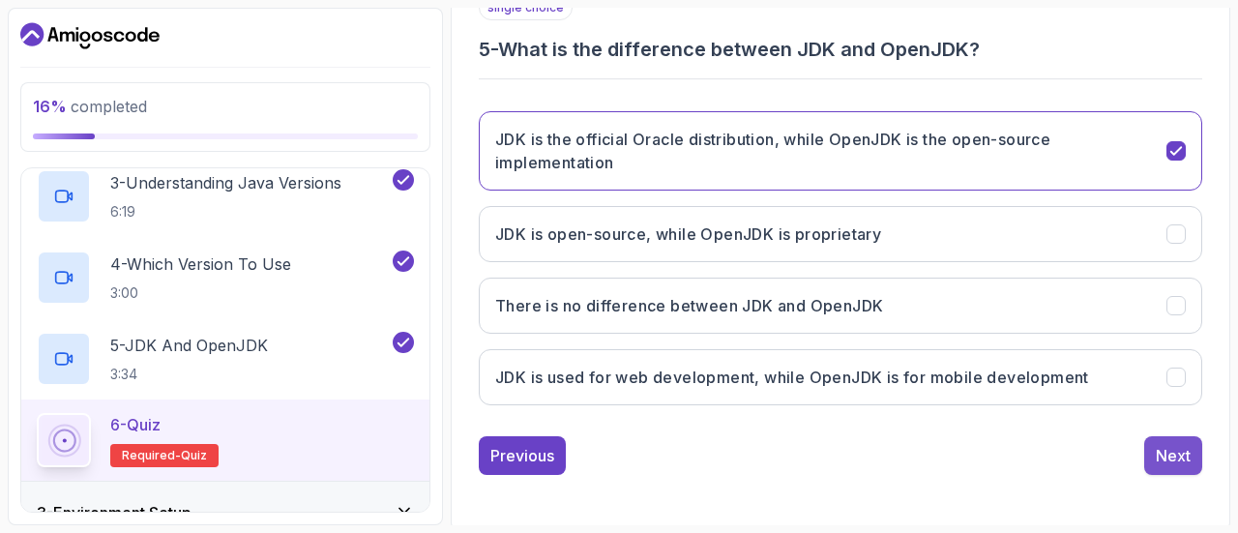
click at [1178, 454] on div "Next" at bounding box center [1173, 455] width 35 height 23
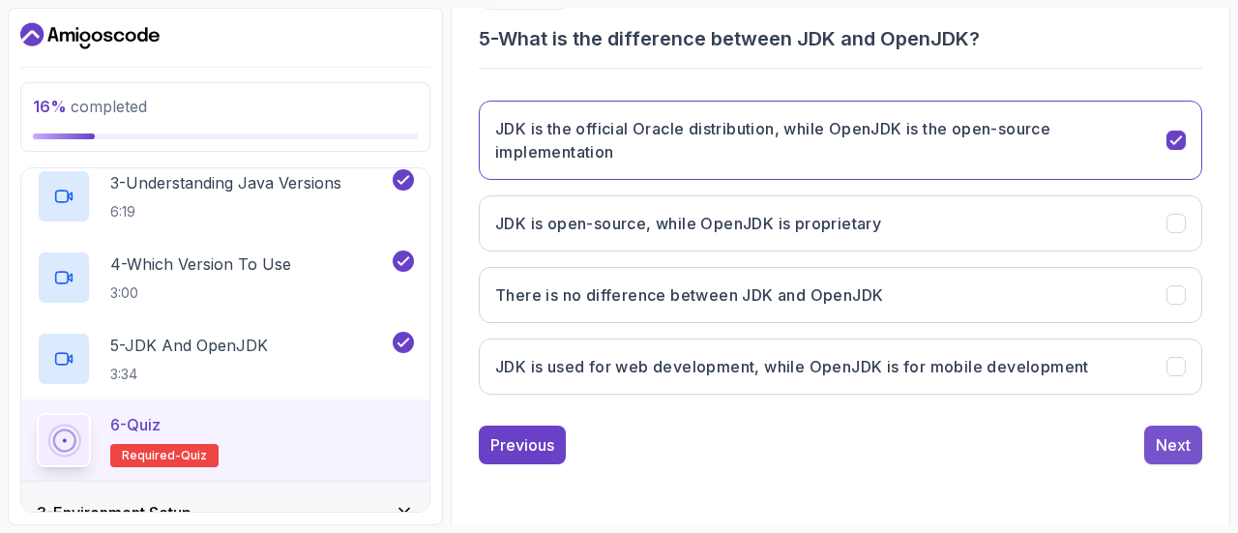
scroll to position [357, 0]
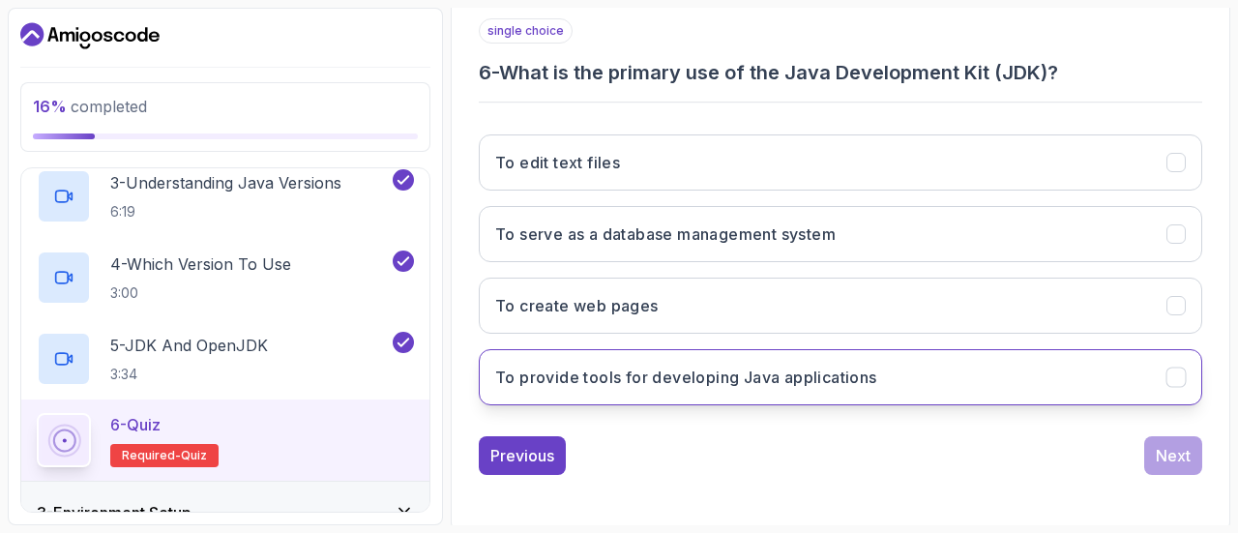
click at [803, 387] on button "To provide tools for developing Java applications" at bounding box center [841, 377] width 724 height 56
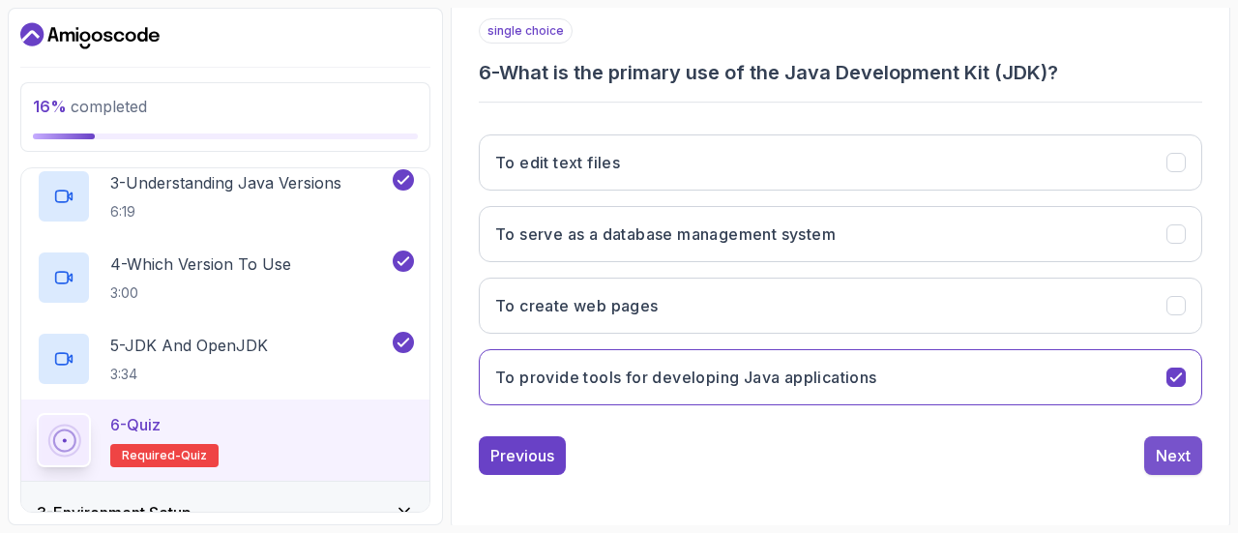
click at [1178, 460] on div "Next" at bounding box center [1173, 455] width 35 height 23
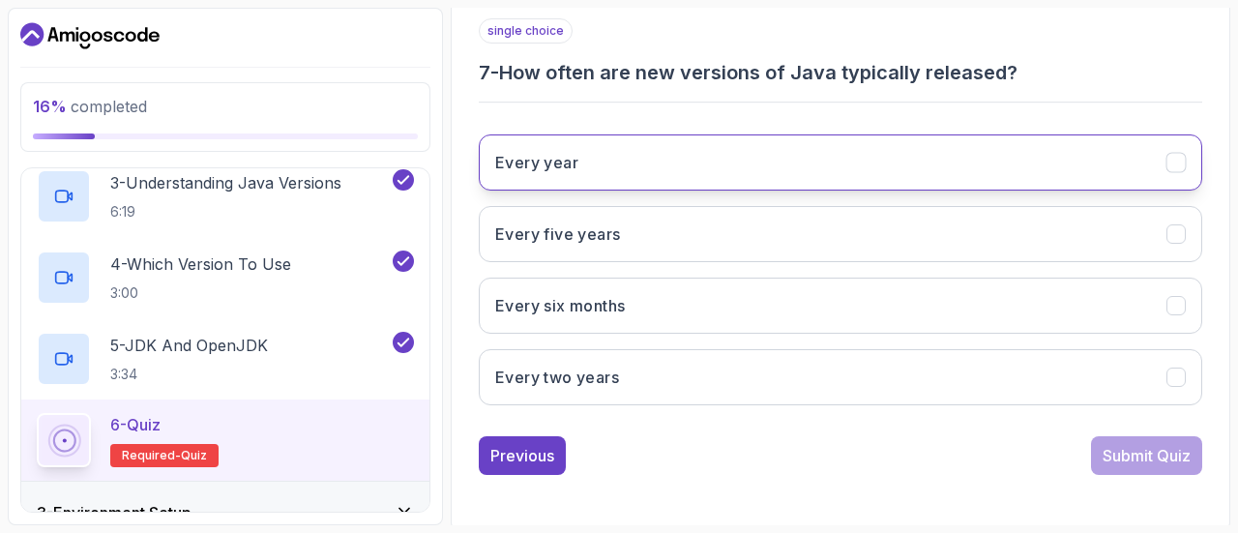
click at [847, 157] on button "Every year" at bounding box center [841, 162] width 724 height 56
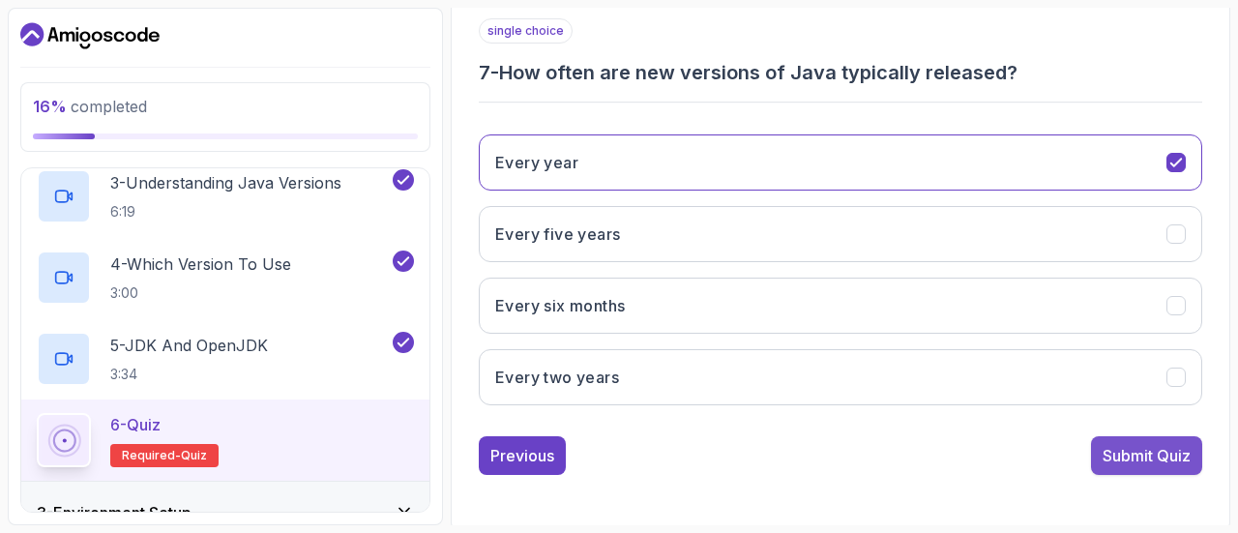
click at [1124, 454] on div "Submit Quiz" at bounding box center [1147, 455] width 88 height 23
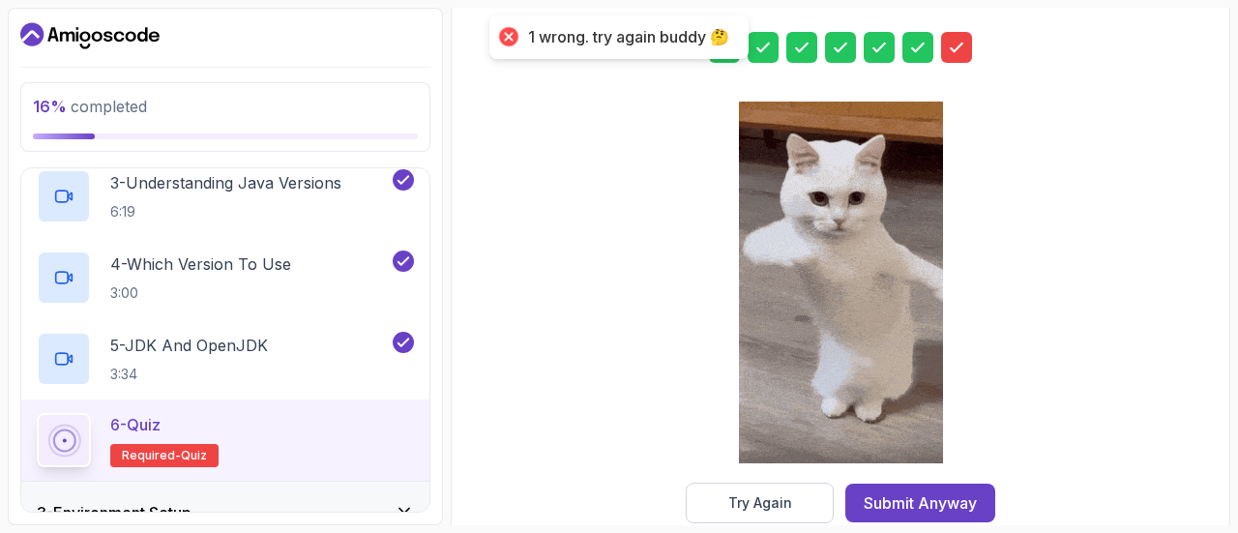
scroll to position [392, 0]
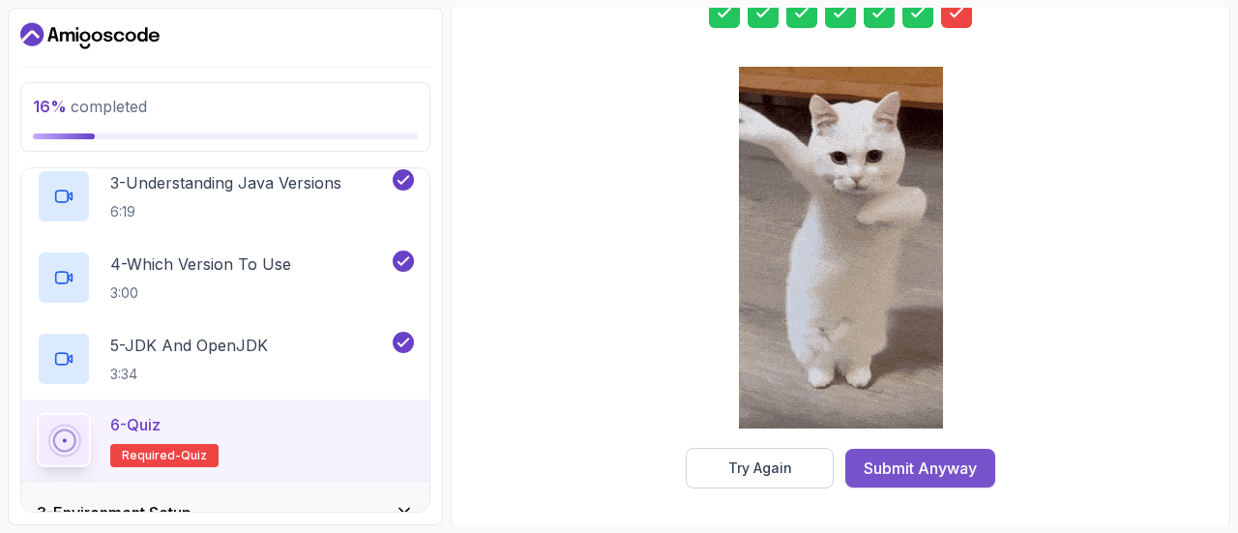
click at [935, 467] on div "Submit Anyway" at bounding box center [920, 468] width 113 height 23
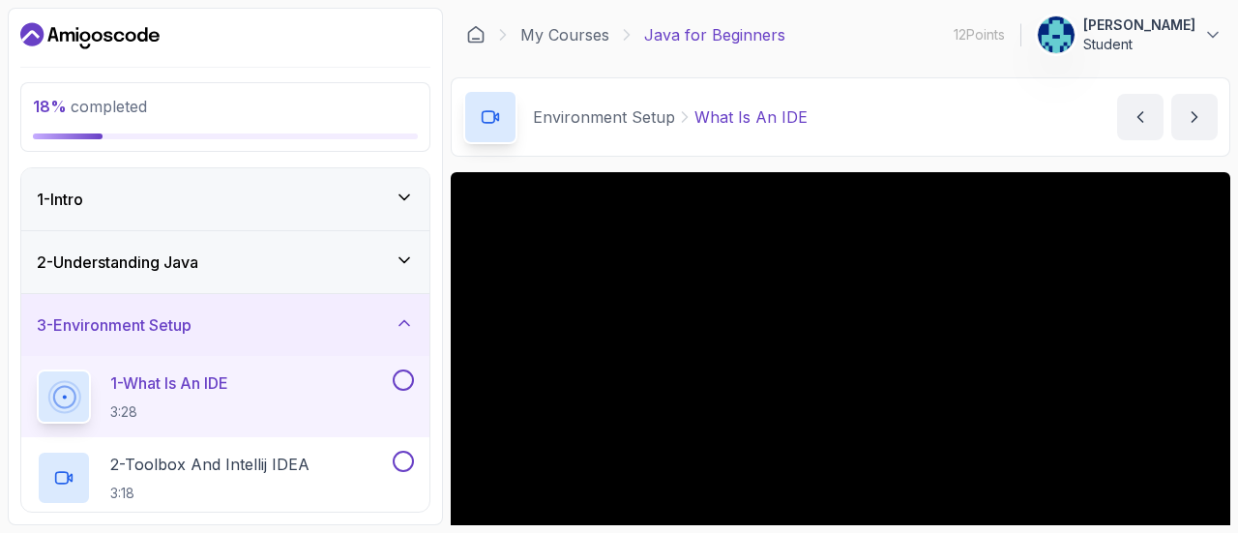
click at [292, 253] on div "2 - Understanding Java" at bounding box center [225, 262] width 377 height 23
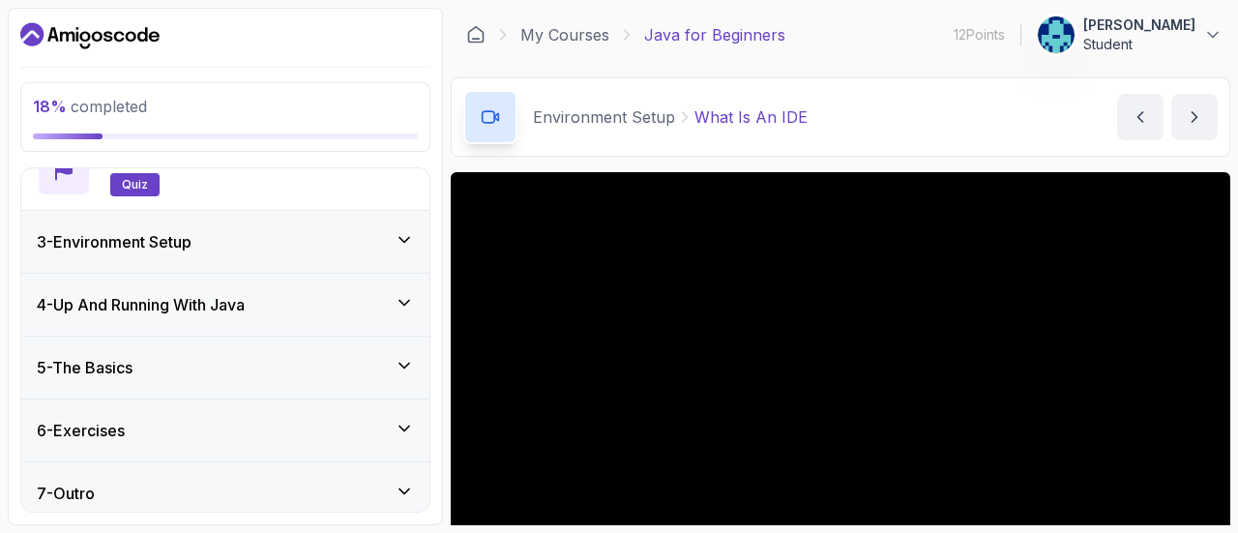
scroll to position [580, 0]
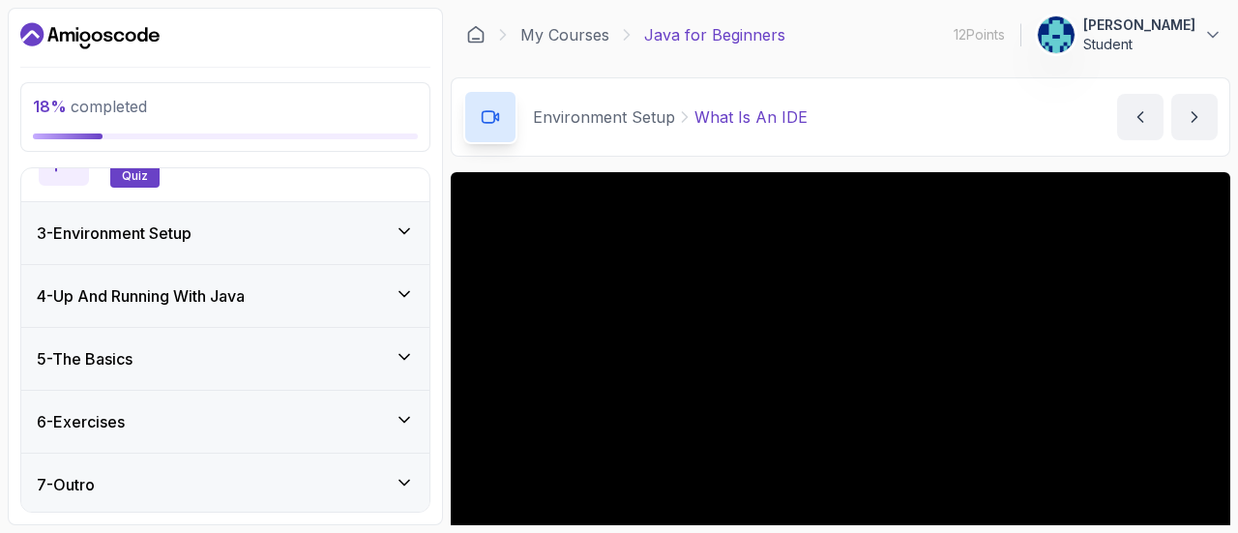
click at [343, 246] on div "3 - Environment Setup" at bounding box center [225, 233] width 408 height 62
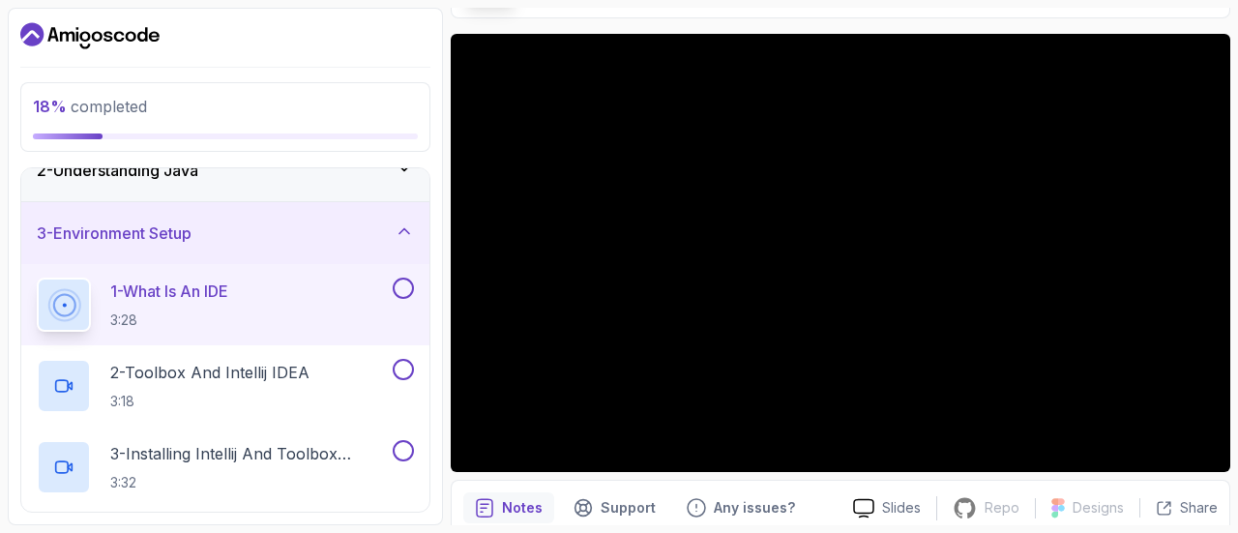
scroll to position [162, 0]
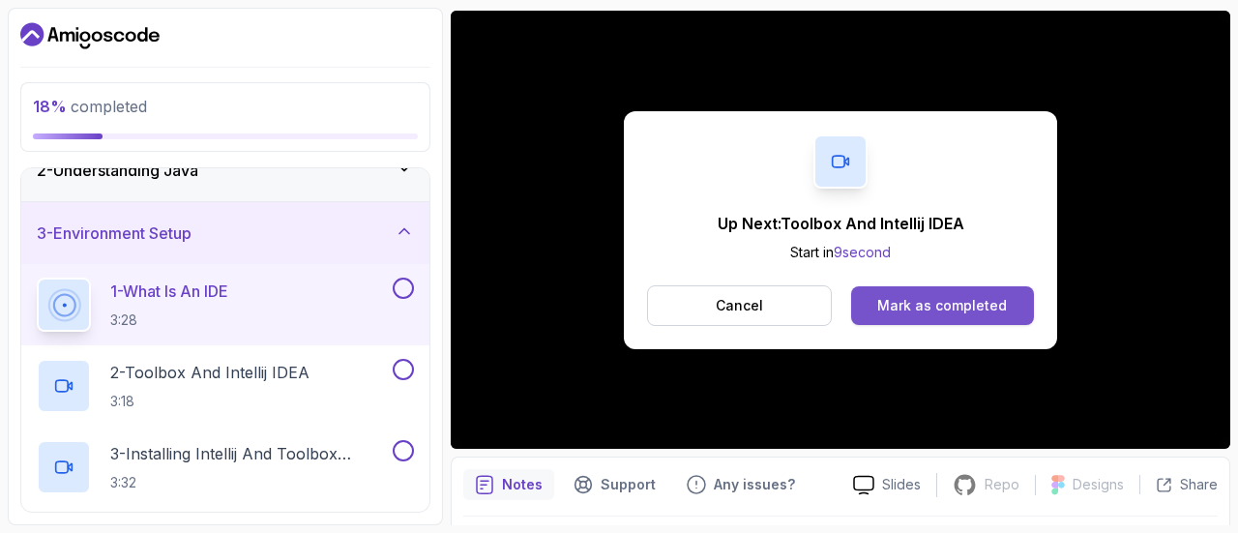
click at [927, 305] on div "Mark as completed" at bounding box center [943, 305] width 130 height 19
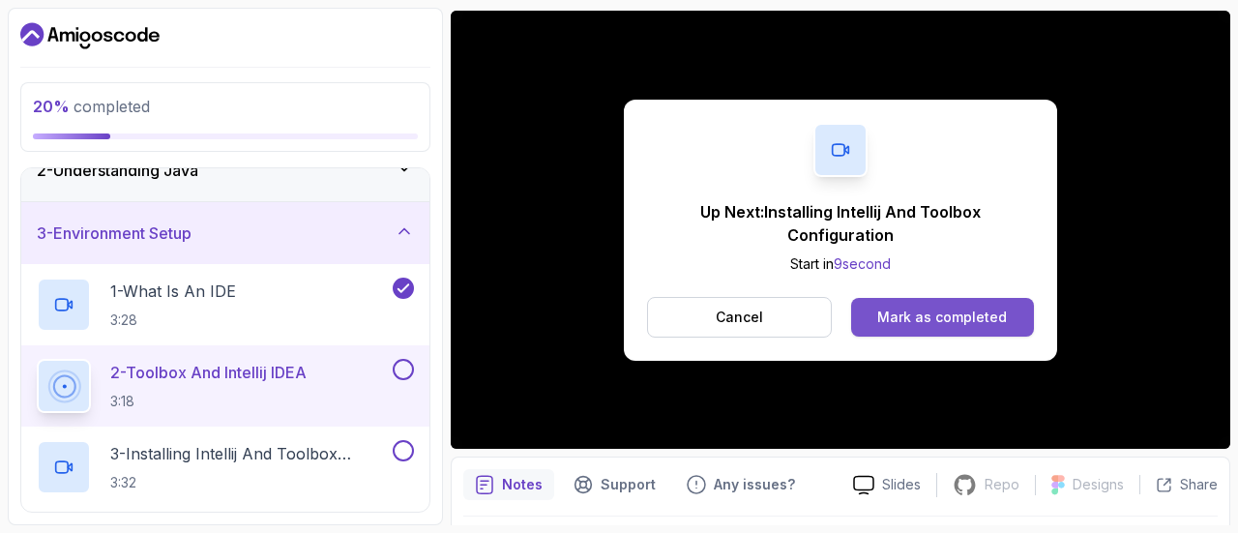
click at [970, 299] on button "Mark as completed" at bounding box center [942, 317] width 183 height 39
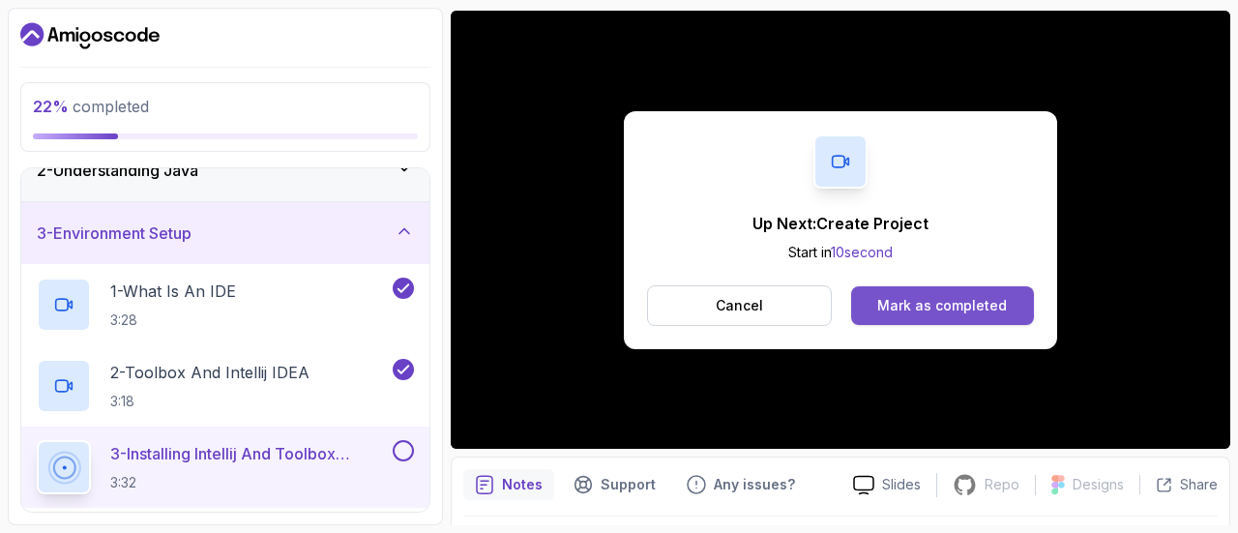
click at [928, 302] on div "Mark as completed" at bounding box center [943, 305] width 130 height 19
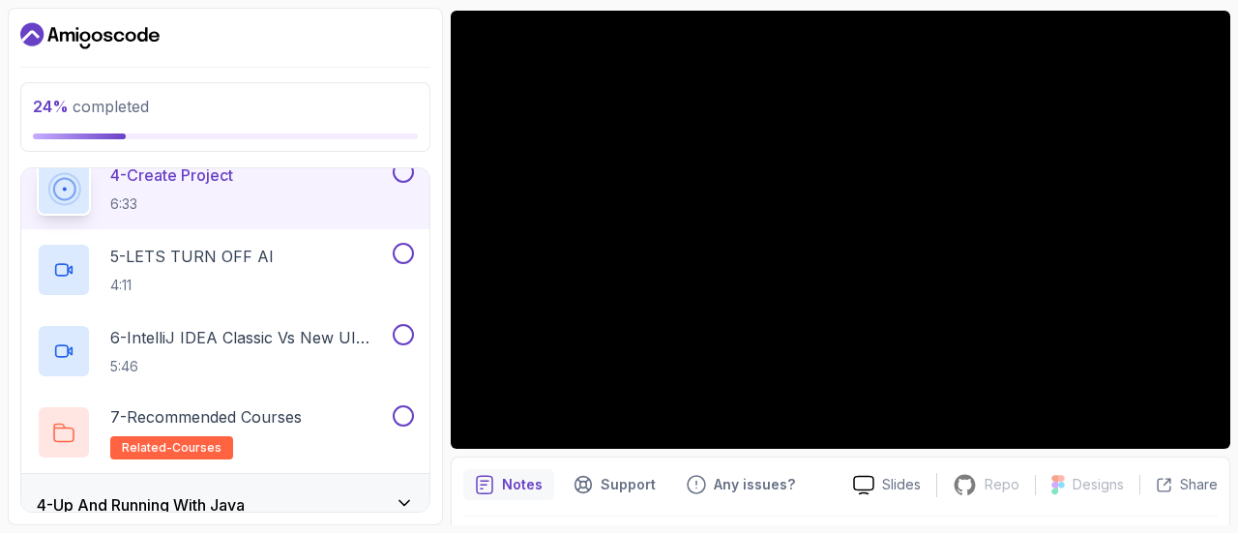
scroll to position [453, 0]
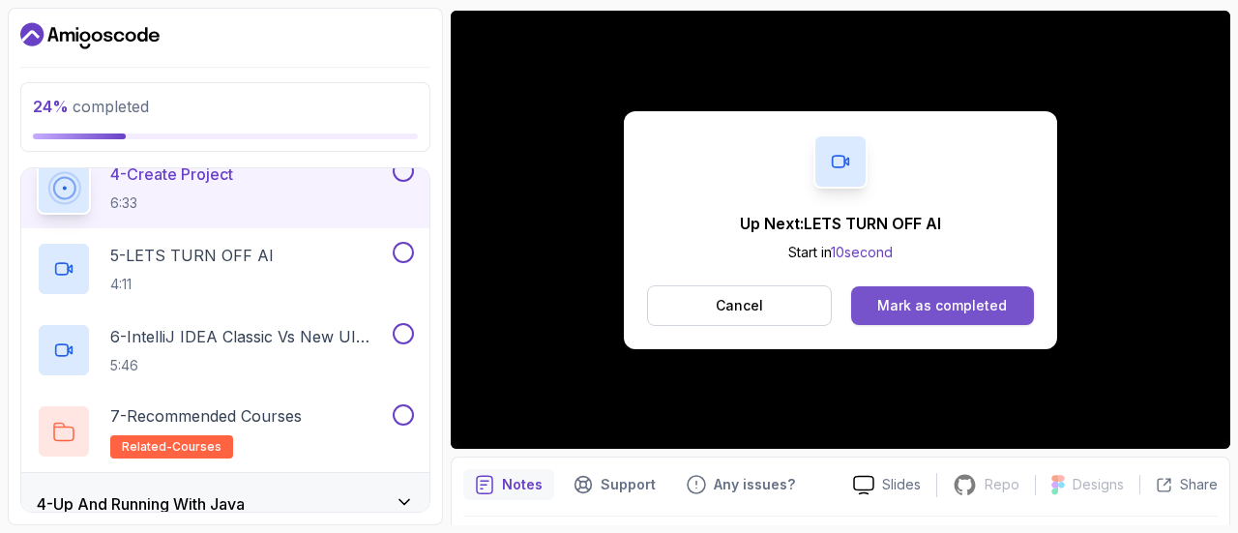
click at [973, 299] on div "Mark as completed" at bounding box center [943, 305] width 130 height 19
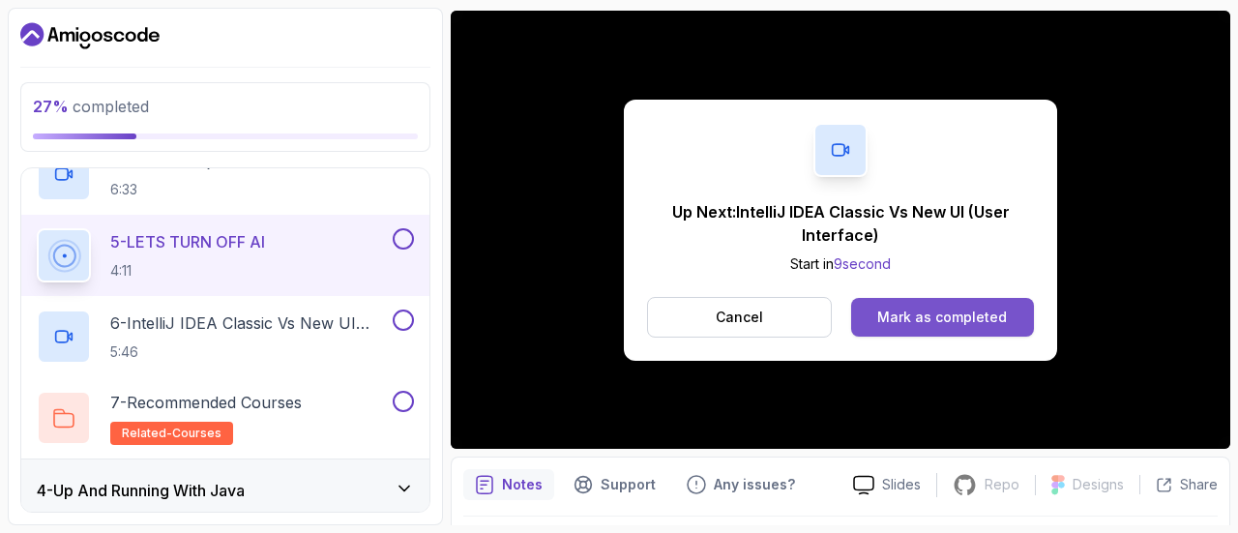
click at [952, 324] on div "Mark as completed" at bounding box center [943, 317] width 130 height 19
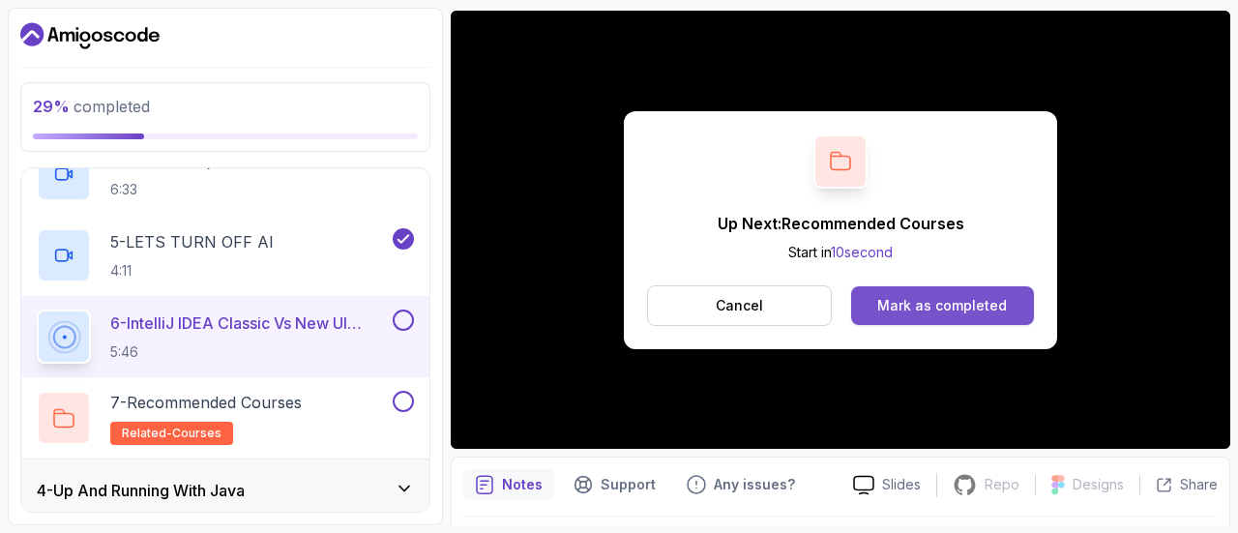
click at [917, 310] on div "Mark as completed" at bounding box center [943, 305] width 130 height 19
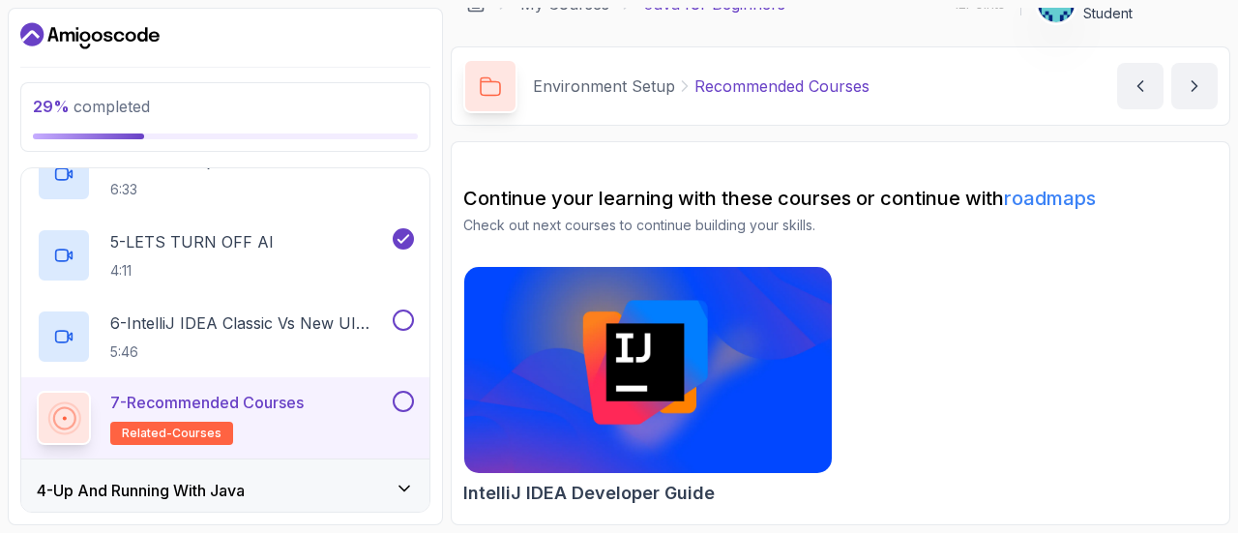
scroll to position [29, 0]
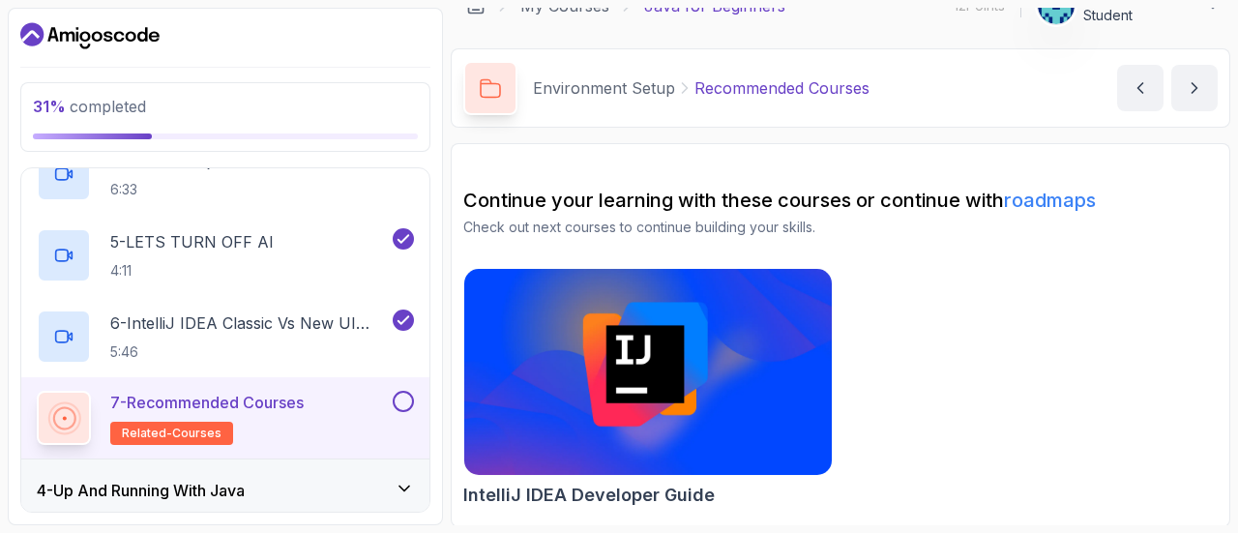
click at [402, 398] on button at bounding box center [403, 401] width 21 height 21
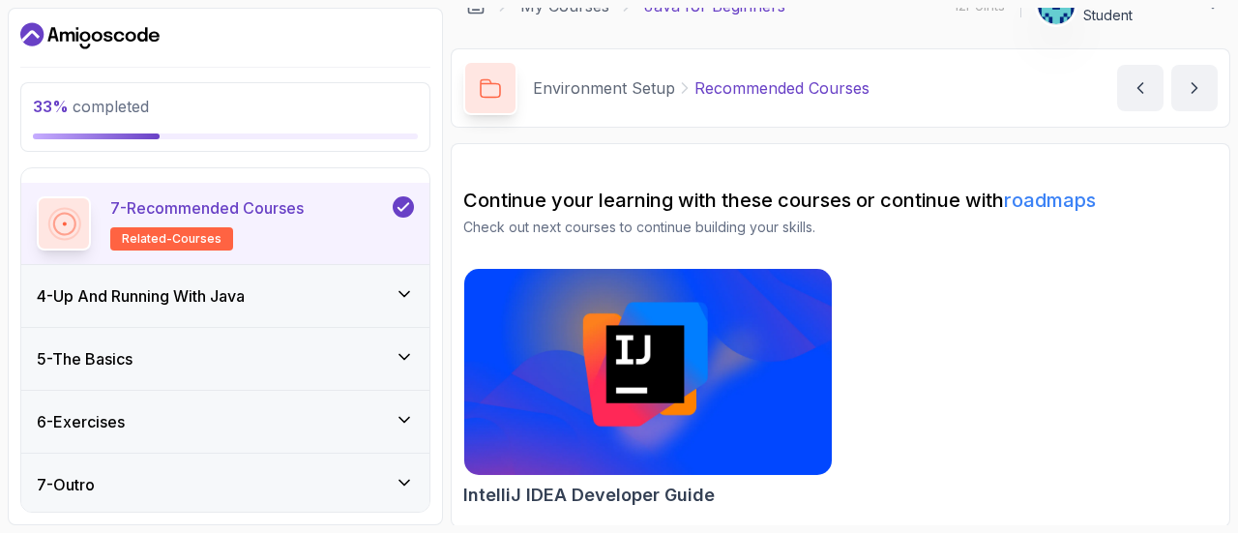
click at [390, 302] on div "4 - Up And Running With Java" at bounding box center [225, 295] width 377 height 23
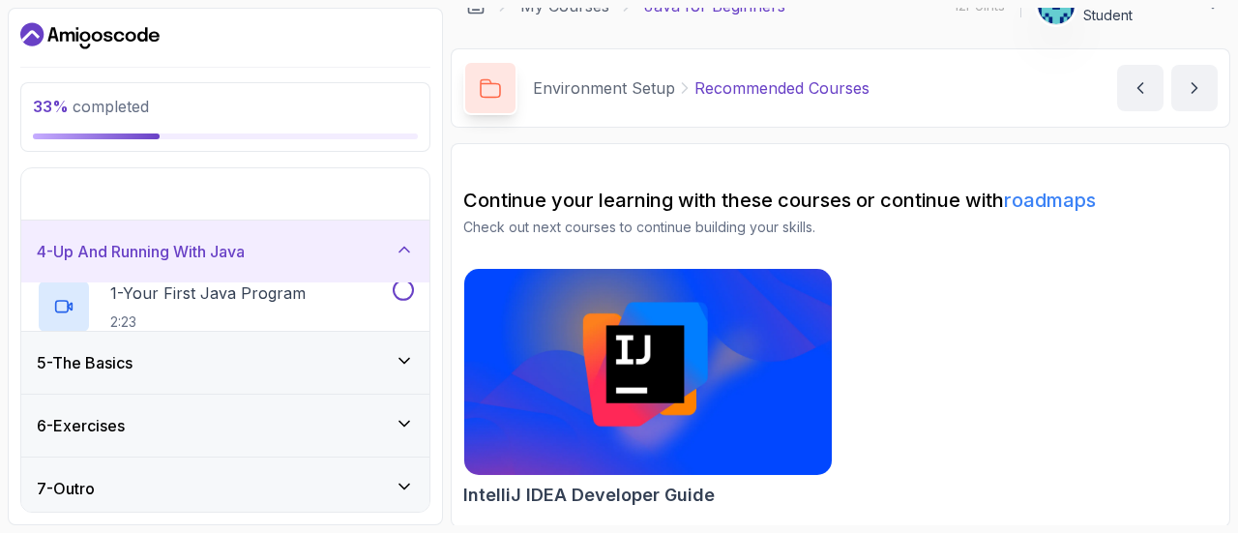
scroll to position [92, 0]
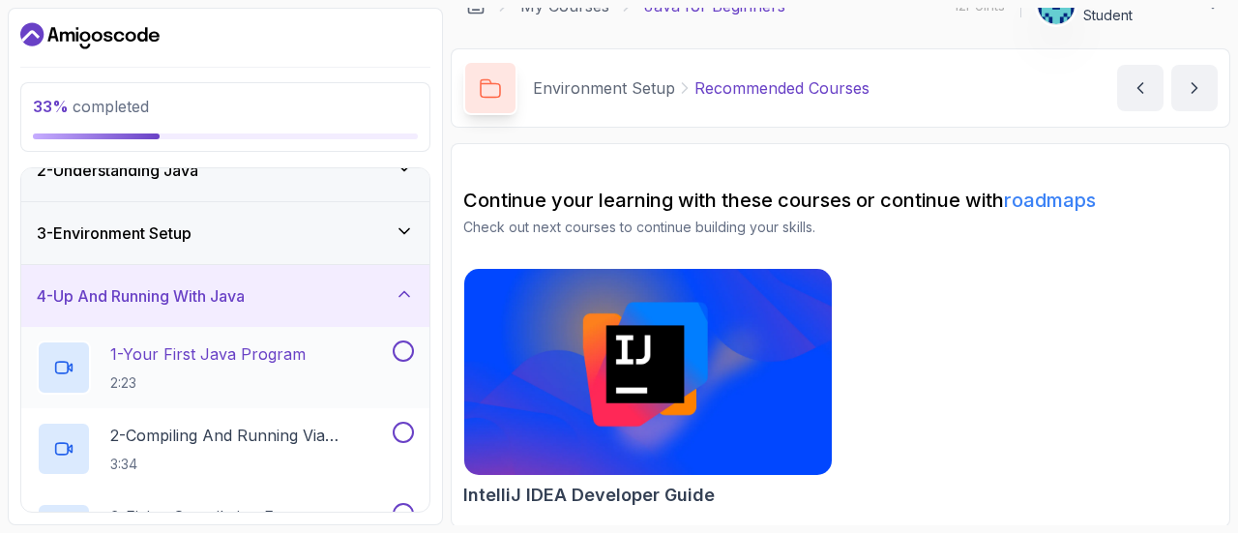
click at [275, 355] on p "1 - Your First Java Program" at bounding box center [207, 354] width 195 height 23
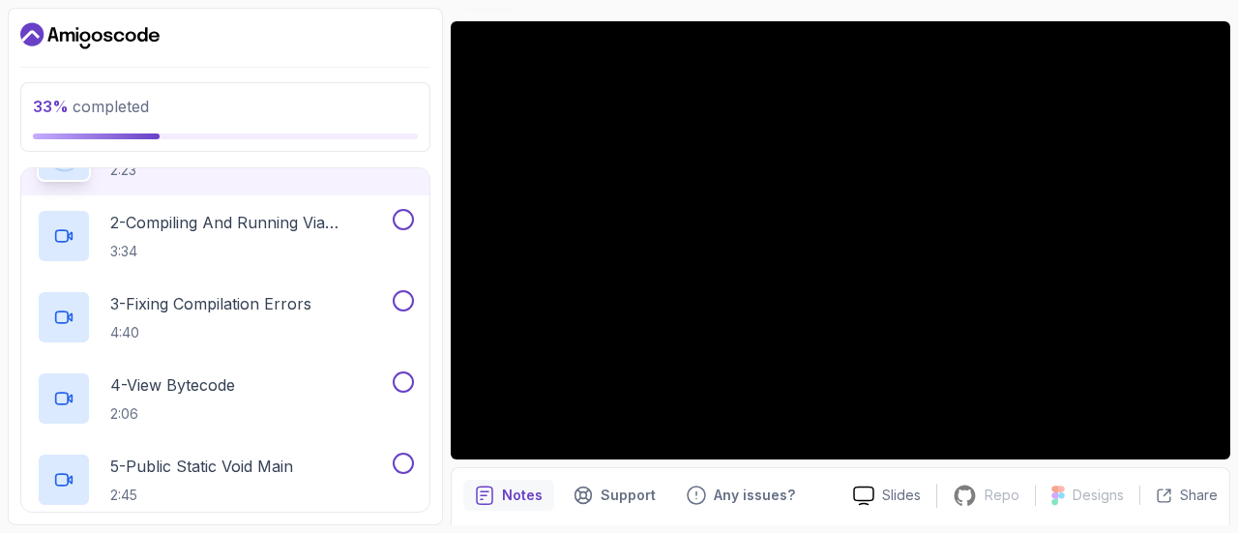
scroll to position [304, 0]
click at [275, 393] on div "4 - View Bytecode 2:06" at bounding box center [213, 399] width 352 height 54
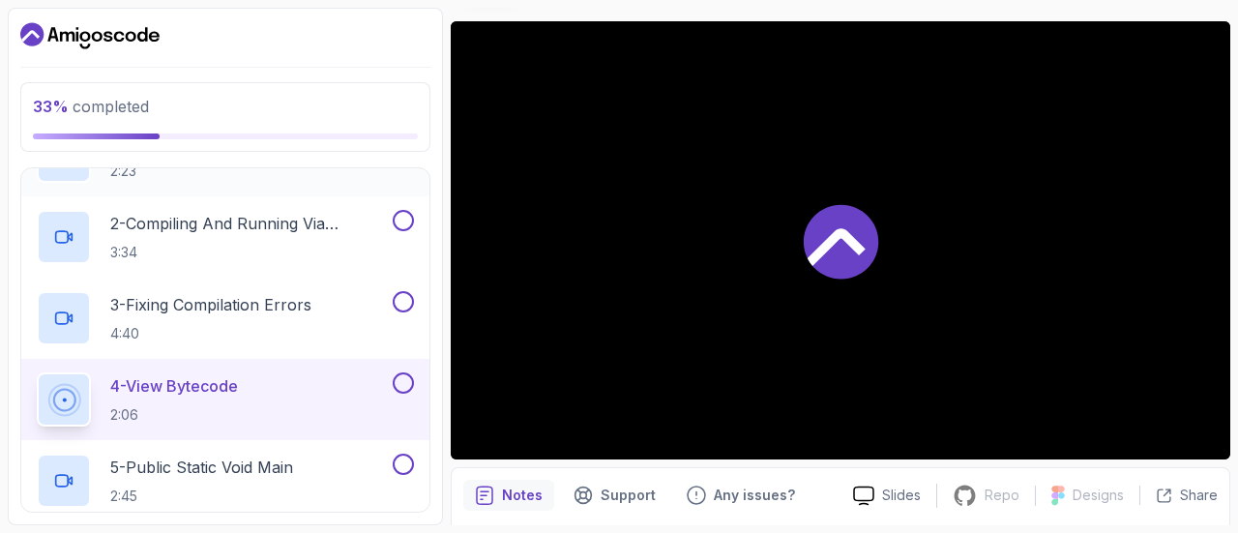
scroll to position [317, 0]
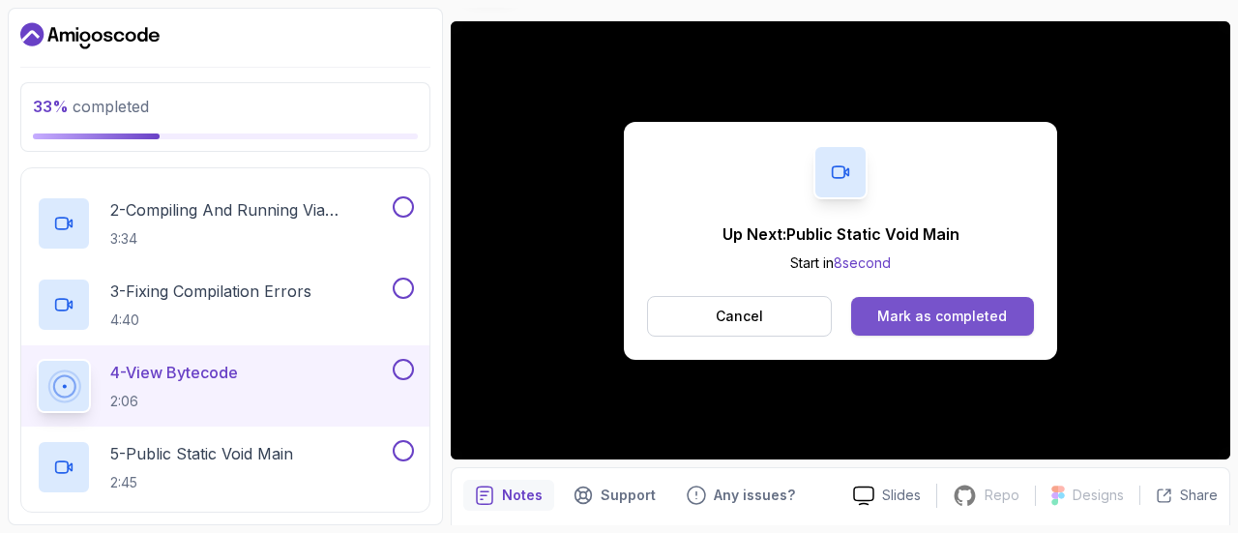
click at [1000, 317] on div "Mark as completed" at bounding box center [943, 316] width 130 height 19
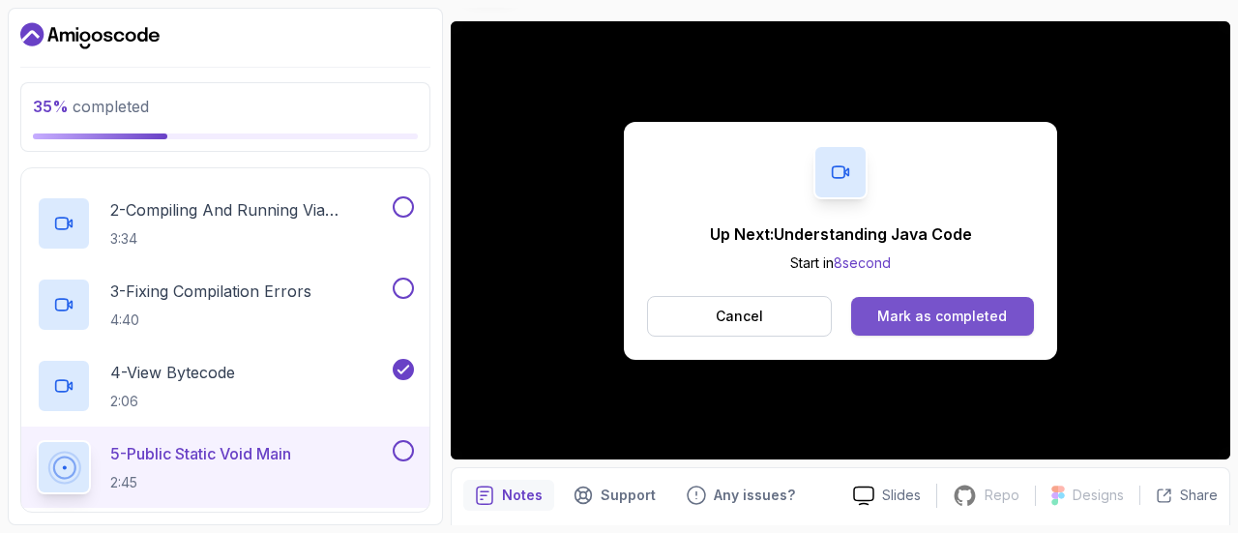
click at [1000, 318] on div "Mark as completed" at bounding box center [943, 316] width 130 height 19
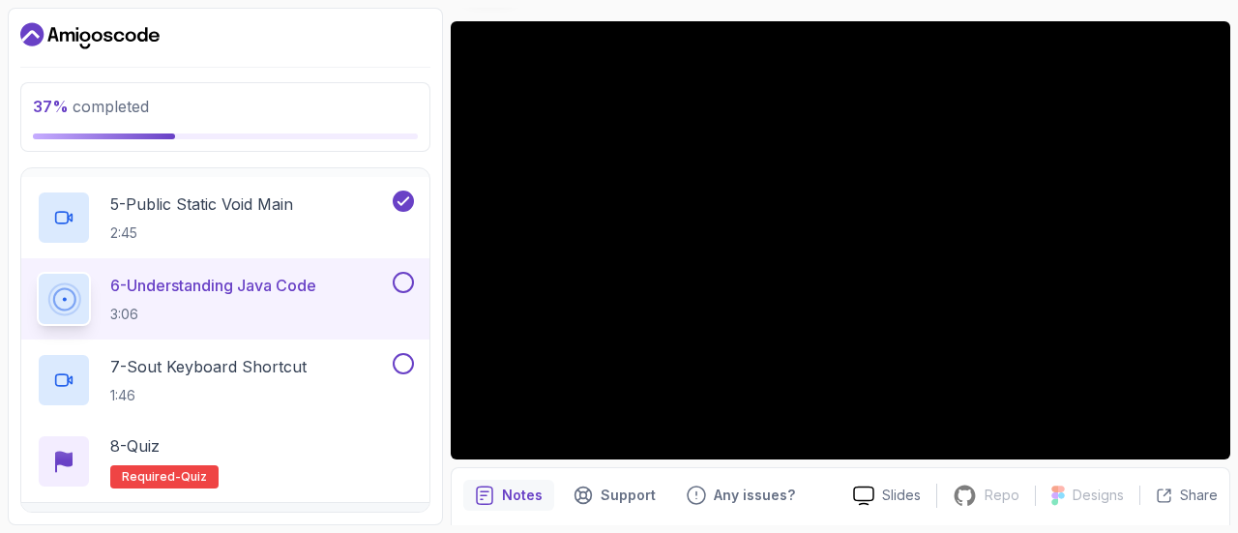
scroll to position [575, 0]
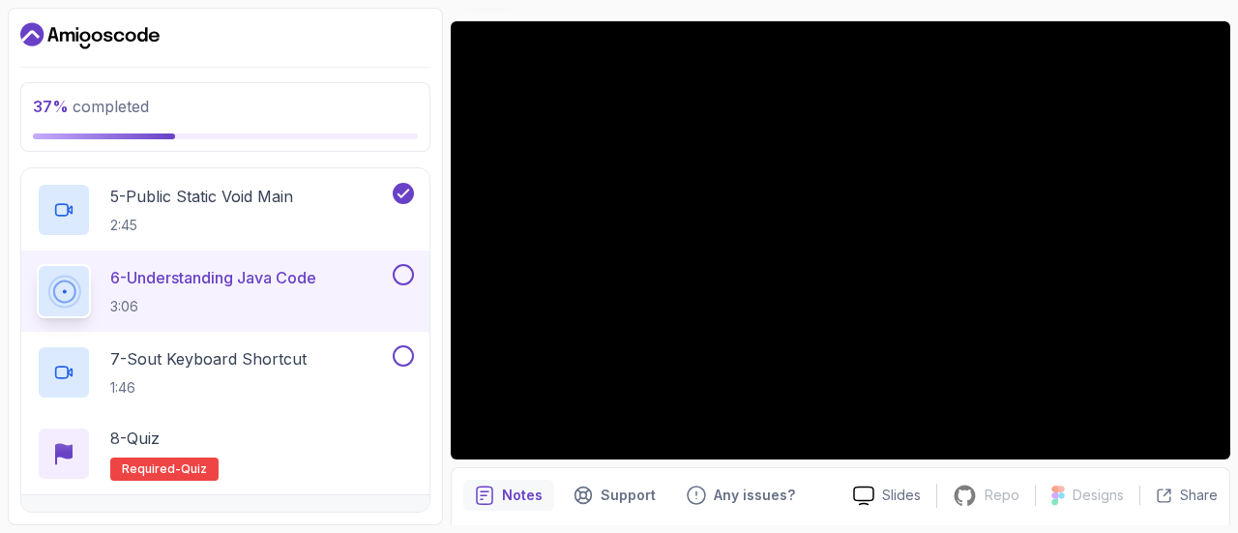
click at [402, 276] on button at bounding box center [403, 274] width 21 height 21
click at [327, 353] on div "7 - Sout Keyboard Shortcut 1:46" at bounding box center [213, 372] width 352 height 54
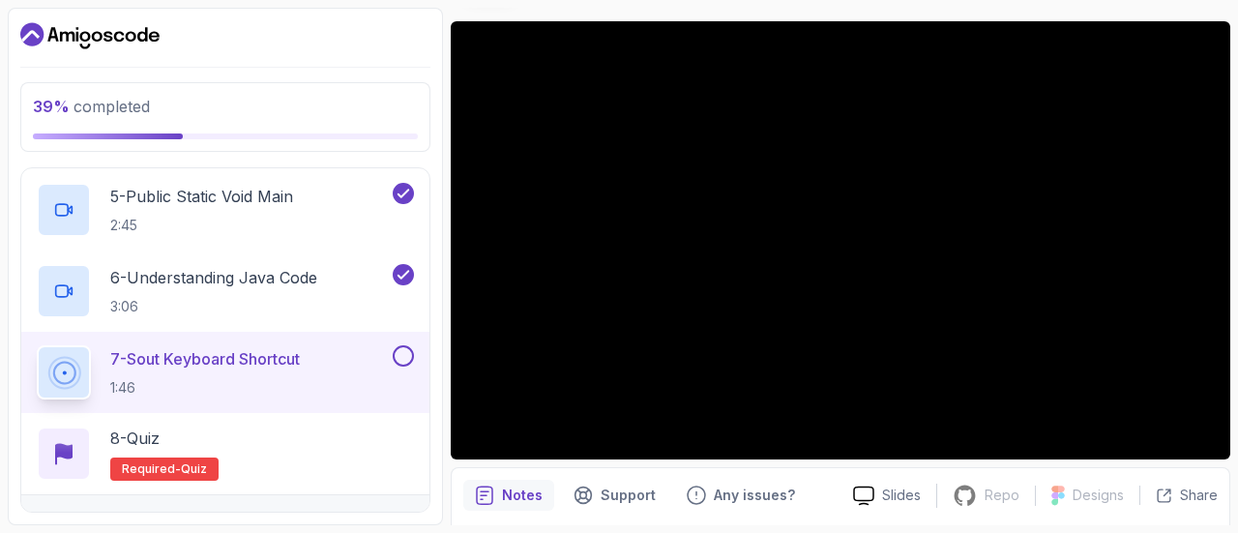
click at [404, 356] on button at bounding box center [403, 355] width 21 height 21
click at [307, 429] on div "8 - Quiz Required- quiz" at bounding box center [225, 454] width 377 height 54
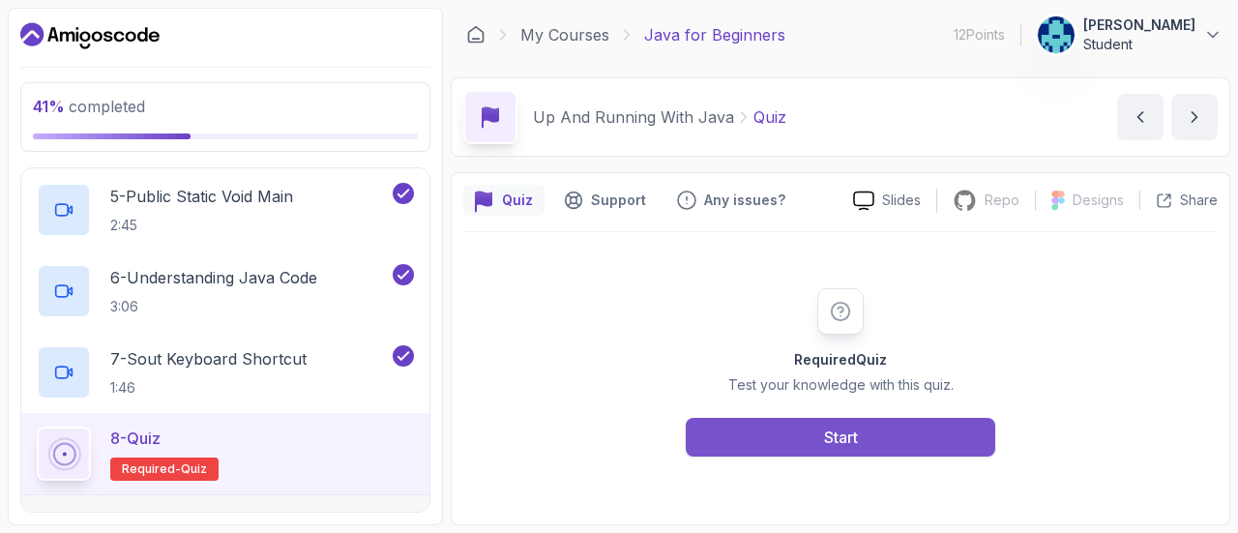
click at [828, 429] on div "Start" at bounding box center [841, 437] width 34 height 23
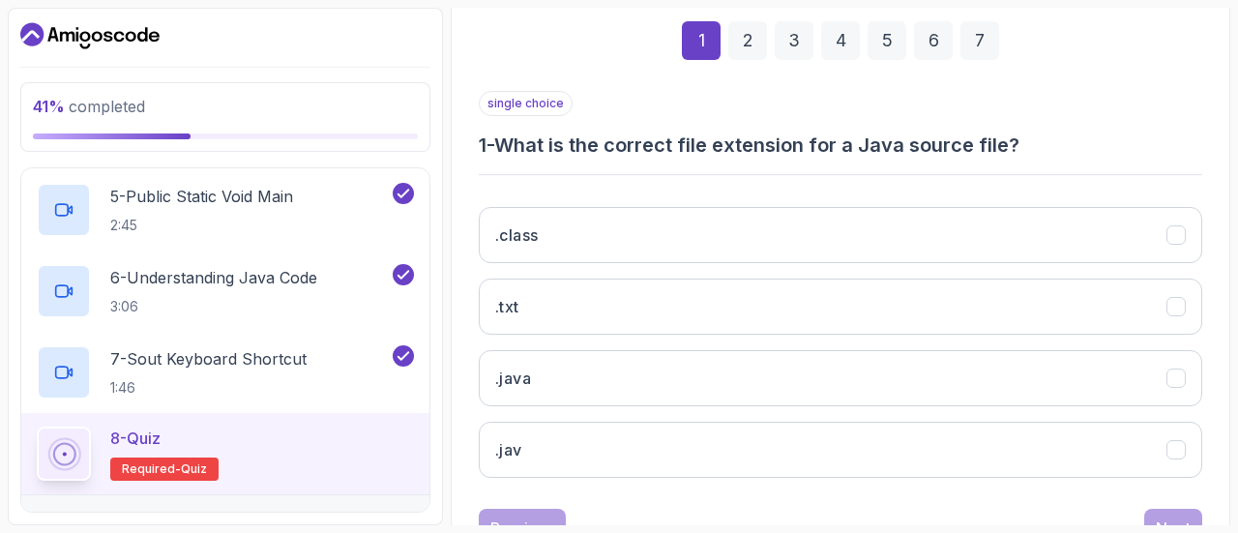
scroll to position [313, 0]
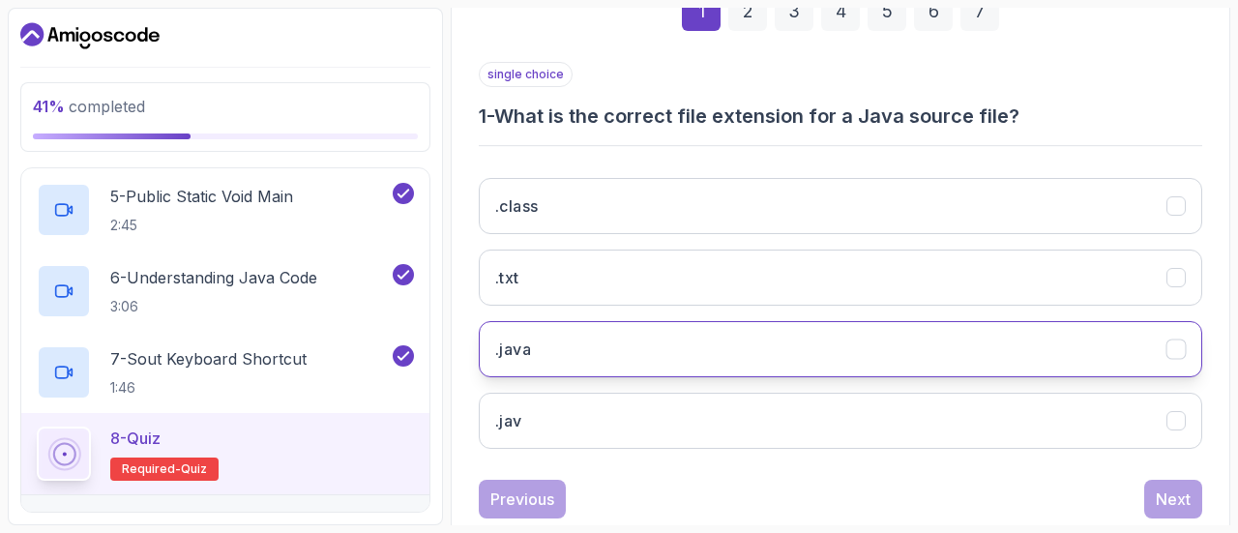
click at [808, 349] on button ".java" at bounding box center [841, 349] width 724 height 56
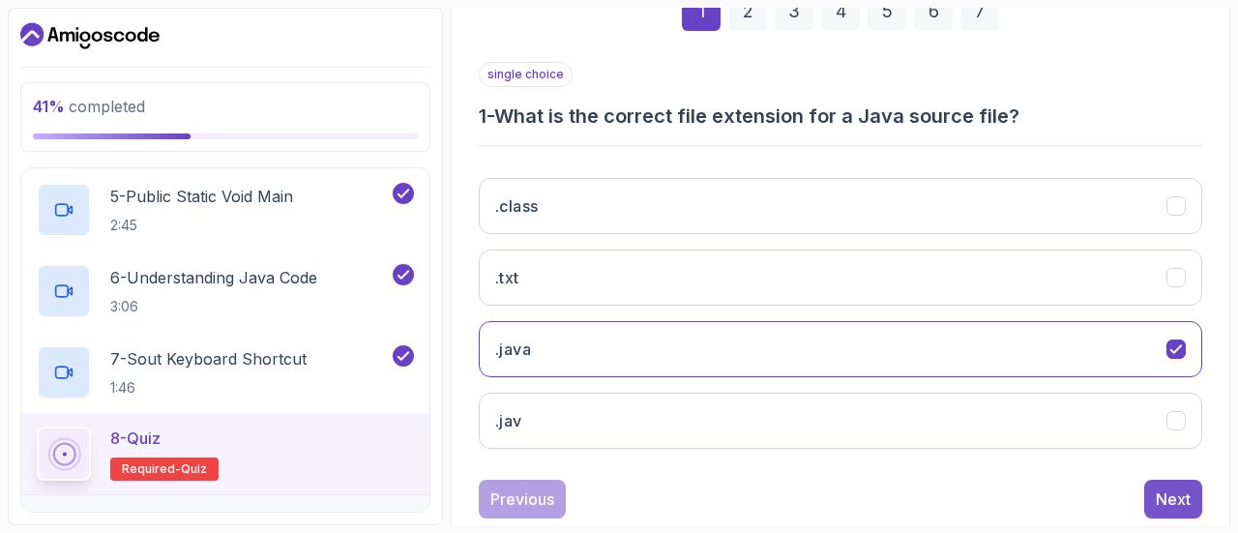
click at [1174, 498] on div "Next" at bounding box center [1173, 499] width 35 height 23
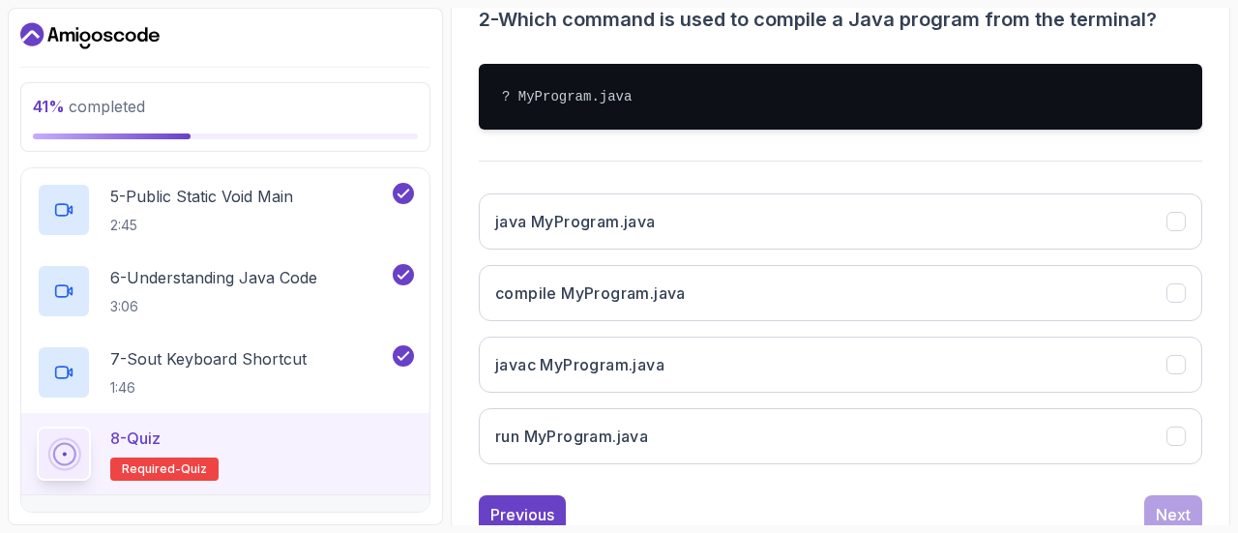
scroll to position [416, 0]
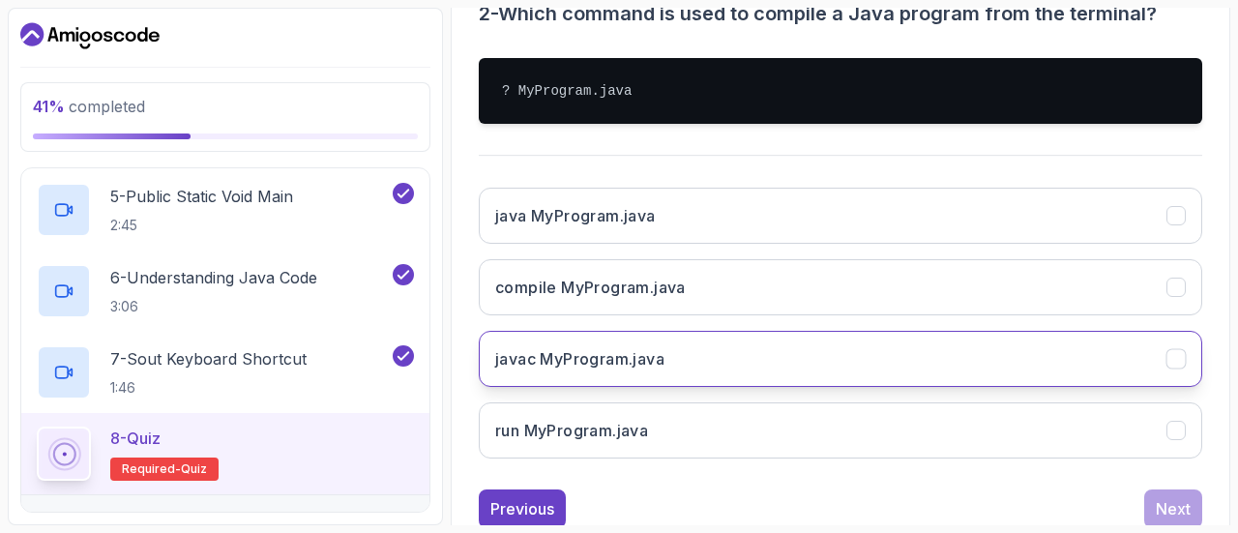
click at [863, 352] on button "javac MyProgram.java" at bounding box center [841, 359] width 724 height 56
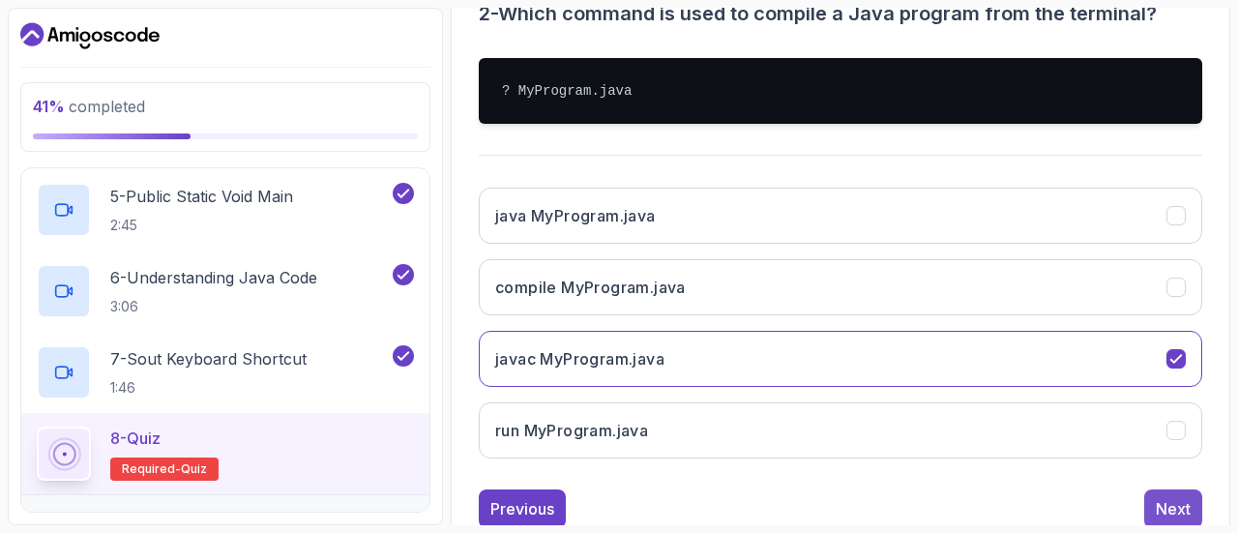
click at [1167, 498] on div "Next" at bounding box center [1173, 508] width 35 height 23
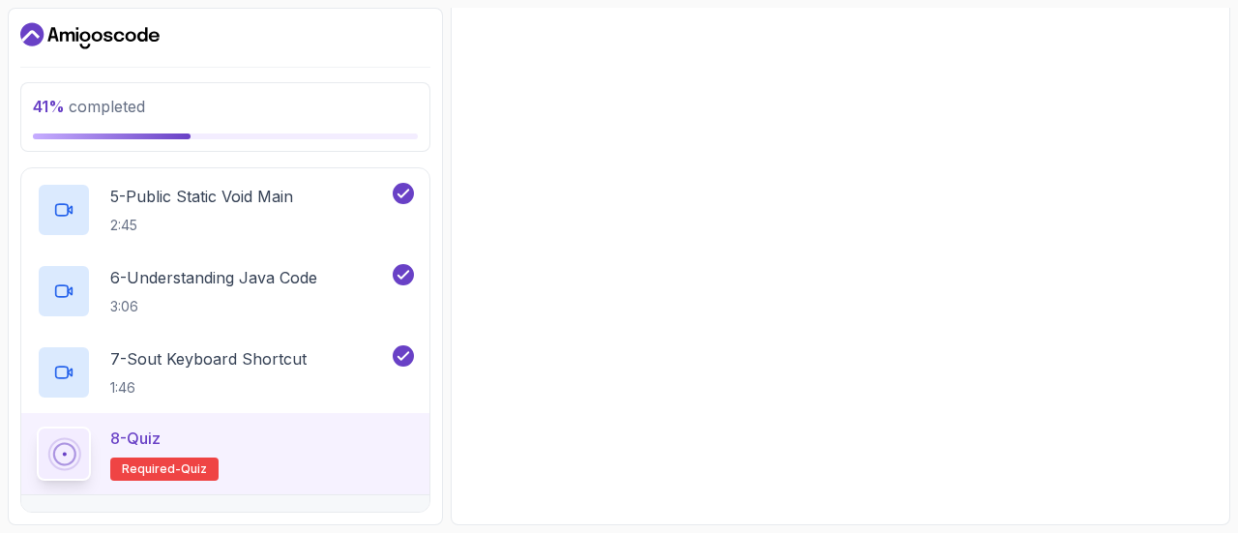
scroll to position [384, 0]
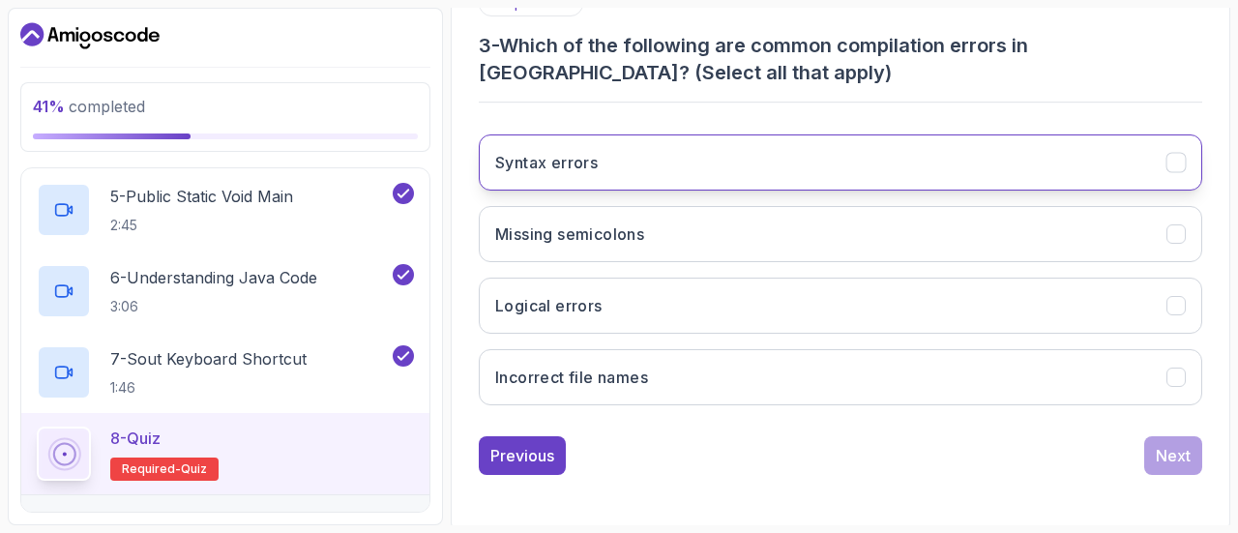
click at [1179, 158] on icon "Syntax errors" at bounding box center [1177, 163] width 18 height 18
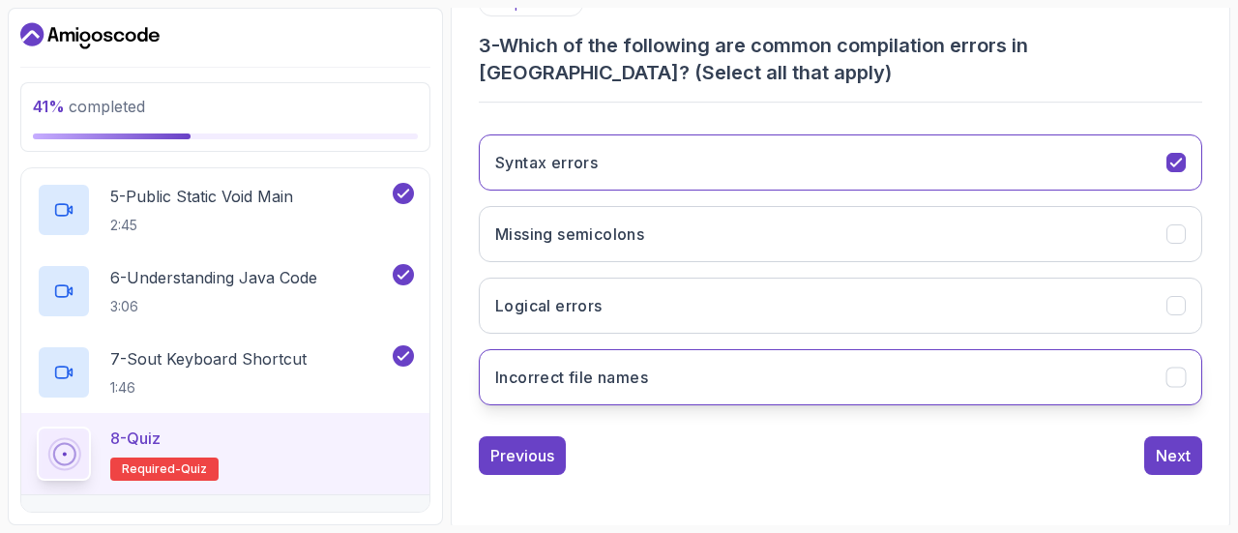
click at [1180, 381] on icon "Incorrect file names" at bounding box center [1177, 378] width 18 height 18
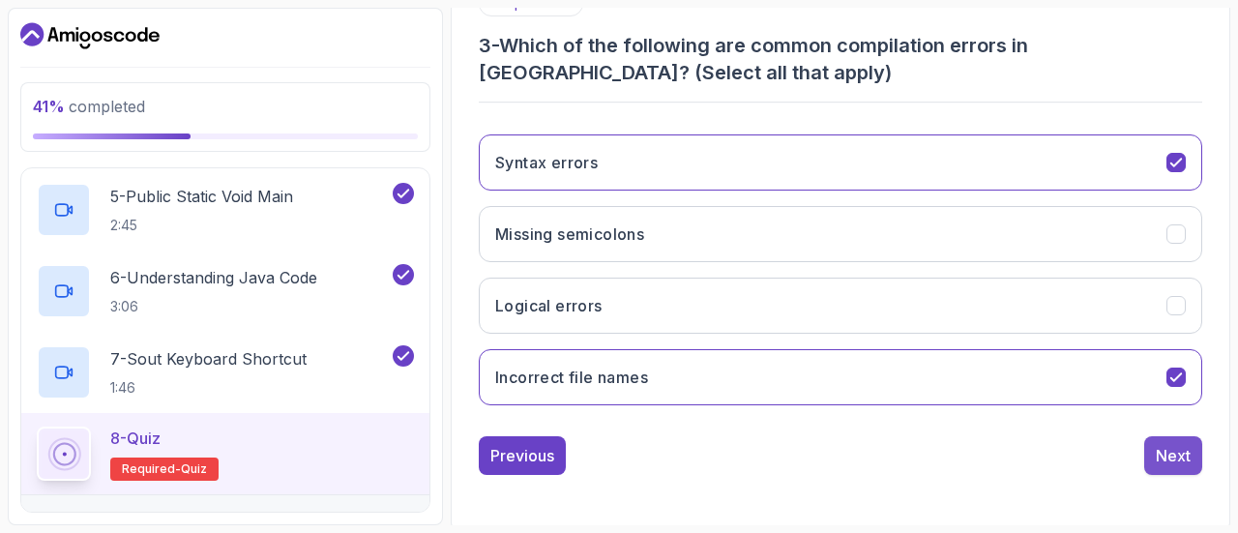
click at [1185, 458] on div "Next" at bounding box center [1173, 455] width 35 height 23
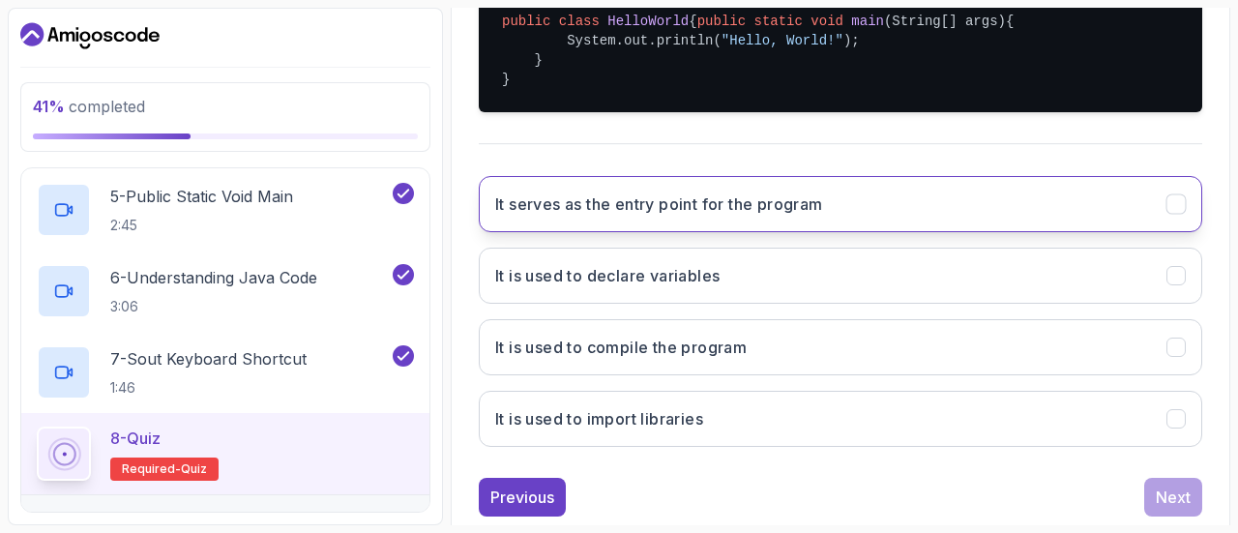
scroll to position [487, 0]
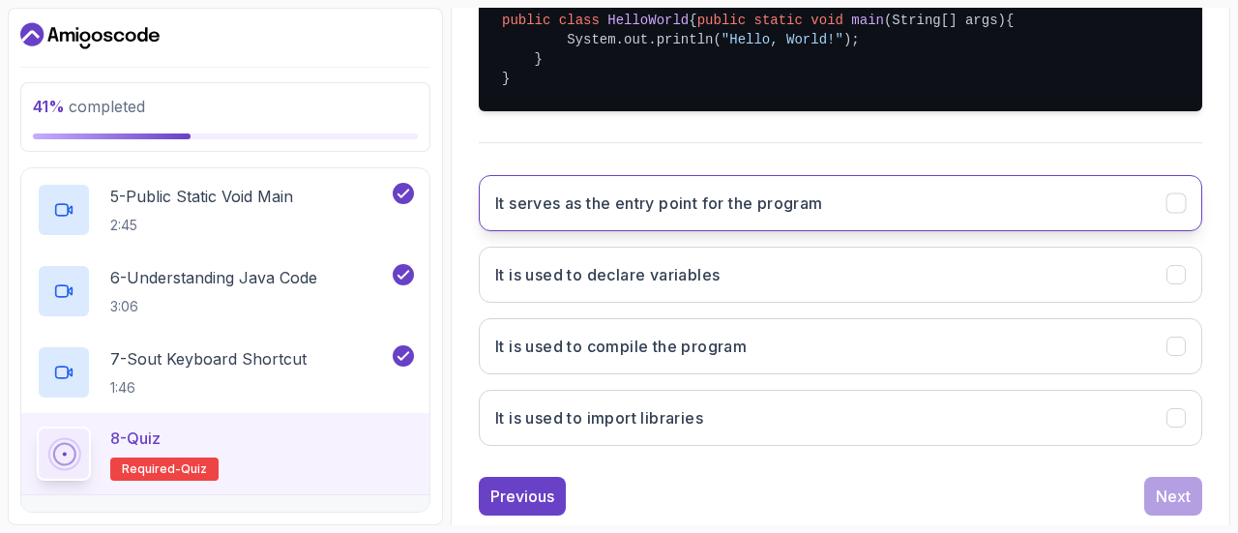
click at [899, 220] on button "It serves as the entry point for the program" at bounding box center [841, 203] width 724 height 56
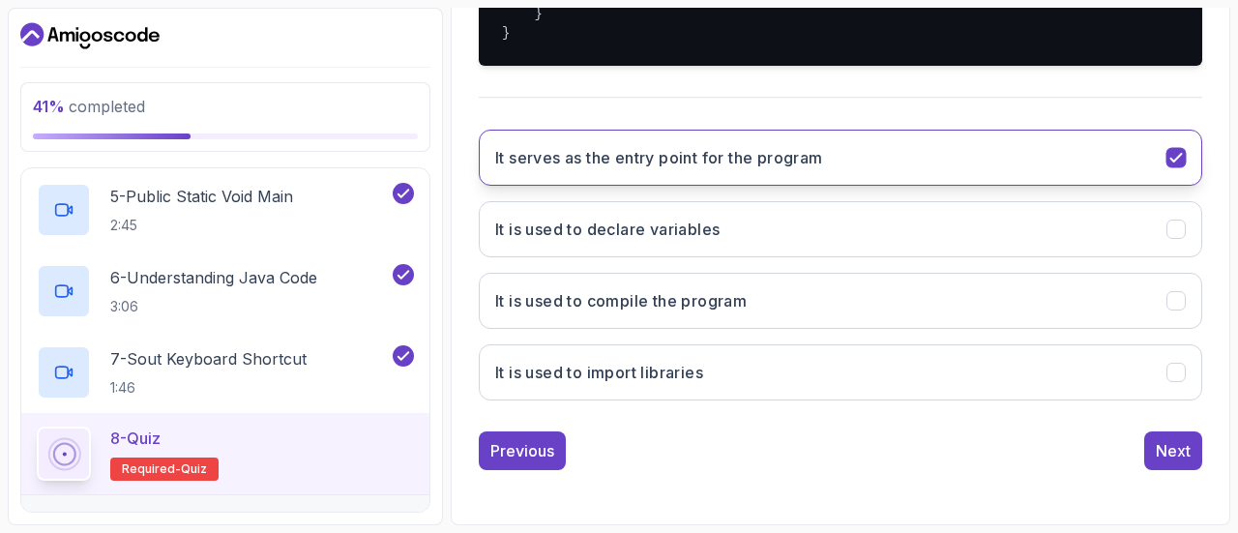
scroll to position [547, 0]
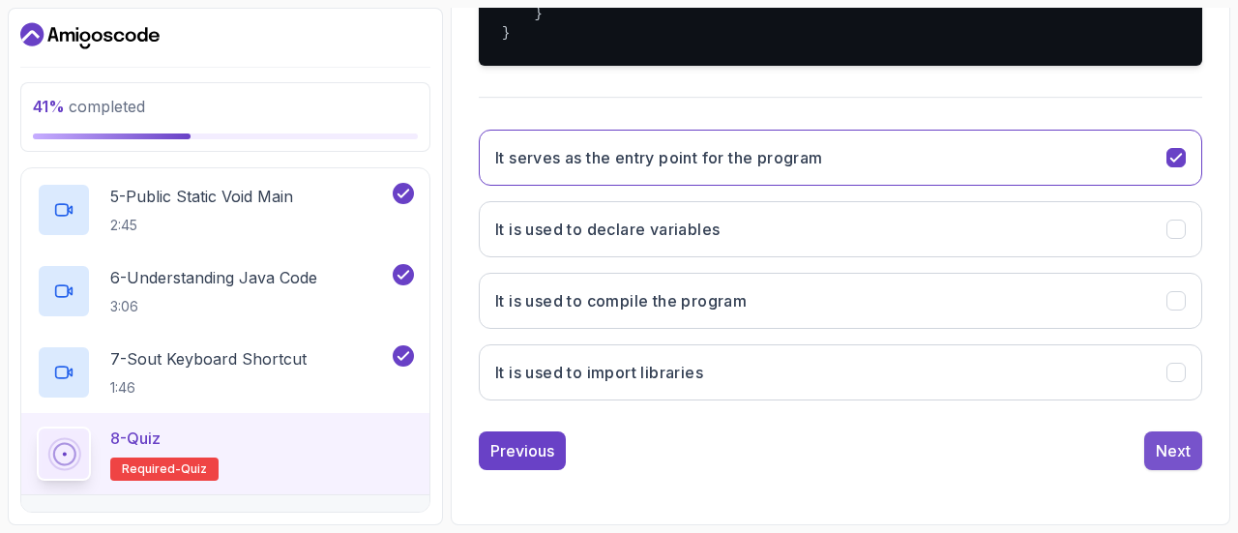
click at [1168, 448] on div "Next" at bounding box center [1173, 450] width 35 height 23
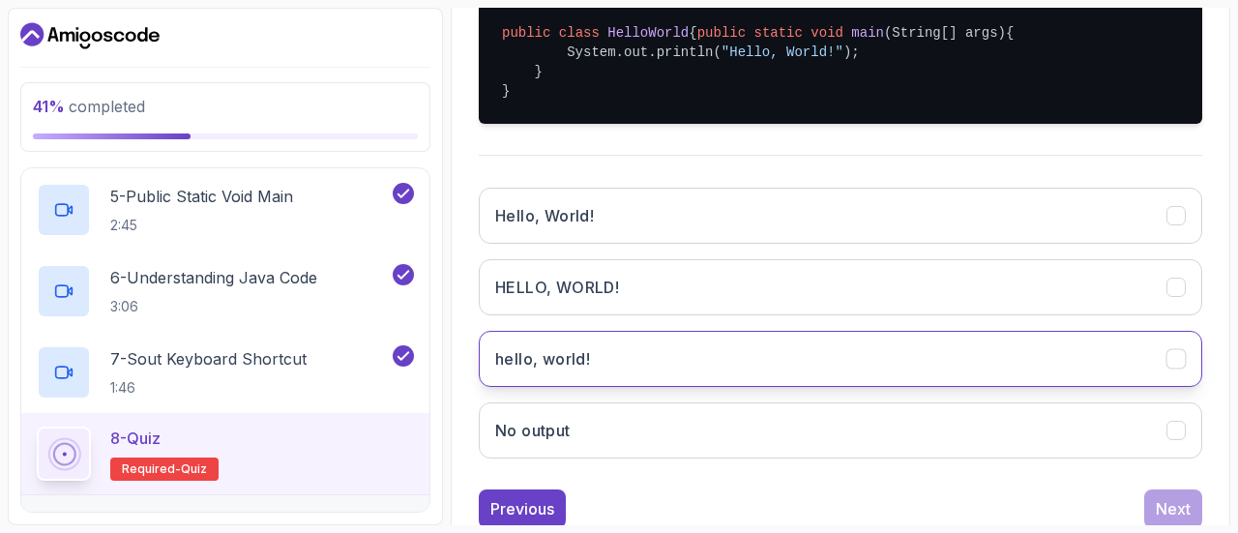
scroll to position [482, 0]
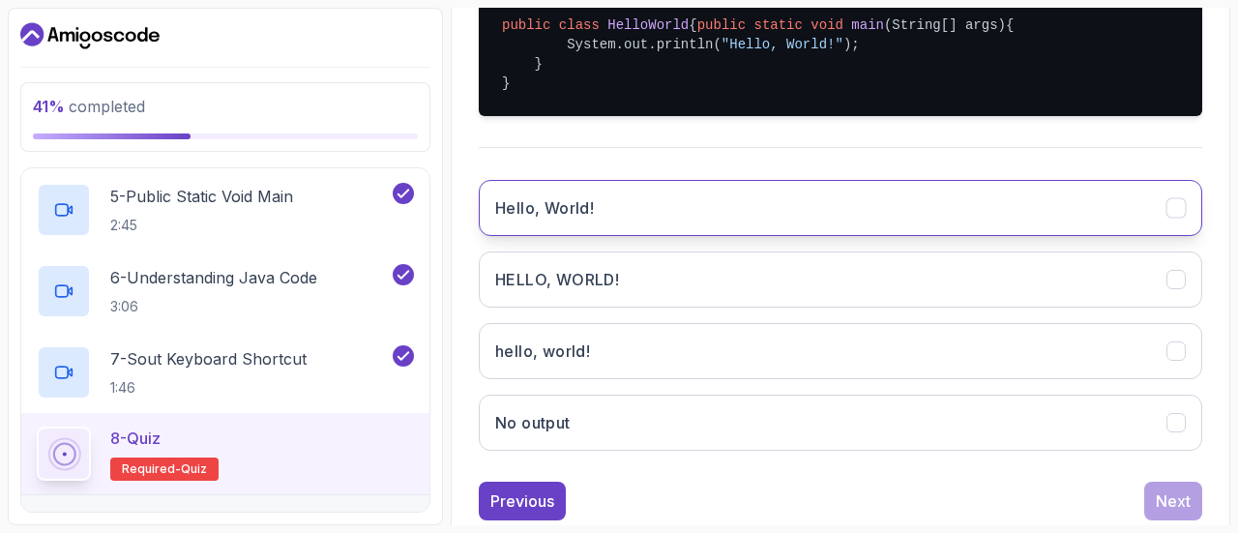
click at [904, 215] on button "Hello, World!" at bounding box center [841, 208] width 724 height 56
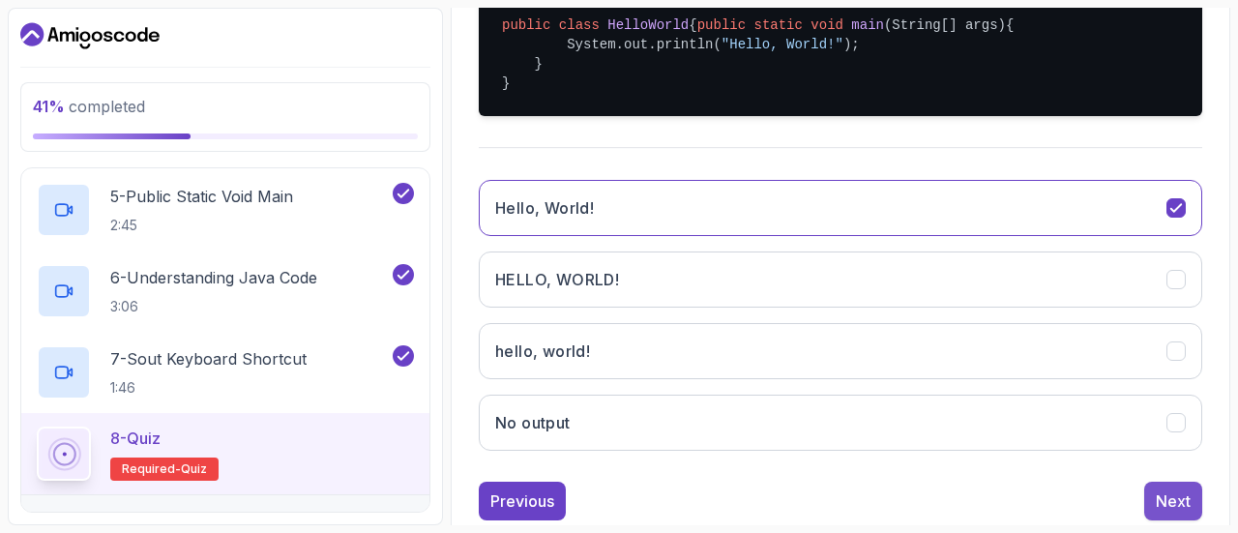
click at [1173, 510] on div "Next" at bounding box center [1173, 501] width 35 height 23
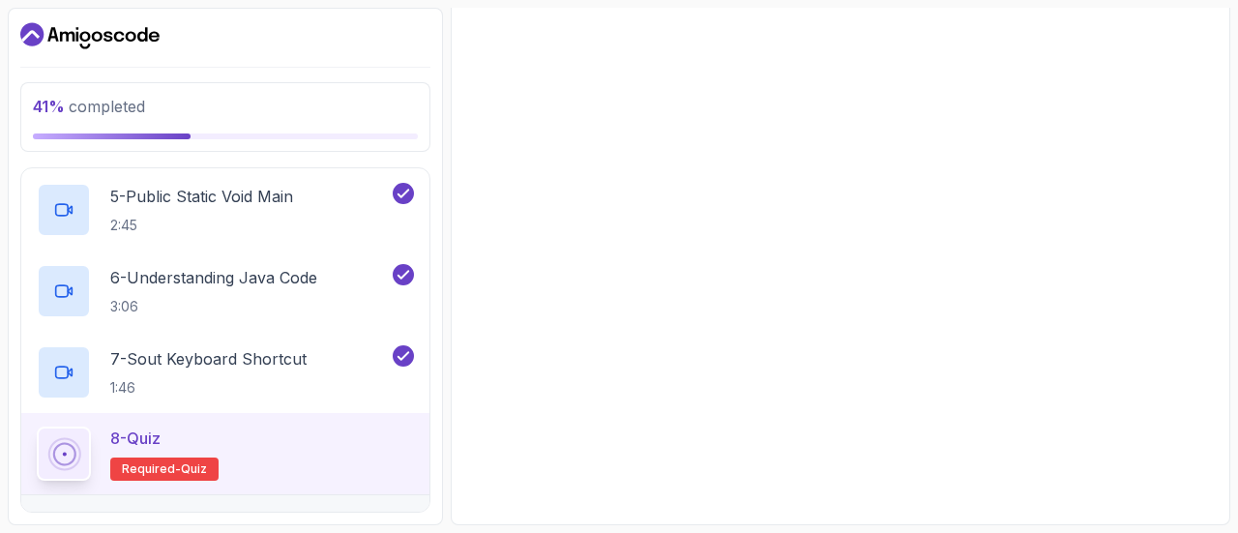
scroll to position [384, 0]
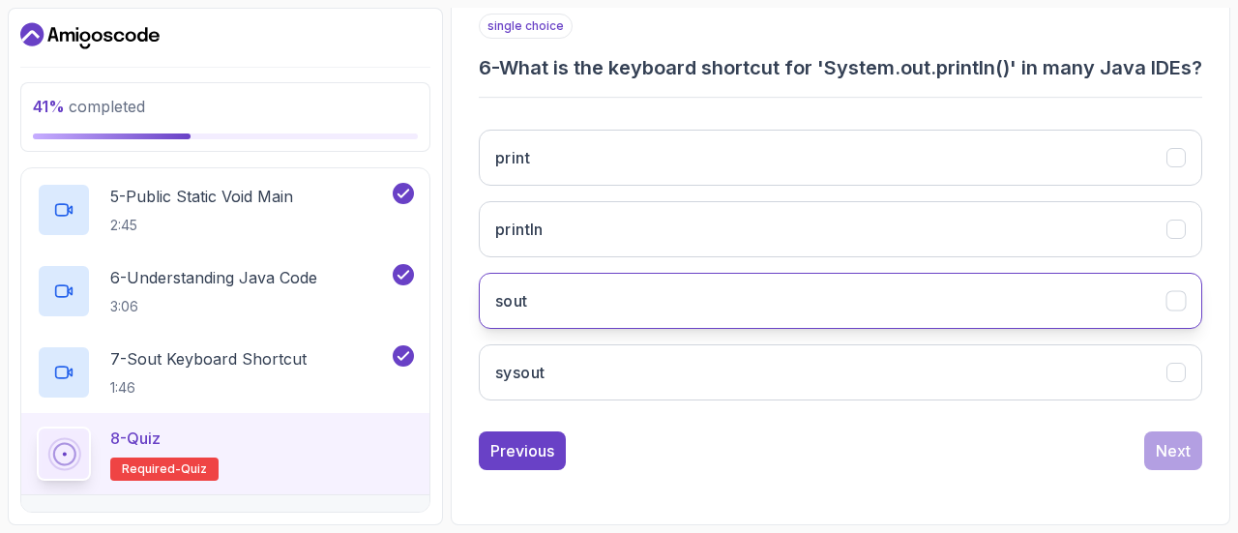
click at [860, 303] on button "sout" at bounding box center [841, 301] width 724 height 56
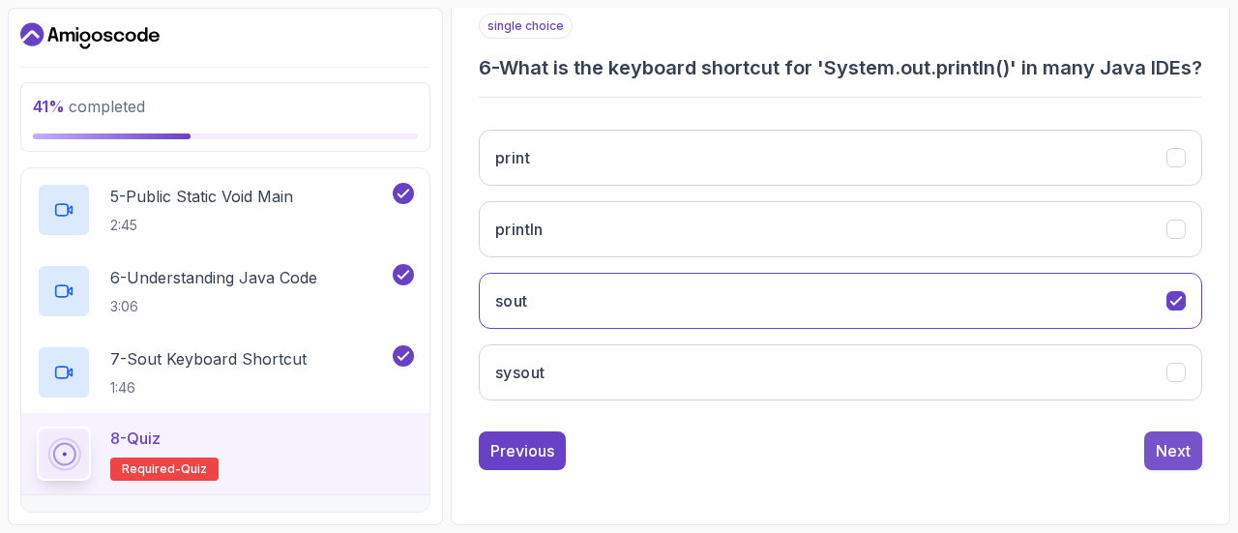
click at [1172, 460] on div "Next" at bounding box center [1173, 450] width 35 height 23
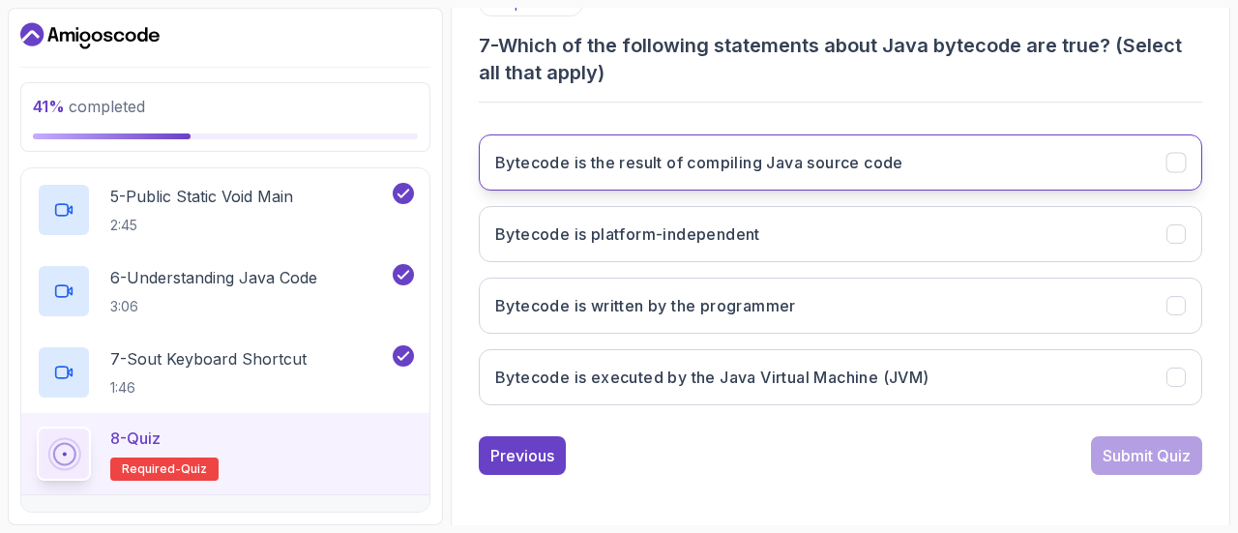
click at [1173, 167] on icon "Bytecode is the result of compiling Java source code" at bounding box center [1177, 163] width 18 height 18
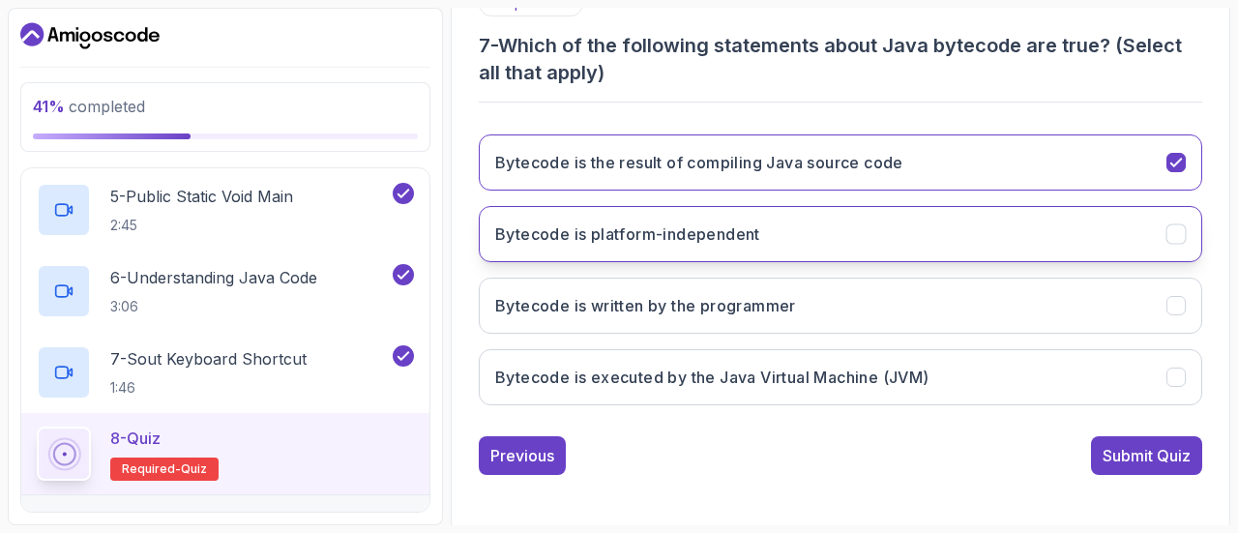
click at [1178, 232] on icon "Bytecode is platform-independent" at bounding box center [1176, 234] width 11 height 8
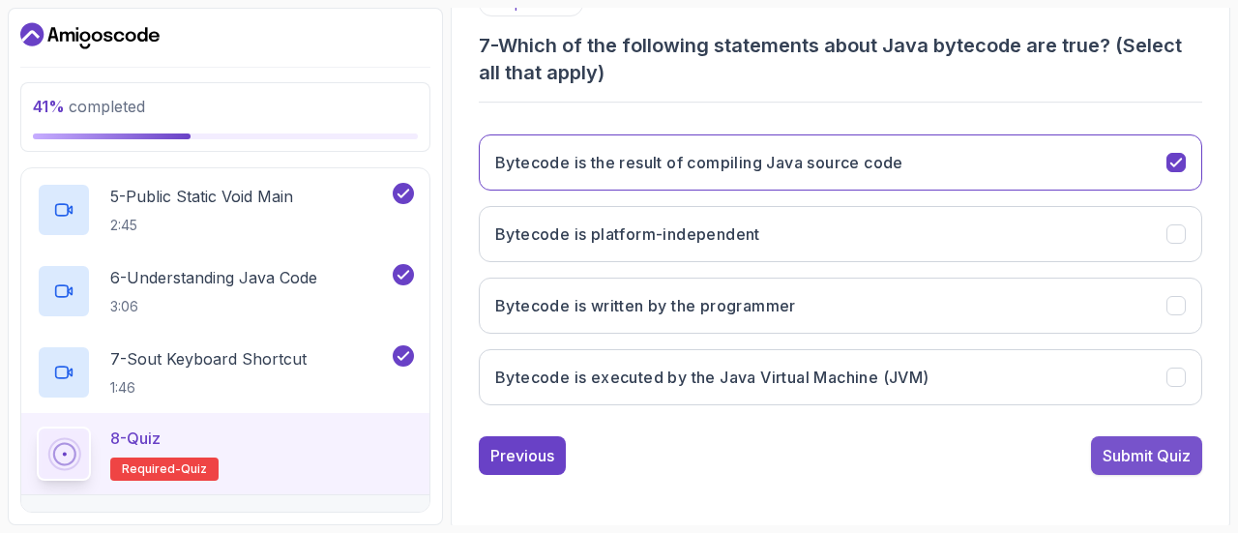
click at [1165, 454] on div "Submit Quiz" at bounding box center [1147, 455] width 88 height 23
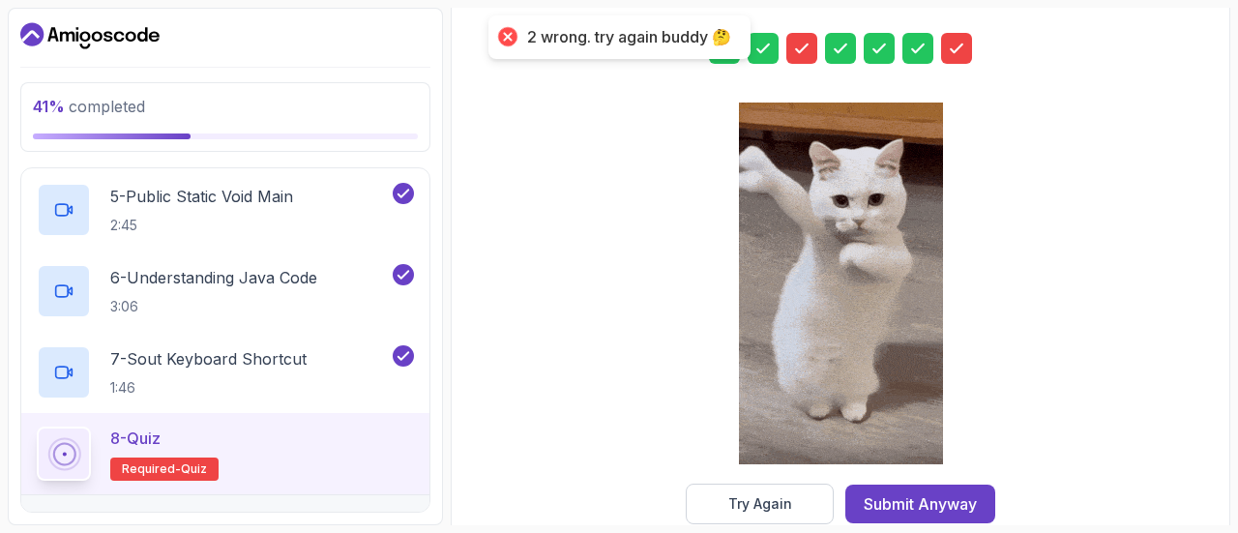
scroll to position [392, 0]
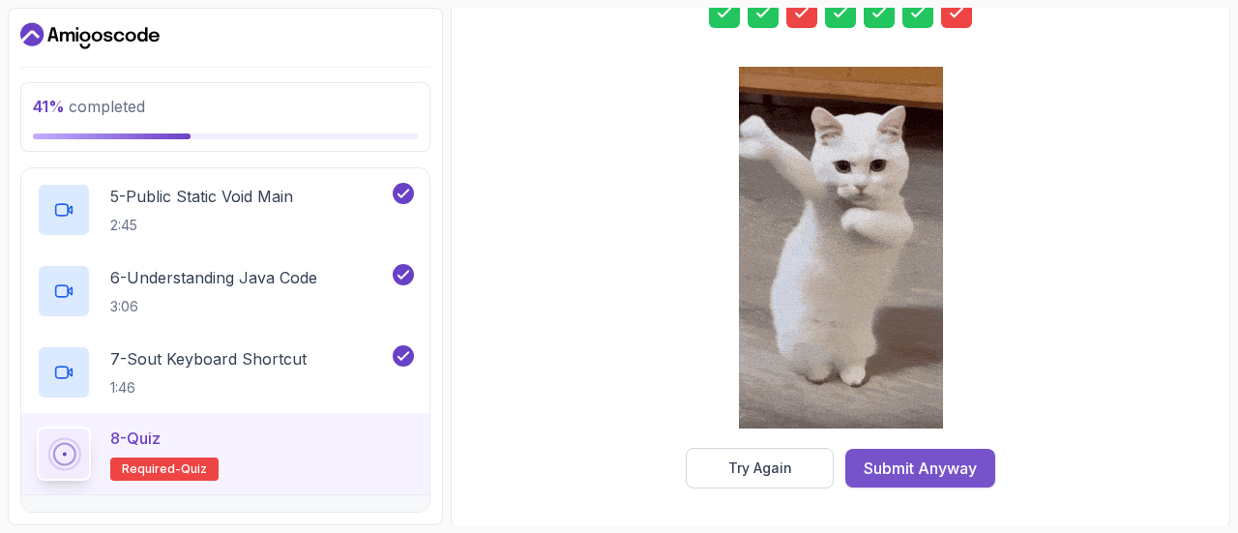
click at [885, 454] on button "Submit Anyway" at bounding box center [921, 468] width 150 height 39
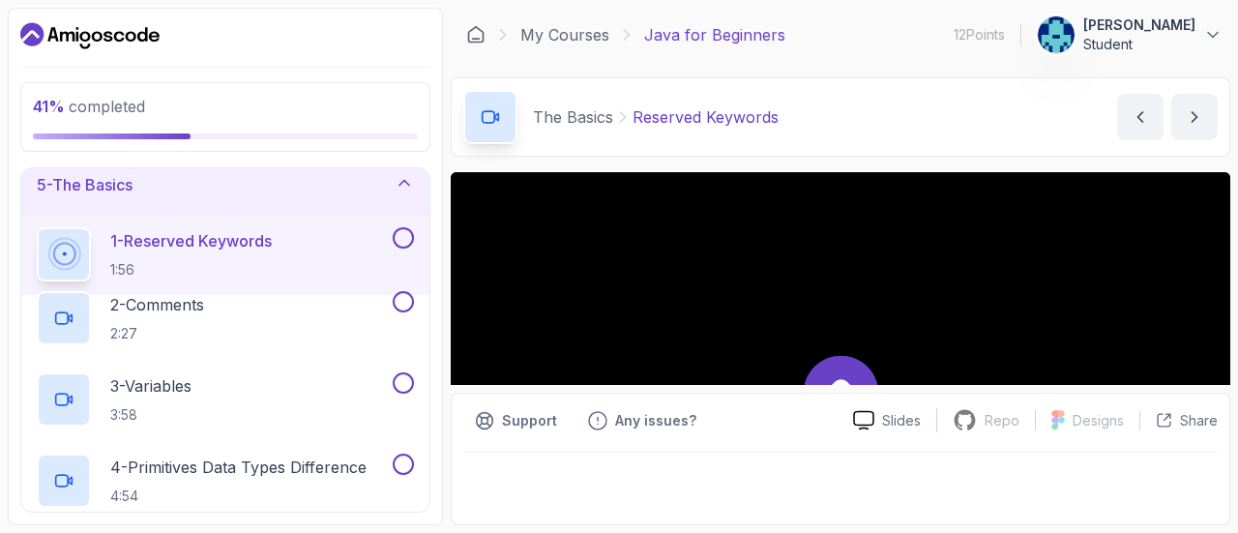
scroll to position [92, 0]
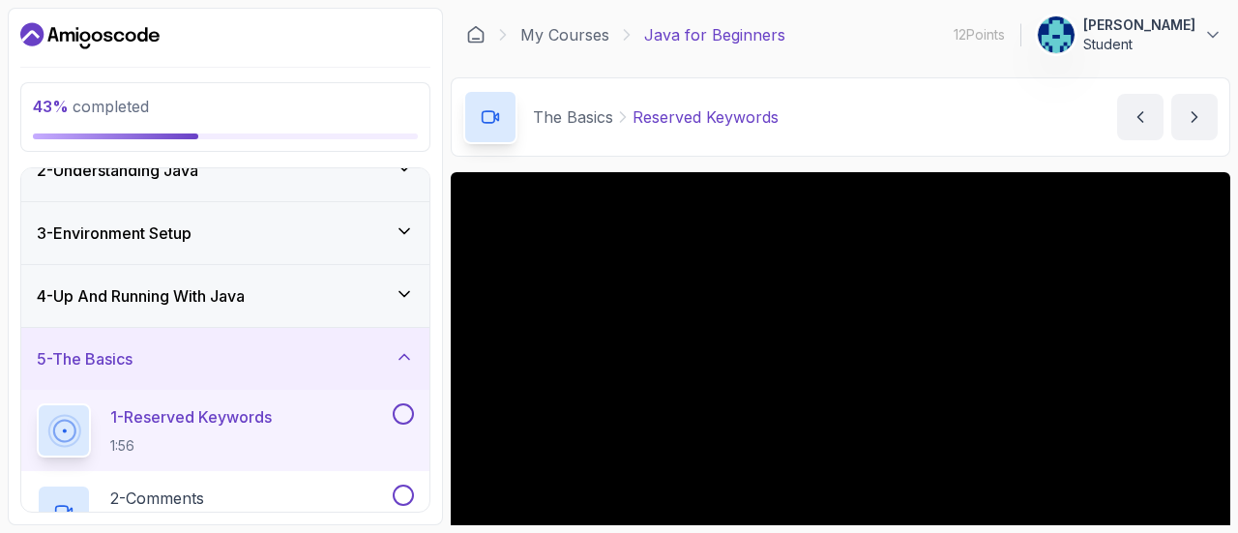
click at [386, 309] on div "4 - Up And Running With Java" at bounding box center [225, 296] width 408 height 62
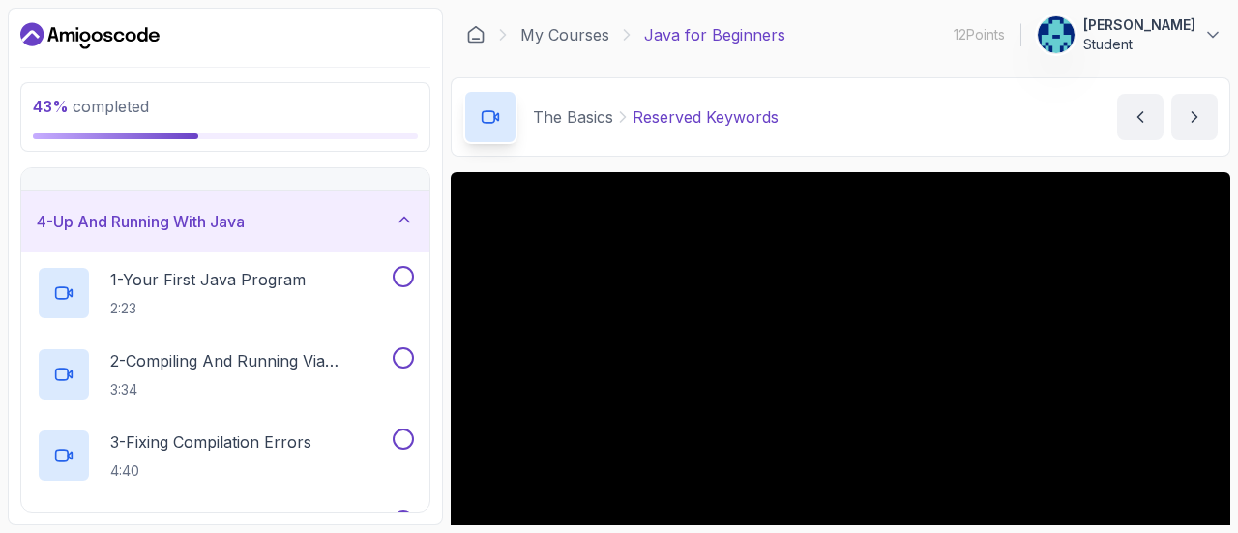
scroll to position [164, 0]
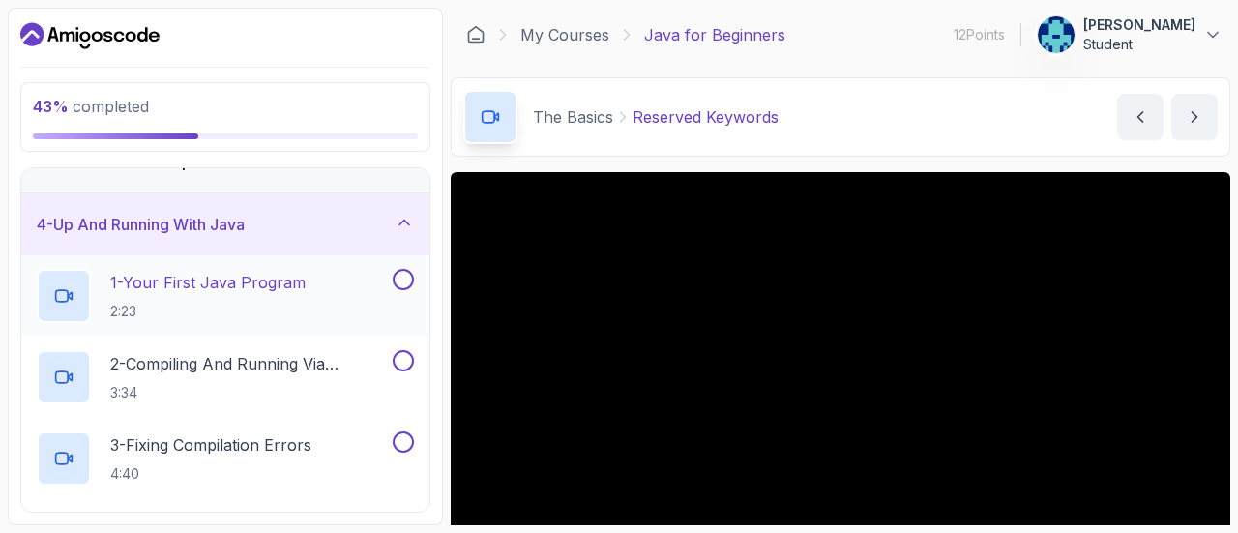
click at [402, 283] on button at bounding box center [403, 279] width 21 height 21
click at [403, 361] on button at bounding box center [403, 360] width 21 height 21
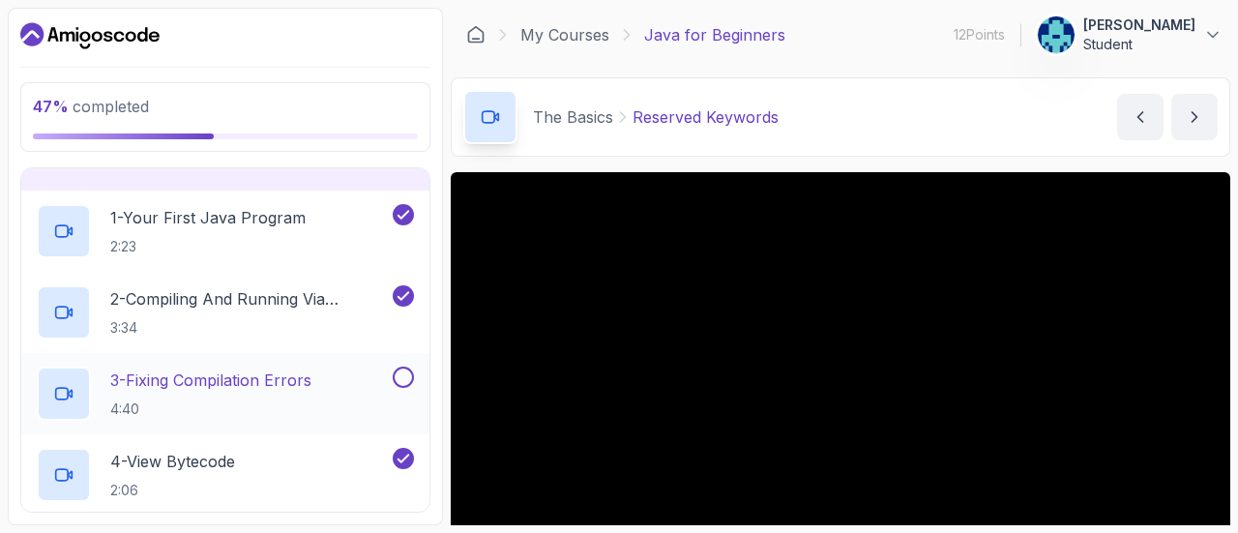
click at [403, 372] on button at bounding box center [403, 377] width 21 height 21
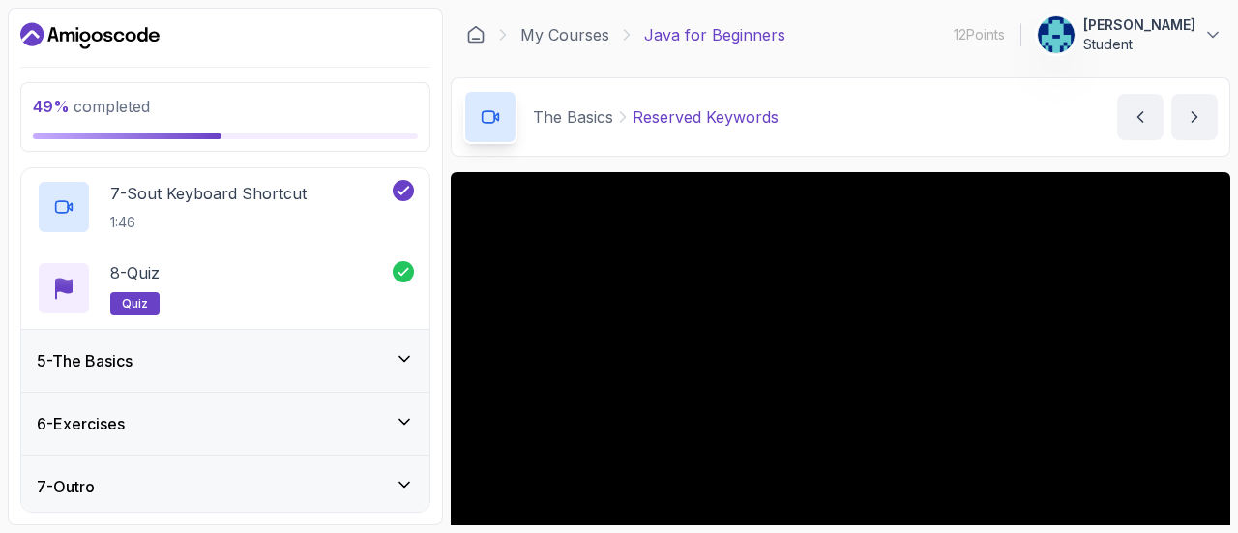
scroll to position [741, 0]
click at [395, 362] on div "5 - The Basics" at bounding box center [225, 359] width 377 height 23
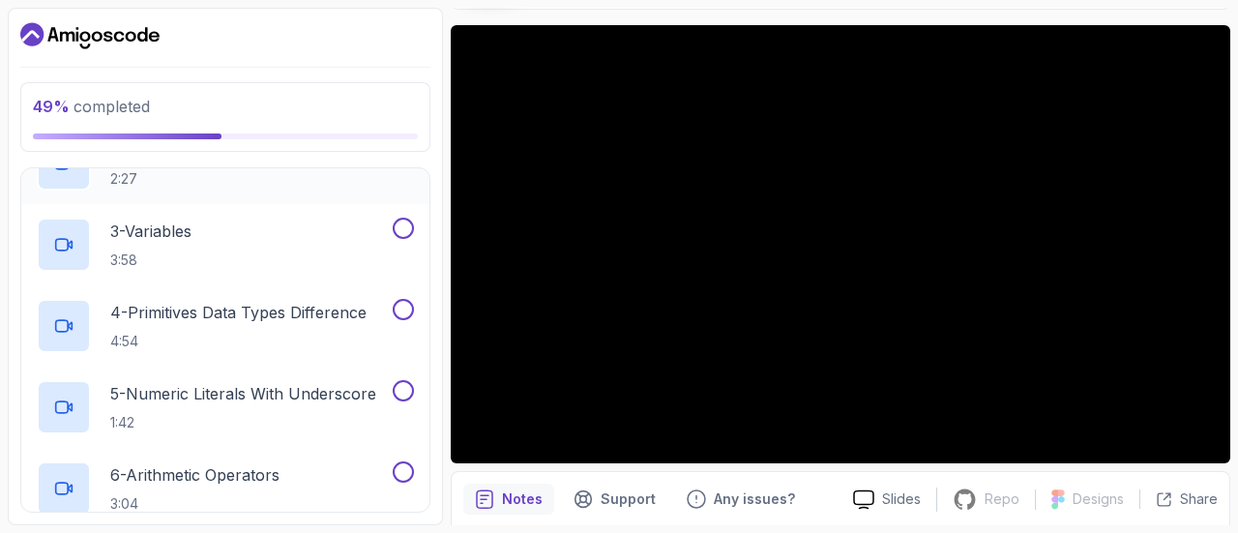
scroll to position [441, 0]
click at [278, 331] on p "4:54" at bounding box center [238, 340] width 256 height 19
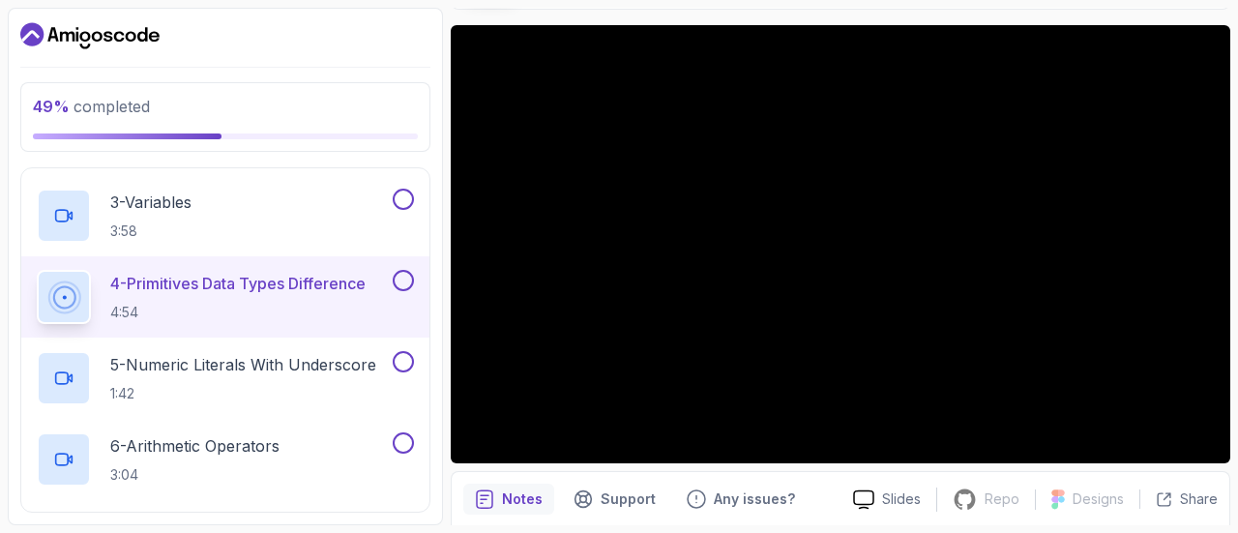
scroll to position [466, 0]
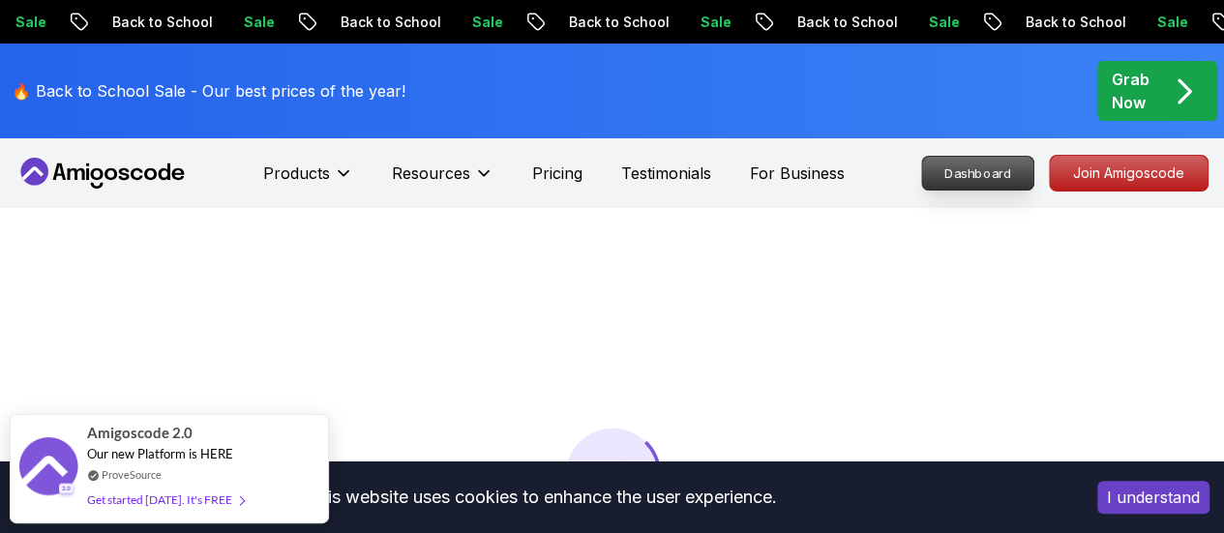
click at [968, 175] on p "Dashboard" at bounding box center [977, 173] width 111 height 33
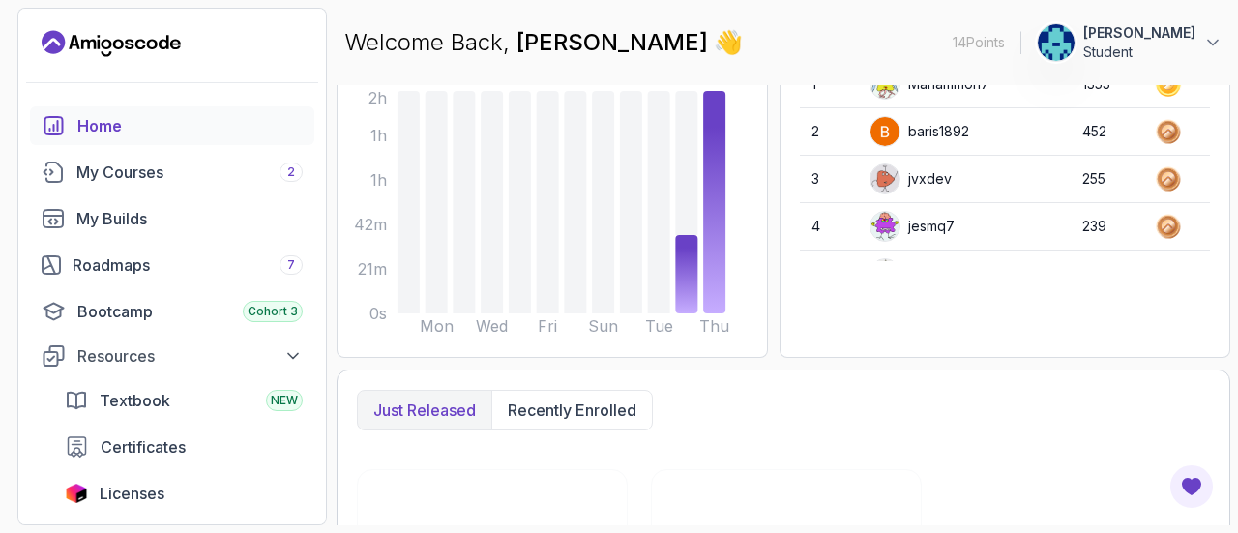
scroll to position [301, 0]
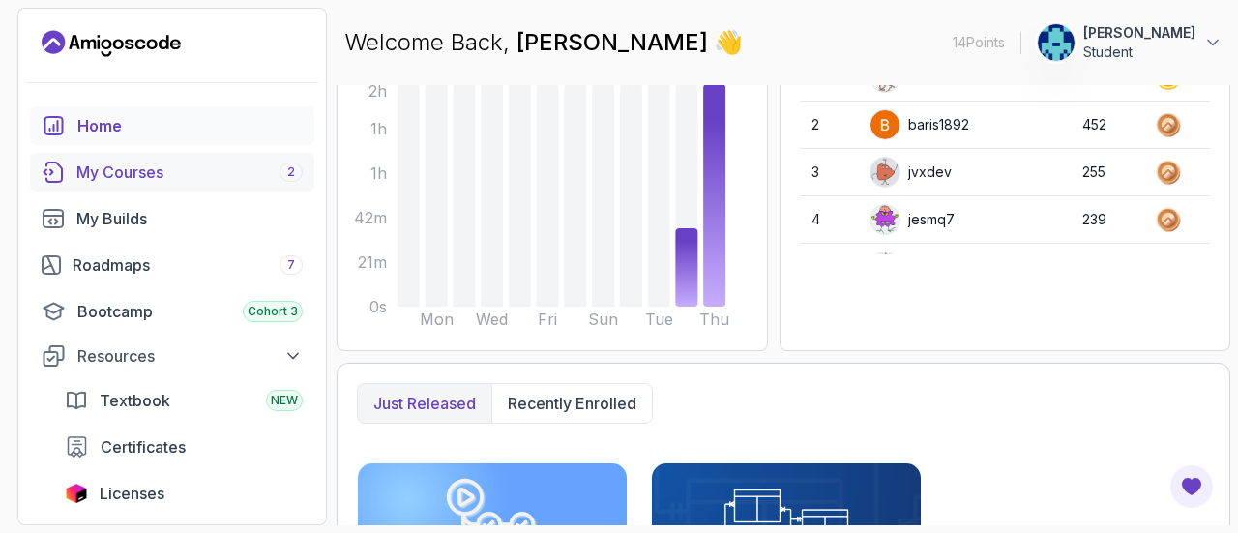
click at [137, 169] on div "My Courses 2" at bounding box center [189, 172] width 226 height 23
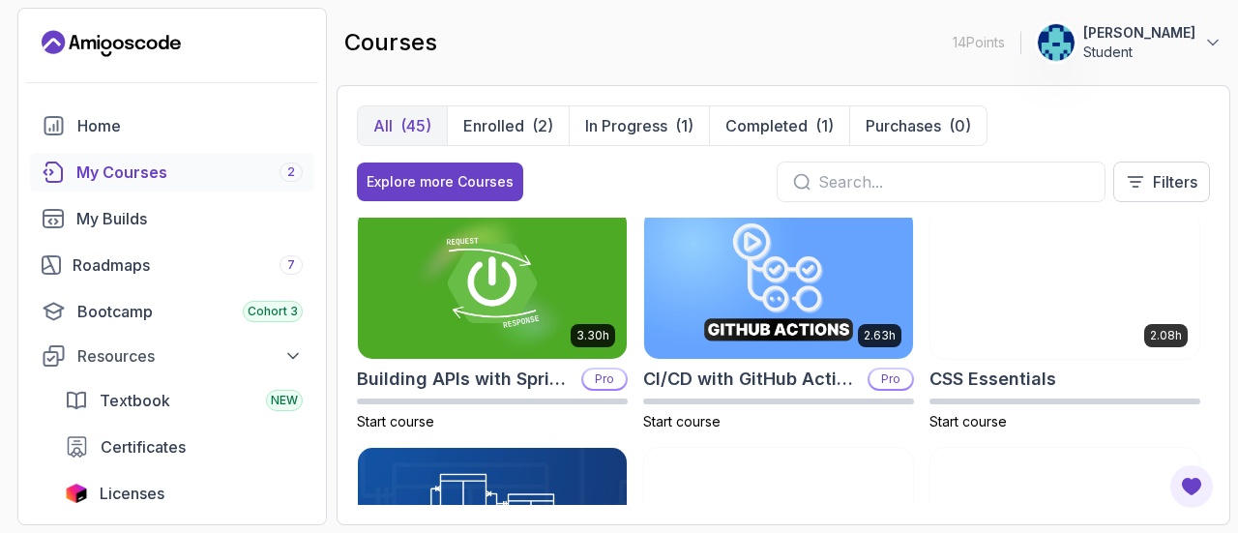
scroll to position [252, 0]
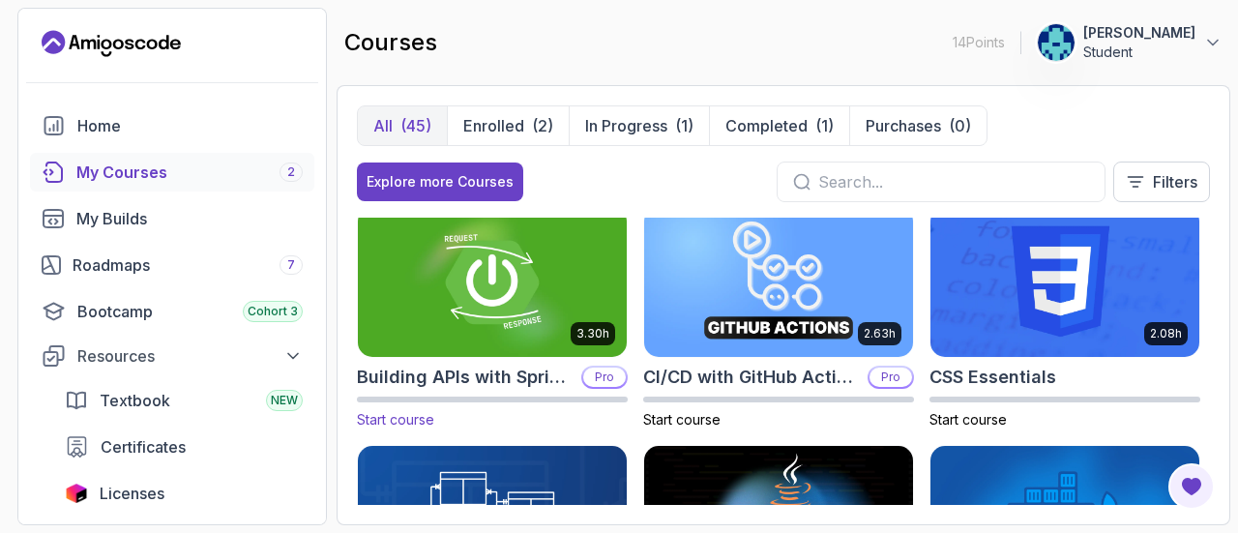
click at [514, 280] on img at bounding box center [492, 282] width 283 height 158
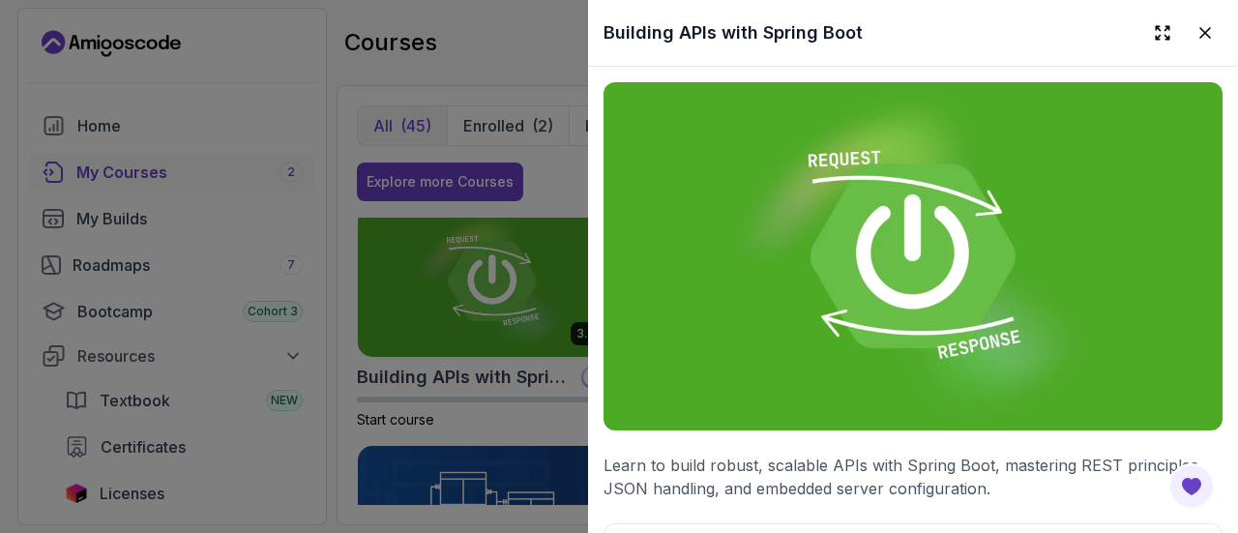
click at [828, 383] on img at bounding box center [913, 256] width 619 height 348
click at [484, 334] on div at bounding box center [619, 266] width 1238 height 533
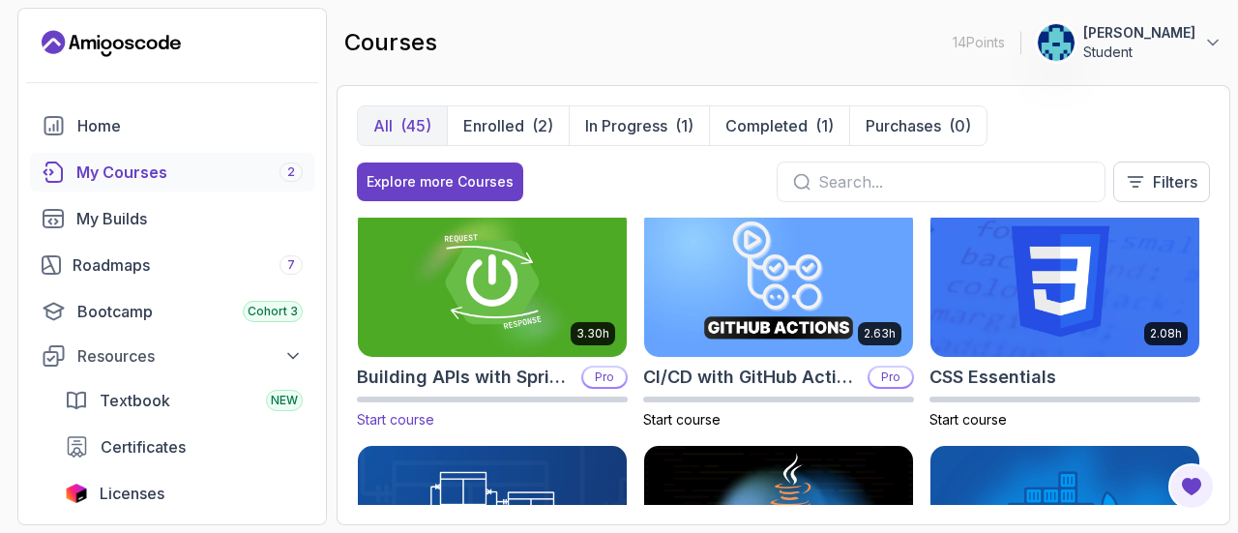
click at [414, 407] on div "Start course" at bounding box center [492, 413] width 271 height 33
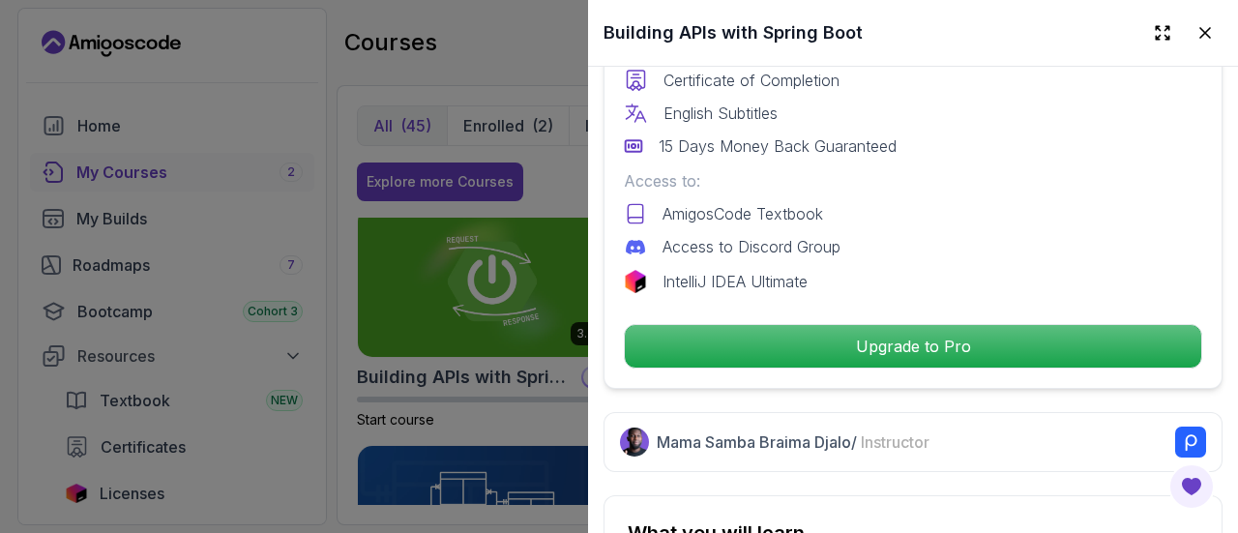
scroll to position [645, 0]
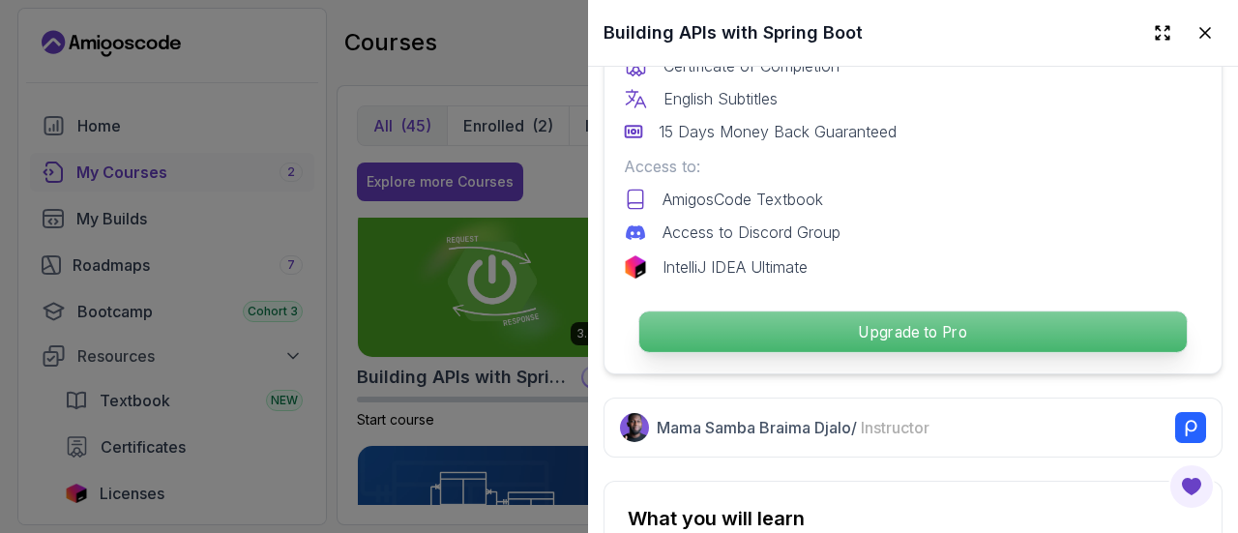
click at [811, 316] on p "Upgrade to Pro" at bounding box center [914, 332] width 548 height 41
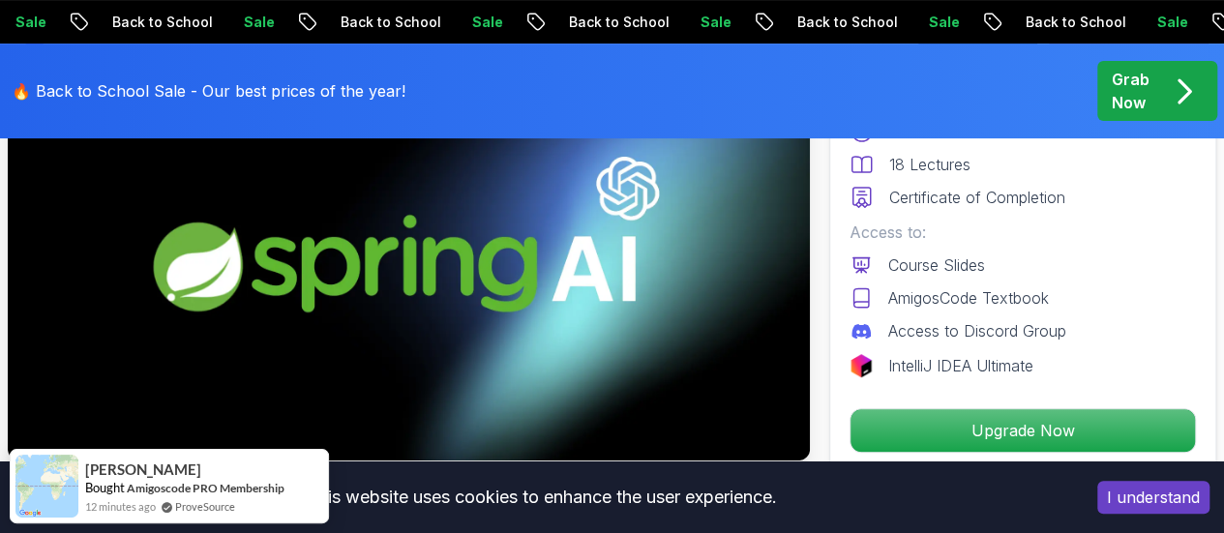
scroll to position [244, 0]
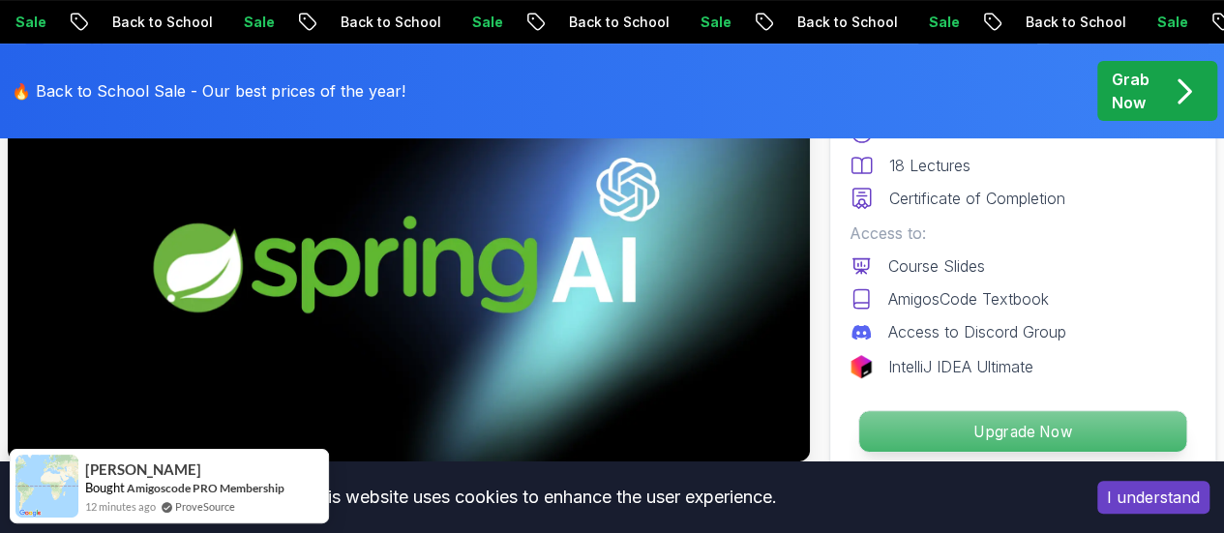
click at [952, 419] on p "Upgrade Now" at bounding box center [1022, 431] width 327 height 41
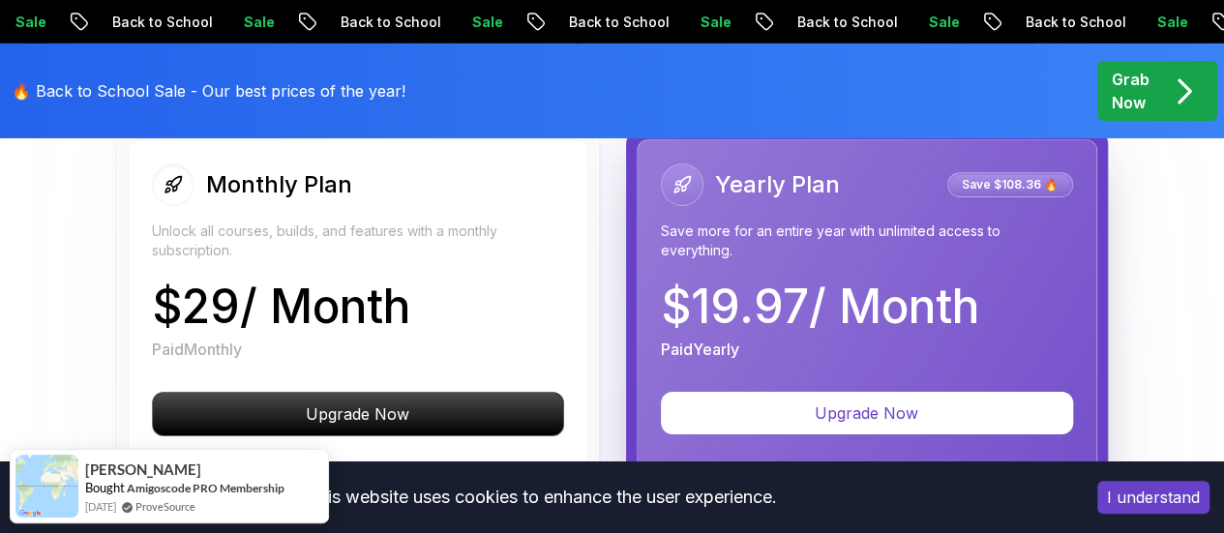
scroll to position [3361, 0]
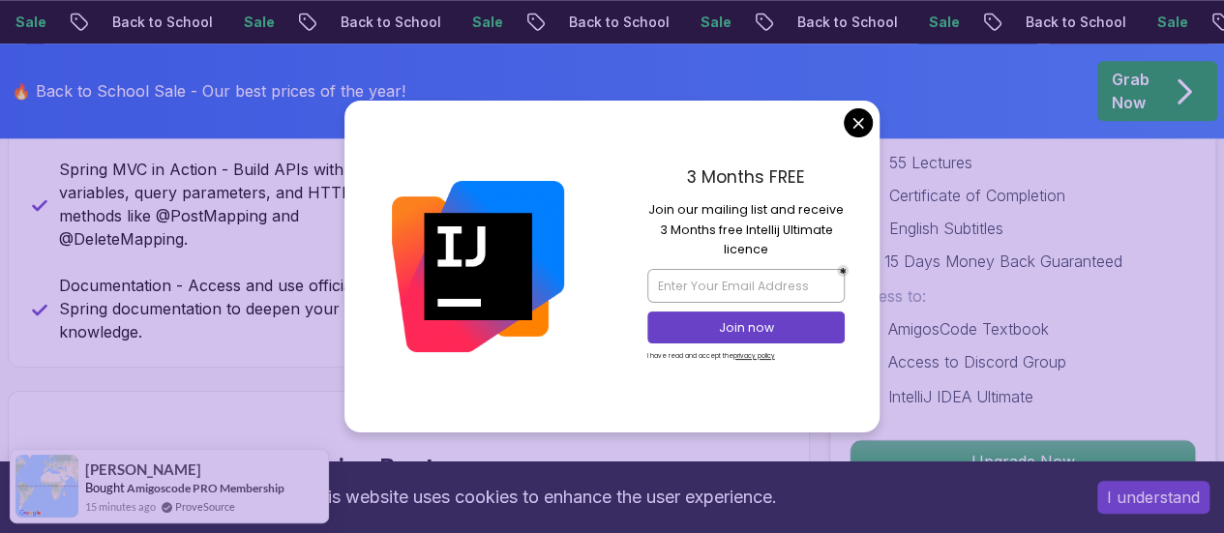
scroll to position [1104, 0]
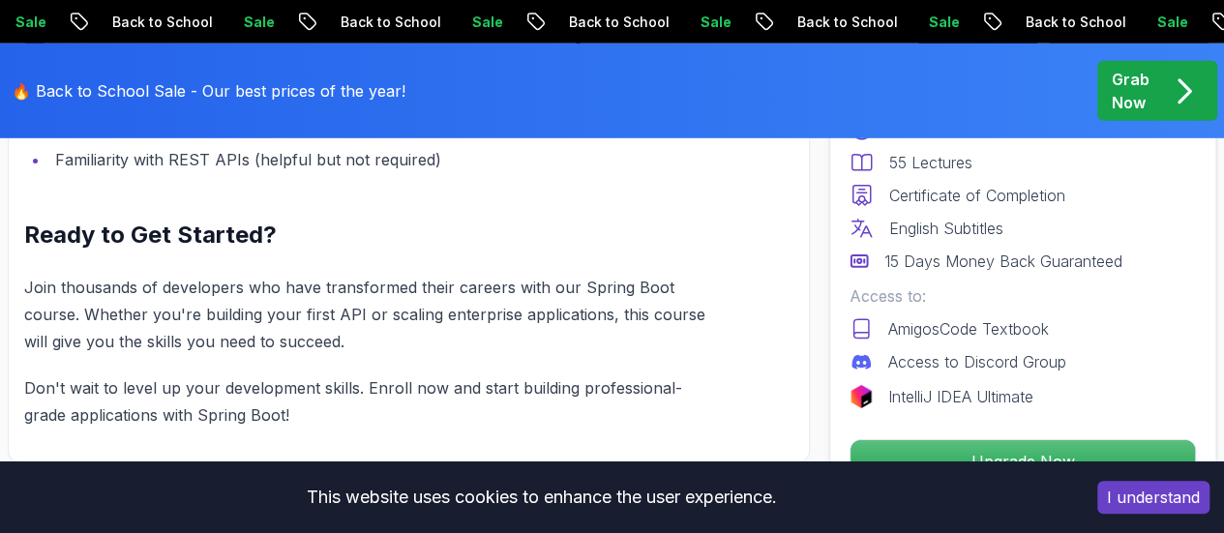
scroll to position [2820, 0]
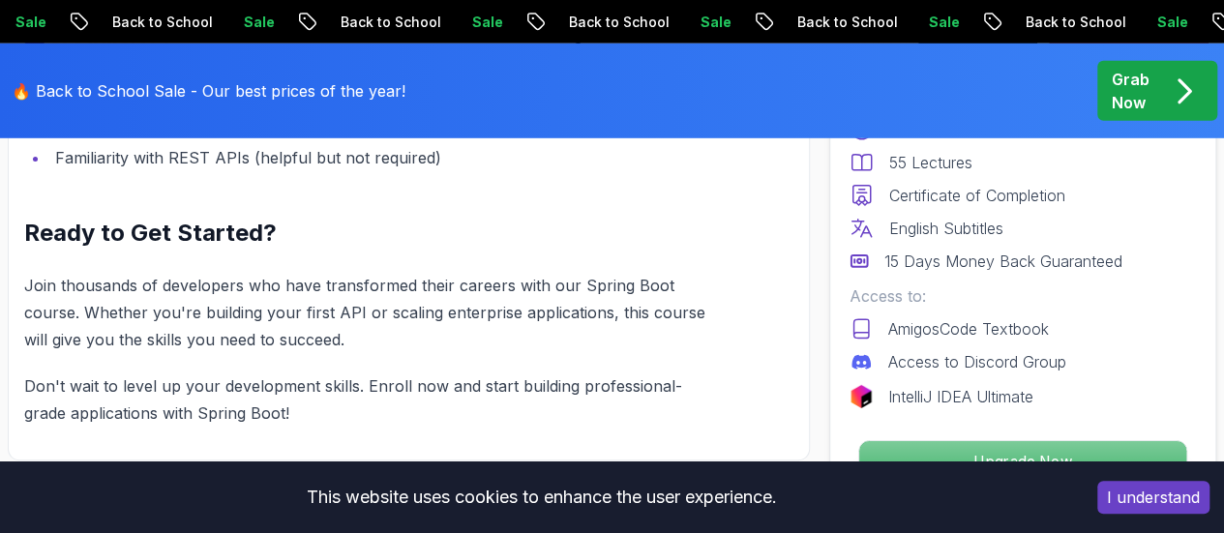
click at [1002, 448] on p "Upgrade Now" at bounding box center [1022, 461] width 327 height 41
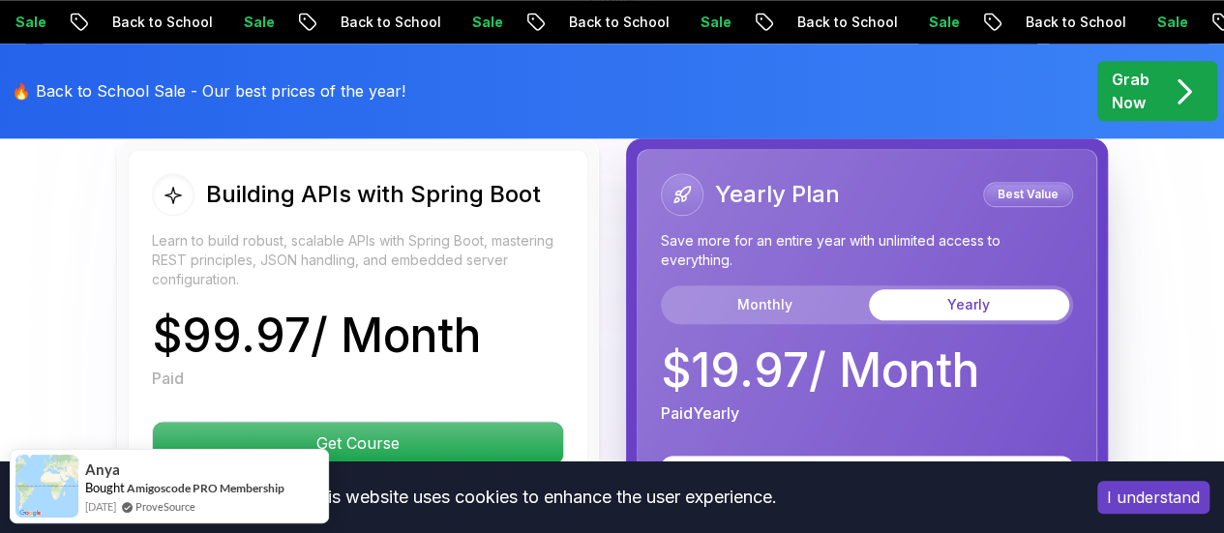
scroll to position [4741, 0]
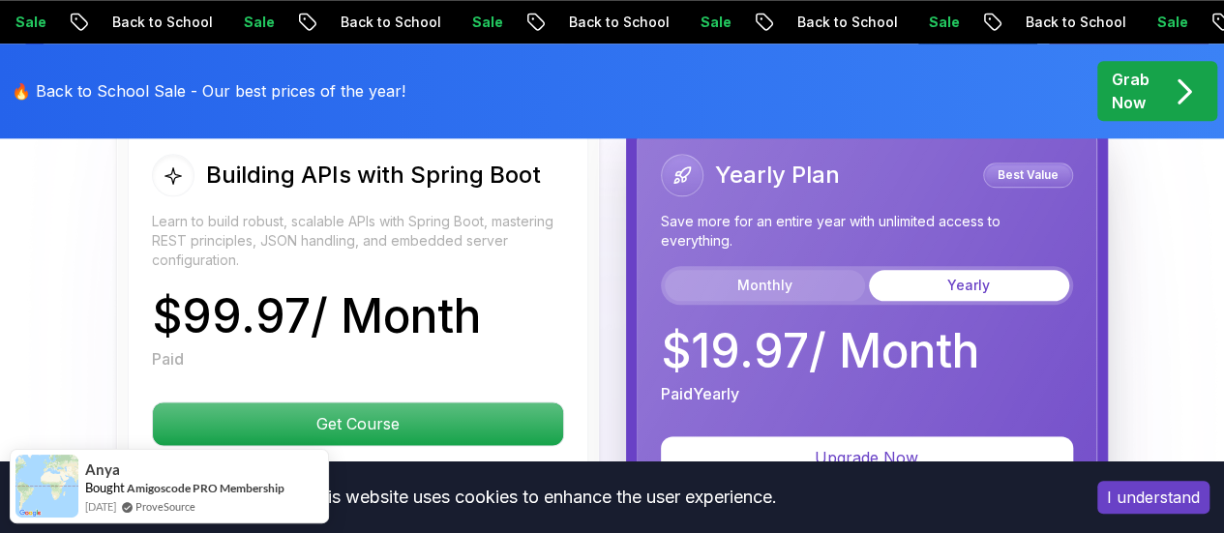
click at [780, 274] on button "Monthly" at bounding box center [765, 285] width 200 height 31
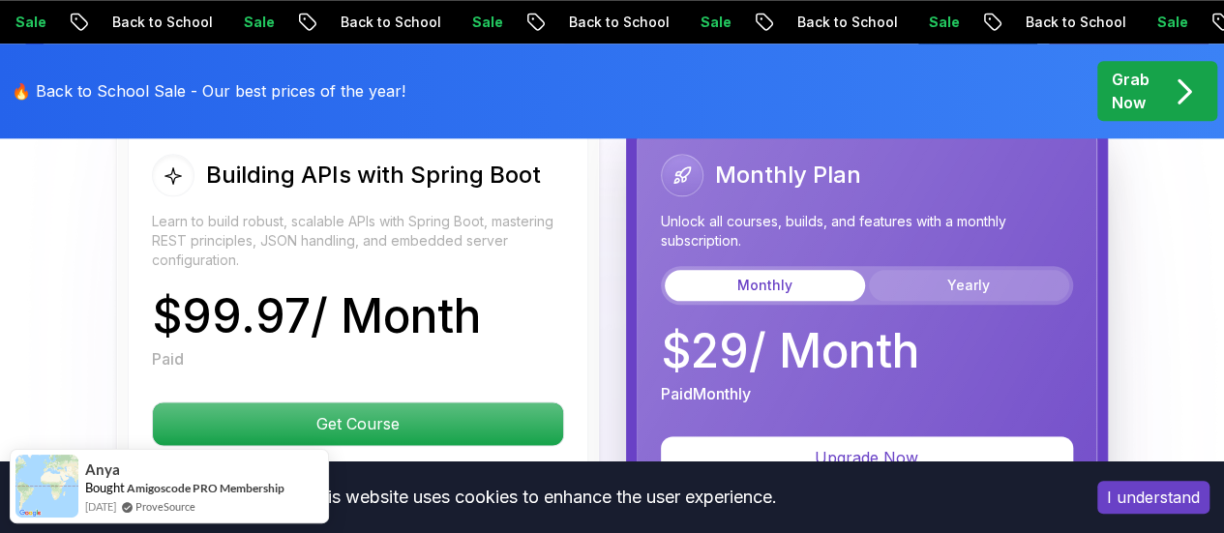
click at [935, 279] on button "Yearly" at bounding box center [969, 285] width 200 height 31
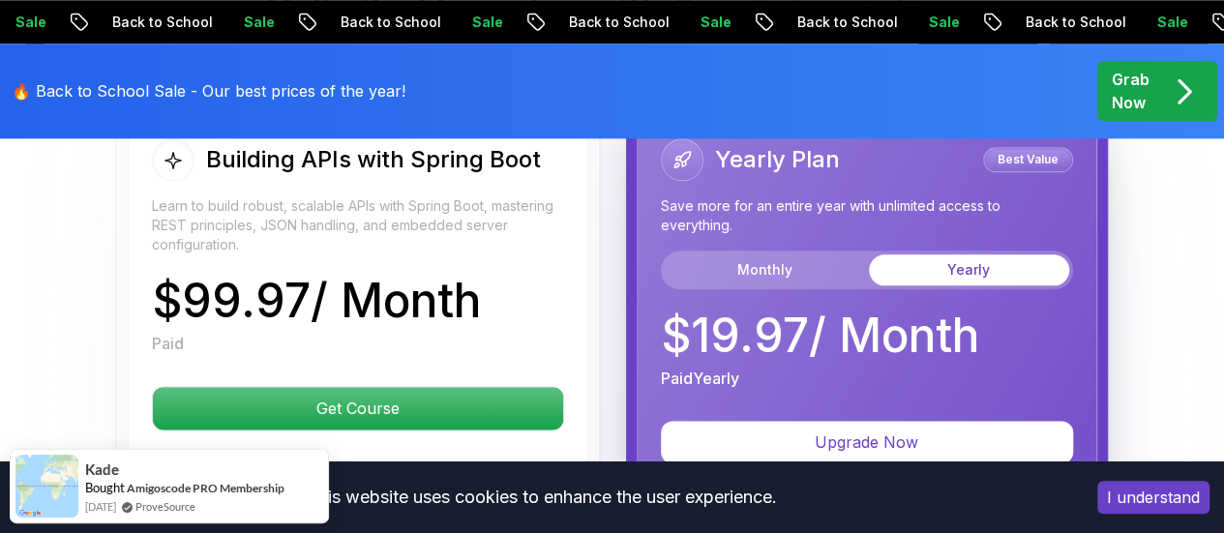
scroll to position [4754, 0]
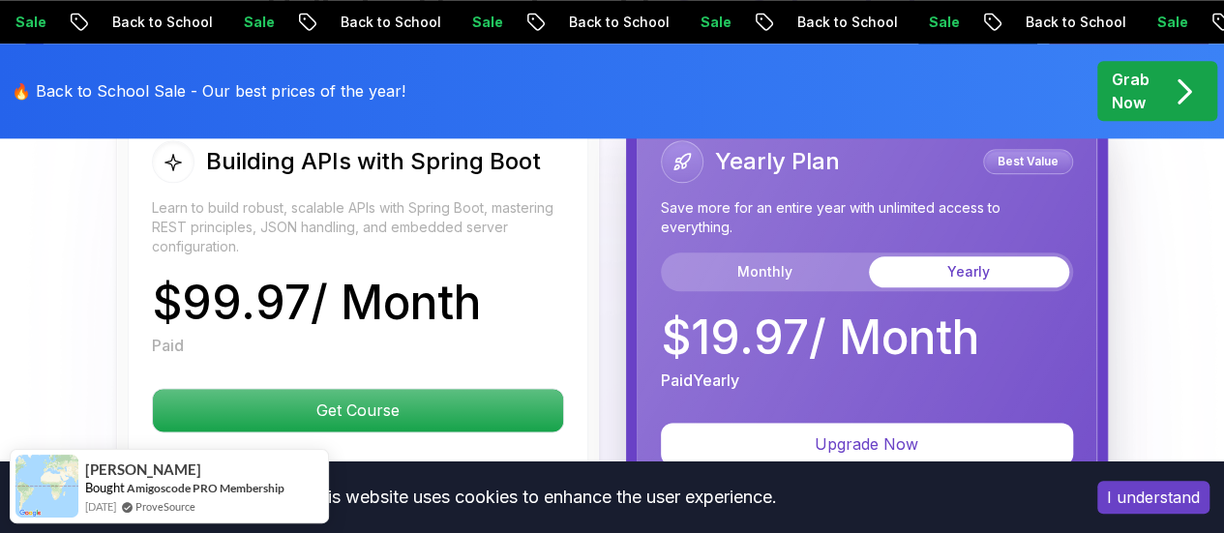
click at [788, 253] on div "Monthly Yearly" at bounding box center [867, 272] width 412 height 39
click at [778, 260] on button "Monthly" at bounding box center [765, 271] width 200 height 31
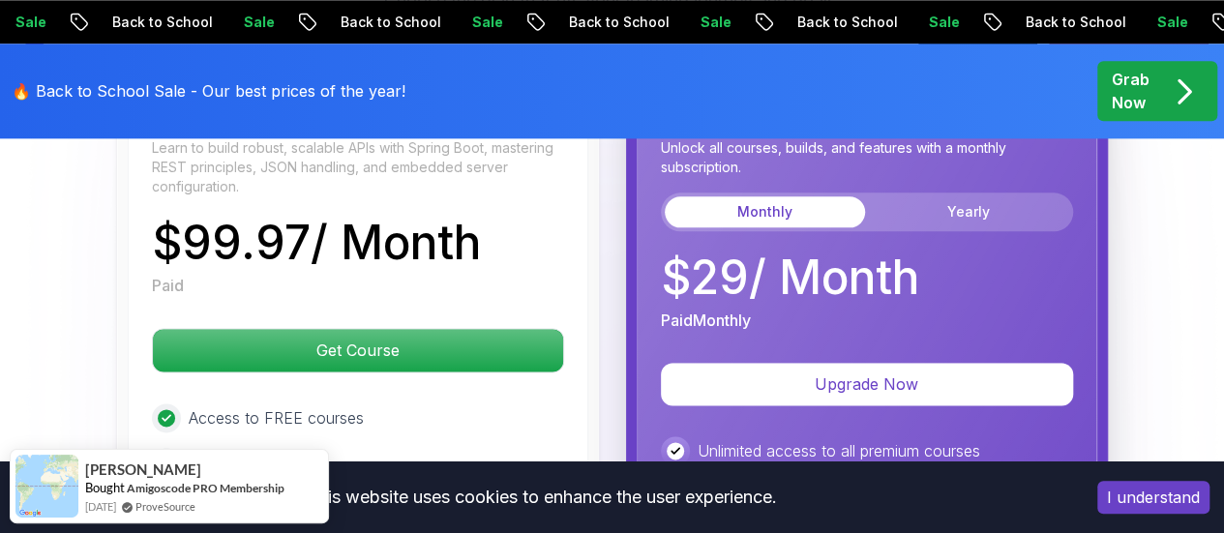
scroll to position [4811, 0]
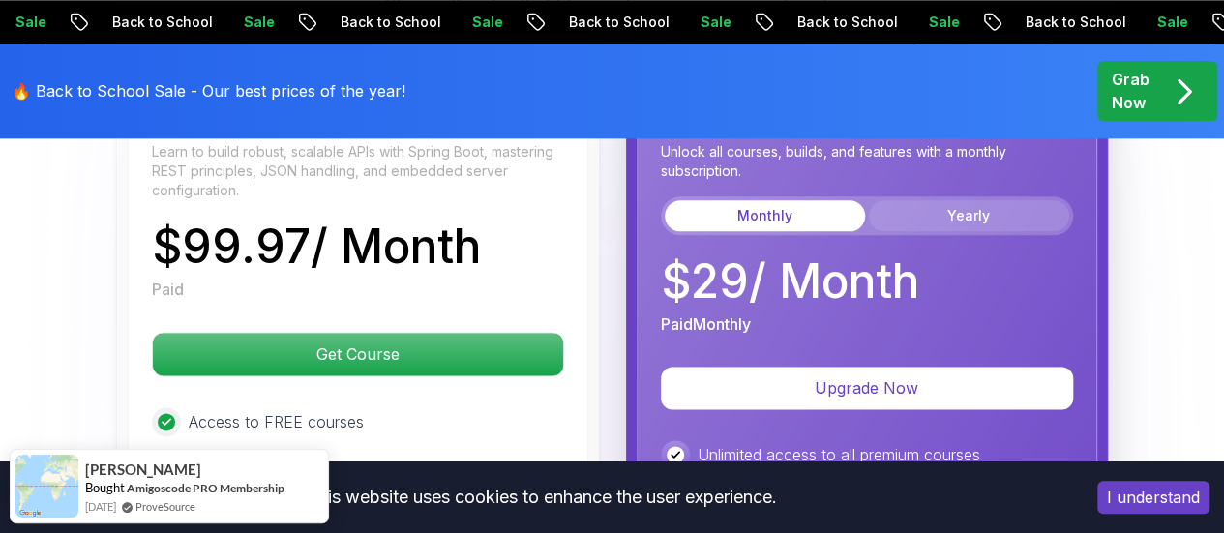
click at [952, 216] on button "Yearly" at bounding box center [969, 215] width 200 height 31
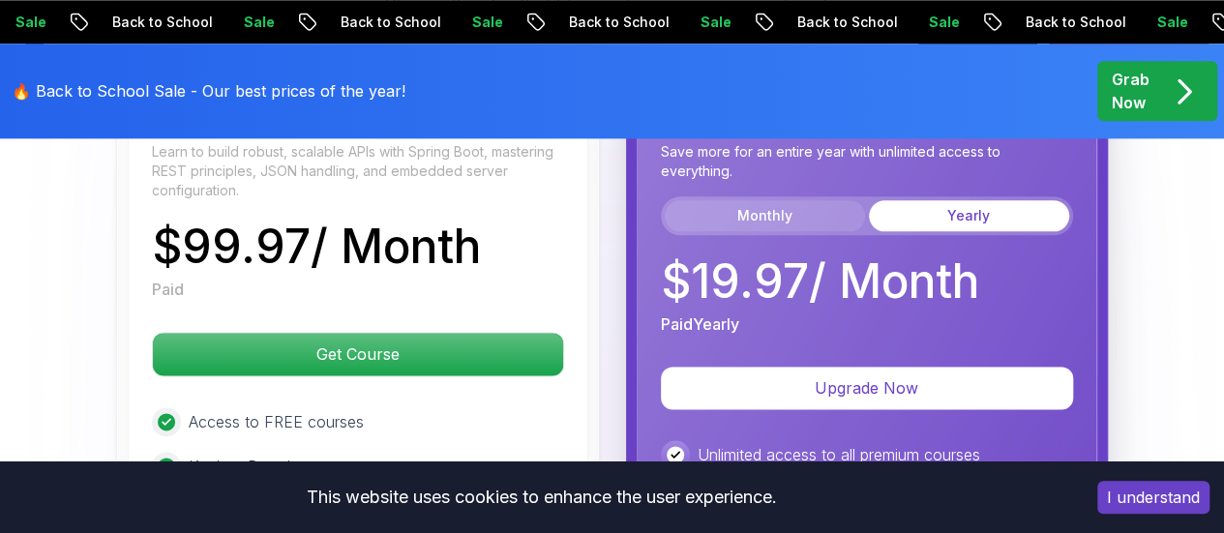
click at [737, 200] on button "Monthly" at bounding box center [765, 215] width 200 height 31
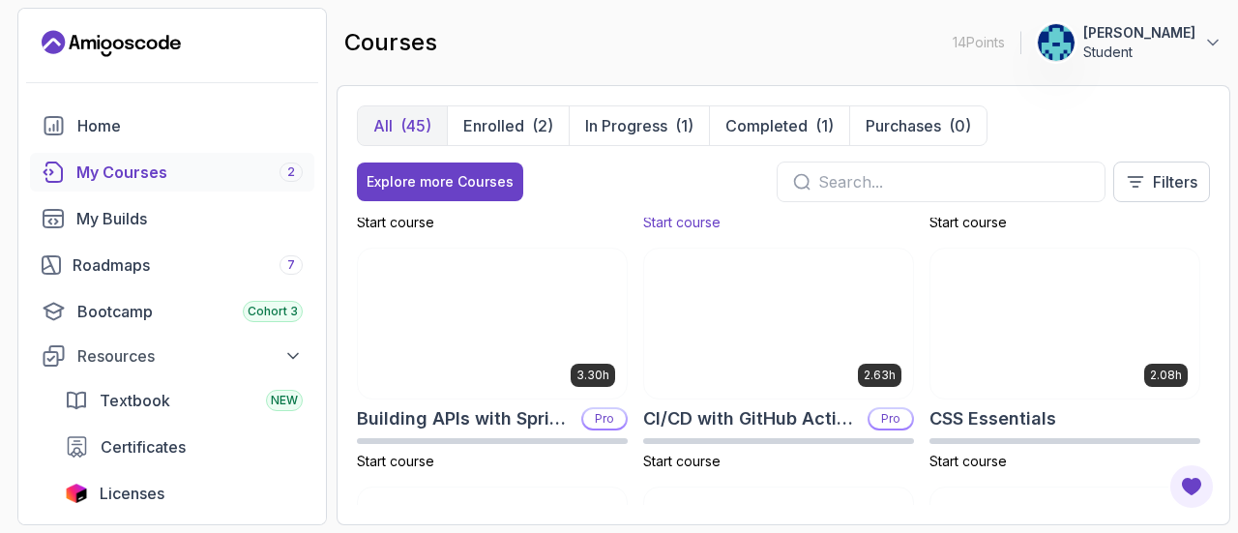
scroll to position [211, 0]
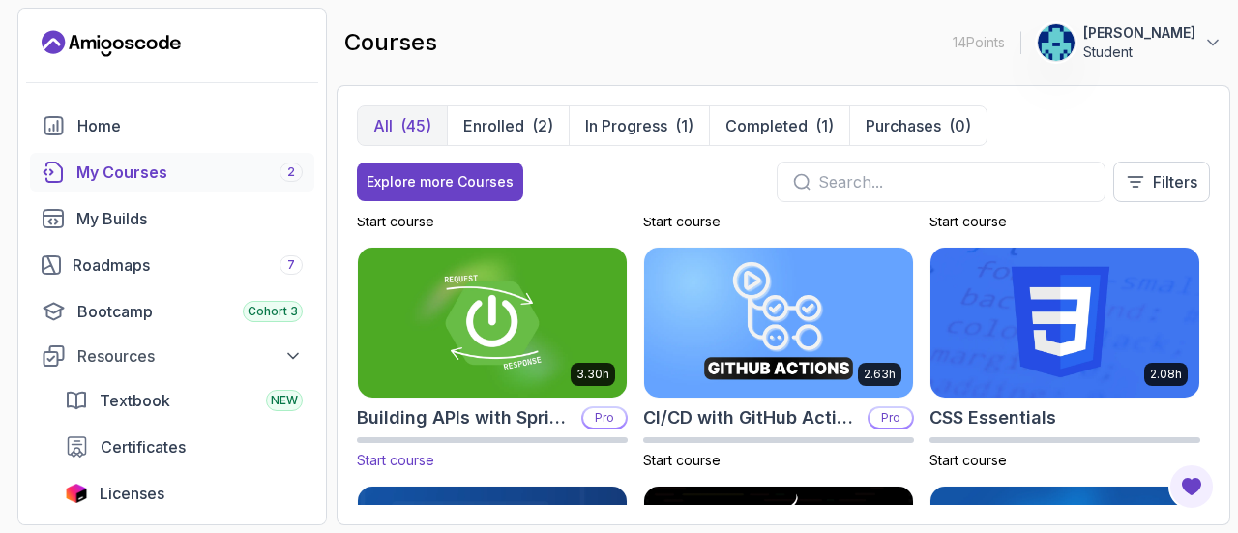
click at [548, 364] on img at bounding box center [492, 323] width 283 height 158
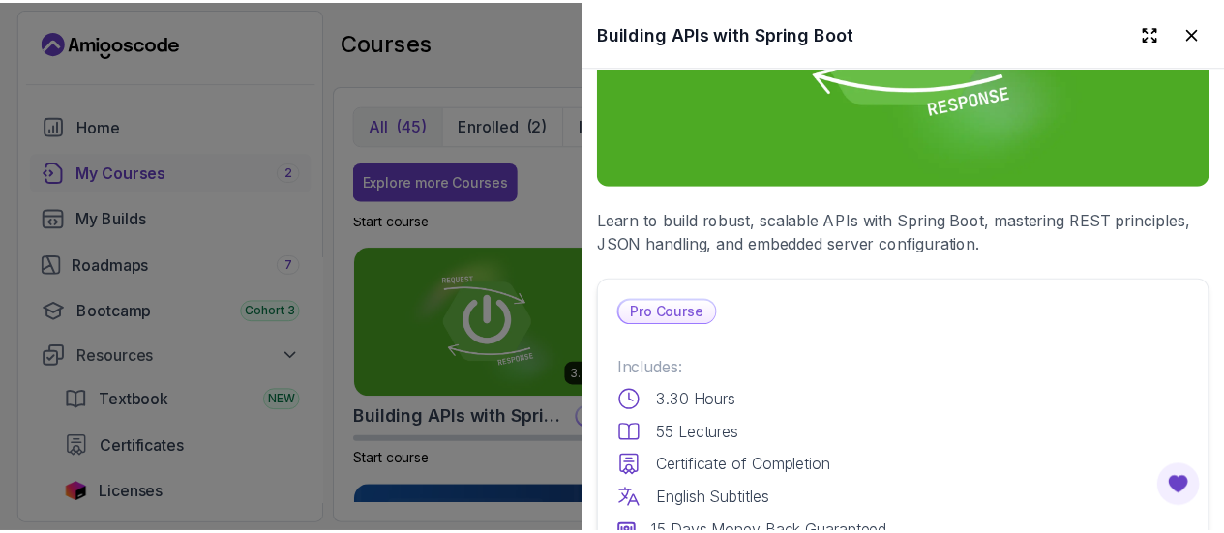
scroll to position [222, 0]
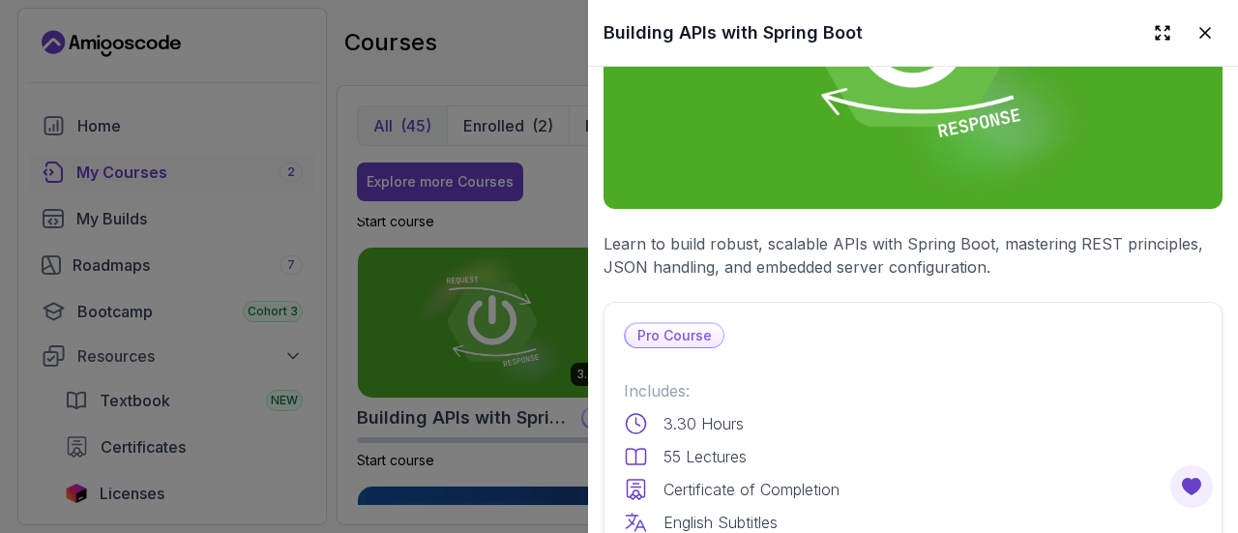
click at [336, 252] on div at bounding box center [619, 266] width 1238 height 533
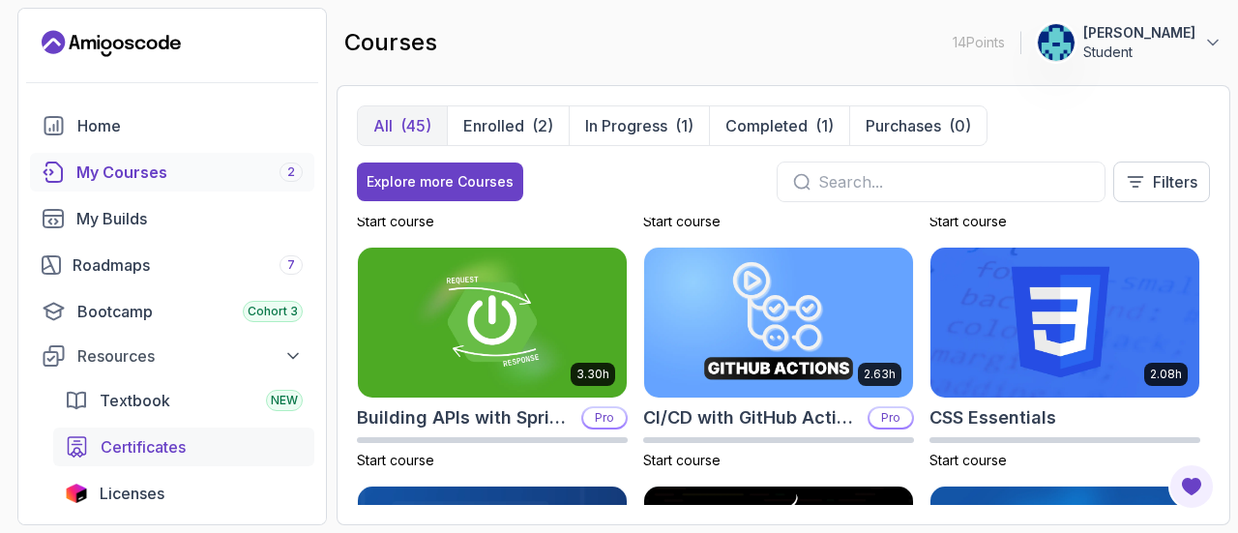
click at [168, 436] on span "Certificates" at bounding box center [143, 446] width 85 height 23
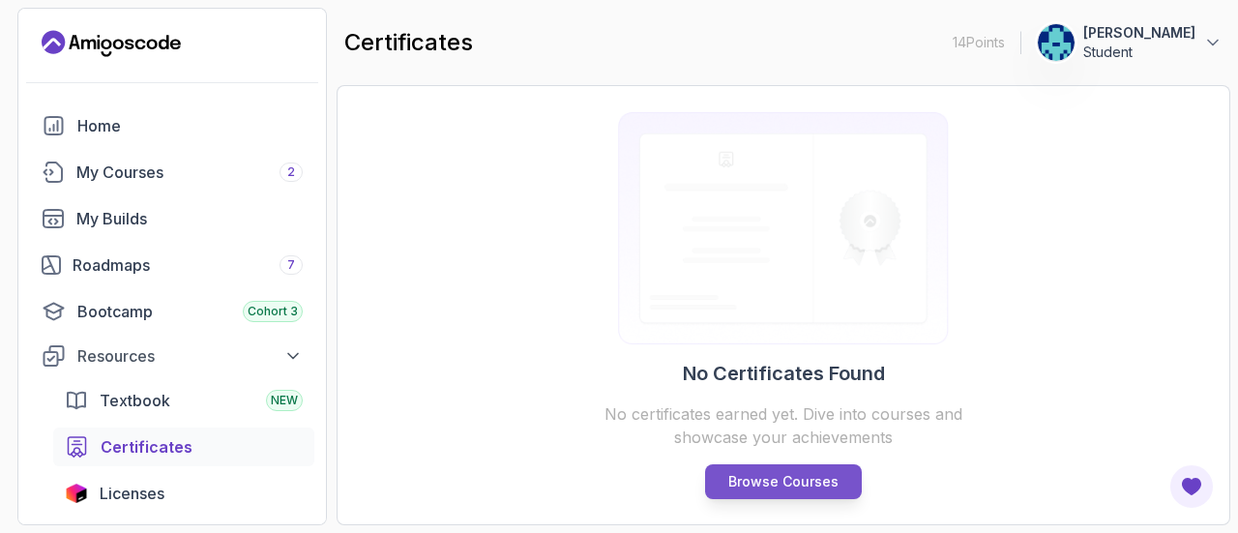
click at [745, 484] on p "Browse Courses" at bounding box center [784, 481] width 110 height 19
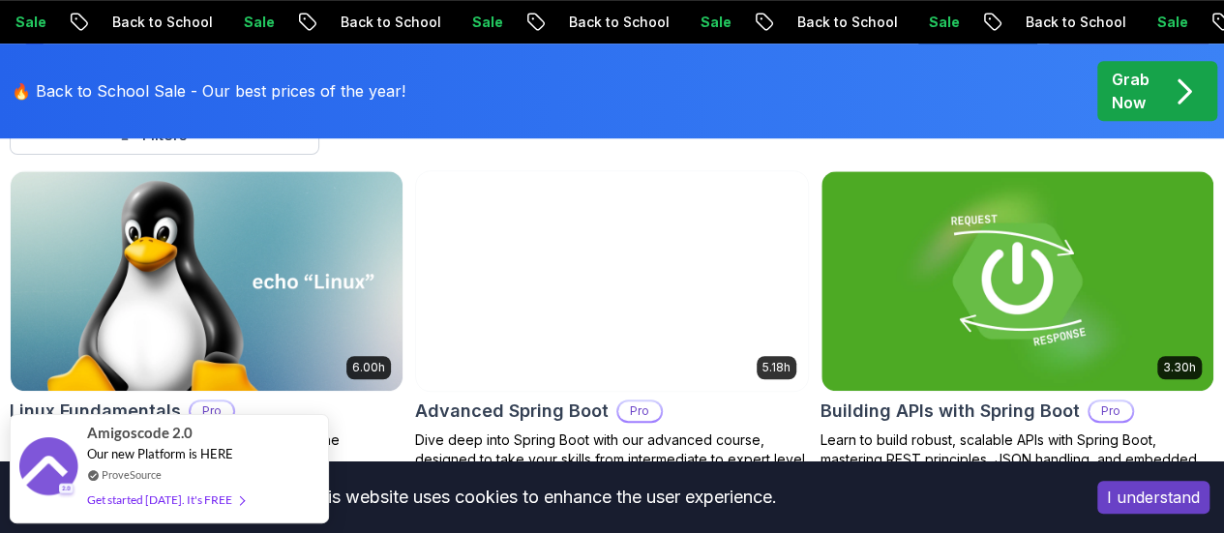
scroll to position [642, 0]
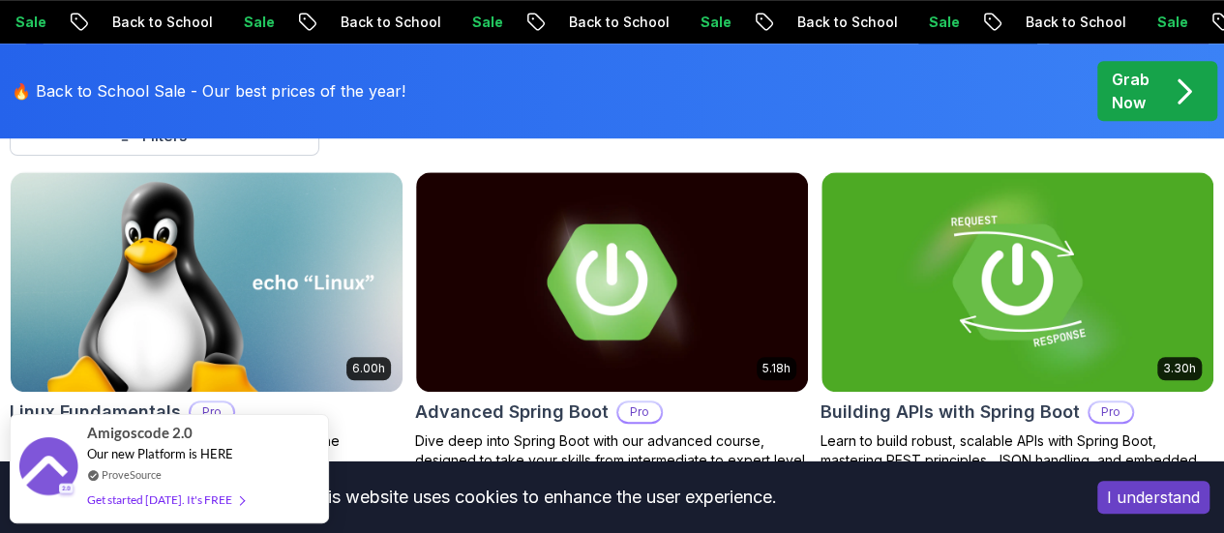
click at [0, 0] on button "Free" at bounding box center [0, 0] width 0 height 0
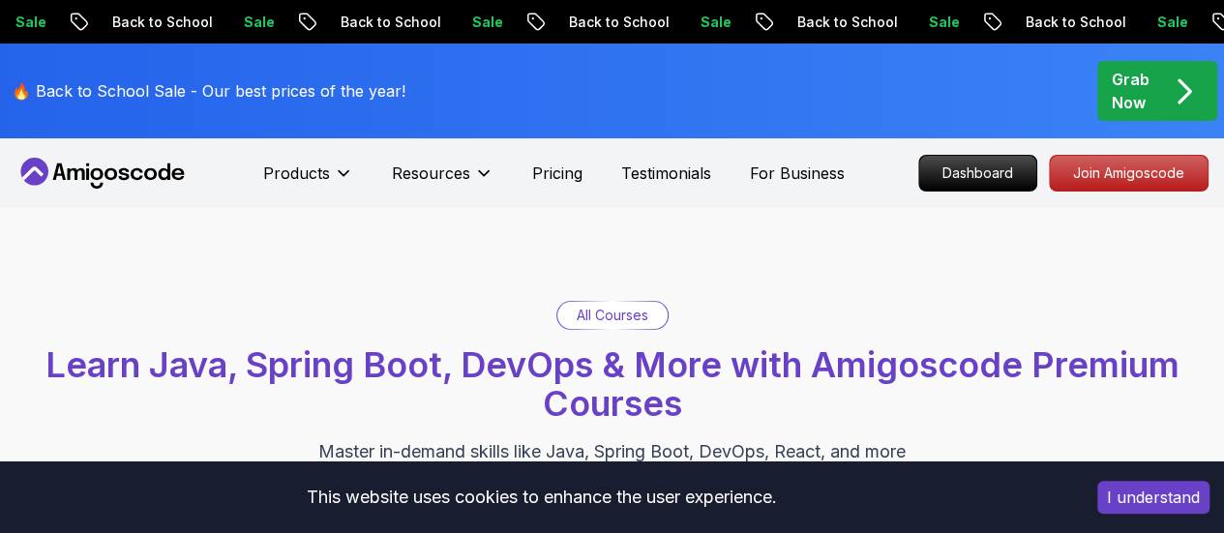
click at [615, 306] on p "All Courses" at bounding box center [613, 315] width 72 height 19
click at [598, 315] on p "All Courses" at bounding box center [613, 315] width 72 height 19
click at [991, 177] on p "Dashboard" at bounding box center [977, 173] width 111 height 33
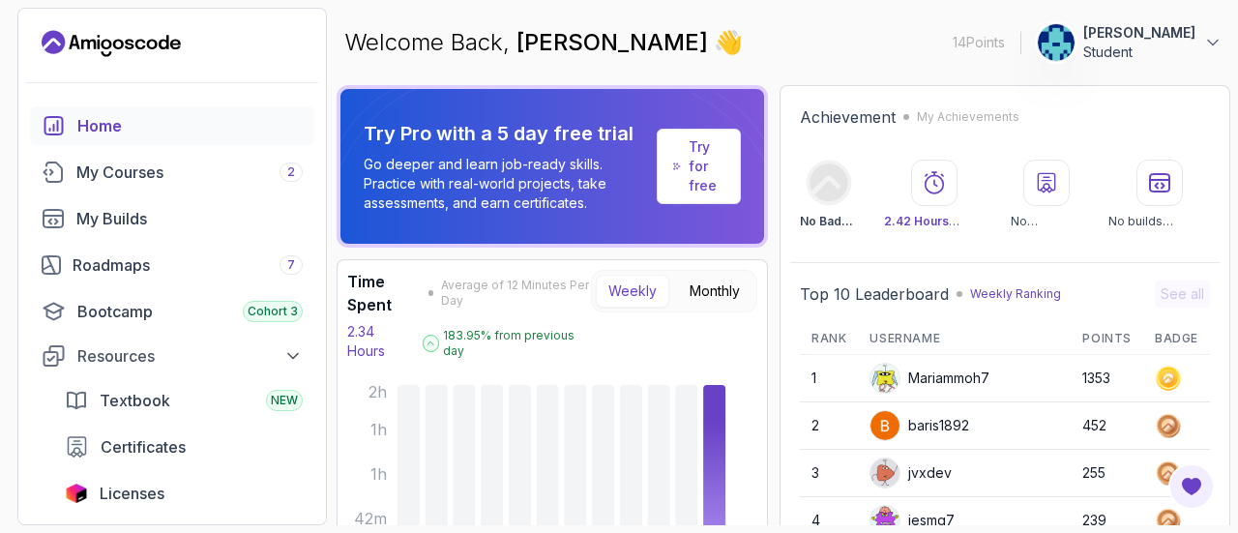
click at [689, 169] on p "Try for free" at bounding box center [707, 166] width 36 height 58
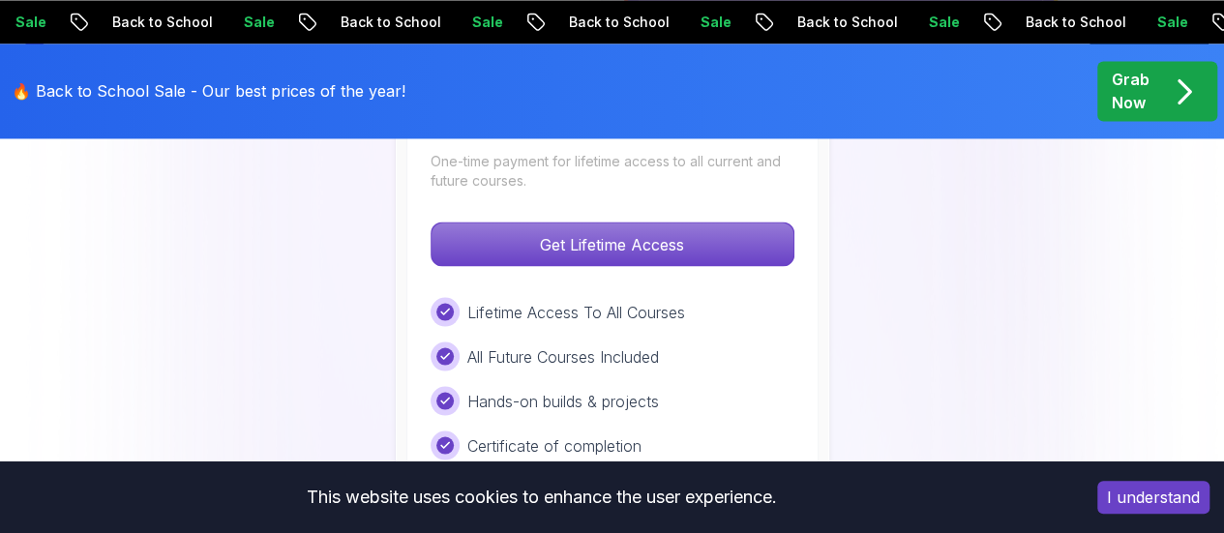
scroll to position [1586, 0]
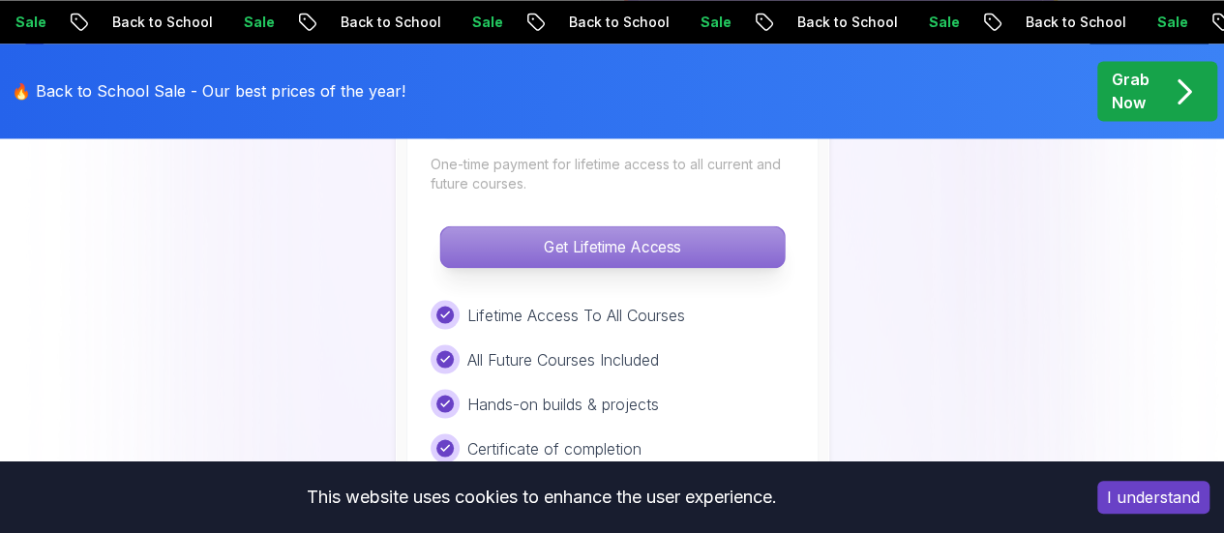
click at [482, 249] on p "Get Lifetime Access" at bounding box center [611, 246] width 343 height 41
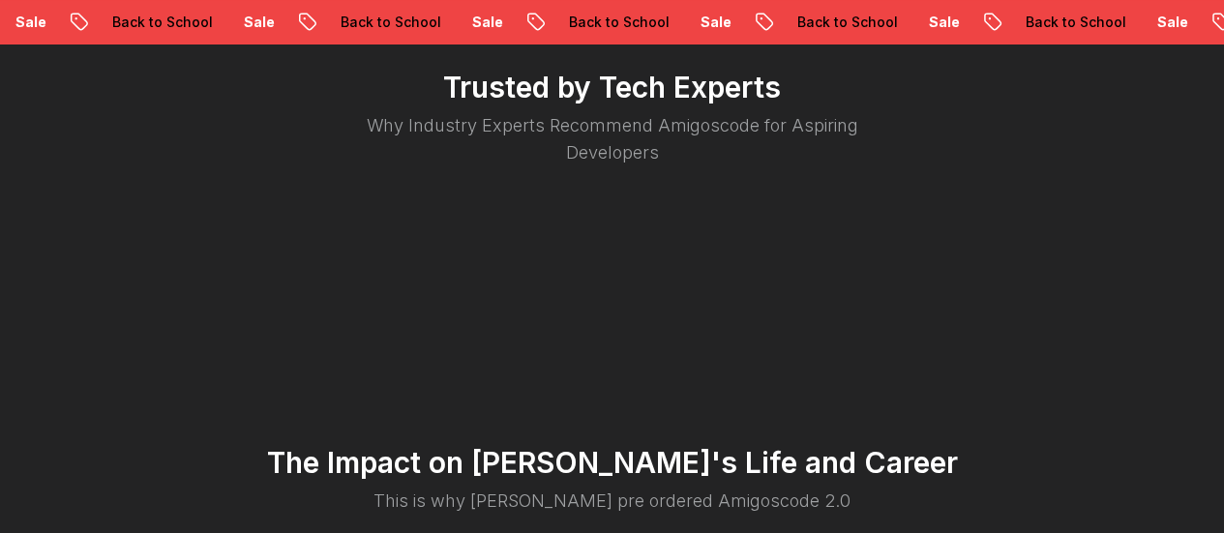
scroll to position [3769, 0]
